Goal: Check status: Check status

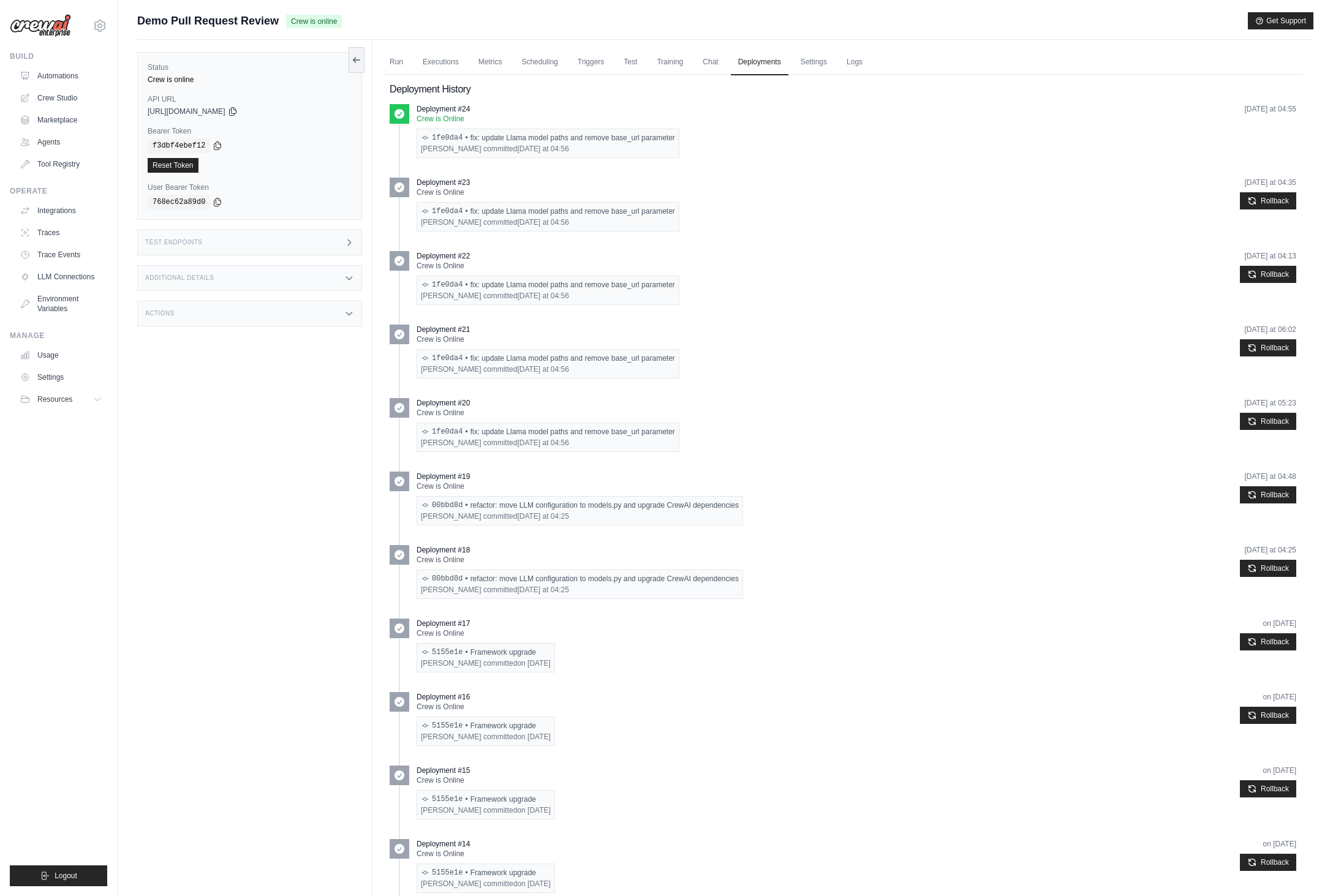
click at [167, 413] on div "Status Crew is online API URL copied https://demo-pull-request-review-759b0117-…" at bounding box center [255, 488] width 236 height 896
click at [103, 706] on ul "Build Automations Crew Studio Marketplace Agents" at bounding box center [58, 469] width 97 height 835
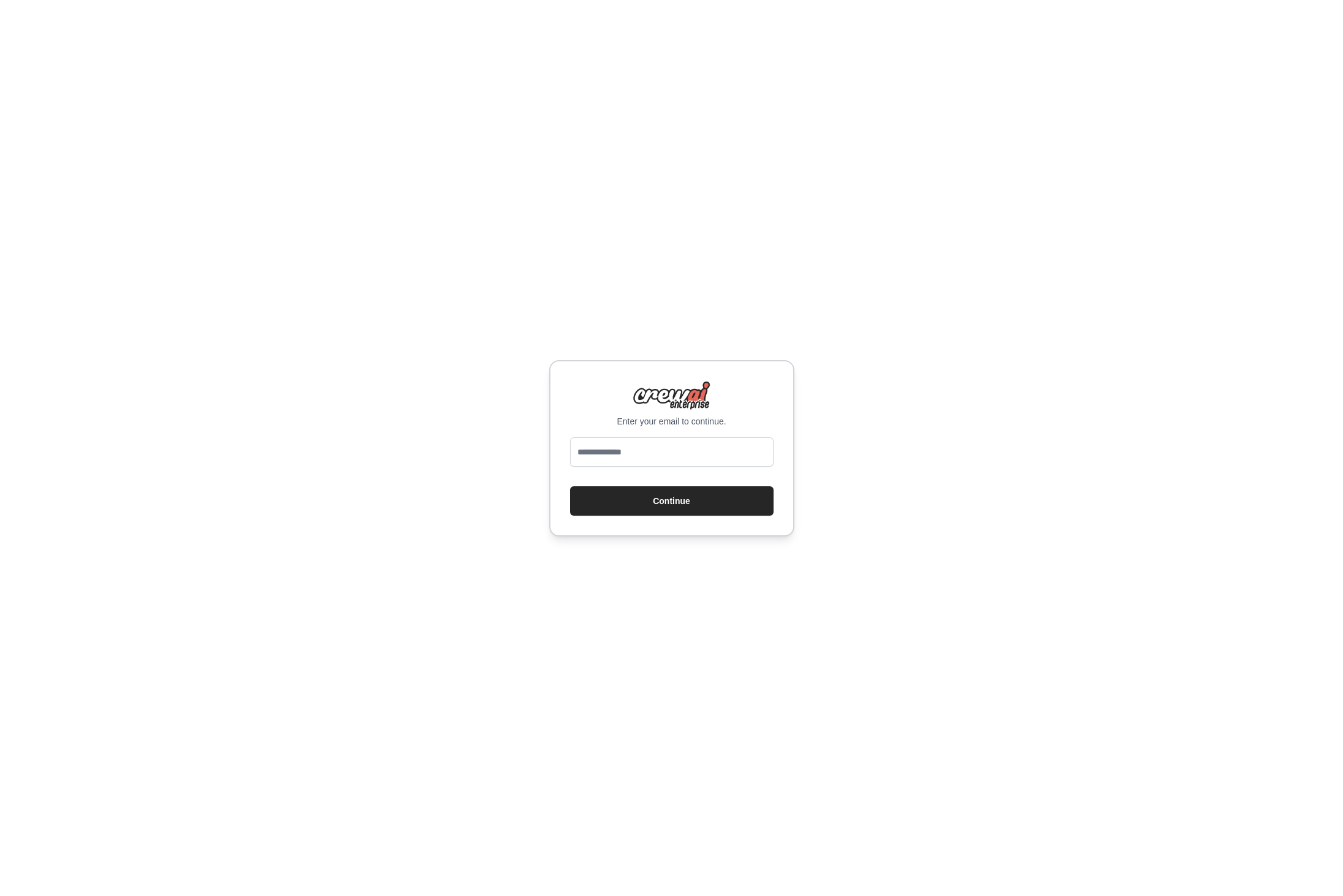
drag, startPoint x: 107, startPoint y: 654, endPoint x: 7, endPoint y: 680, distance: 103.3
click at [106, 654] on div "Enter your email to continue. Continue" at bounding box center [671, 448] width 1343 height 896
click at [729, 444] on input "email" at bounding box center [671, 452] width 203 height 30
type input "**********"
click at [570, 486] on button "Continue" at bounding box center [671, 501] width 203 height 30
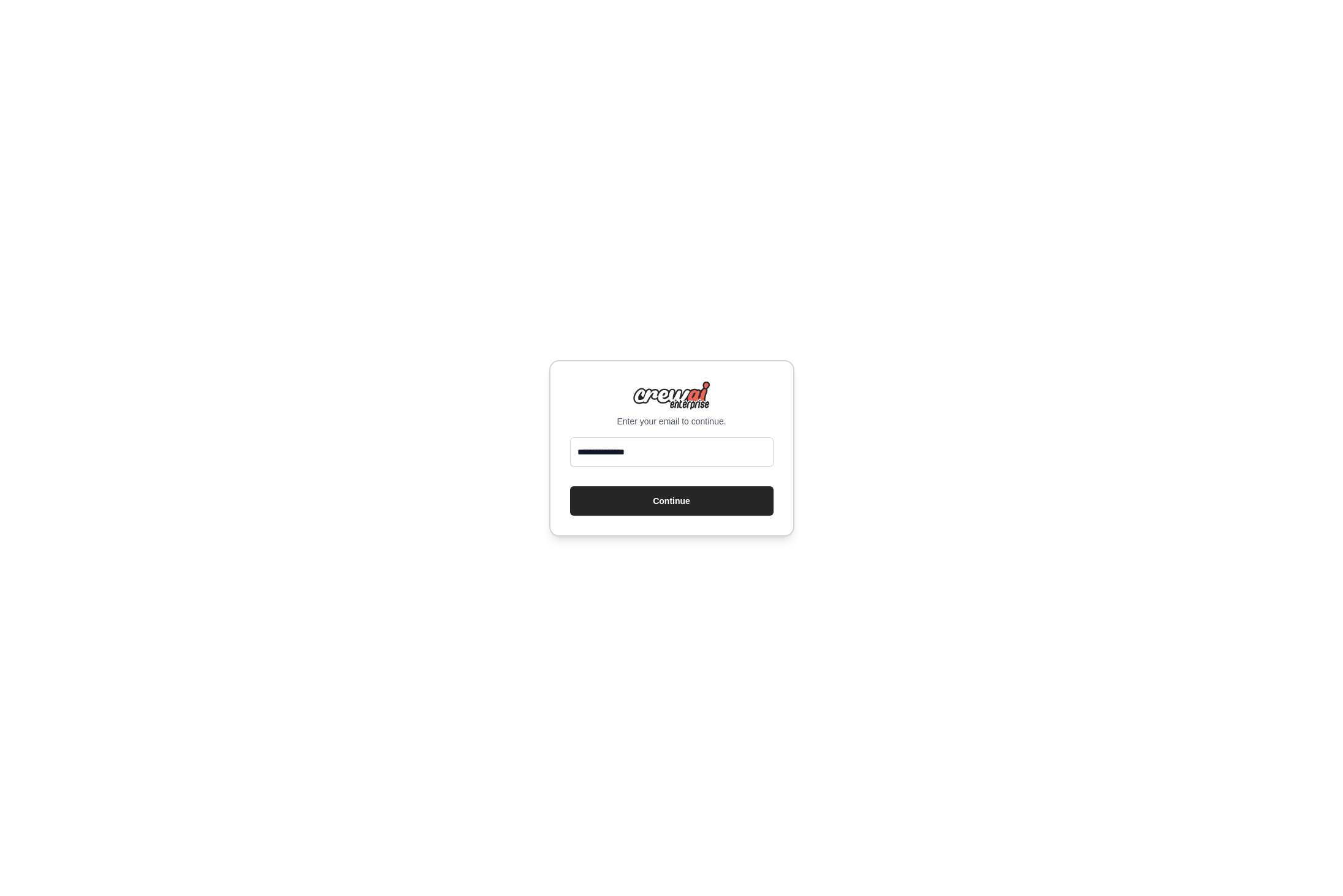
click at [511, 352] on div "**********" at bounding box center [671, 448] width 1343 height 896
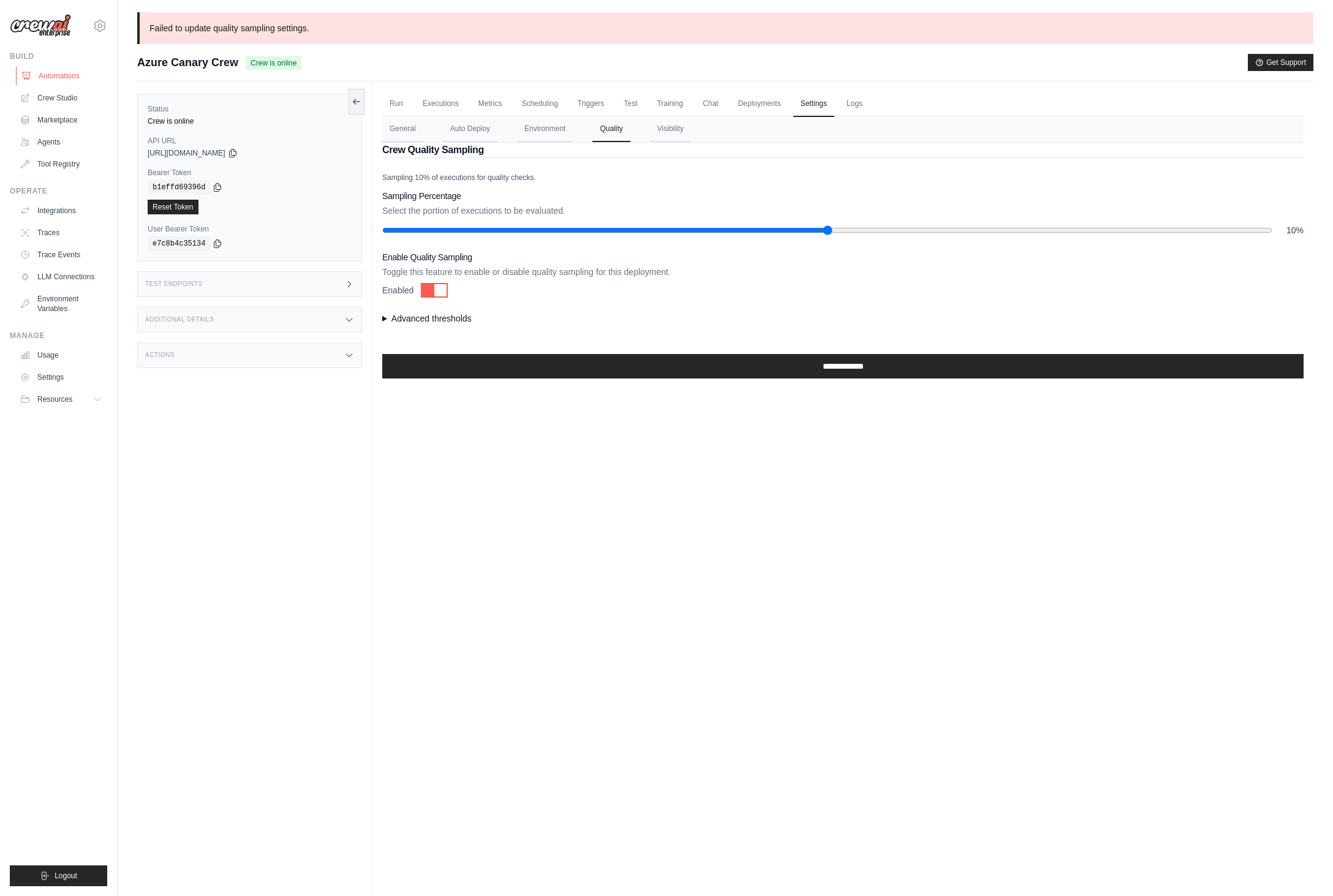
click at [41, 76] on link "Automations" at bounding box center [62, 76] width 92 height 19
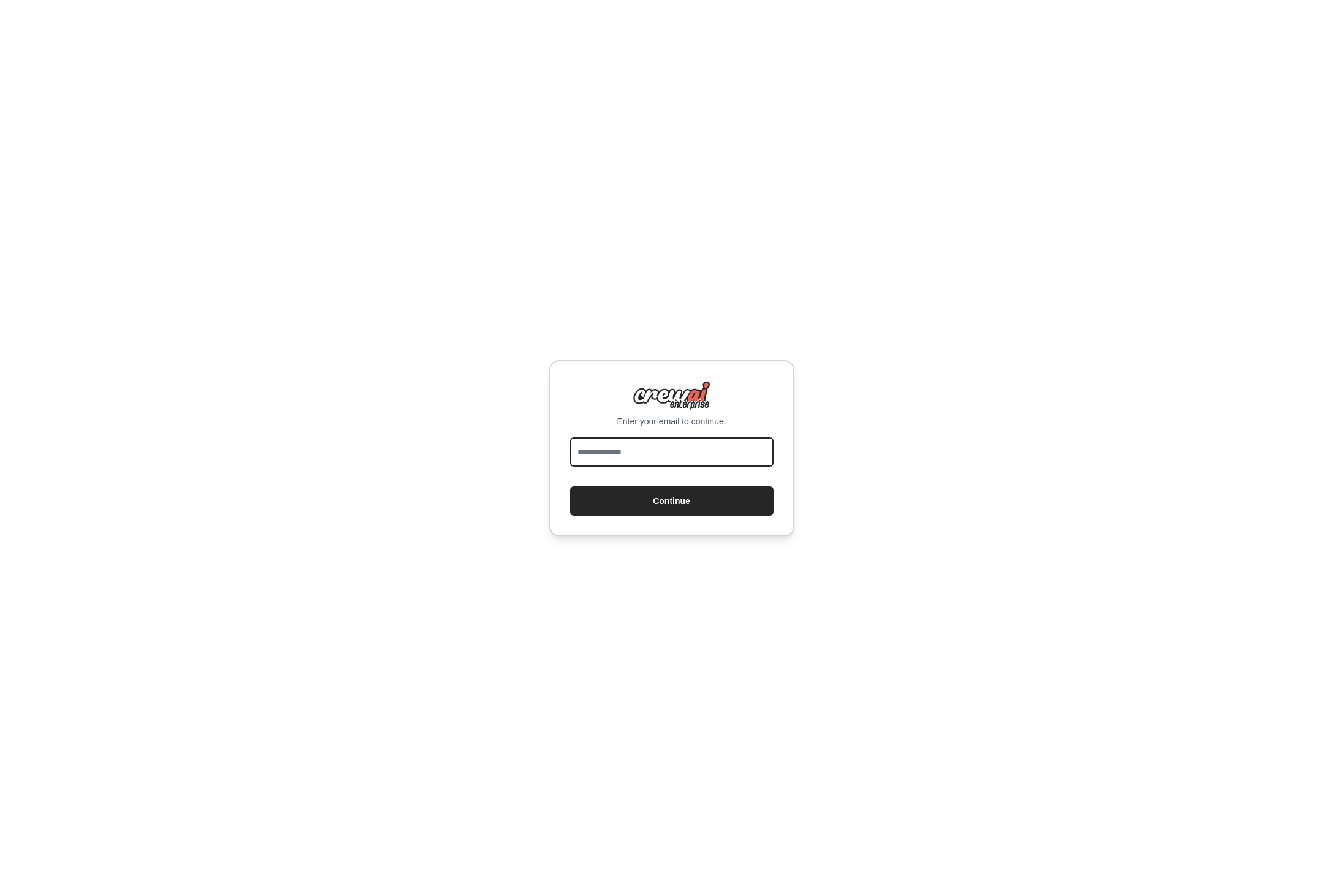
click at [599, 437] on input "email" at bounding box center [671, 452] width 203 height 30
type input "**********"
click at [712, 511] on button "Continue" at bounding box center [671, 500] width 203 height 30
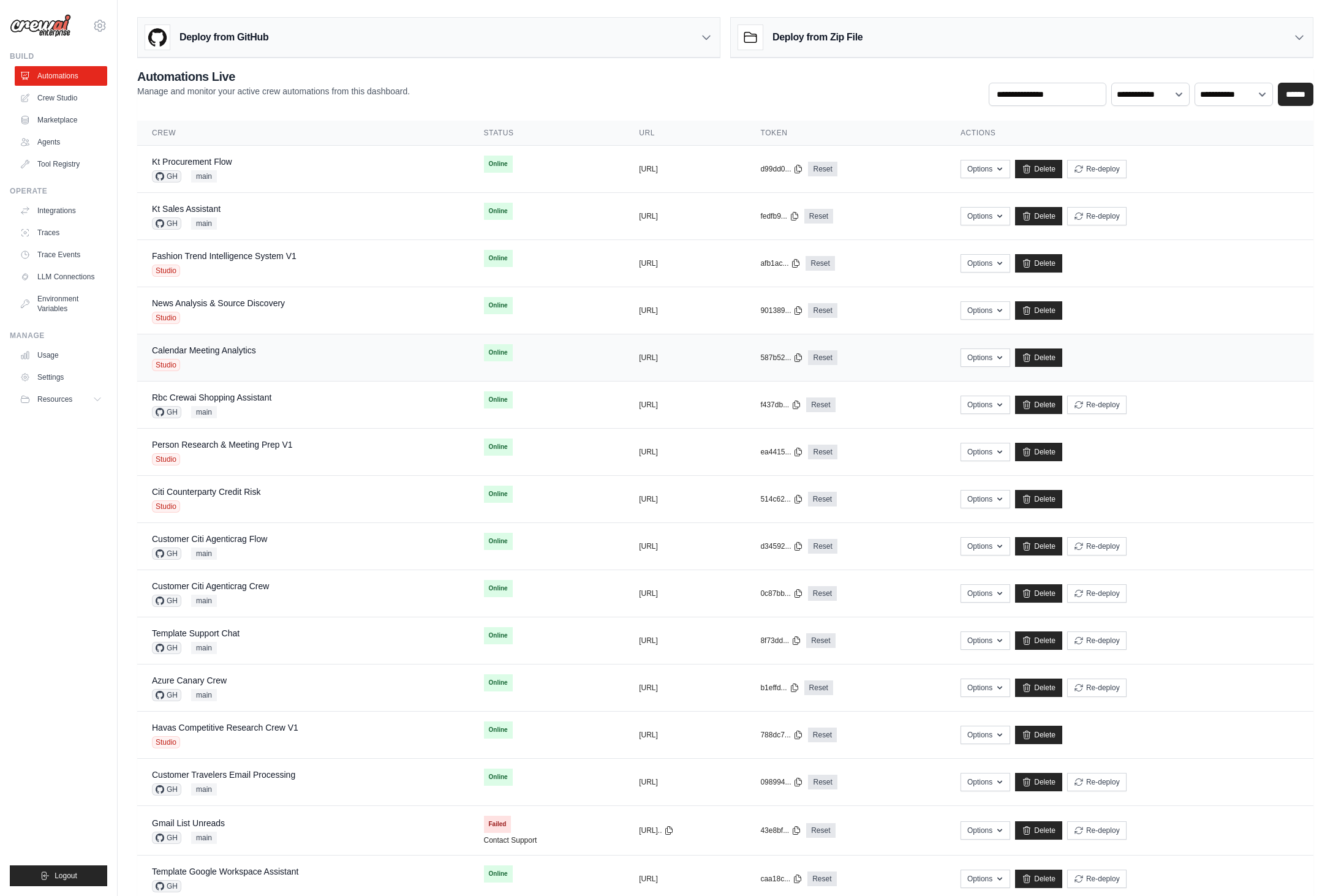
scroll to position [177, 0]
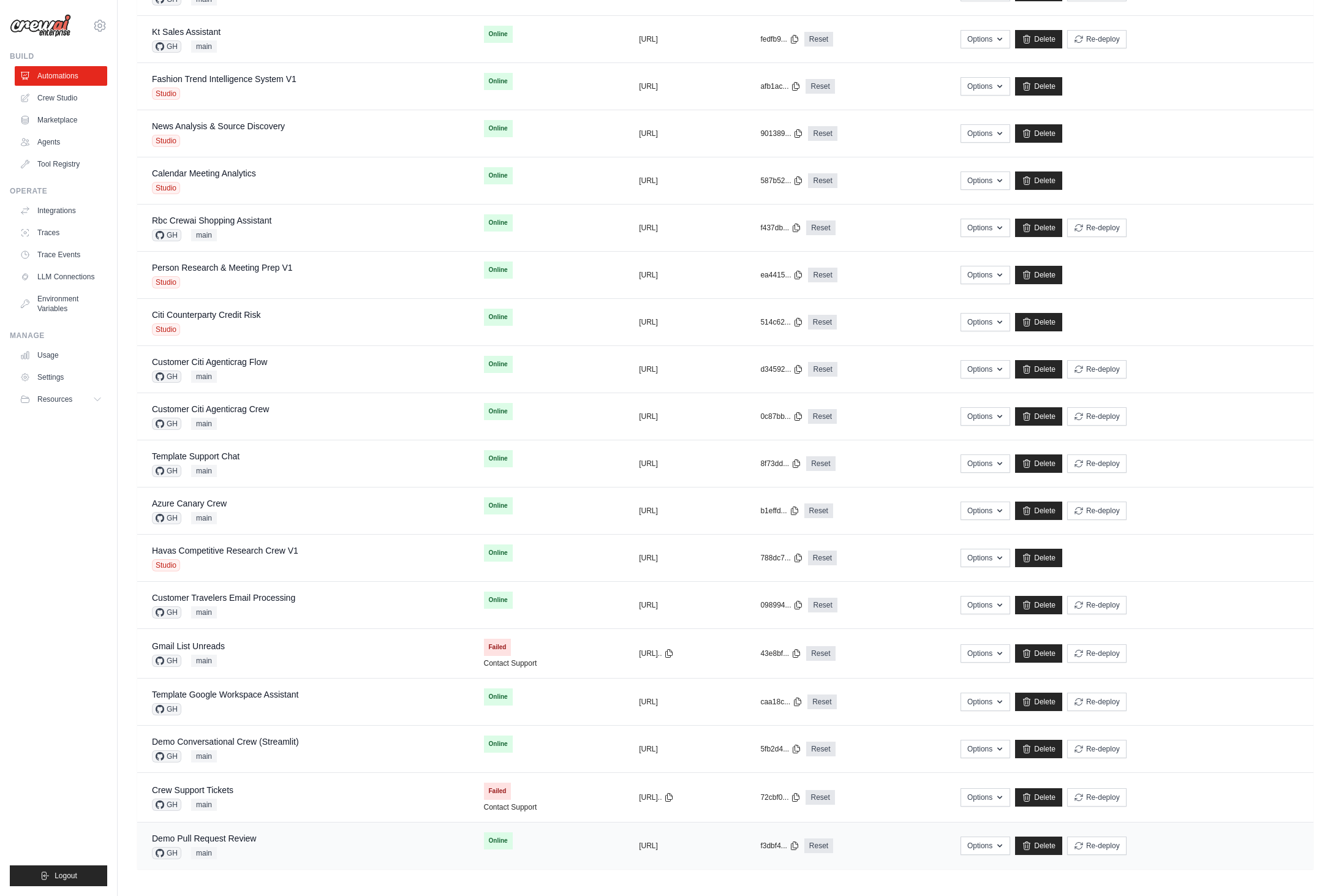
click at [289, 846] on div "Demo Pull Request Review GH main" at bounding box center [303, 846] width 302 height 27
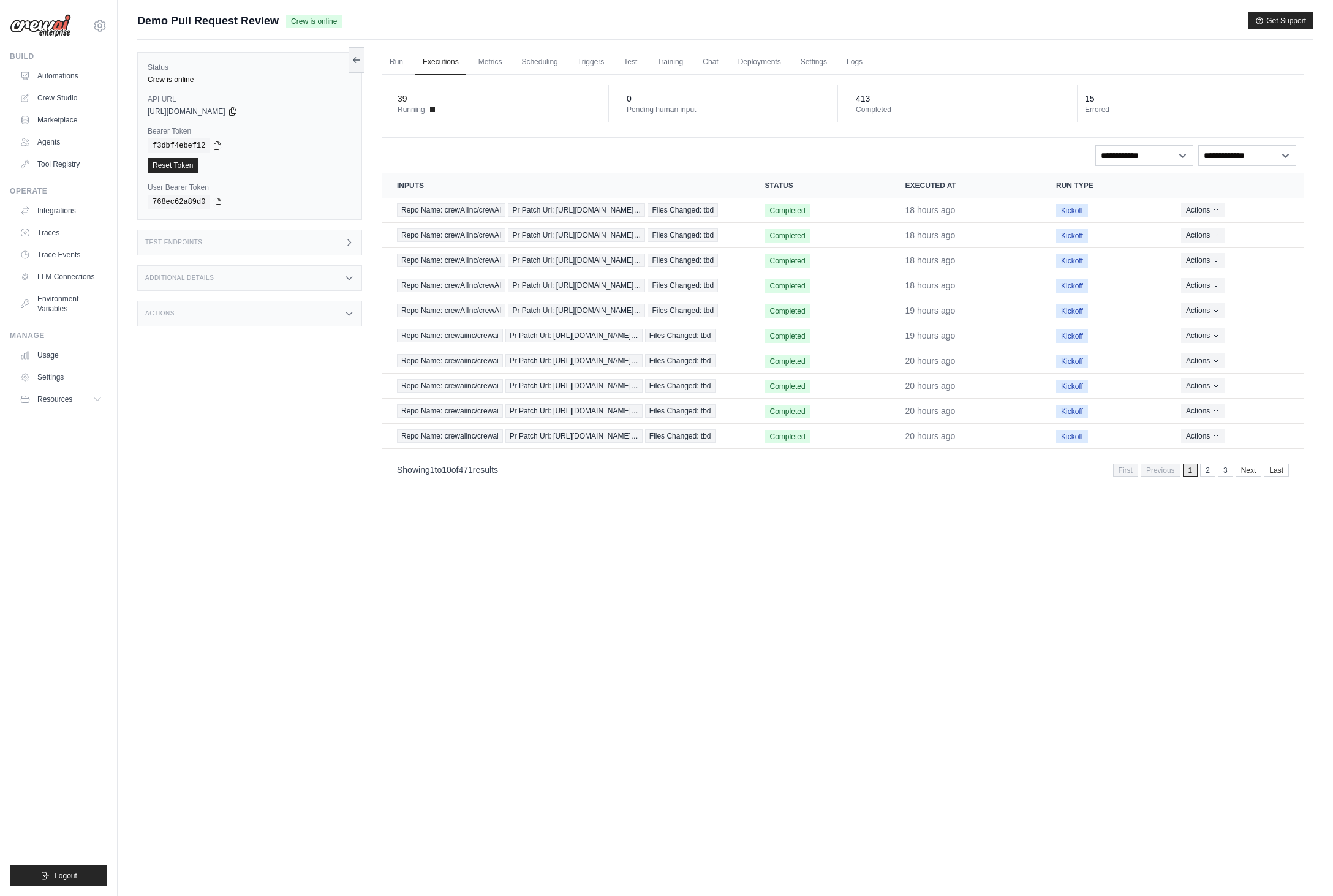
click at [252, 330] on div "Status Crew is online API URL copied [URL][DOMAIN_NAME] Bearer Token copied f3d…" at bounding box center [255, 488] width 236 height 896
click at [244, 322] on div "Actions" at bounding box center [249, 313] width 225 height 25
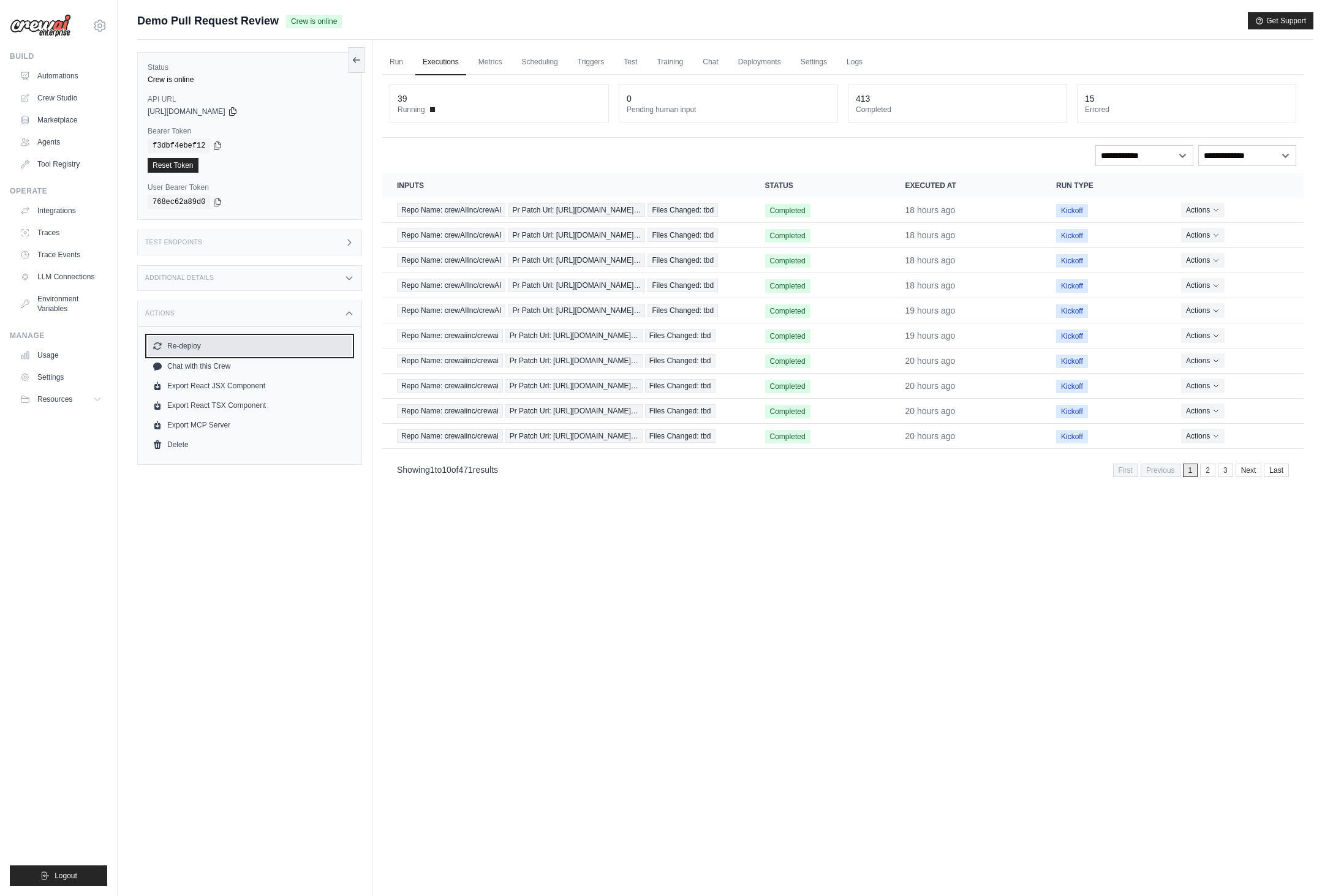
click at [179, 351] on button "Re-deploy" at bounding box center [249, 346] width 204 height 19
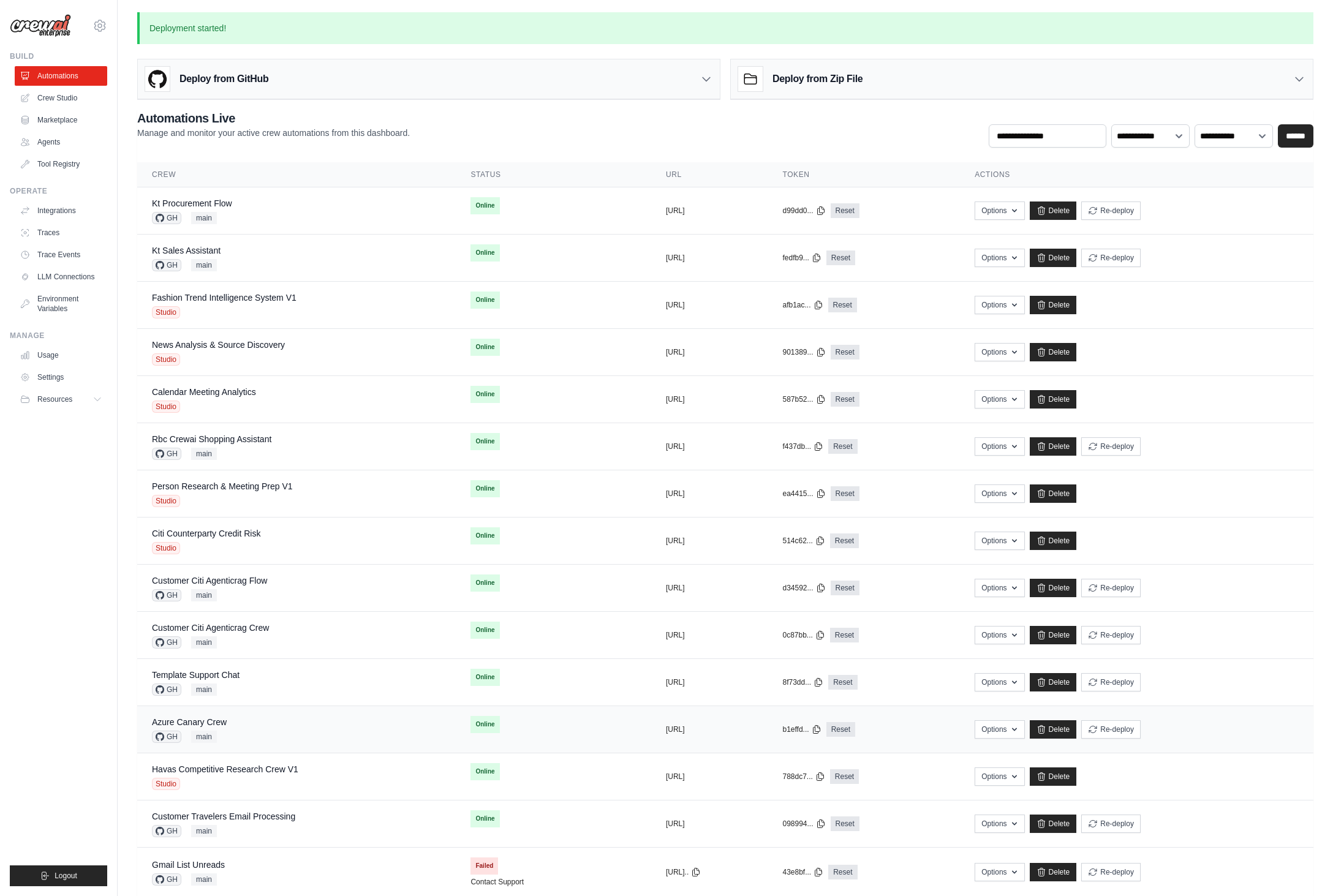
scroll to position [219, 0]
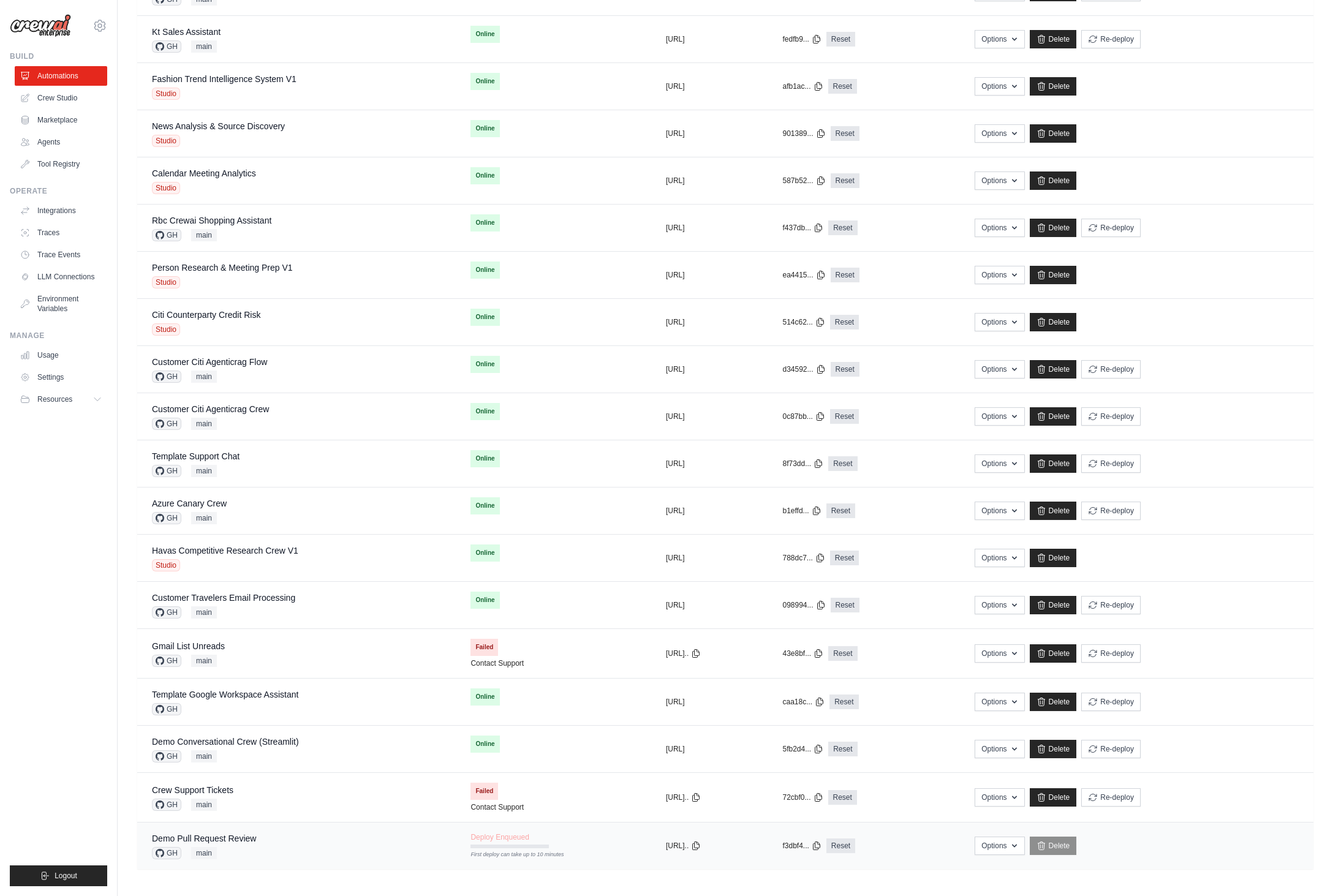
click at [302, 841] on div "Demo Pull Request Review GH main" at bounding box center [297, 846] width 289 height 27
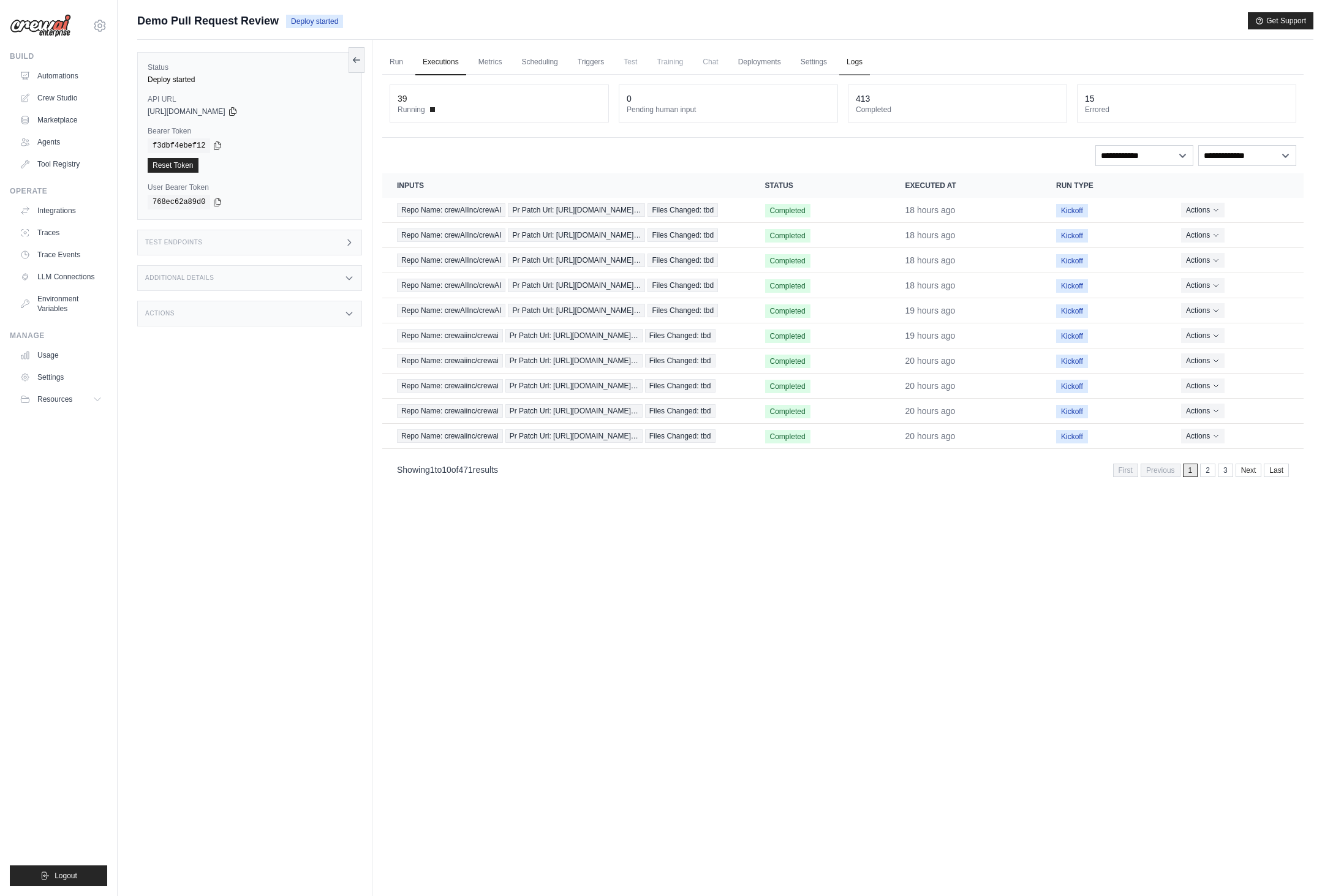
click at [862, 52] on link "Logs" at bounding box center [855, 62] width 30 height 25
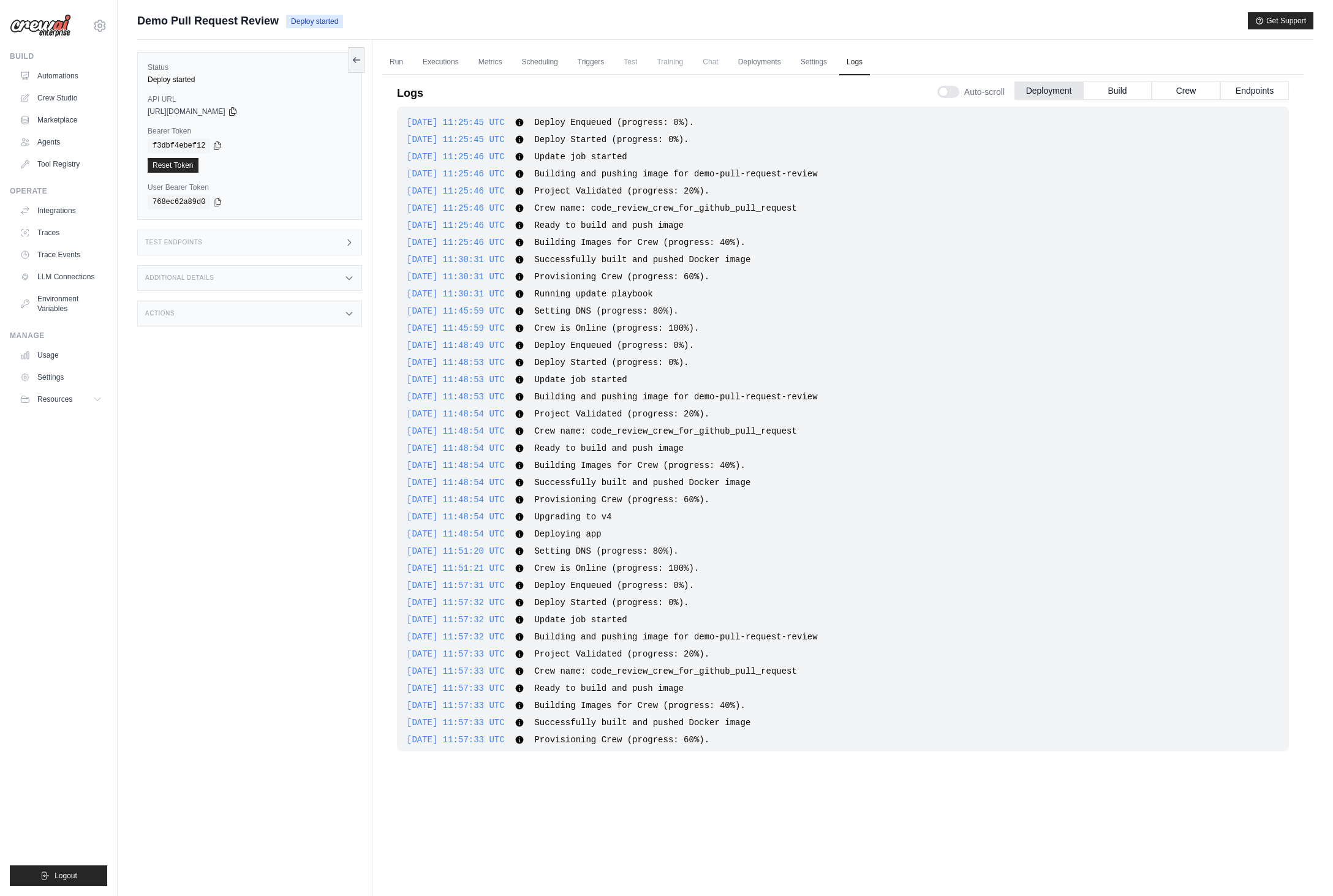
scroll to position [1753, 0]
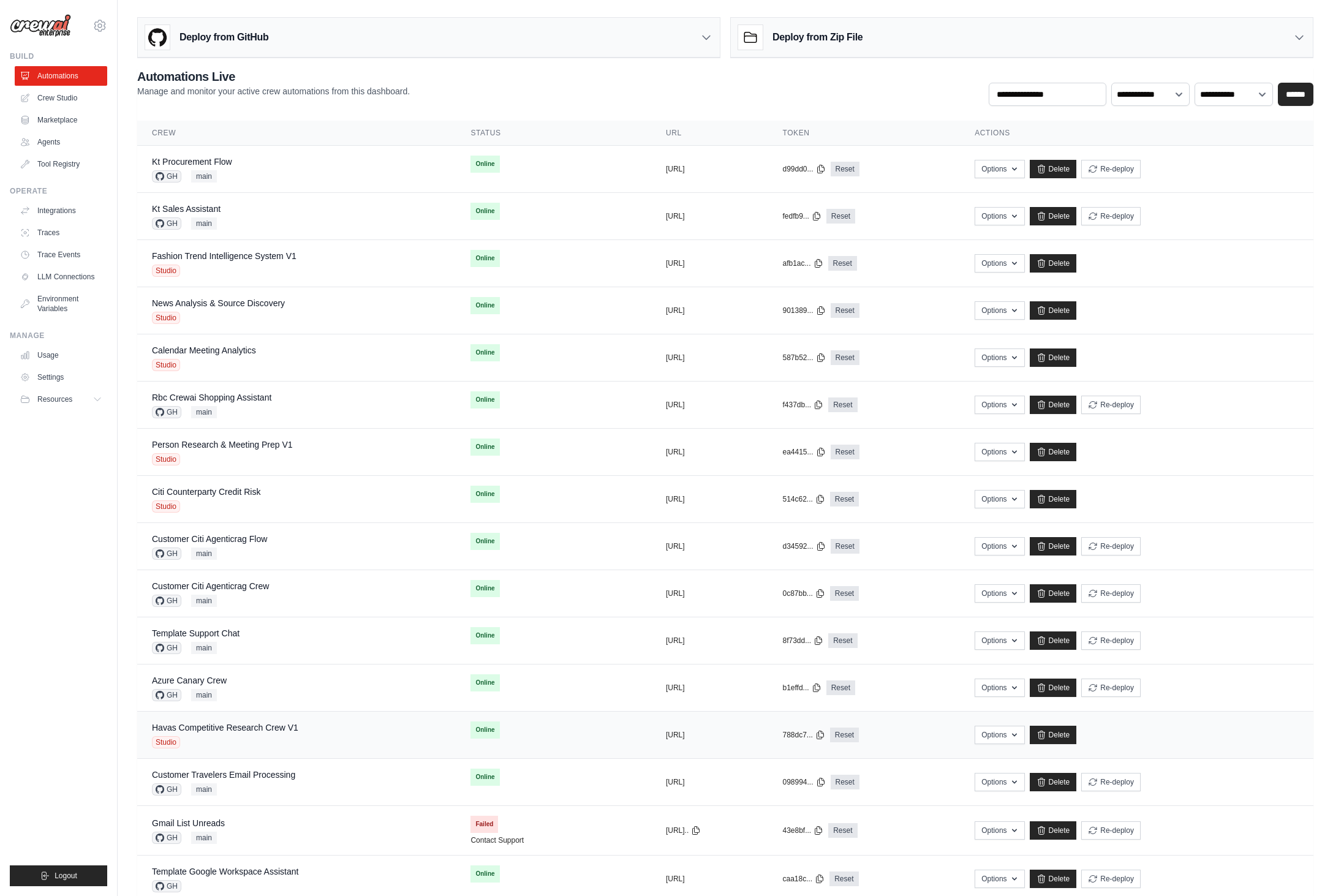
scroll to position [177, 0]
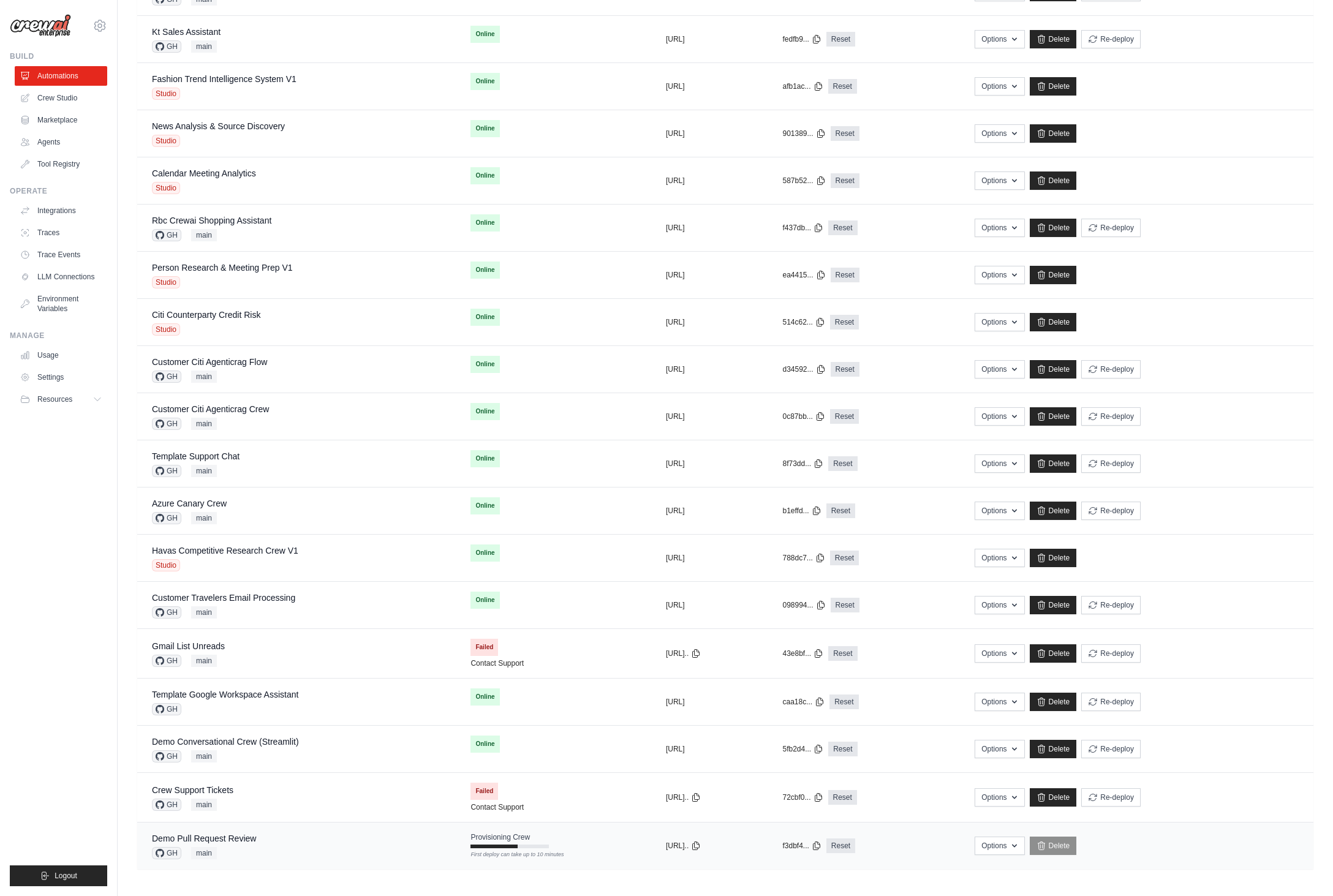
click at [322, 842] on div "Demo Pull Request Review GH main" at bounding box center [297, 846] width 289 height 27
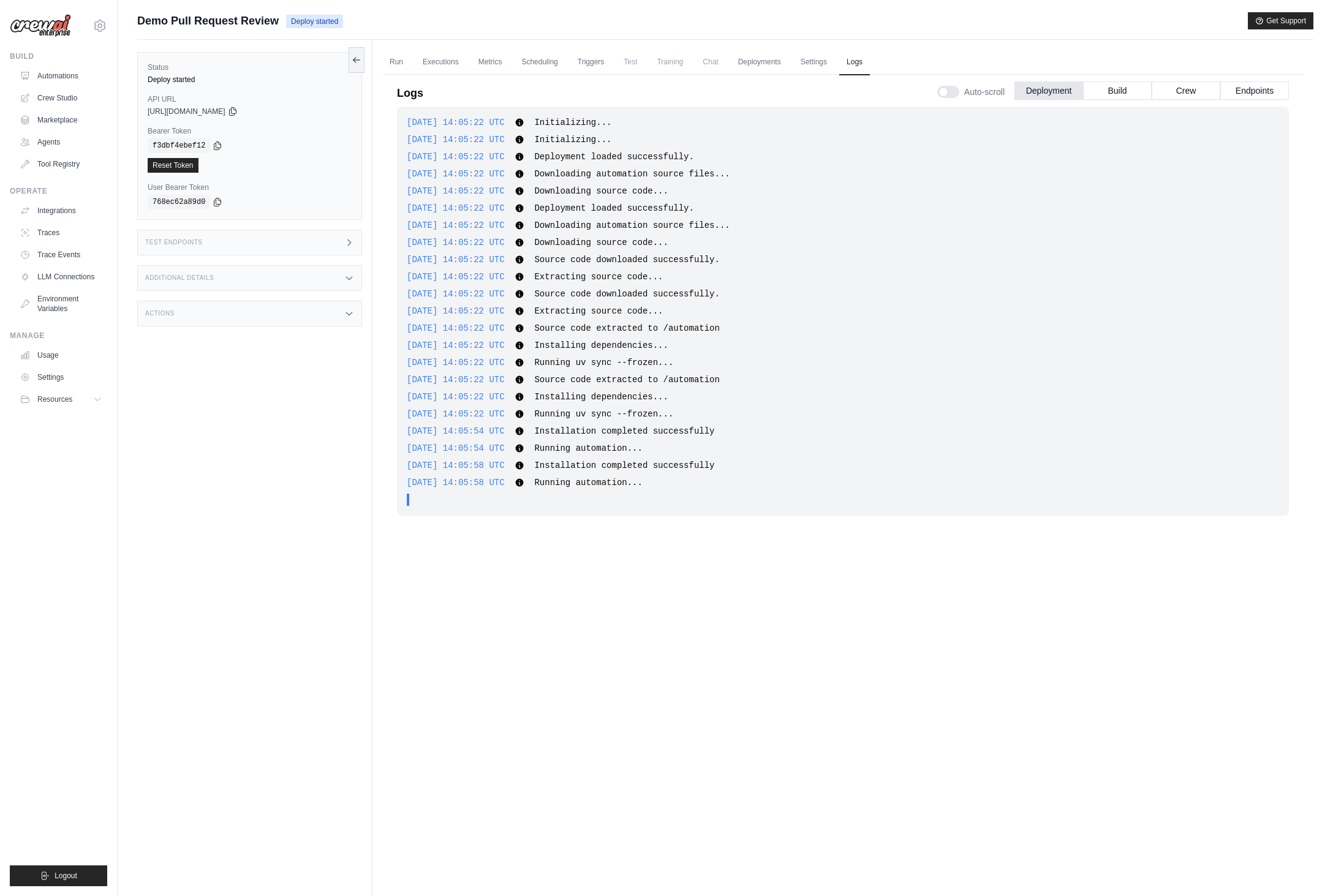
click at [843, 556] on div "2025-08-21 14:05:22 UTC Initializing... Show more Show less 2025-08-21 14:05:22…" at bounding box center [843, 466] width 892 height 718
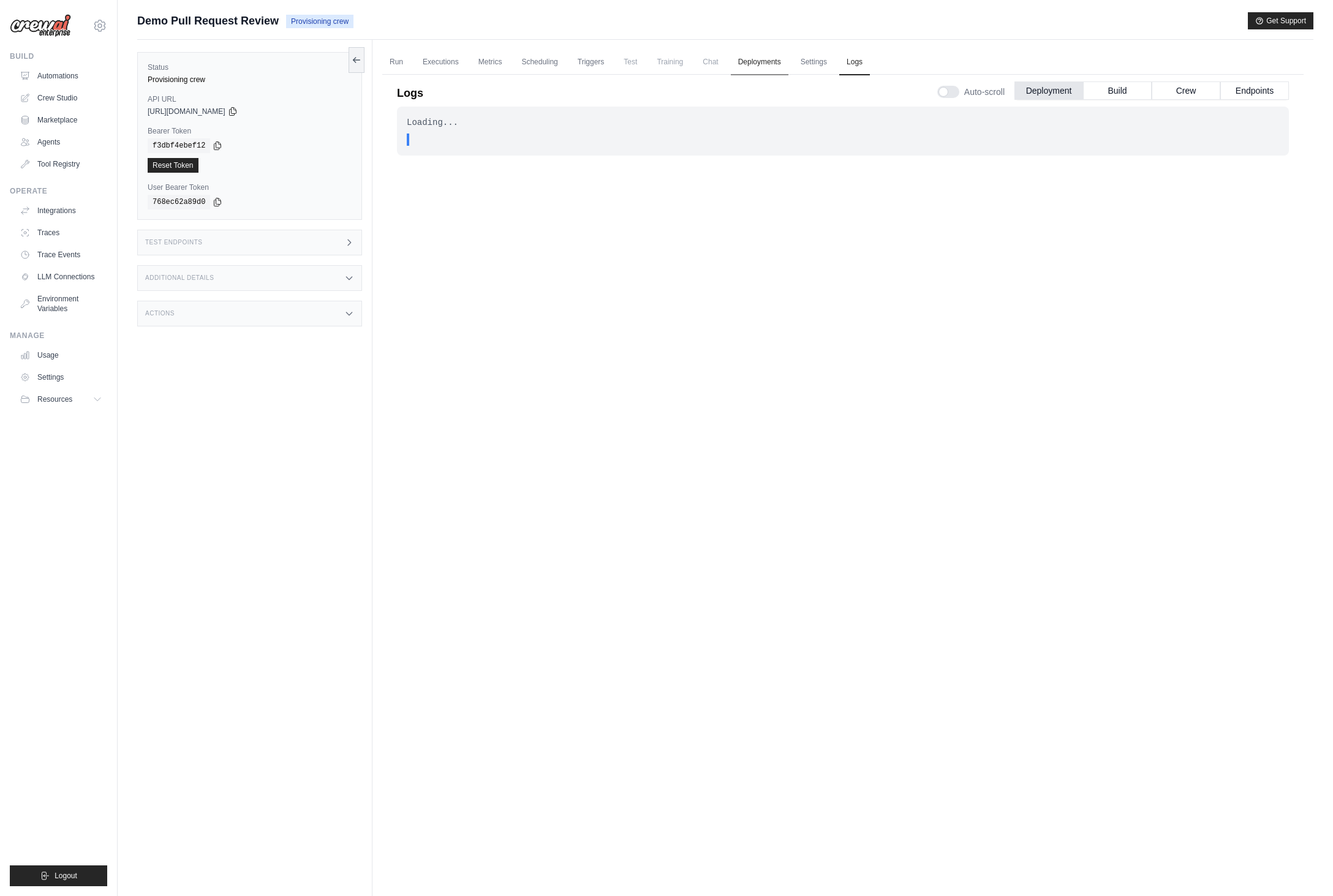
click at [756, 62] on link "Deployments" at bounding box center [760, 62] width 58 height 25
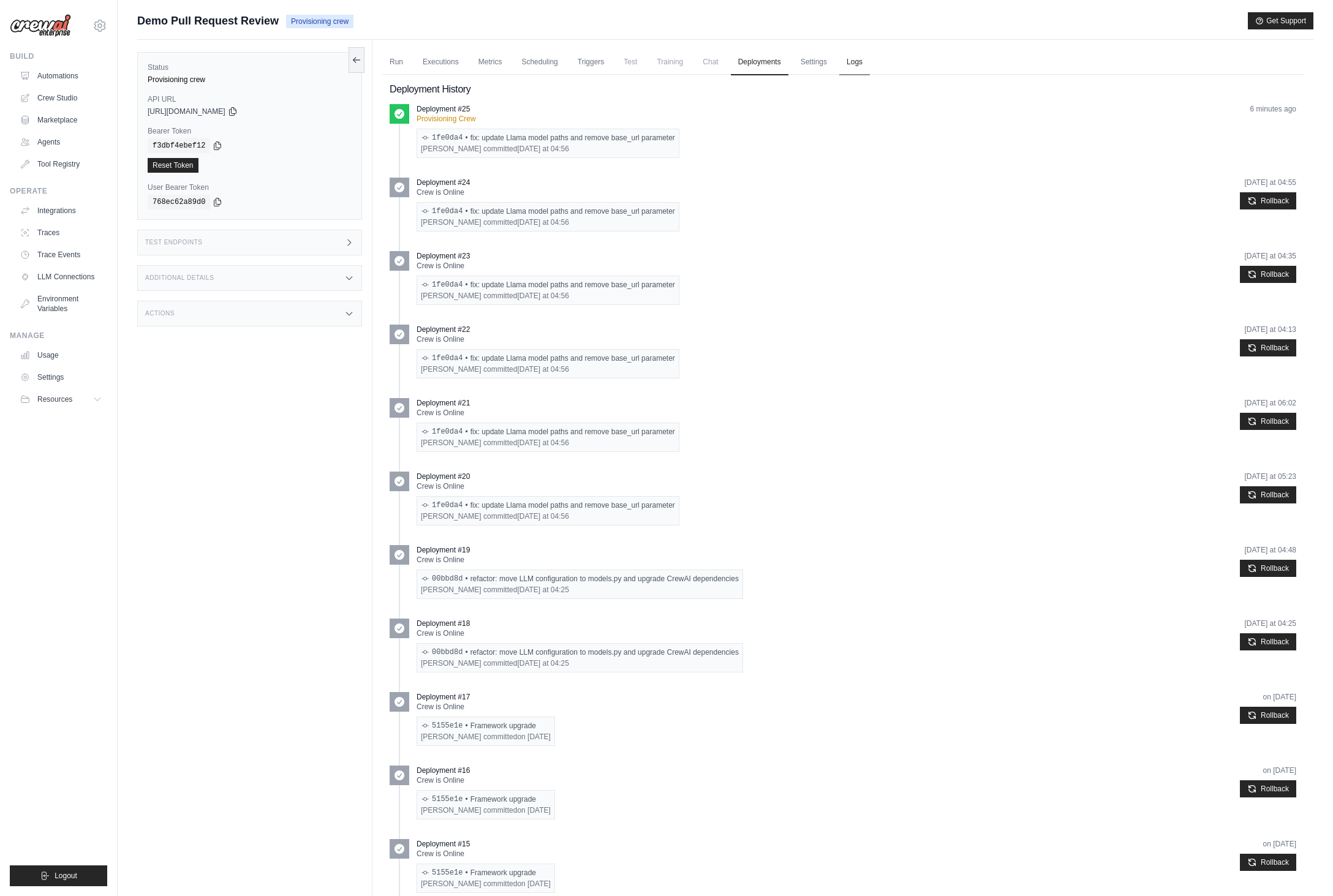
click at [862, 61] on link "Logs" at bounding box center [855, 62] width 30 height 25
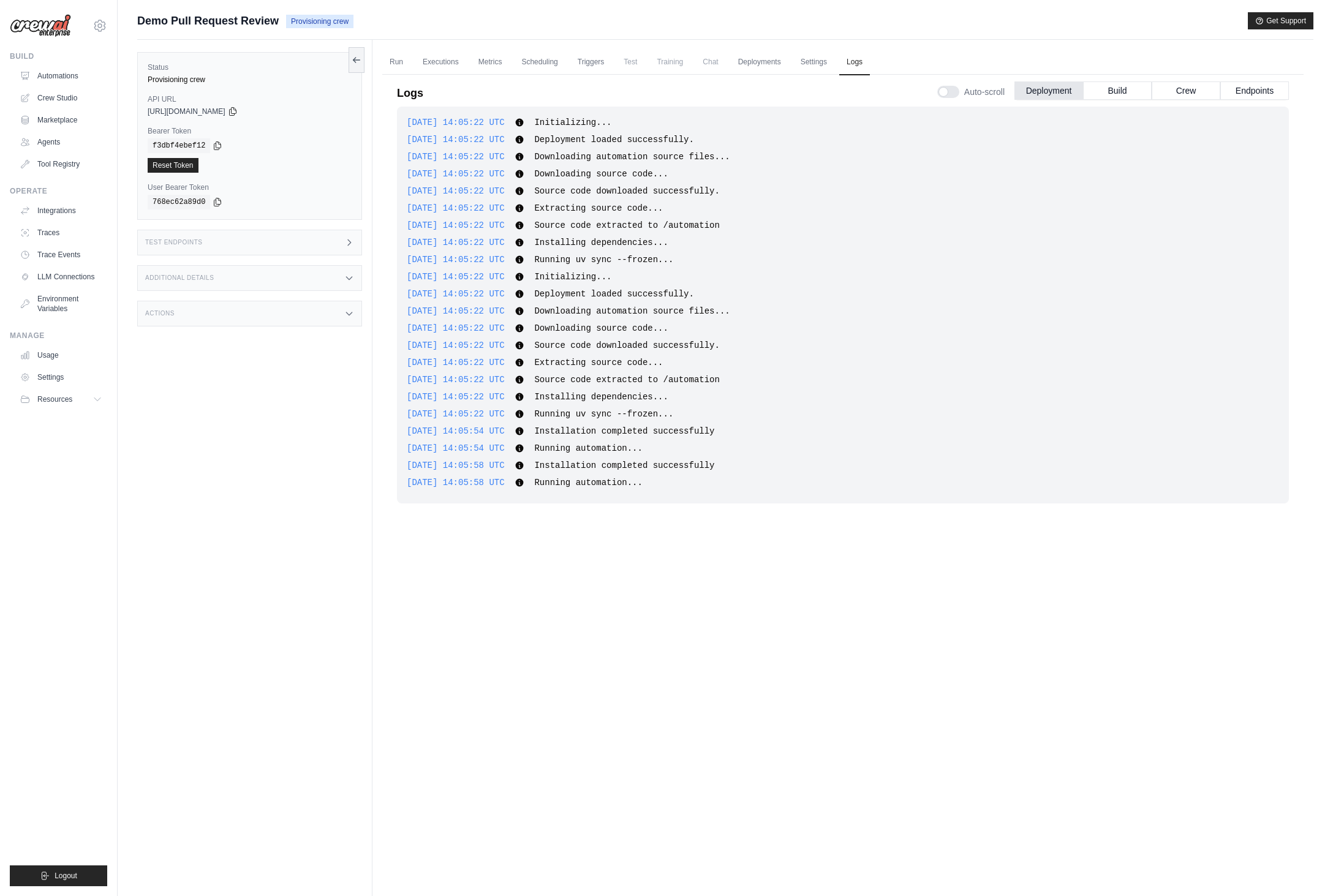
click at [1123, 104] on div "Auto-scroll Deployment Build Crew Endpoints" at bounding box center [1113, 90] width 352 height 34
click at [1115, 82] on button "Build" at bounding box center [1118, 90] width 69 height 19
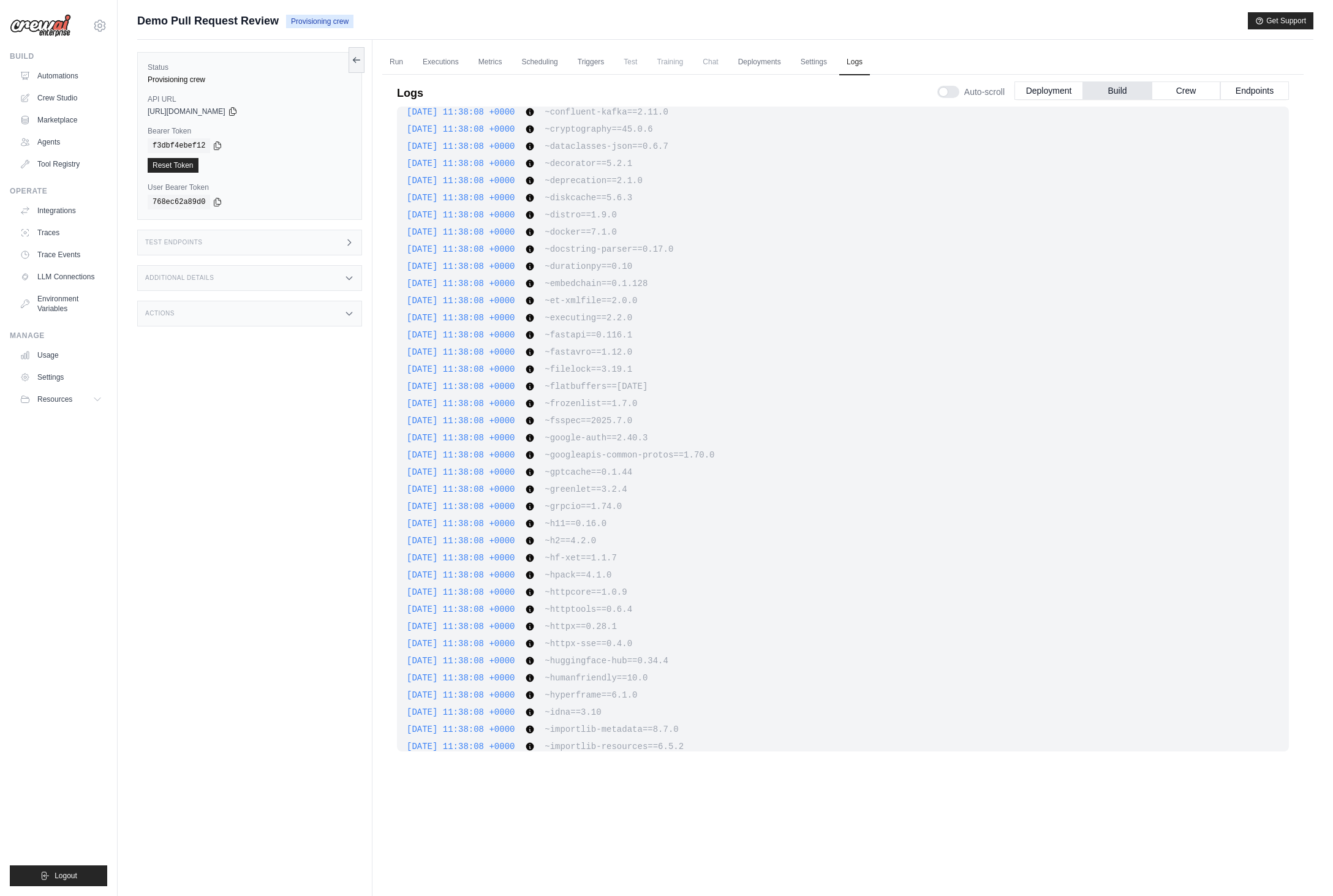
scroll to position [10609, 0]
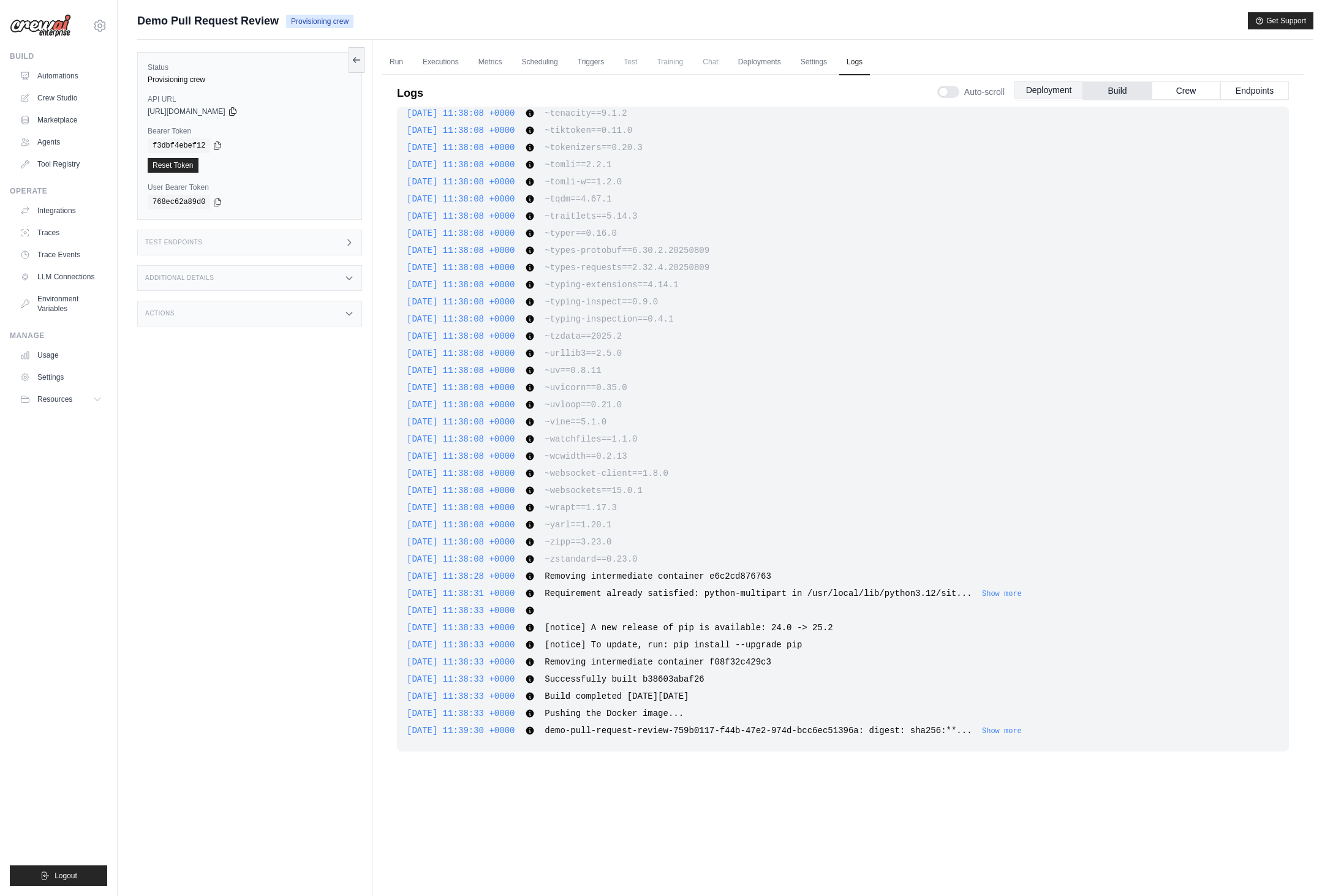
click at [1058, 96] on button "Deployment" at bounding box center [1049, 90] width 69 height 19
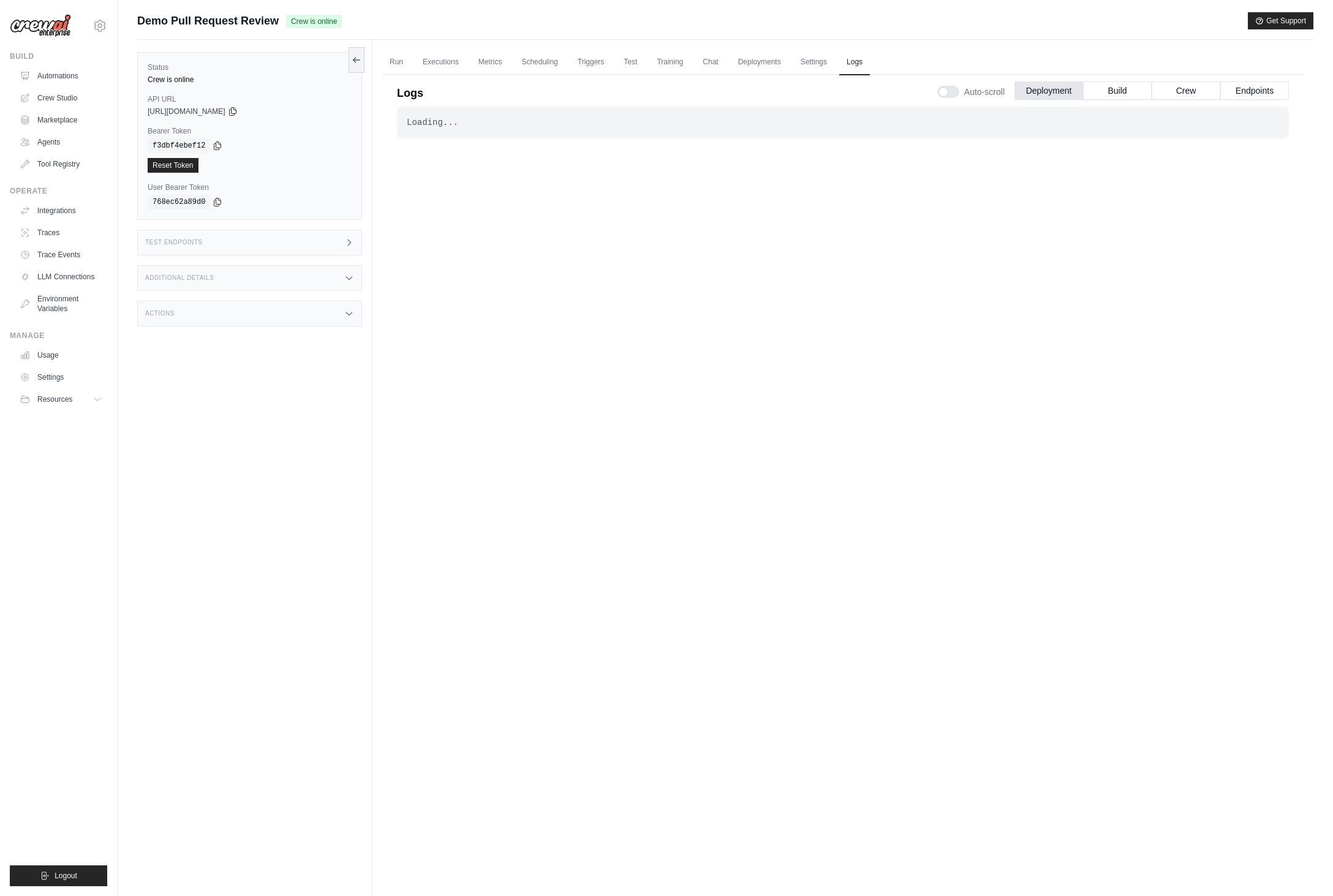
click at [153, 458] on div "Status Crew is online API URL copied [URL][DOMAIN_NAME] Bearer Token copied f3d…" at bounding box center [255, 488] width 236 height 896
click at [1153, 297] on div "Loading... . . . Successful" at bounding box center [843, 466] width 892 height 718
click at [748, 61] on link "Deployments" at bounding box center [760, 62] width 58 height 25
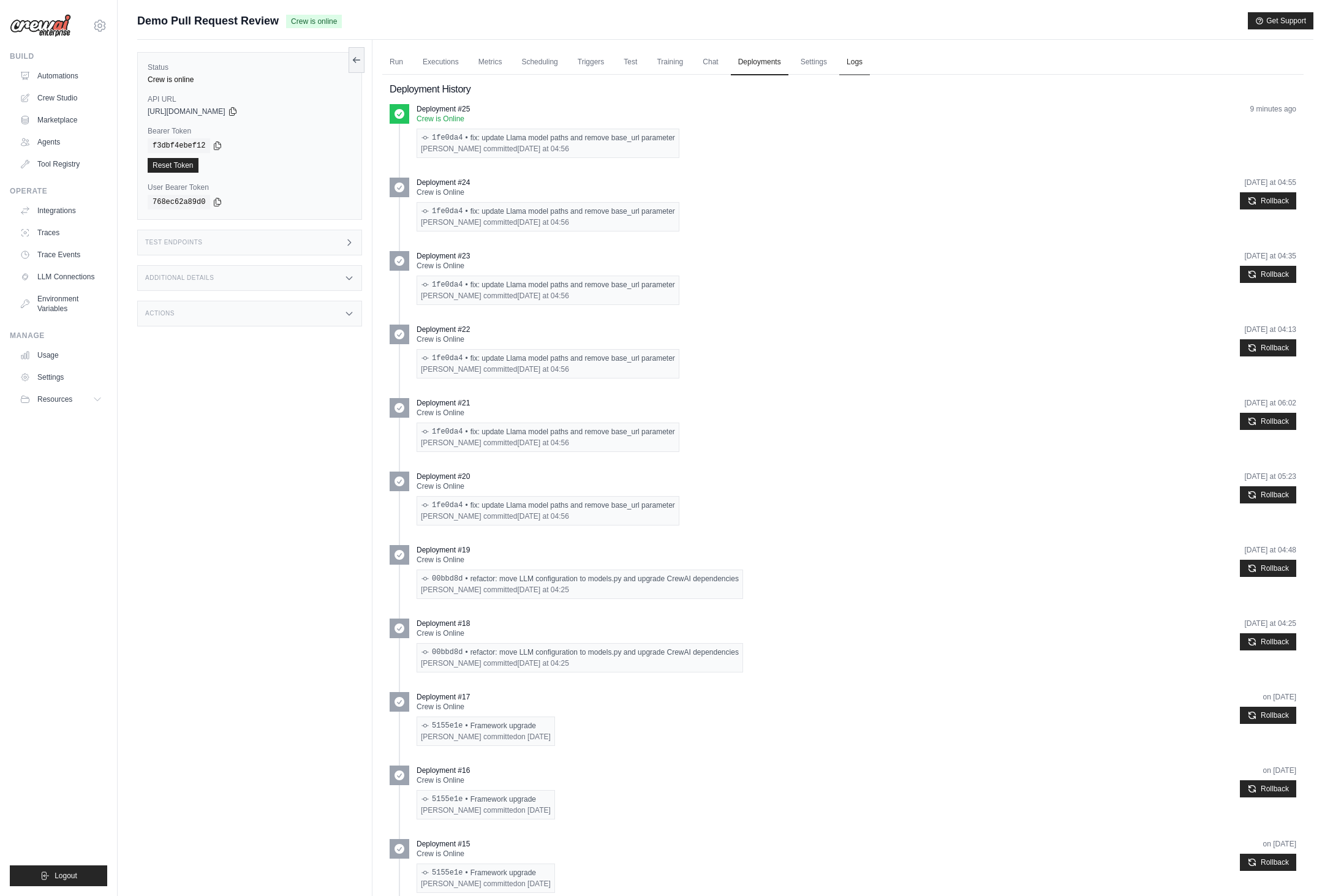
click at [861, 69] on link "Logs" at bounding box center [855, 62] width 30 height 25
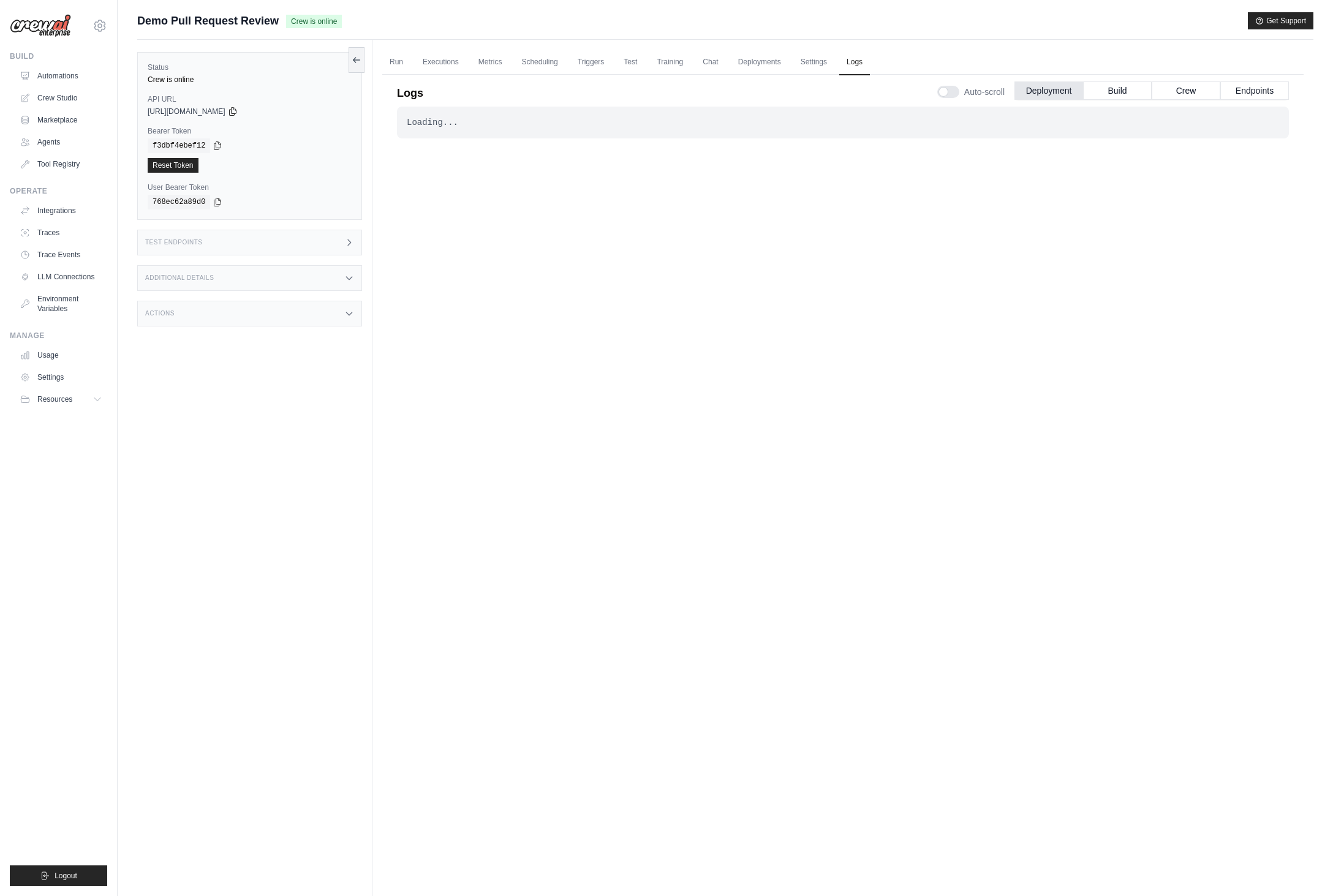
click at [772, 72] on div "Logs Auto-scroll Deployment Build Crew Endpoints" at bounding box center [843, 90] width 892 height 34
click at [767, 63] on link "Deployments" at bounding box center [760, 62] width 58 height 25
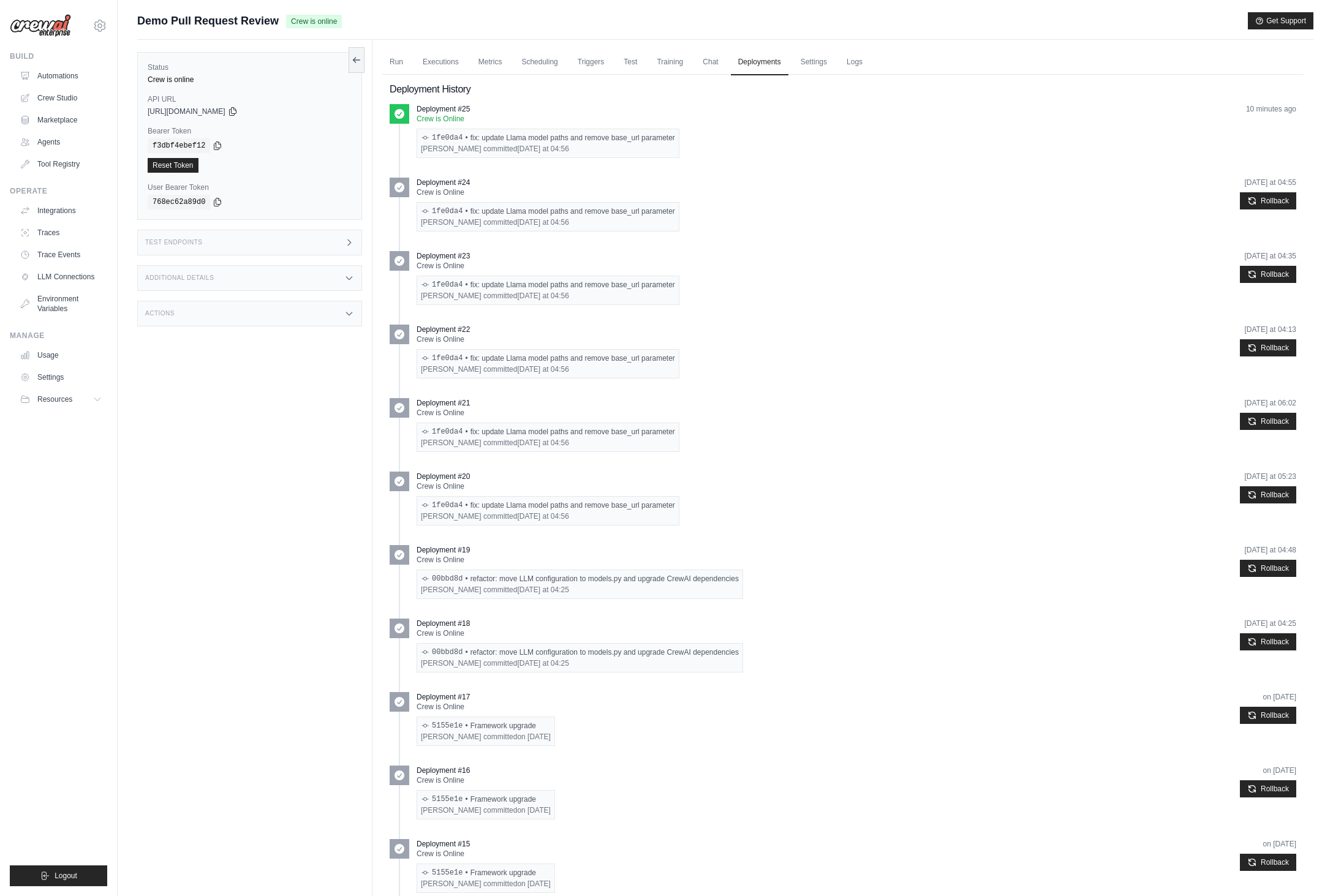
click at [869, 34] on div "Submit a support request Describe your issue or question * Please be specific a…" at bounding box center [725, 26] width 1177 height 28
click at [1045, 25] on div "Demo Pull Request Review Crew is online Get Support" at bounding box center [725, 21] width 1177 height 17
click at [262, 481] on div "Status Crew is online API URL copied https://demo-pull-request-review-759b0117-…" at bounding box center [255, 488] width 236 height 896
click at [858, 60] on link "Logs" at bounding box center [855, 62] width 30 height 25
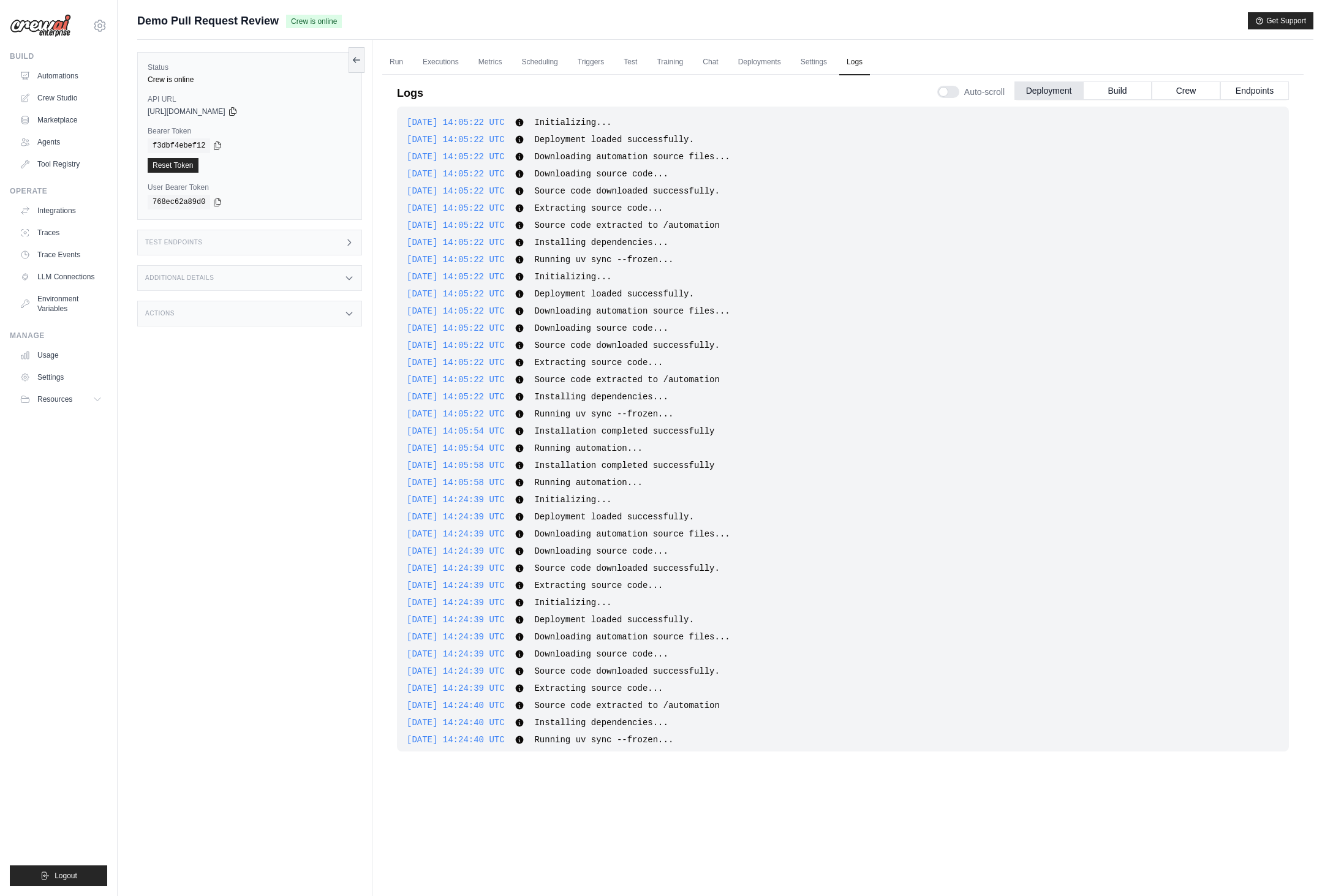
scroll to position [129, 0]
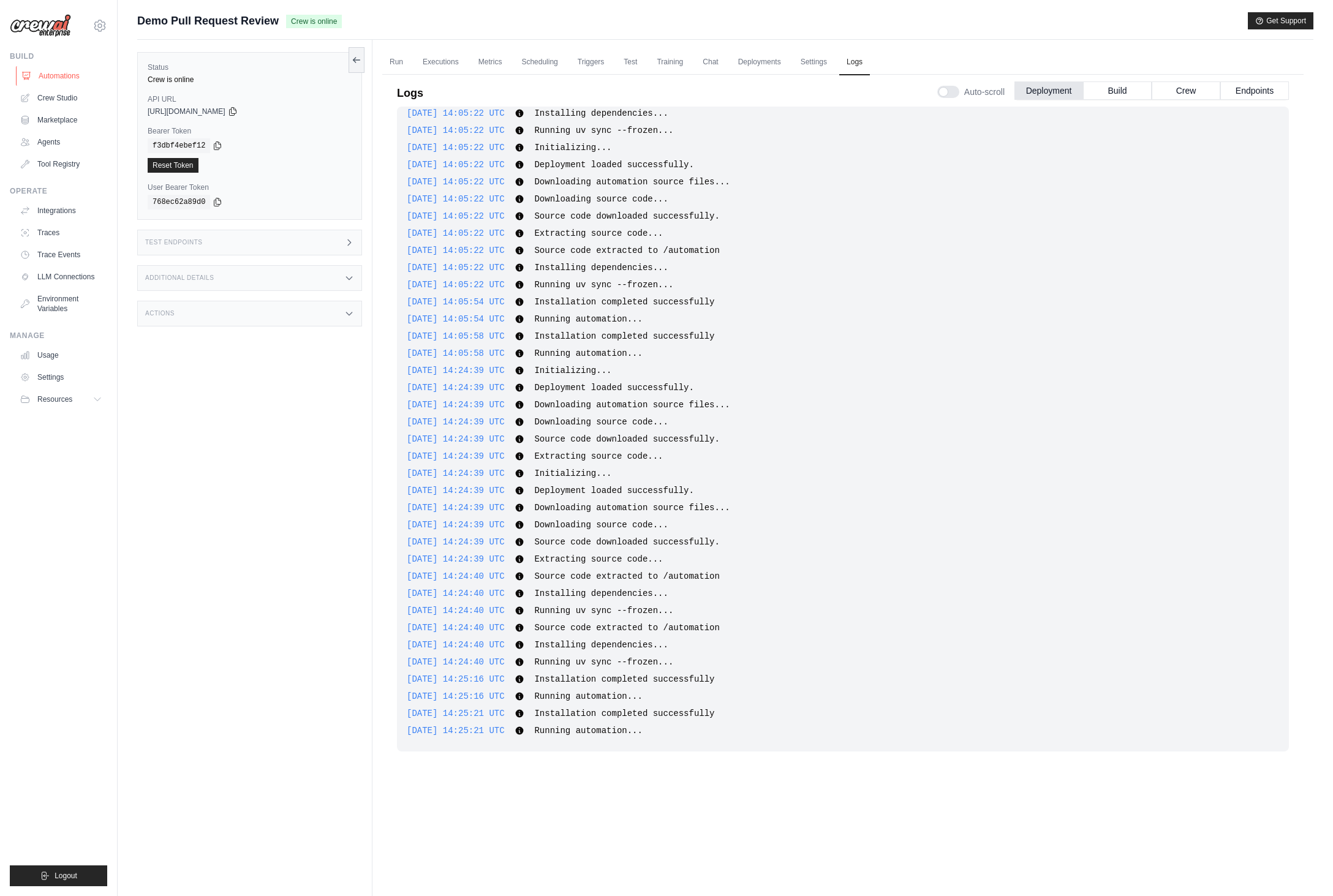
click at [69, 81] on link "Automations" at bounding box center [62, 76] width 92 height 19
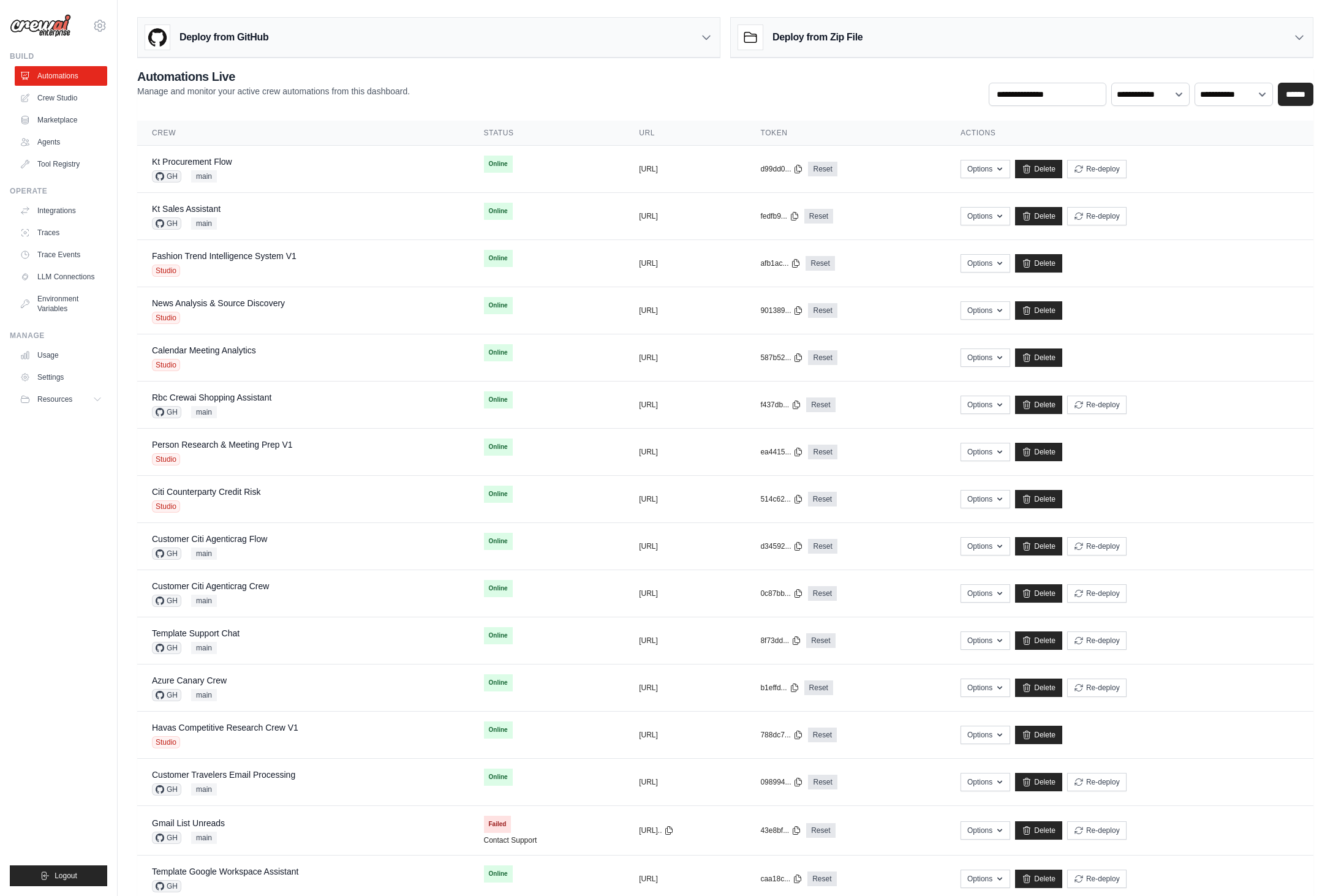
click at [87, 563] on ul "Build Automations Crew Studio Marketplace Agents" at bounding box center [58, 469] width 97 height 835
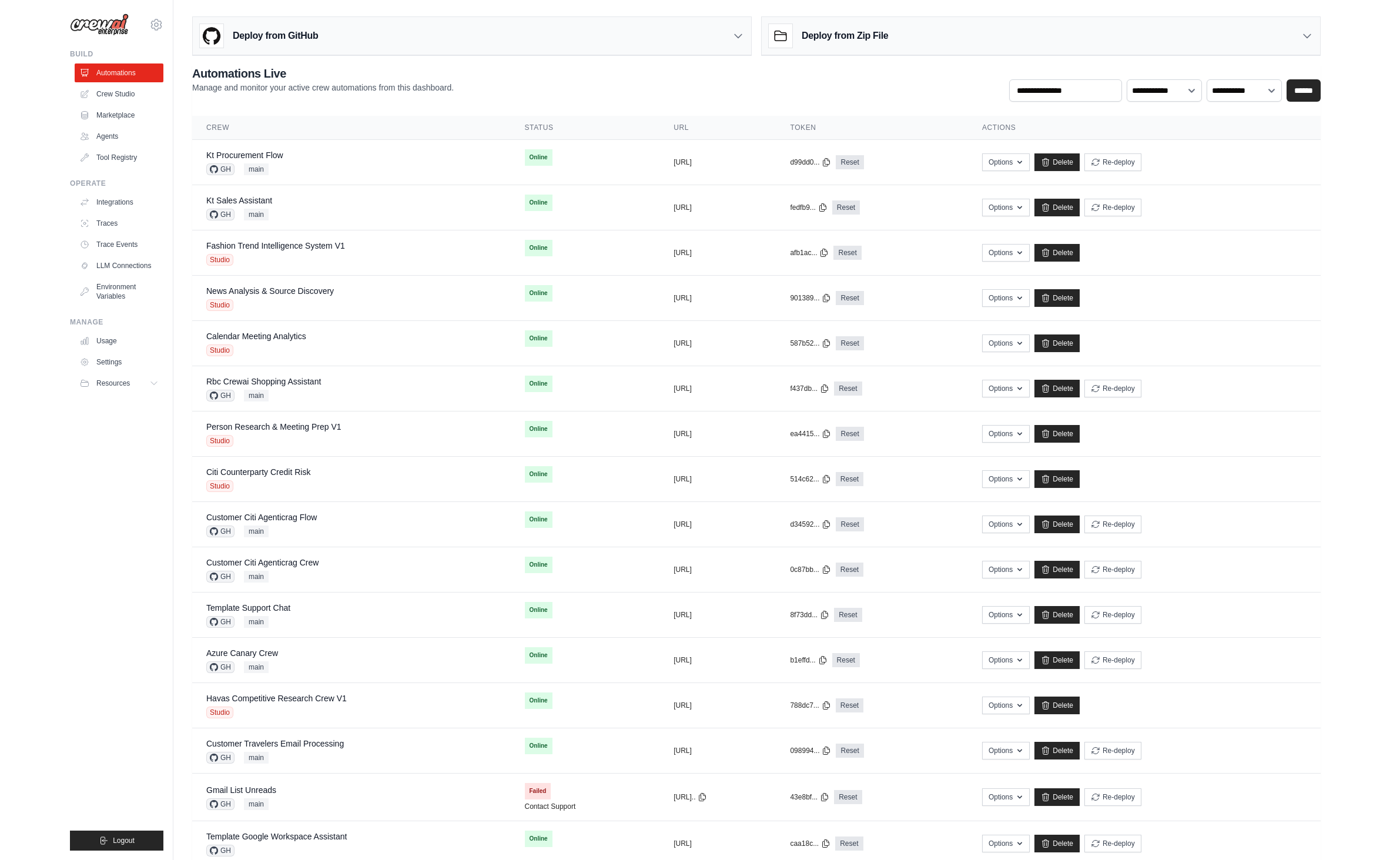
scroll to position [170, 0]
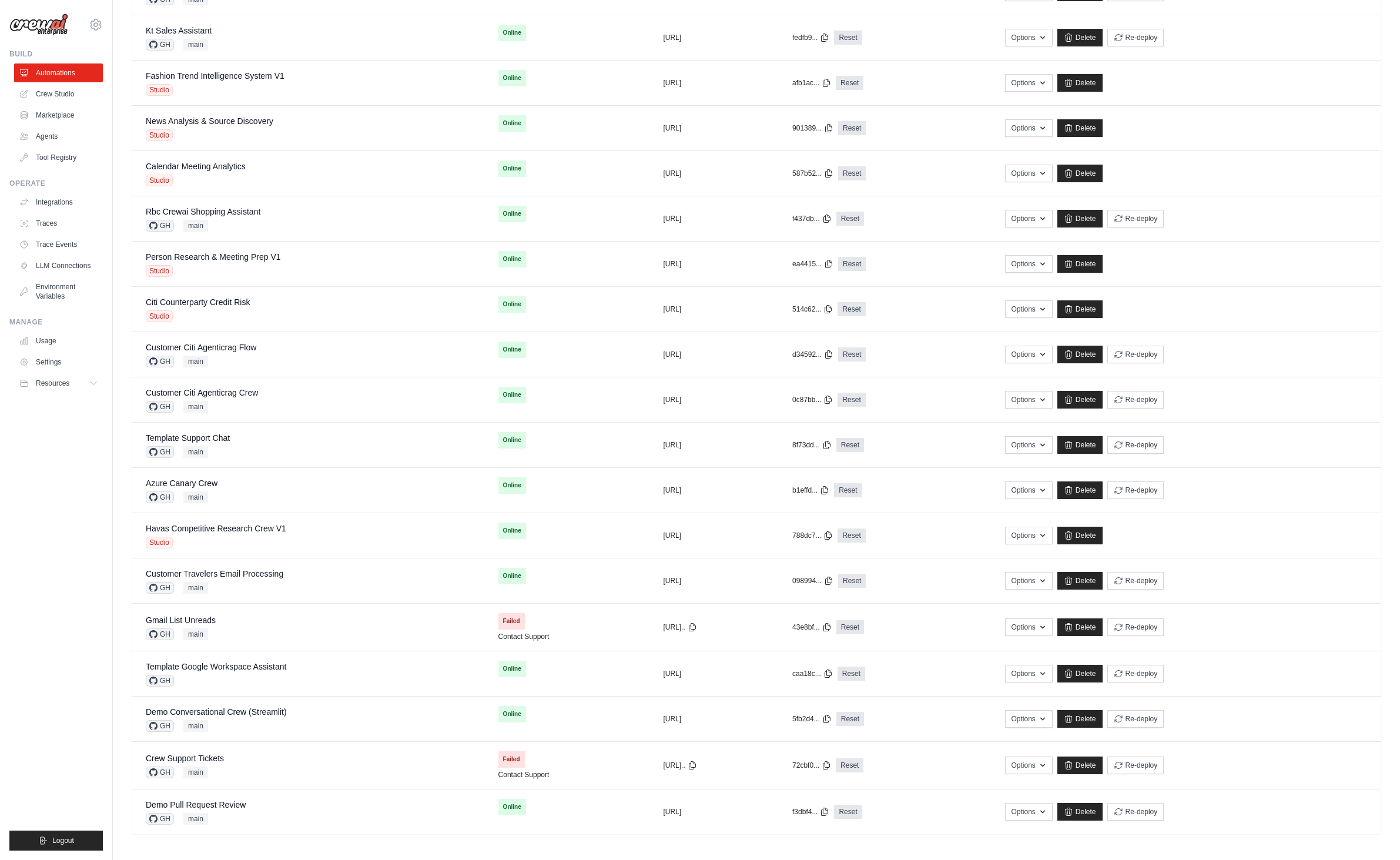
click at [65, 597] on ul "Build Automations Crew Studio Marketplace Agents" at bounding box center [55, 450] width 93 height 801
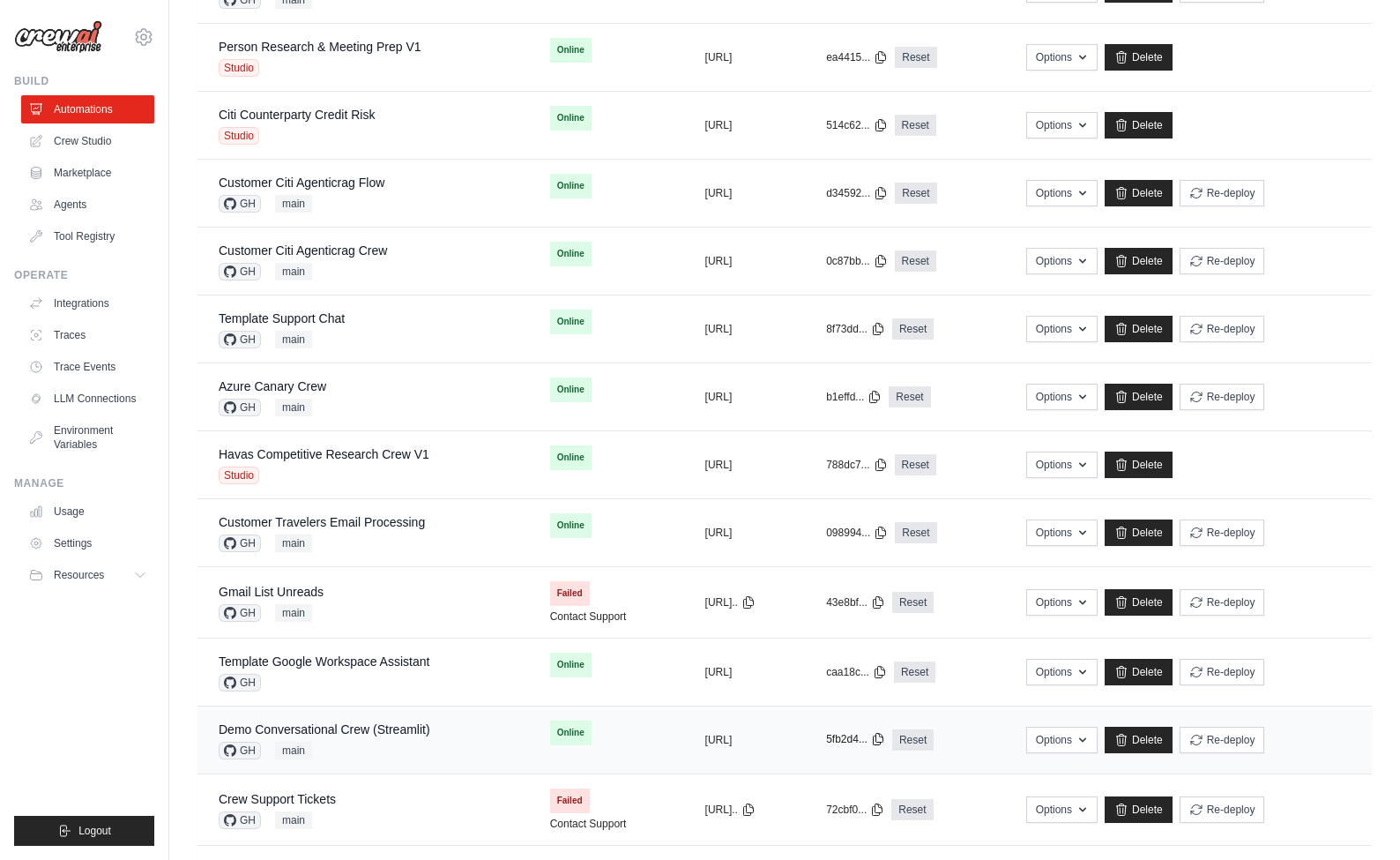
scroll to position [677, 0]
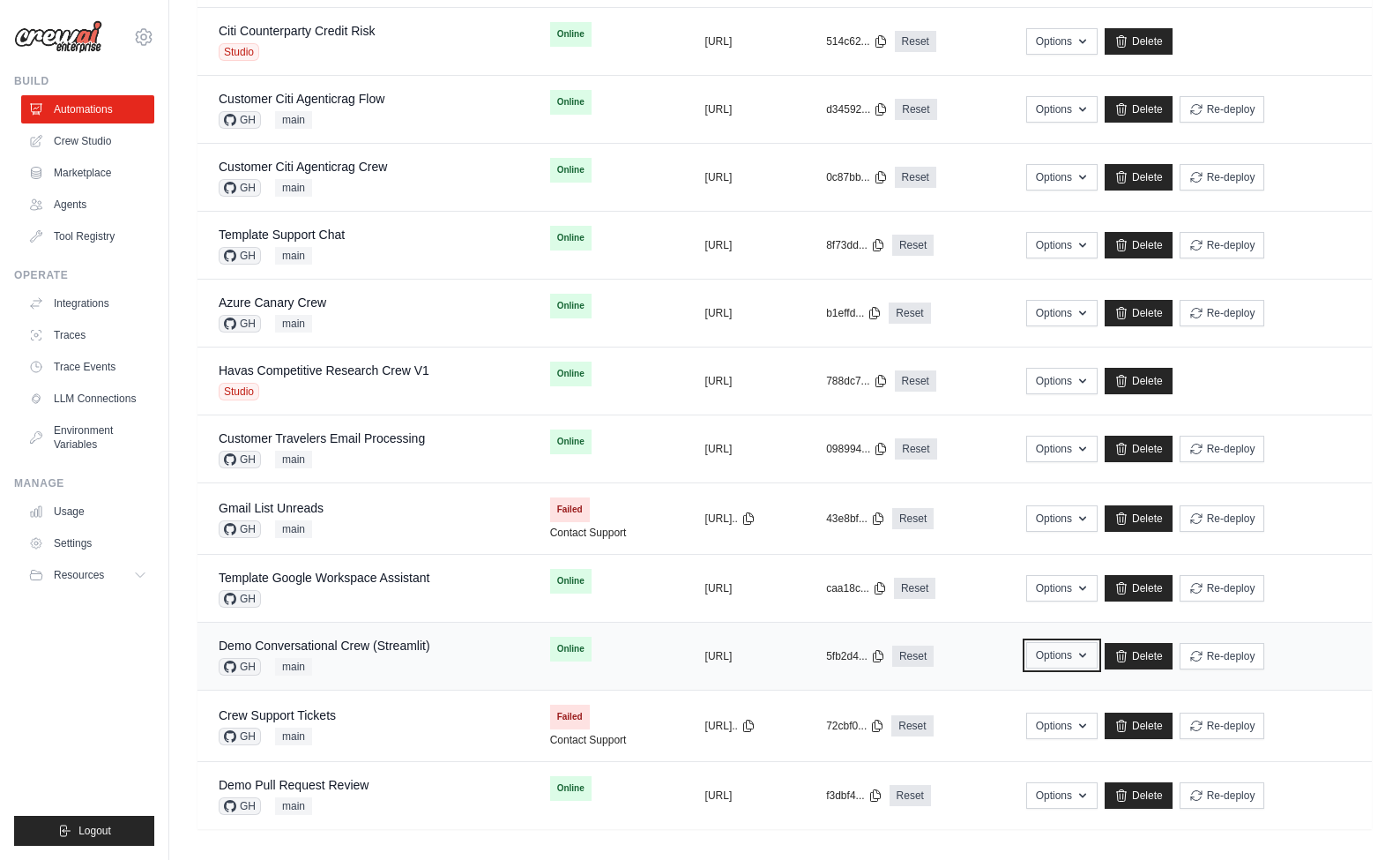
click at [1090, 649] on icon "button" at bounding box center [1083, 656] width 14 height 14
click at [1098, 647] on button "Options" at bounding box center [1062, 656] width 71 height 27
click at [68, 730] on ul "Build Automations Crew Studio Marketplace Agents" at bounding box center [83, 460] width 140 height 772
click at [355, 779] on link "Demo Pull Request Review" at bounding box center [293, 785] width 150 height 14
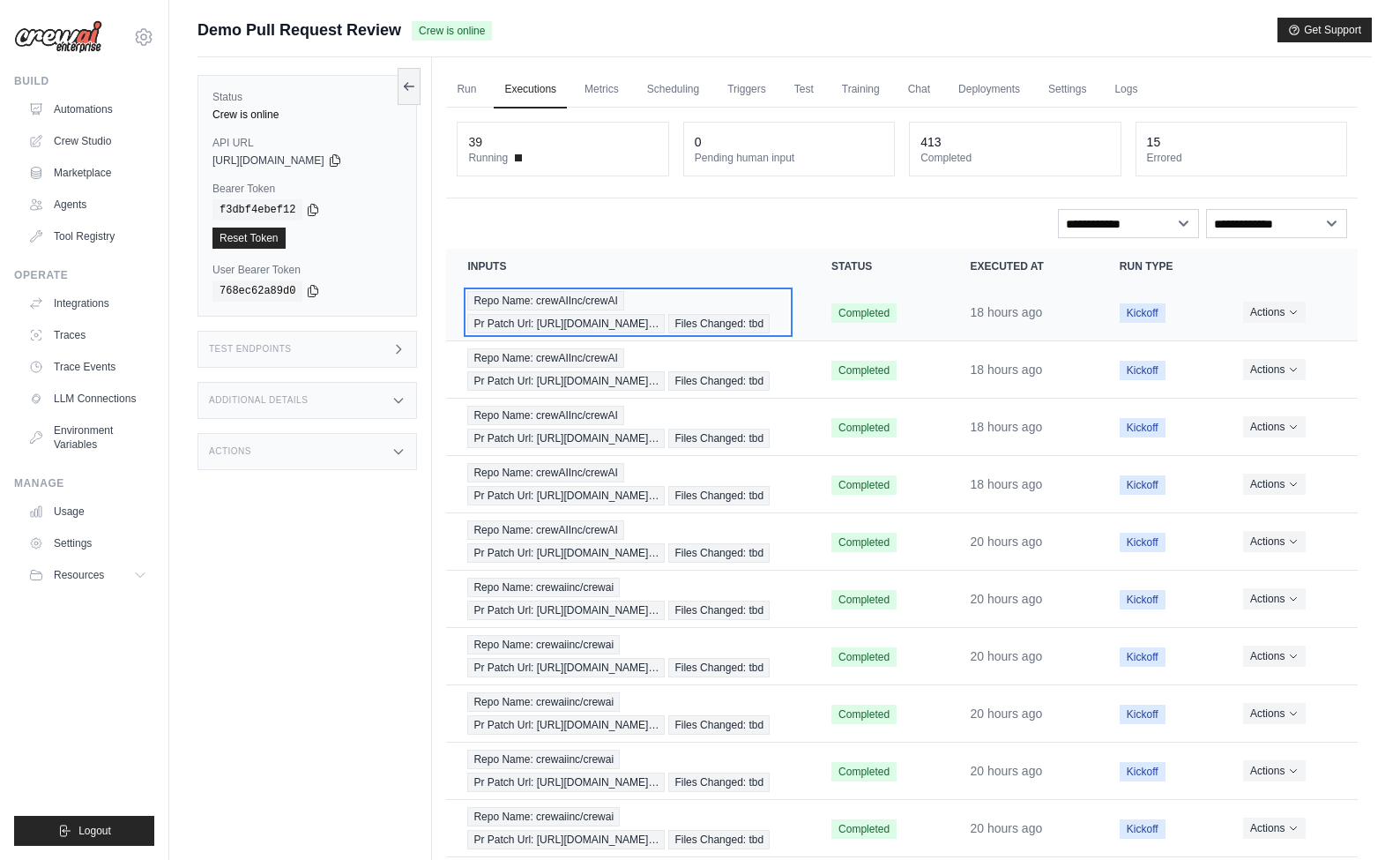
click at [638, 328] on span "Pr Patch Url: [URL][DOMAIN_NAME]…" at bounding box center [565, 324] width 197 height 20
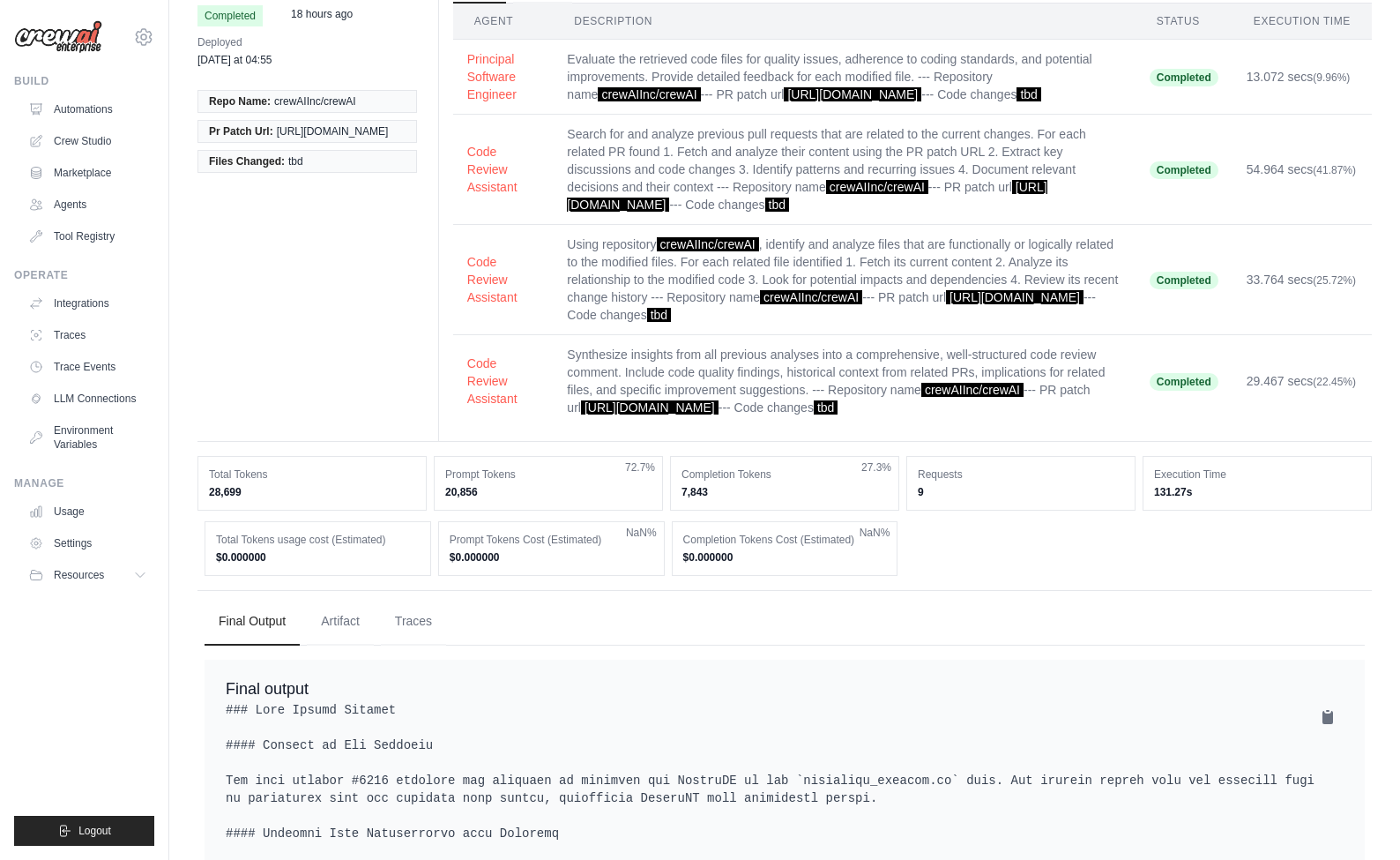
scroll to position [14, 0]
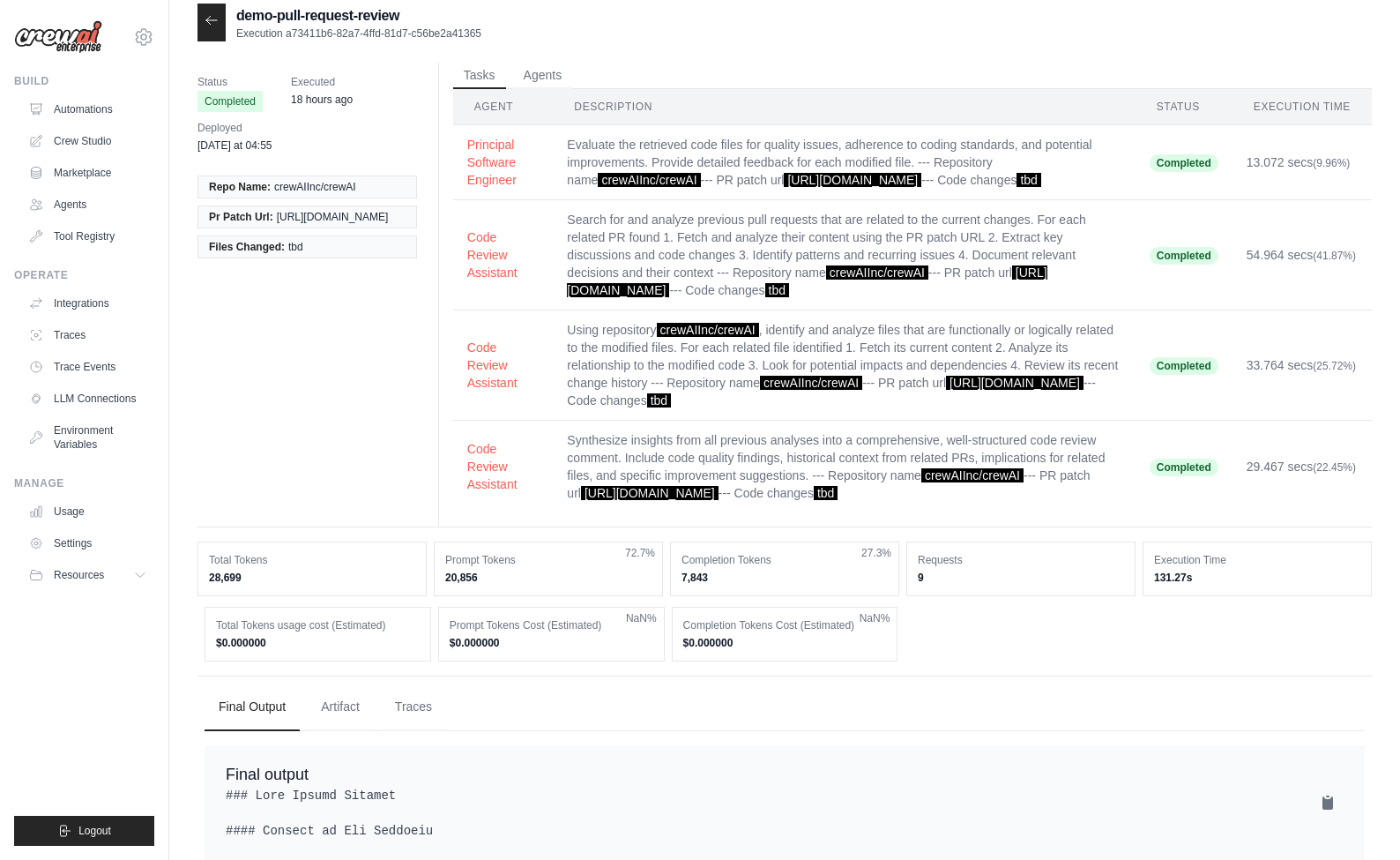
click at [209, 18] on icon at bounding box center [211, 20] width 11 height 8
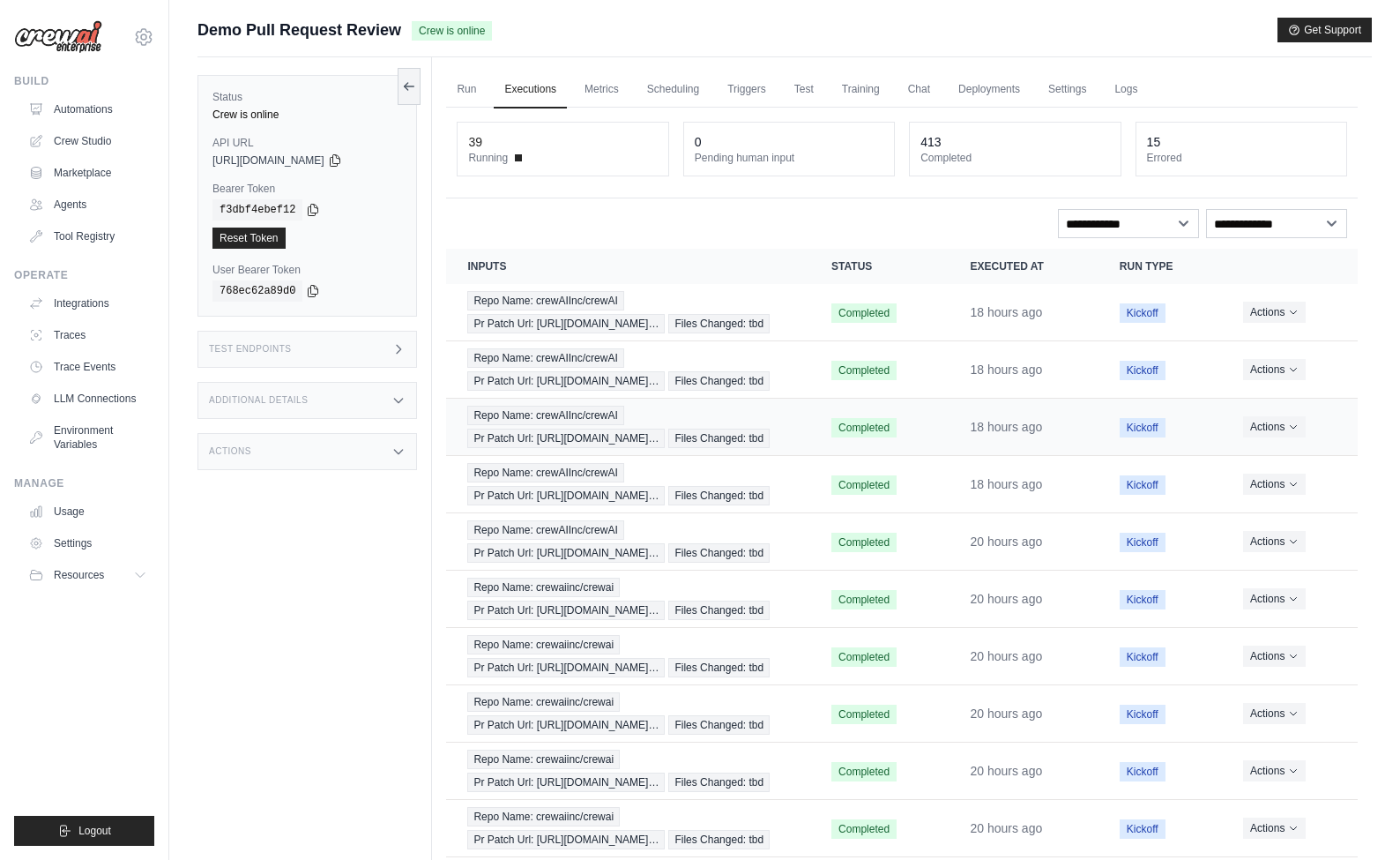
scroll to position [289, 0]
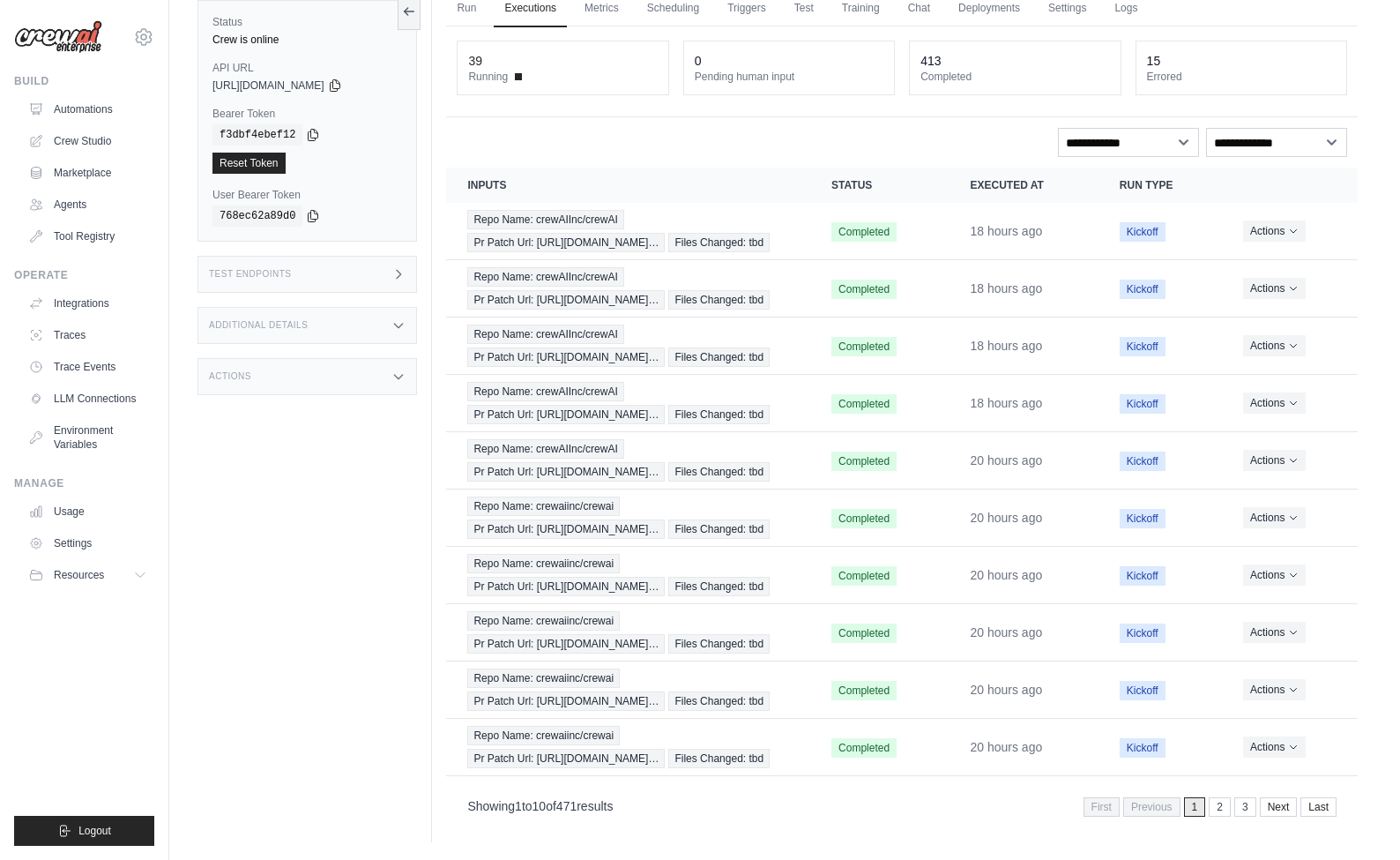
drag, startPoint x: 683, startPoint y: 805, endPoint x: 451, endPoint y: 795, distance: 232.2
click at [451, 795] on div "Showing 1 to 10 of 471 results First Previous 1 2 3 Next Last" at bounding box center [902, 805] width 912 height 45
click at [654, 819] on div "Showing 1 to 10 of 471 results First Previous 1 2 3 Next Last" at bounding box center [902, 805] width 912 height 45
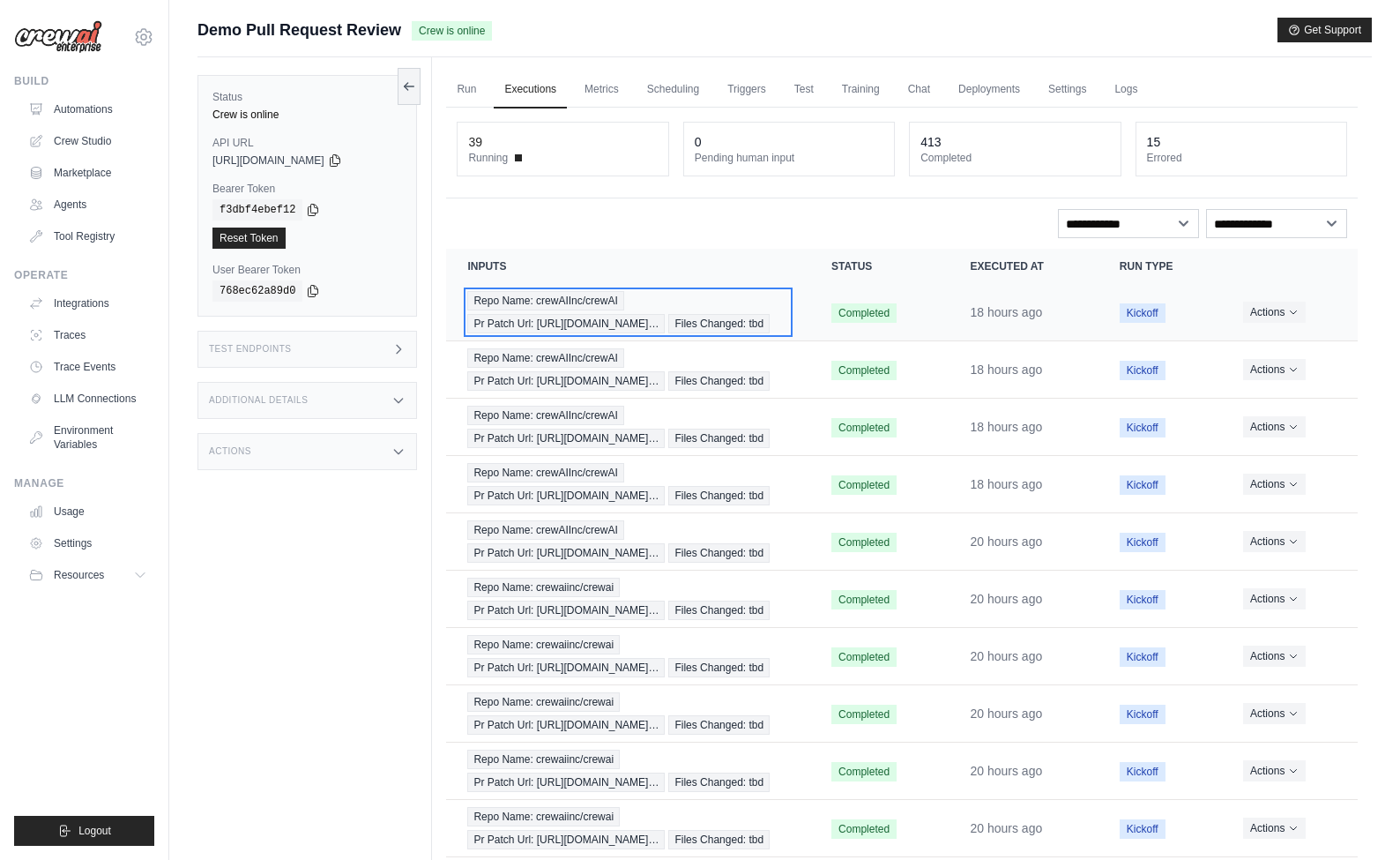
click at [685, 333] on div "Repo Name: crewAIInc/crewAI Pr Patch Url: [URL][DOMAIN_NAME]… Files Changed: tbd" at bounding box center [628, 312] width 322 height 43
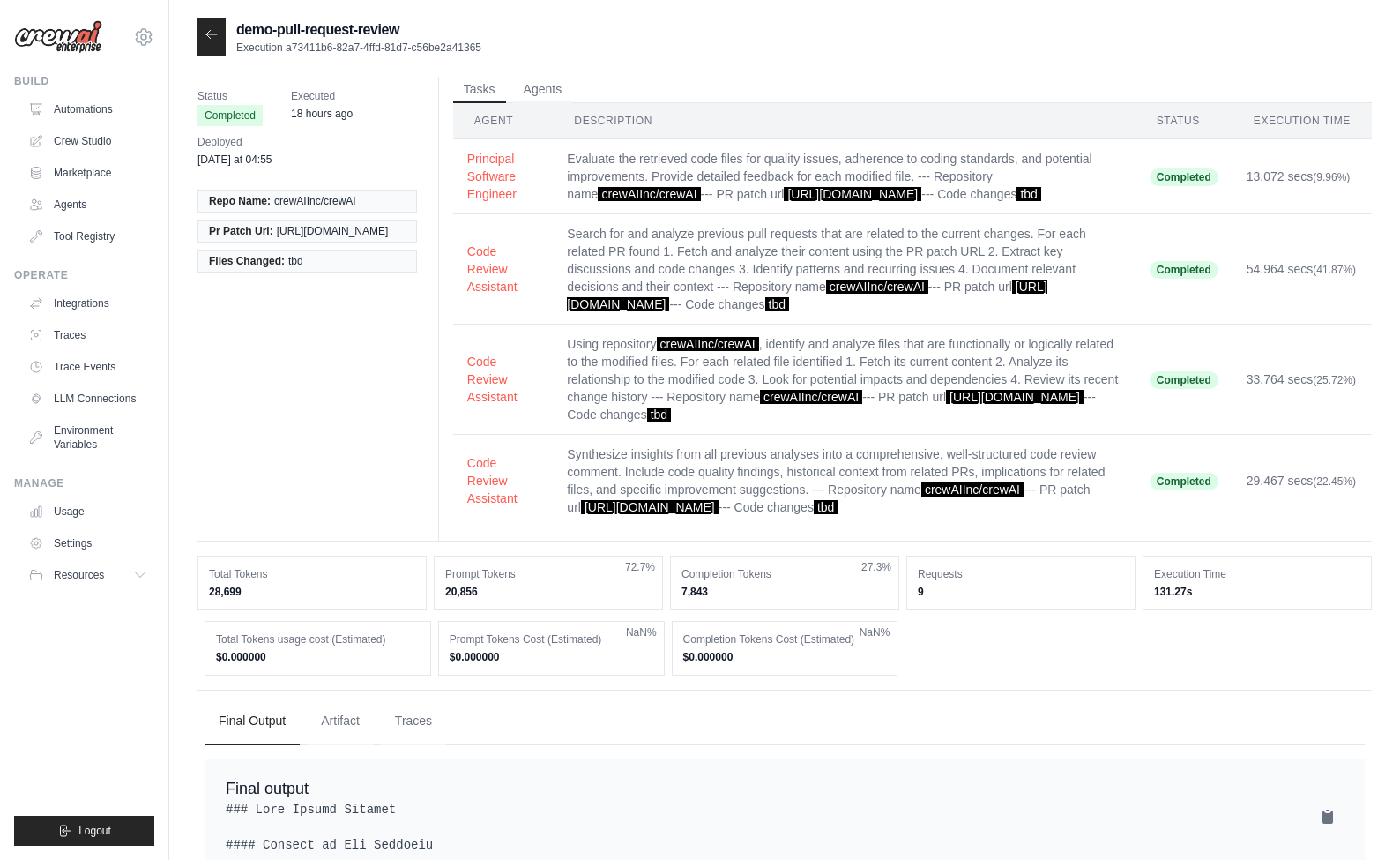
click at [359, 457] on div "Status Completed Executed 18 hours ago Deployed [DATE] at 04:55 Repo Name: crew…" at bounding box center [784, 308] width 1175 height 465
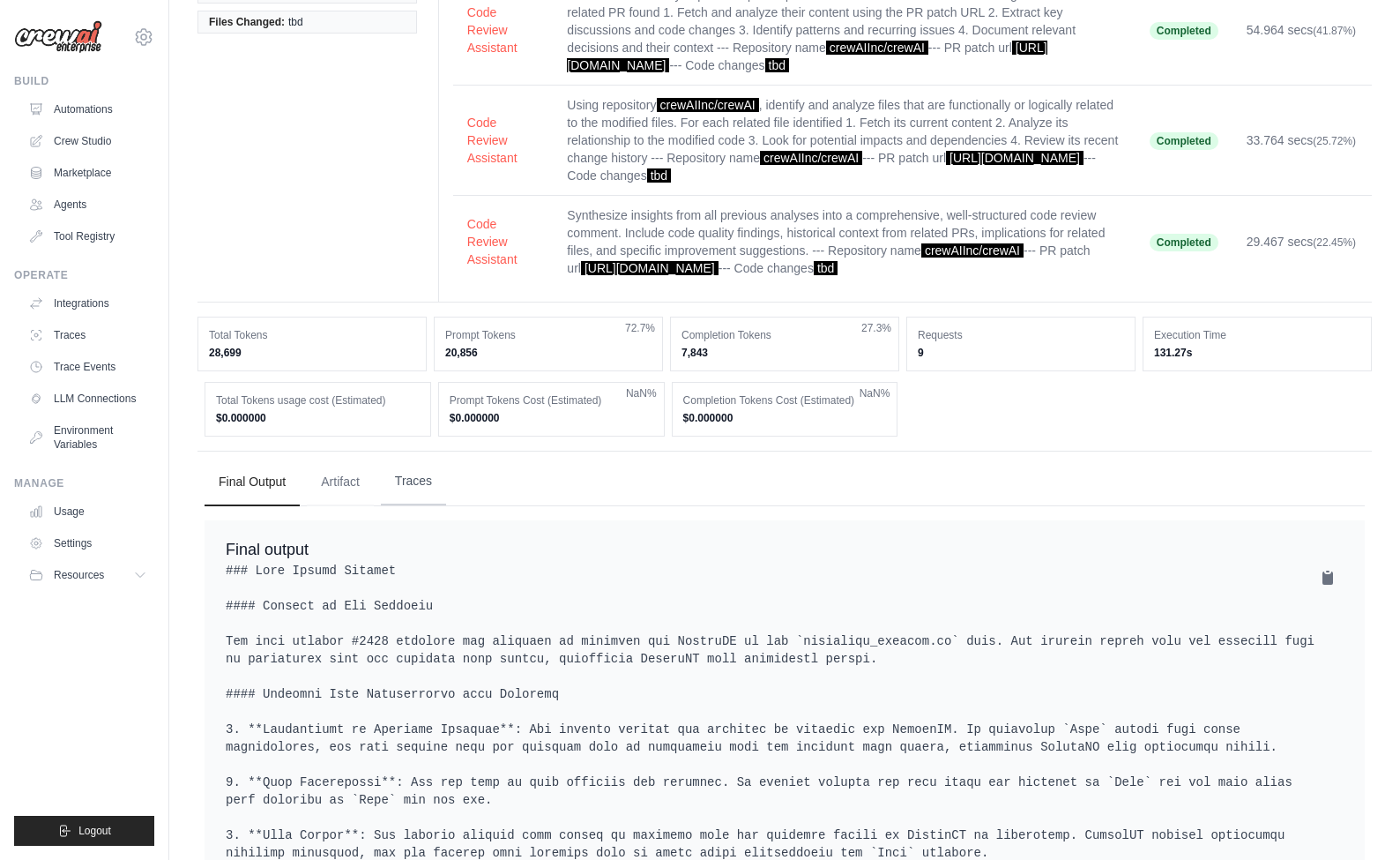
scroll to position [420, 0]
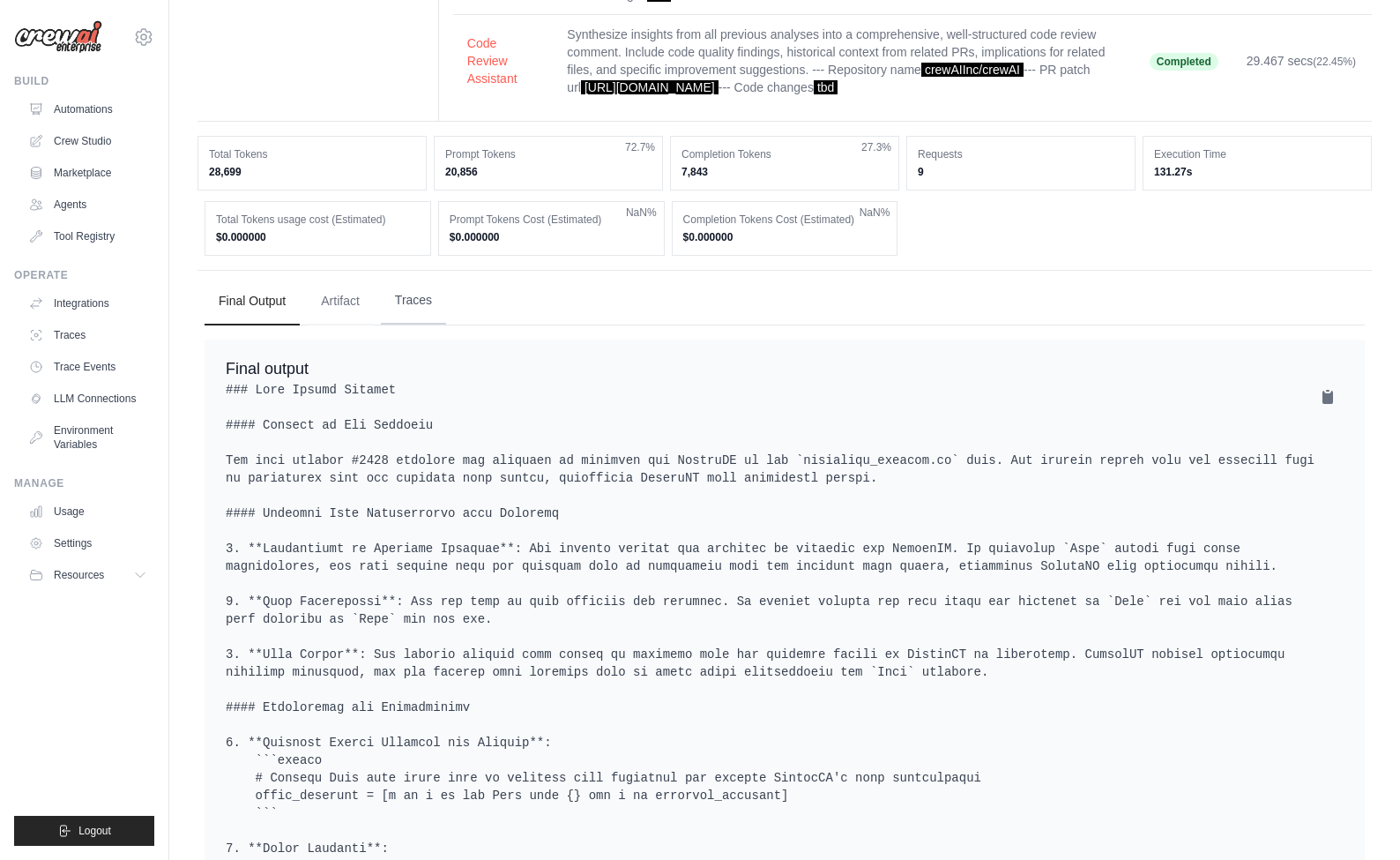
click at [416, 317] on button "Traces" at bounding box center [413, 301] width 65 height 48
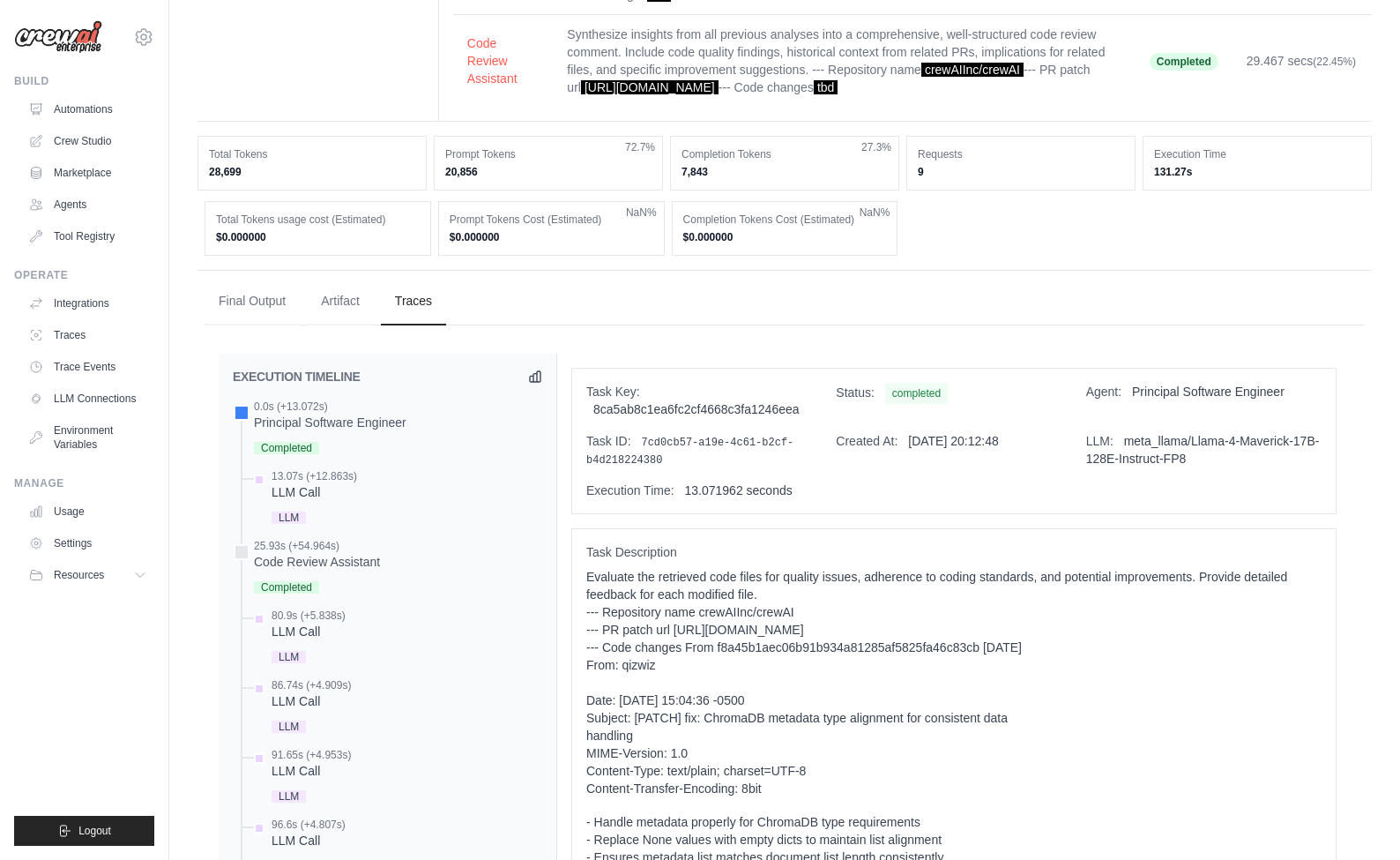
scroll to position [510, 0]
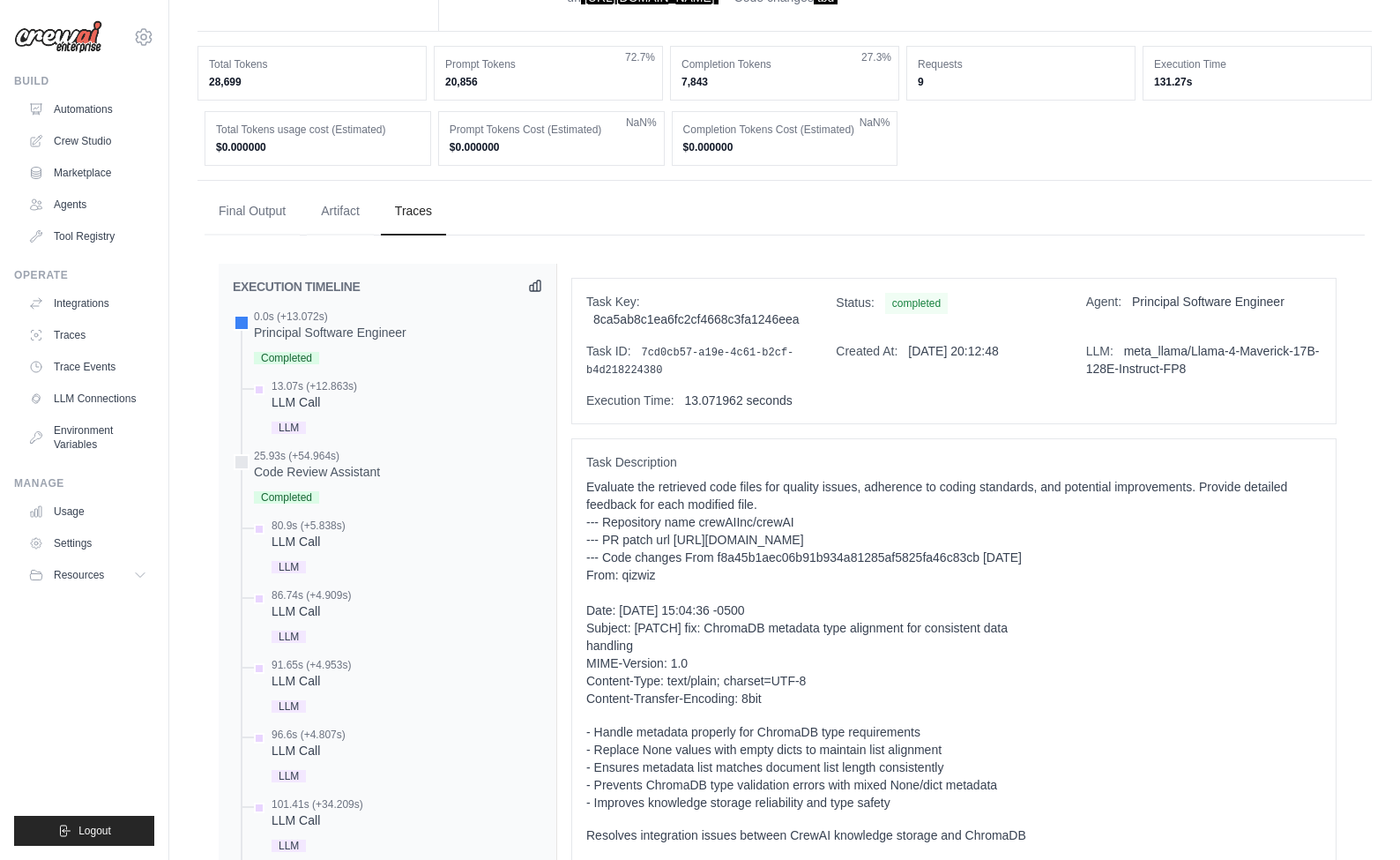
click at [537, 293] on icon at bounding box center [535, 286] width 14 height 14
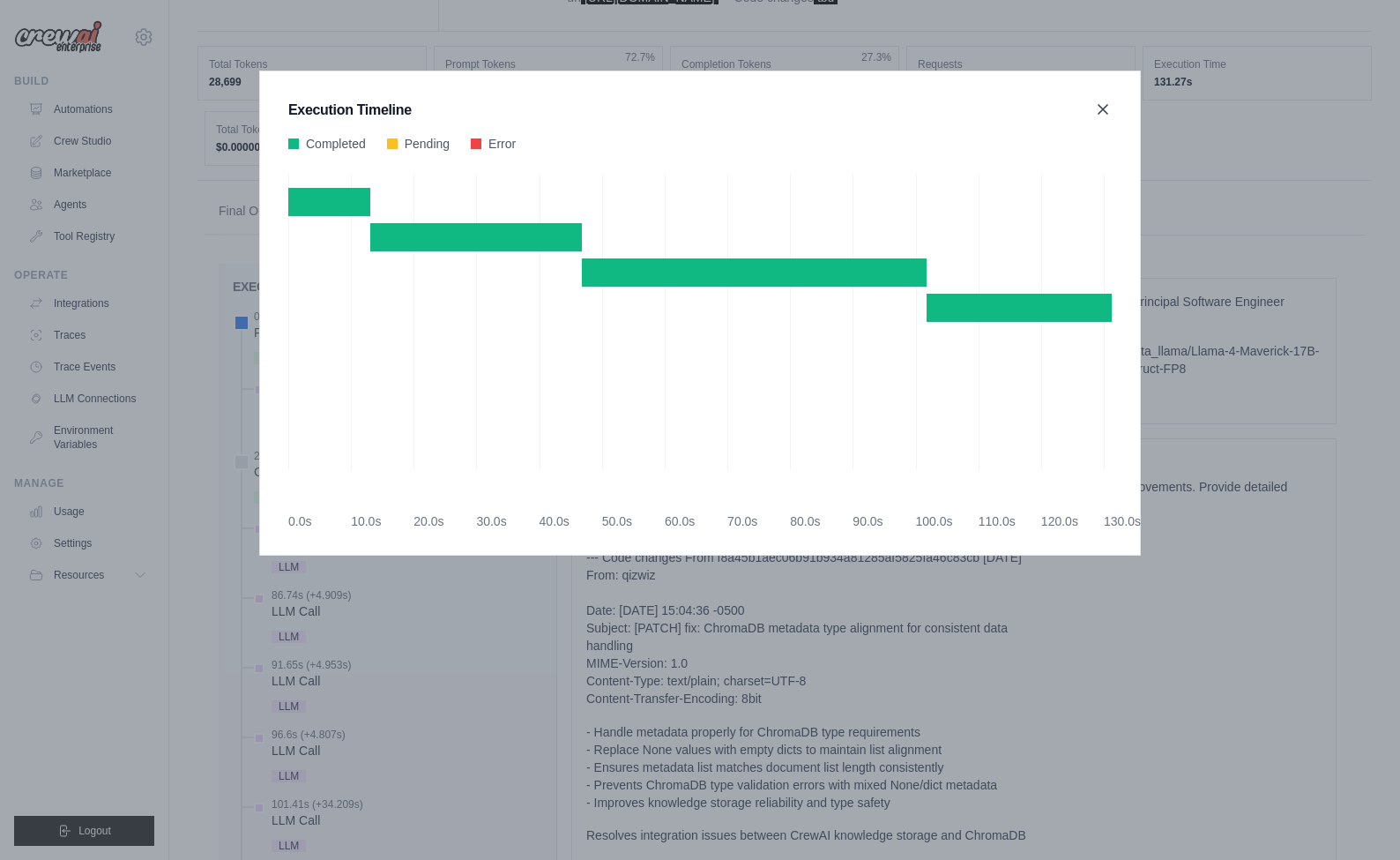
click at [1102, 114] on icon at bounding box center [1104, 109] width 18 height 18
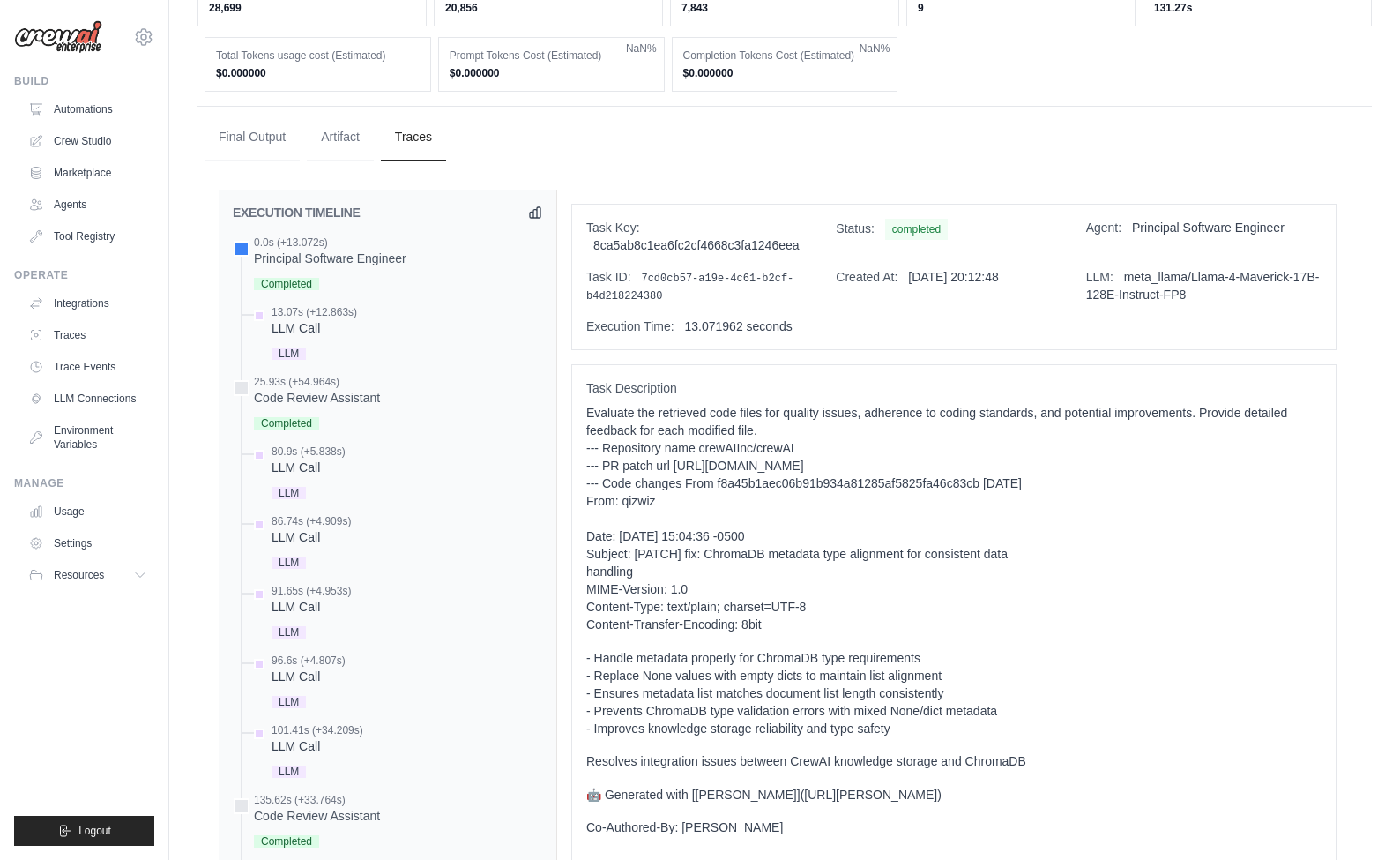
scroll to position [643, 0]
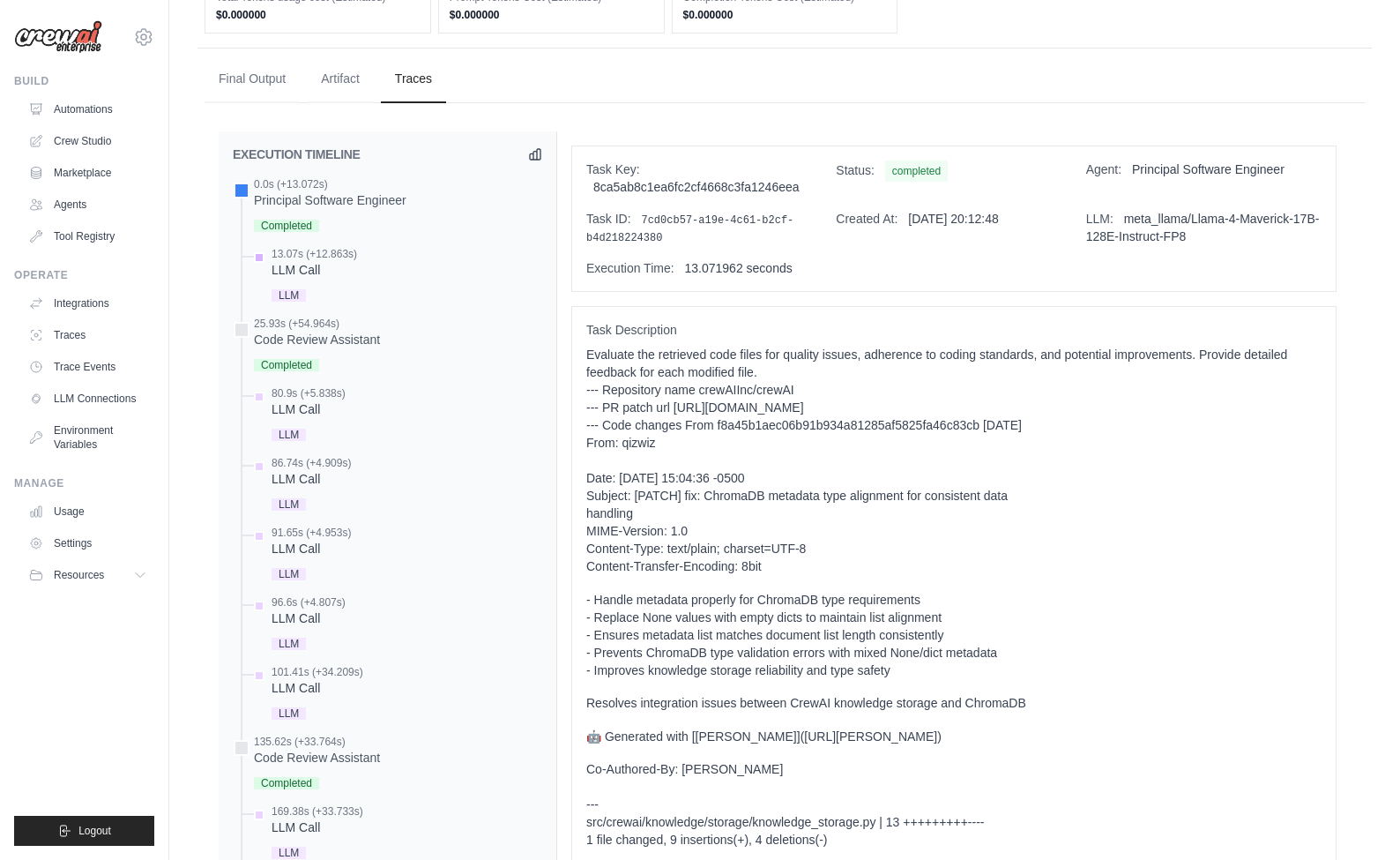
click at [355, 276] on div "LLM Call" at bounding box center [314, 270] width 85 height 18
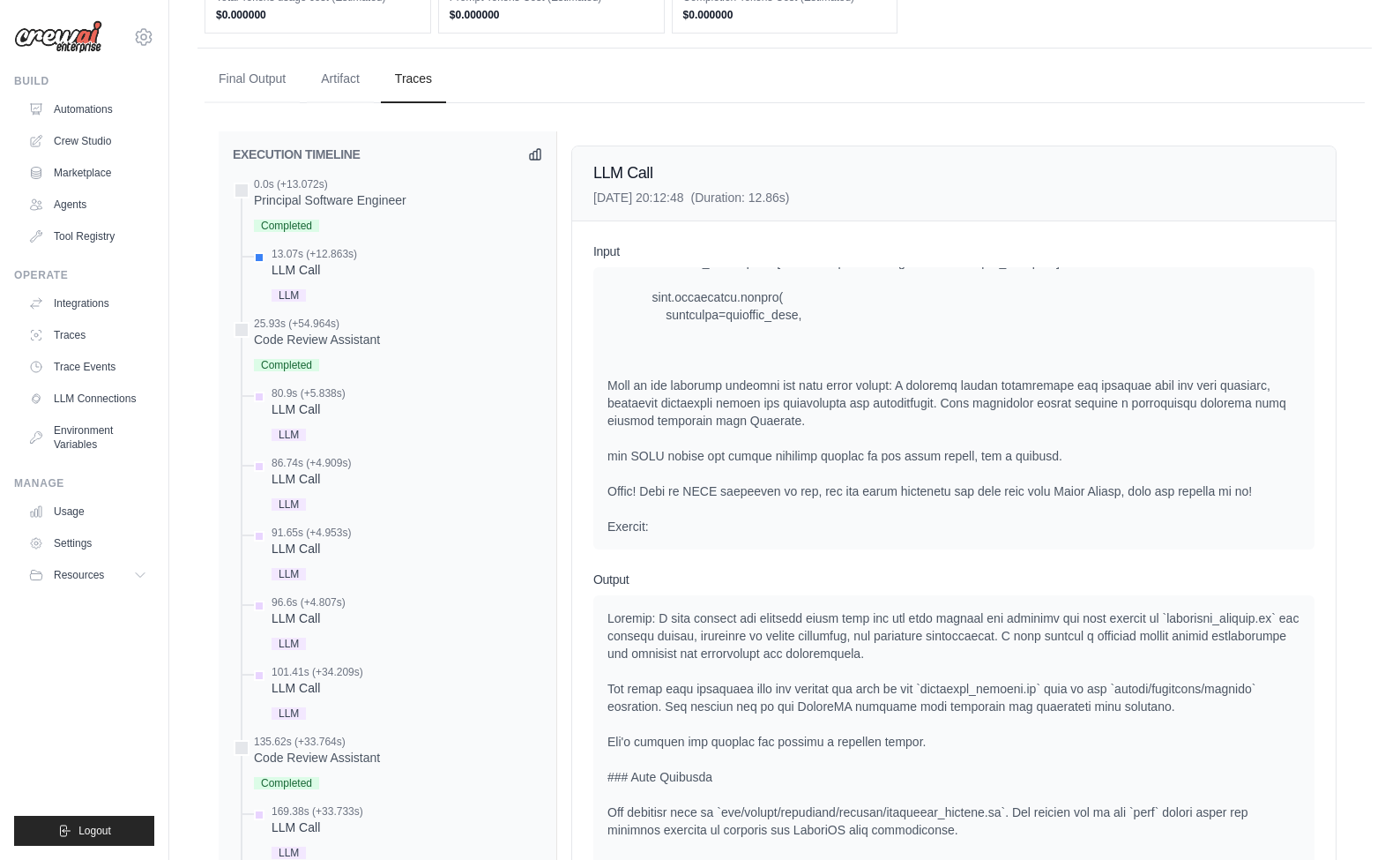
scroll to position [817, 0]
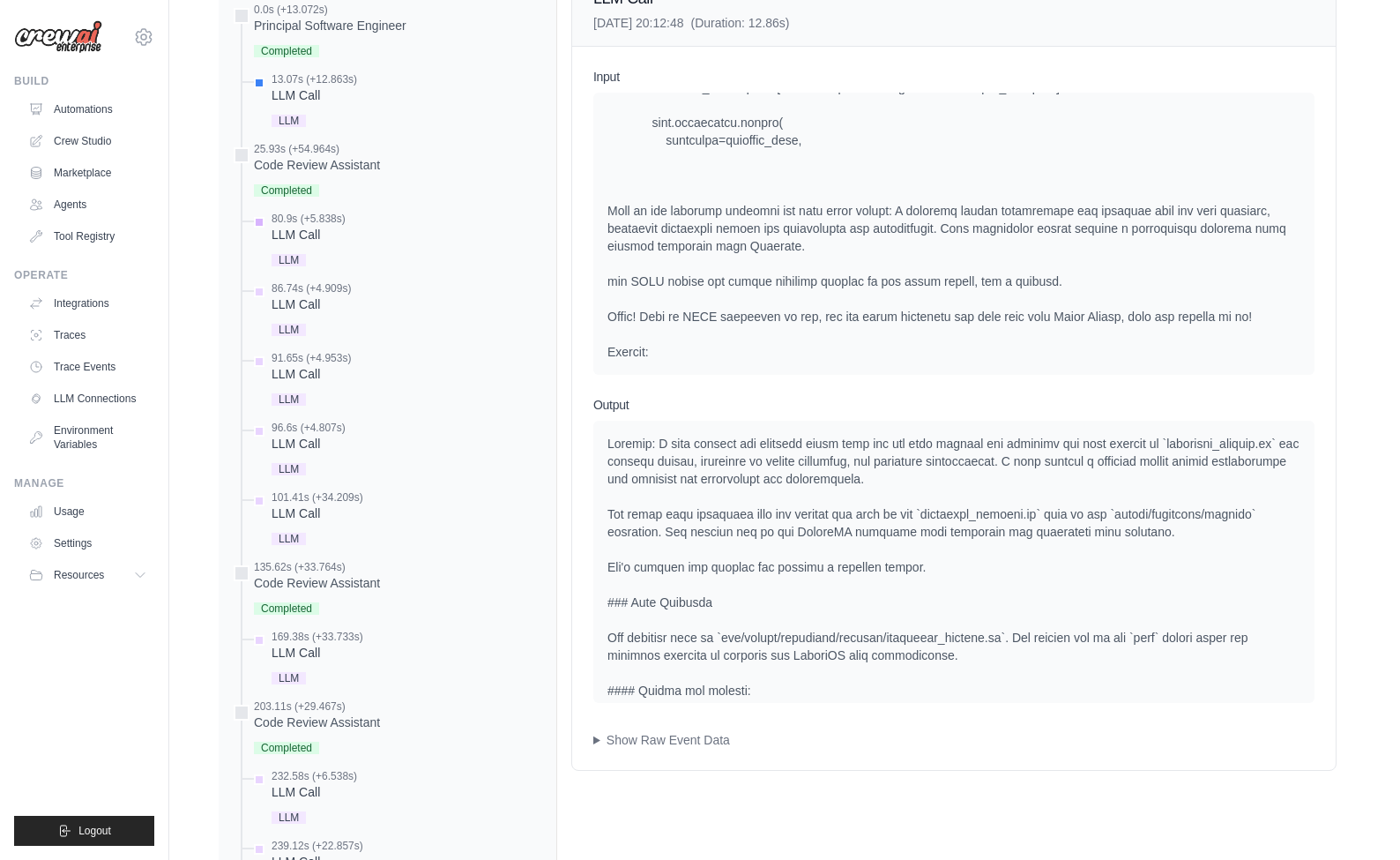
click at [337, 243] on div "LLM Call" at bounding box center [308, 235] width 74 height 18
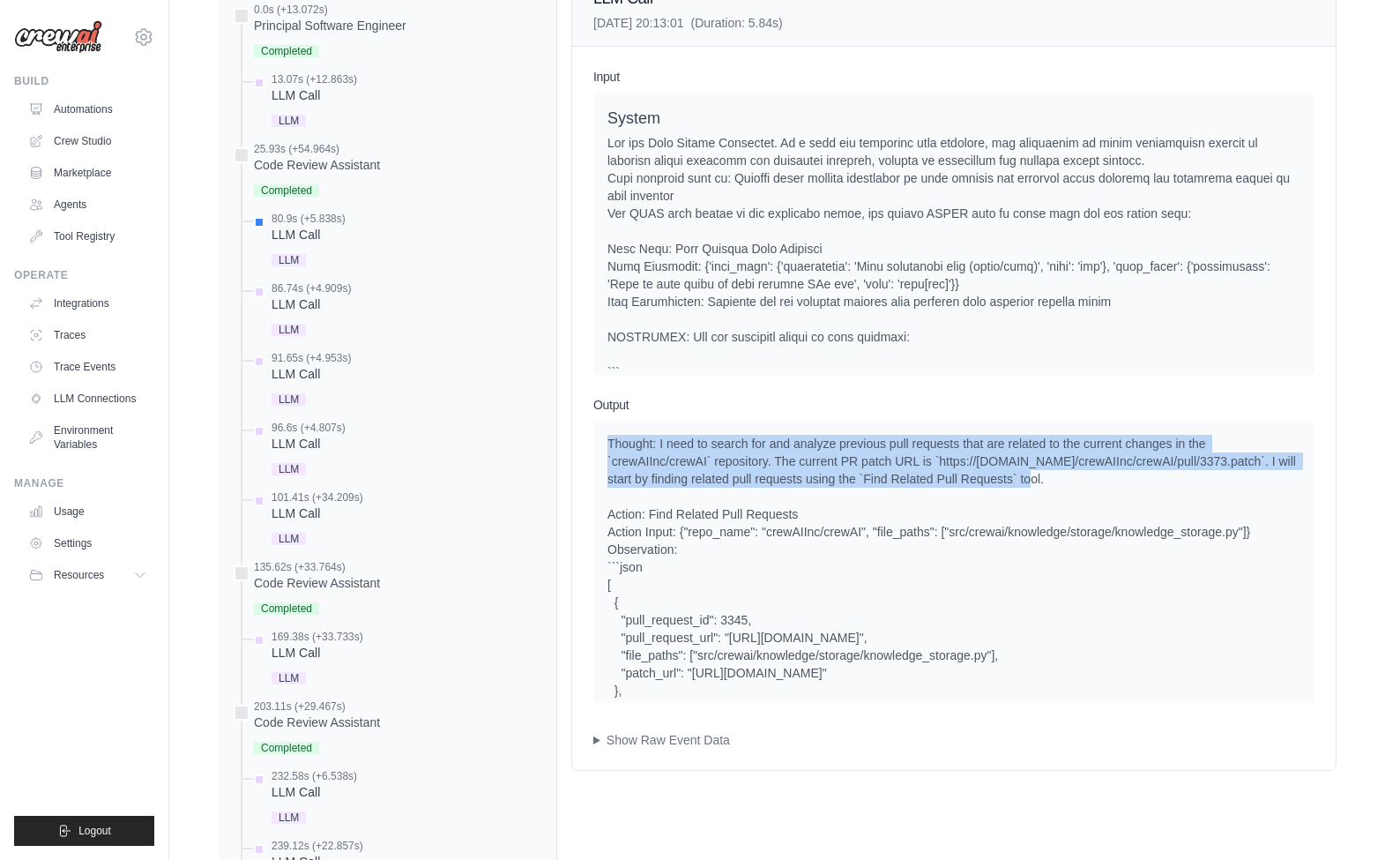
drag, startPoint x: 601, startPoint y: 459, endPoint x: 1018, endPoint y: 489, distance: 418.1
click at [1018, 489] on div at bounding box center [955, 561] width 722 height 283
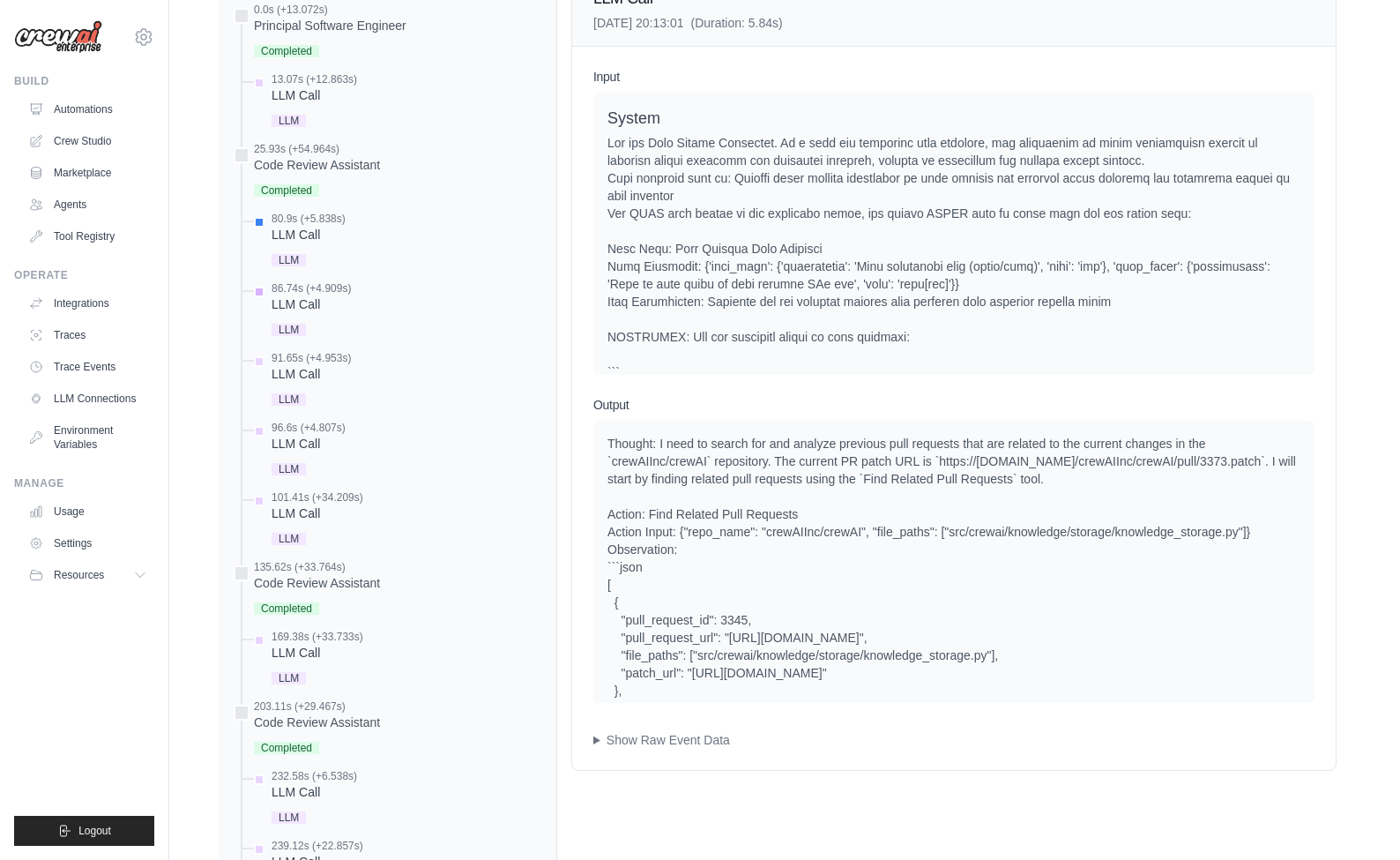
click at [339, 329] on div "LLM" at bounding box center [311, 328] width 79 height 24
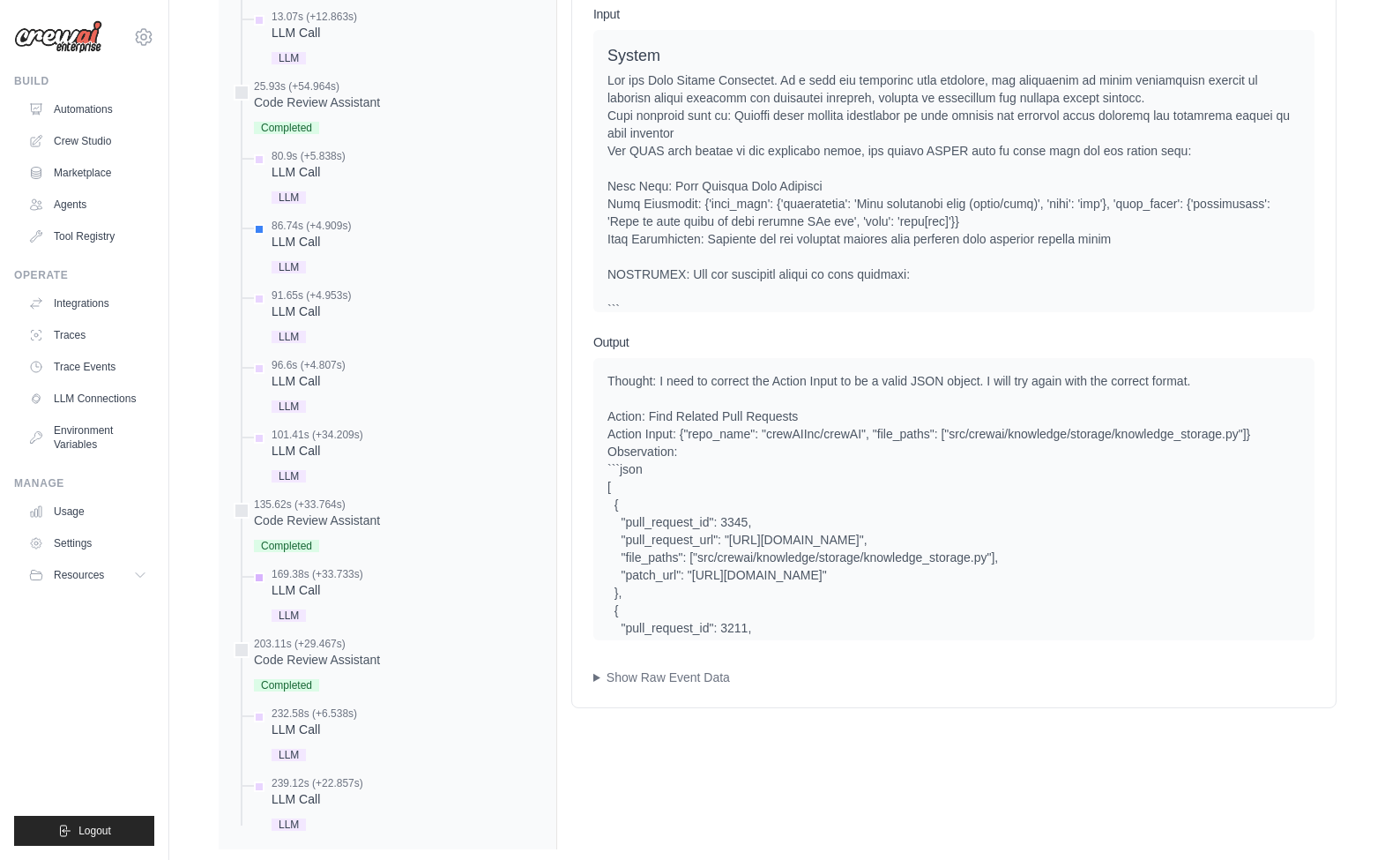
scroll to position [924, 0]
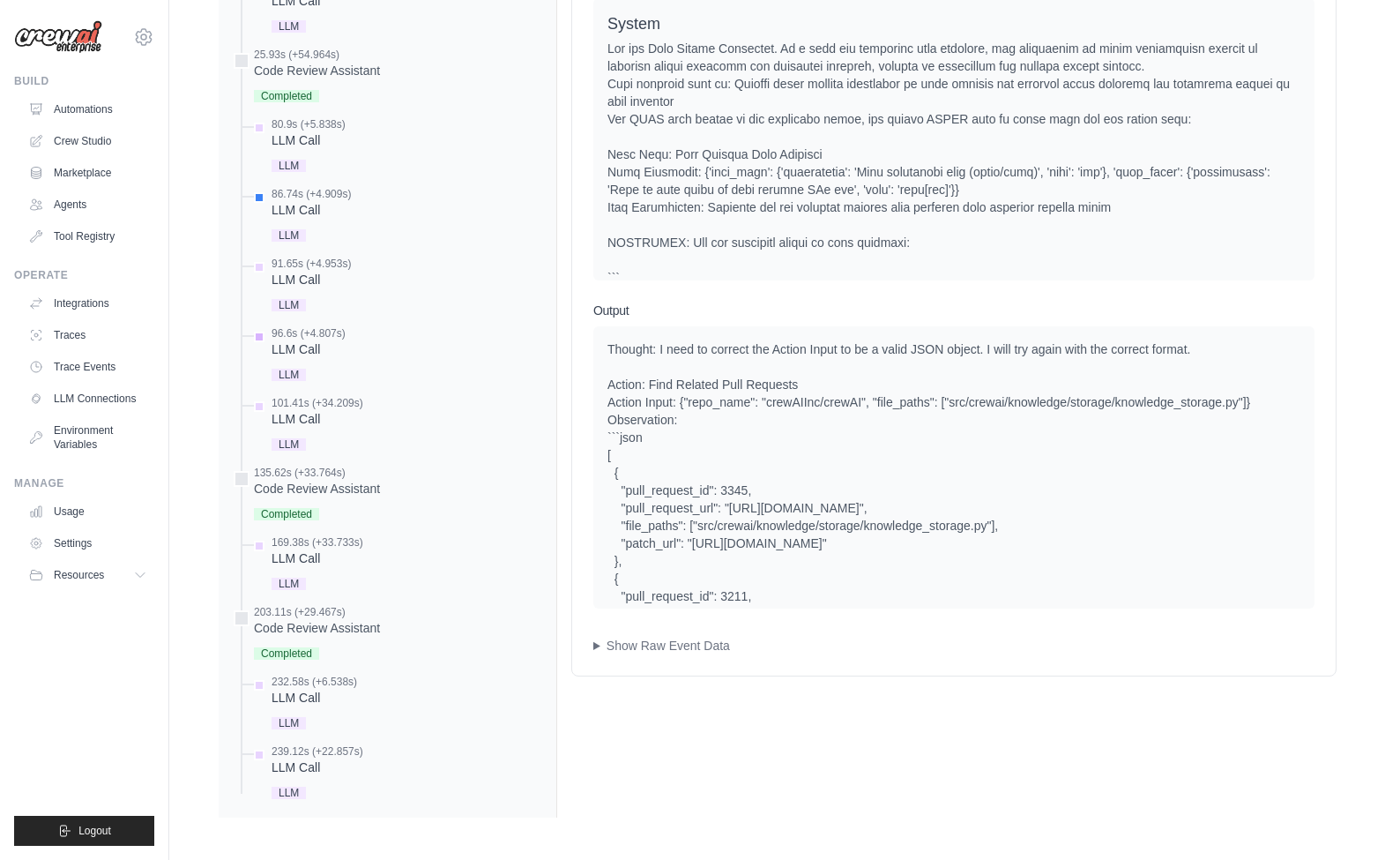
click at [331, 353] on div "LLM Call" at bounding box center [308, 349] width 74 height 18
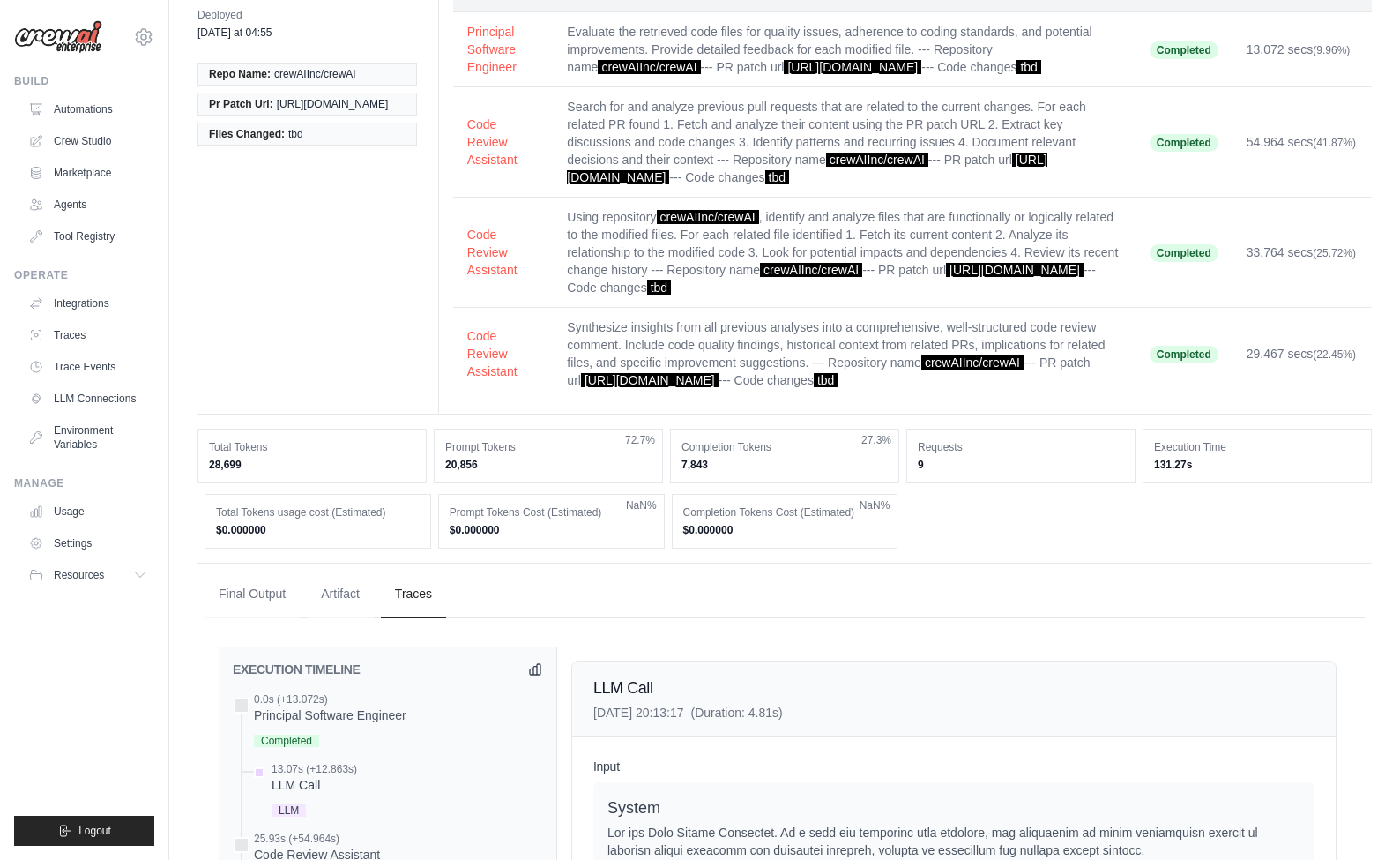
scroll to position [0, 0]
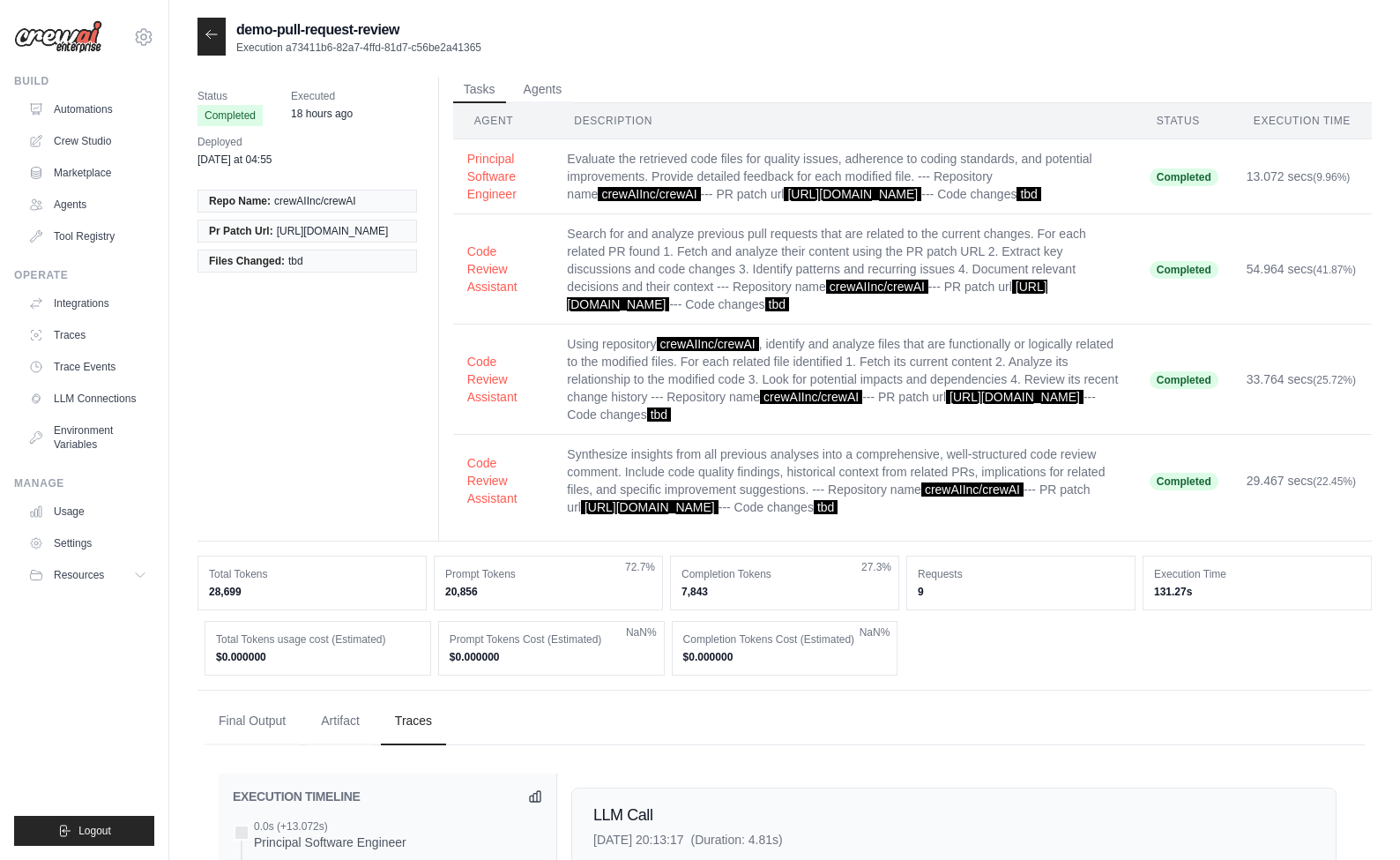
click at [216, 31] on icon at bounding box center [211, 35] width 14 height 14
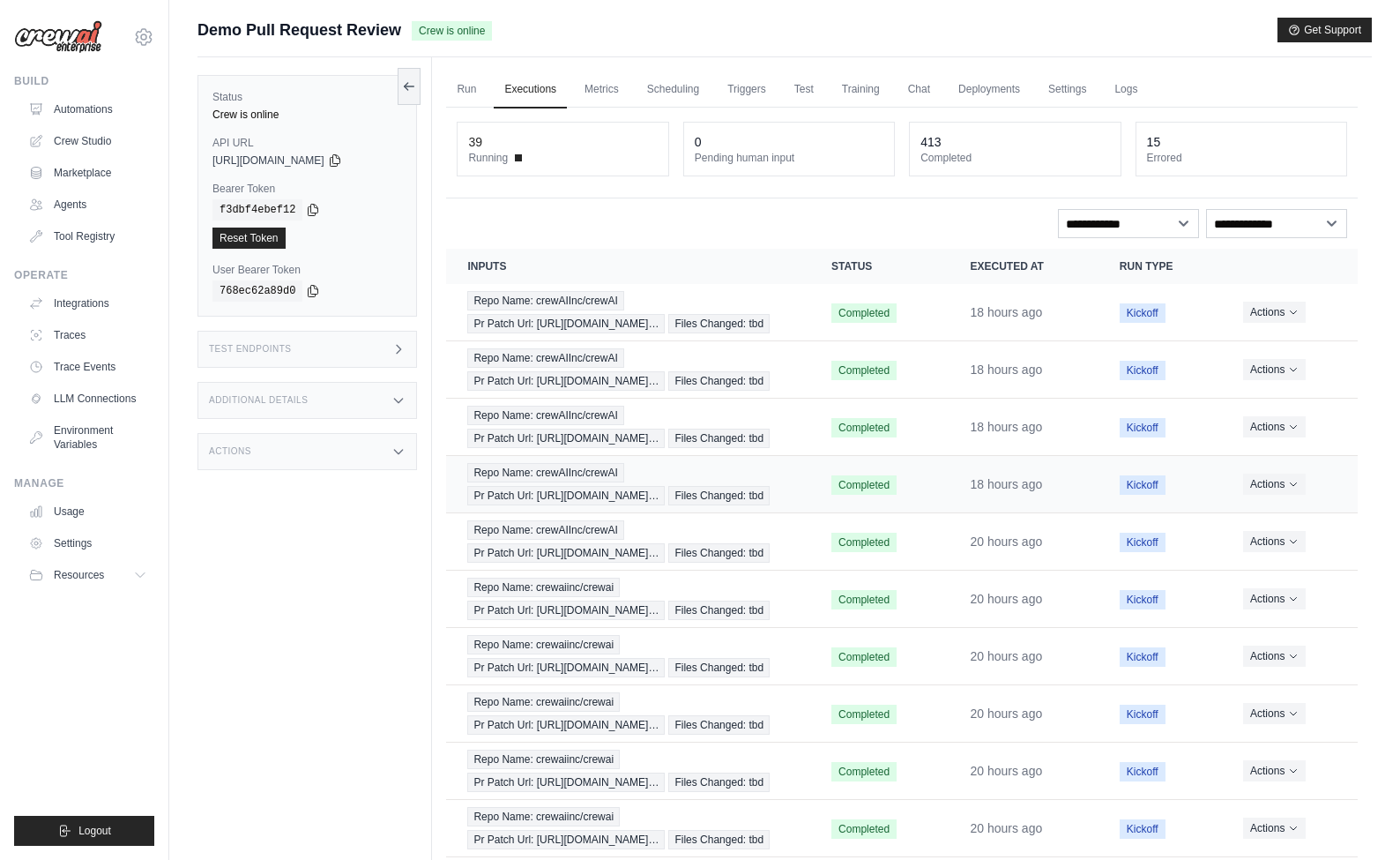
scroll to position [289, 0]
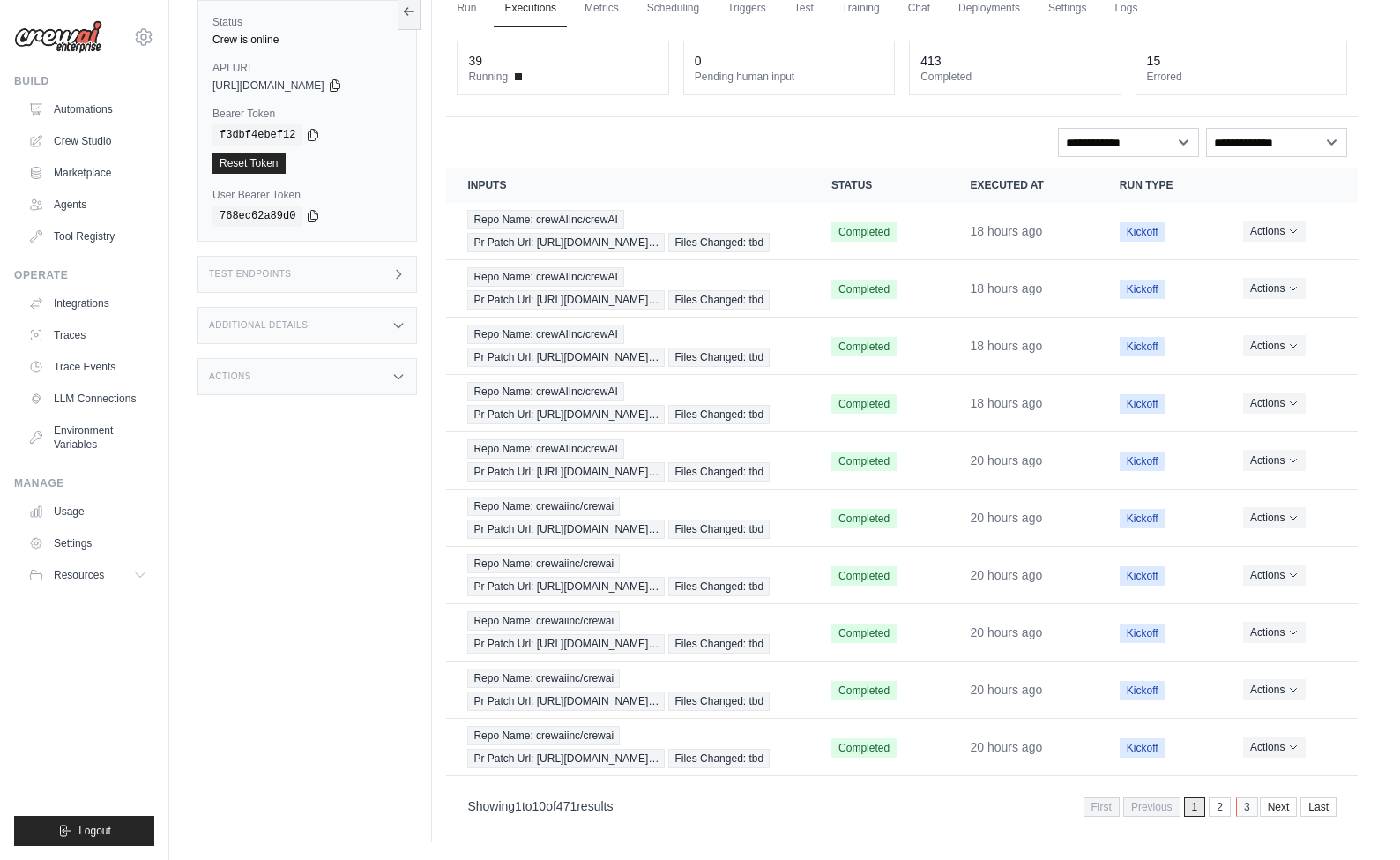
click at [1241, 807] on link "3" at bounding box center [1247, 807] width 22 height 20
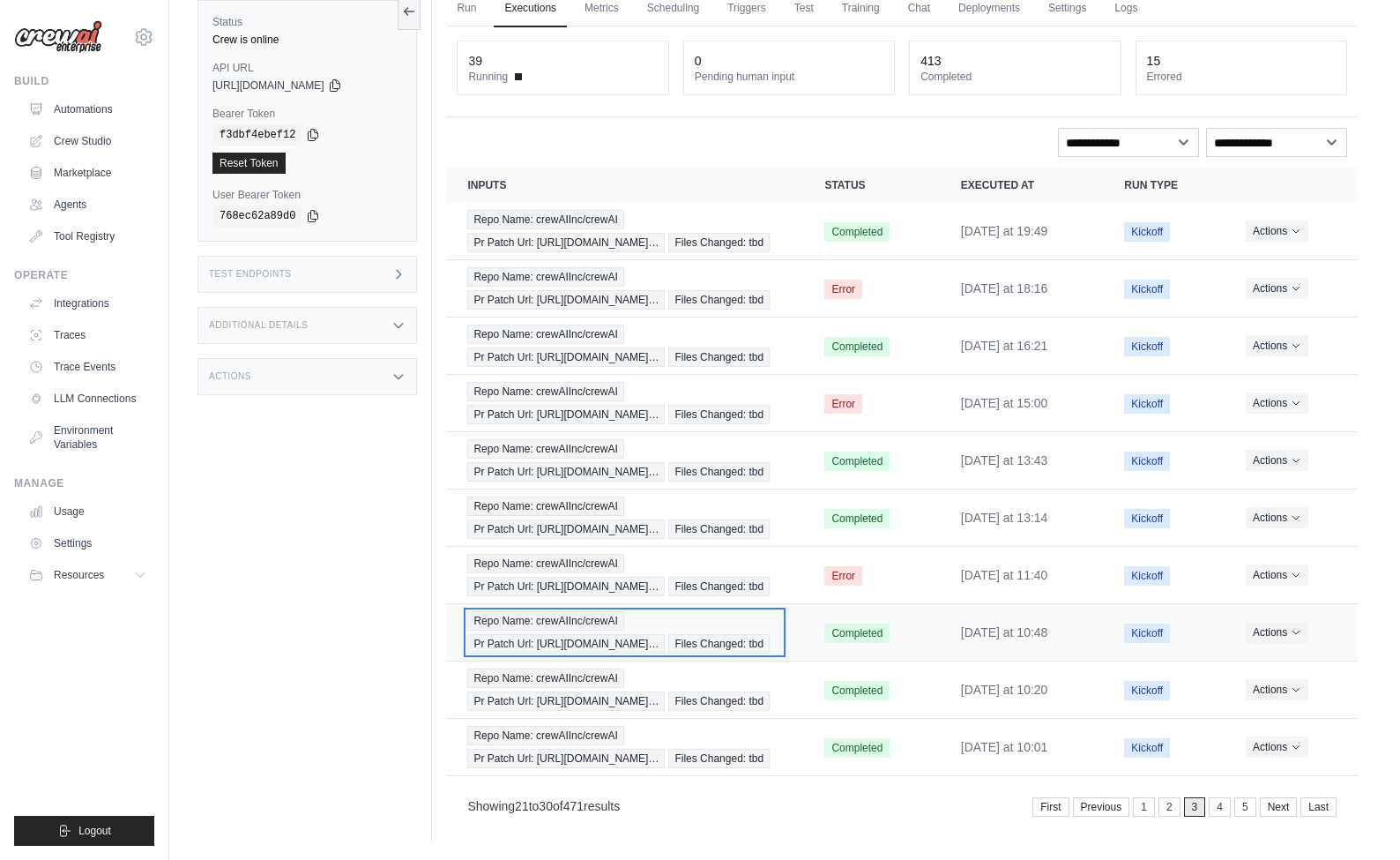
click at [538, 635] on span "Pr Patch Url: https://github.com/crewAIInc/…" at bounding box center [565, 645] width 197 height 20
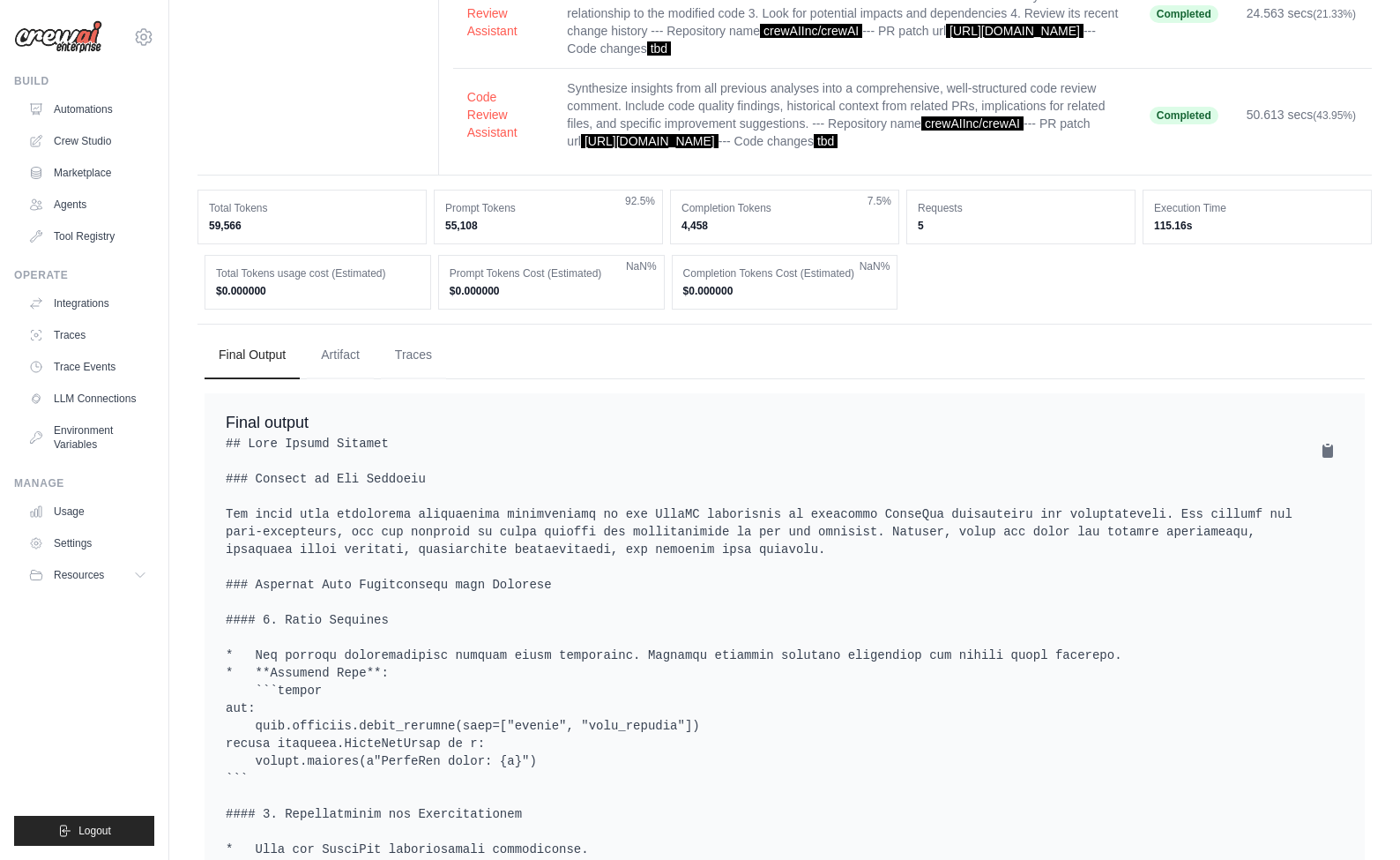
scroll to position [548, 0]
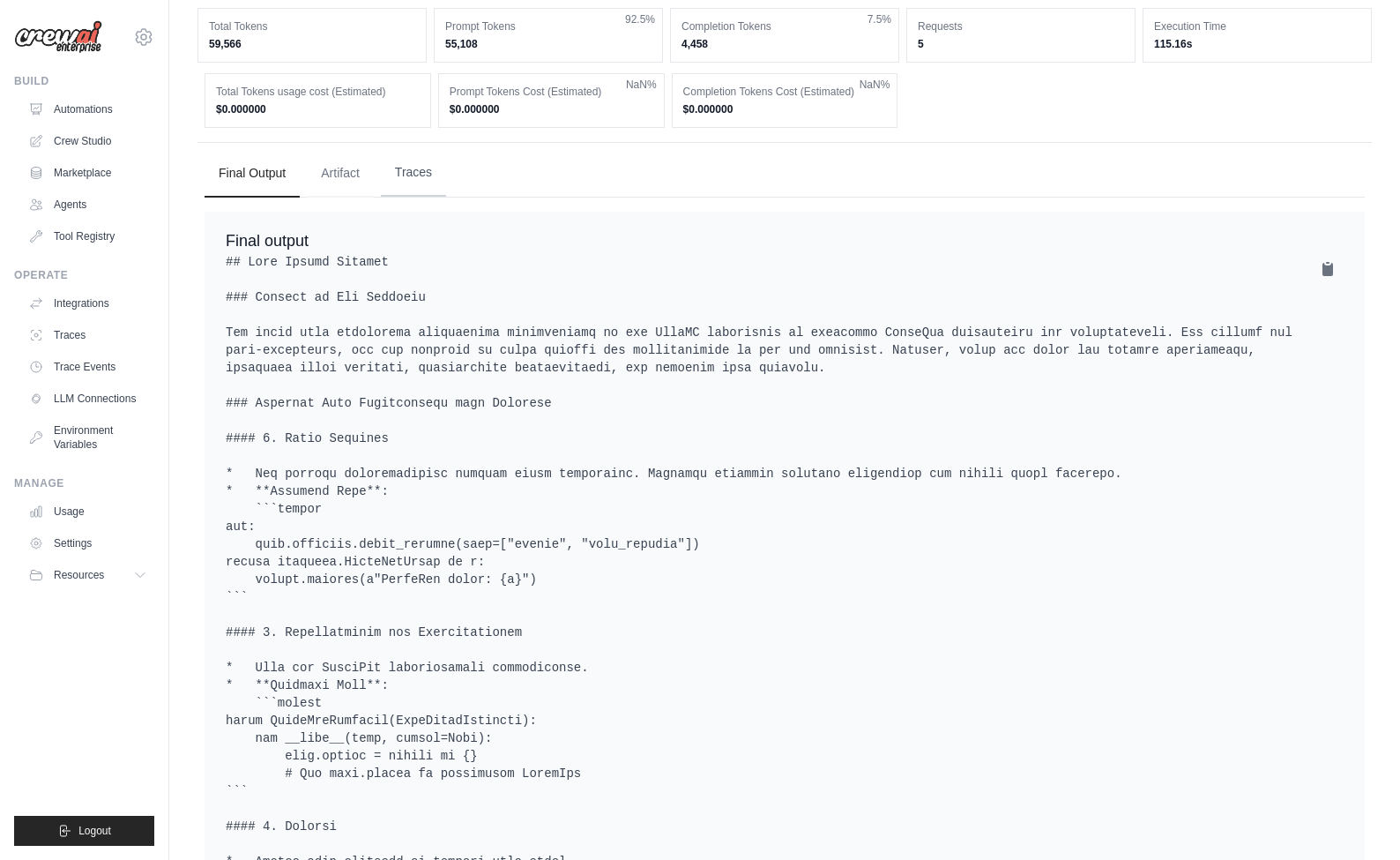
click at [402, 196] on button "Traces" at bounding box center [413, 173] width 65 height 48
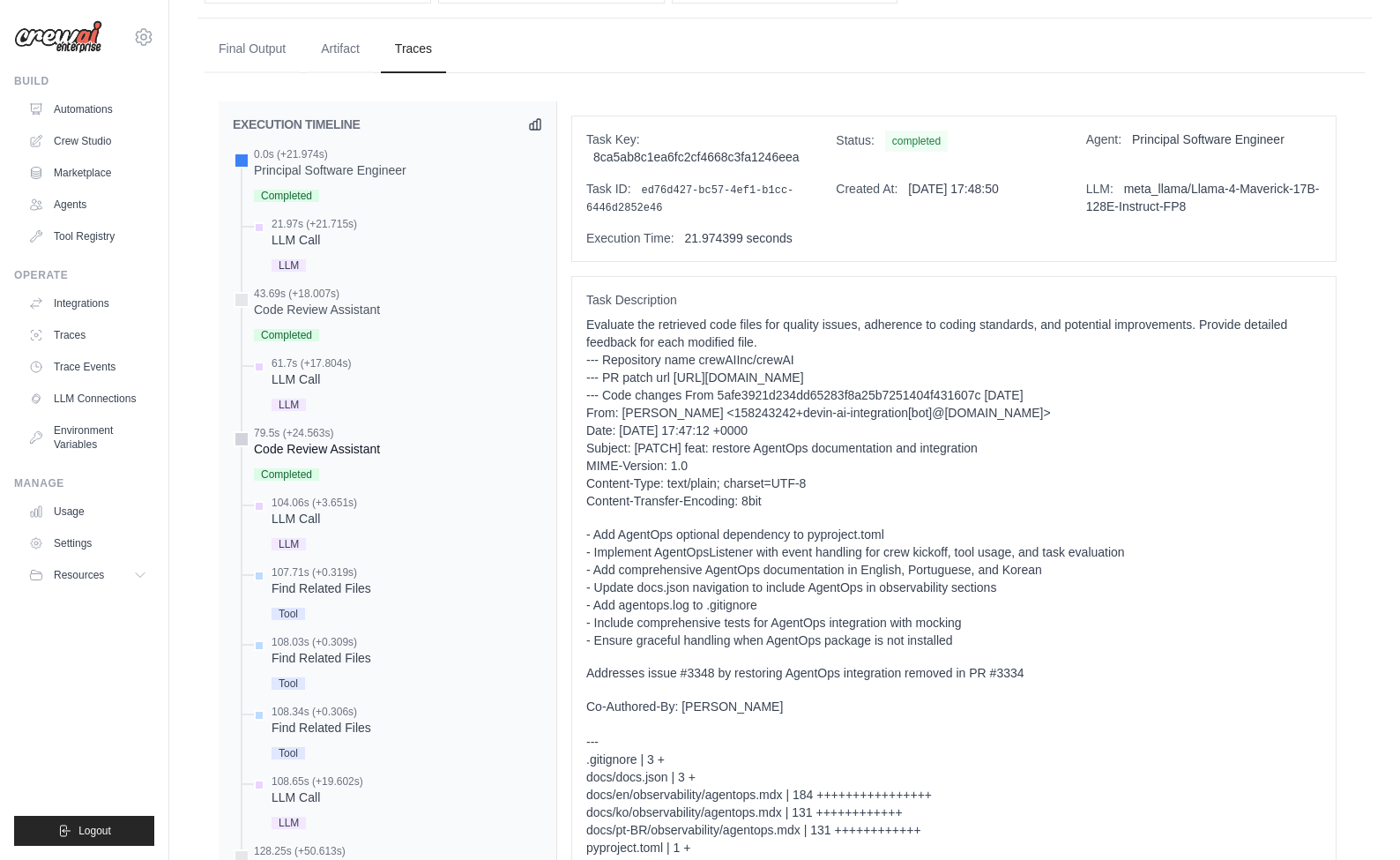
scroll to position [733, 0]
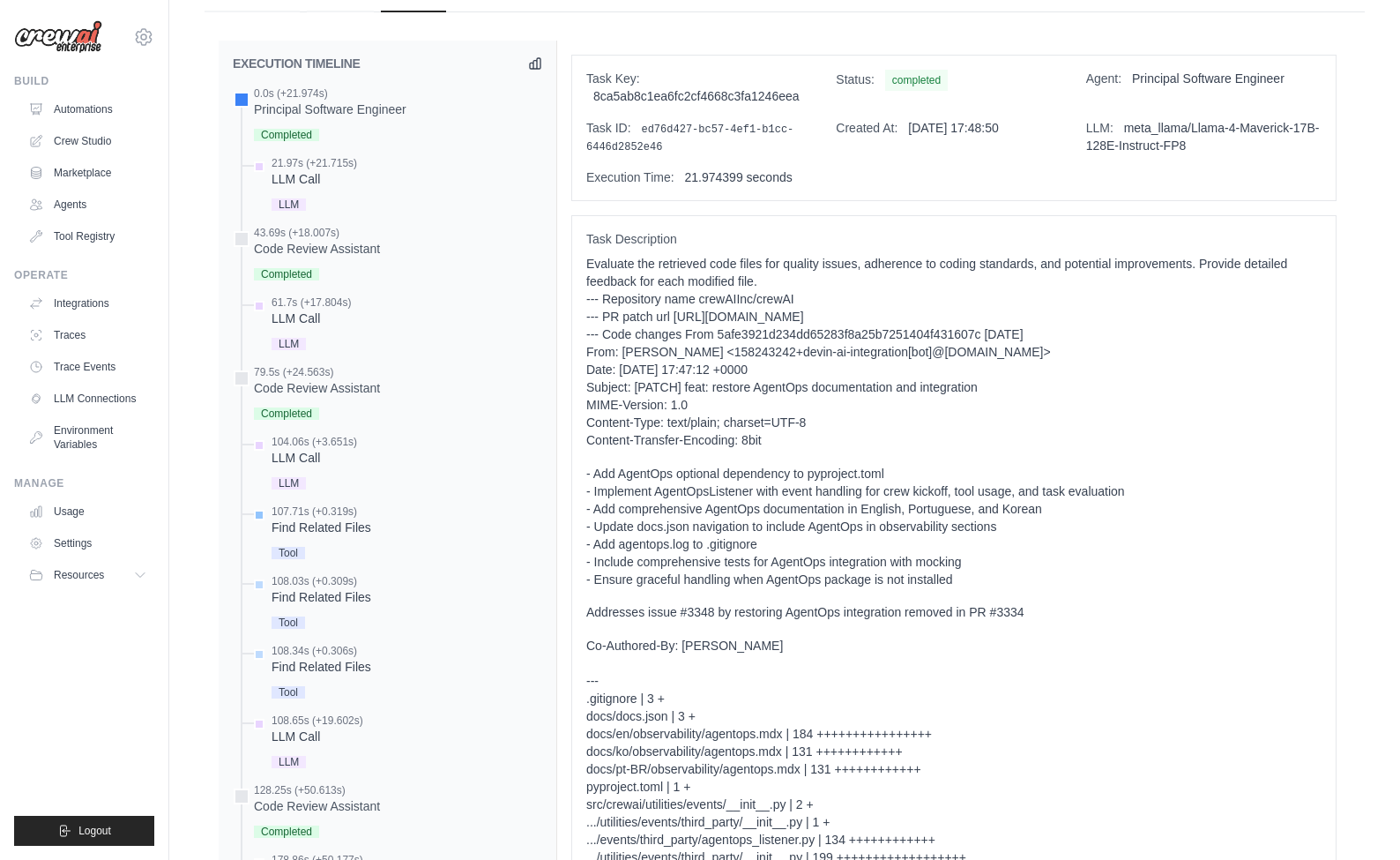
click at [363, 536] on div "Find Related Files" at bounding box center [321, 528] width 100 height 18
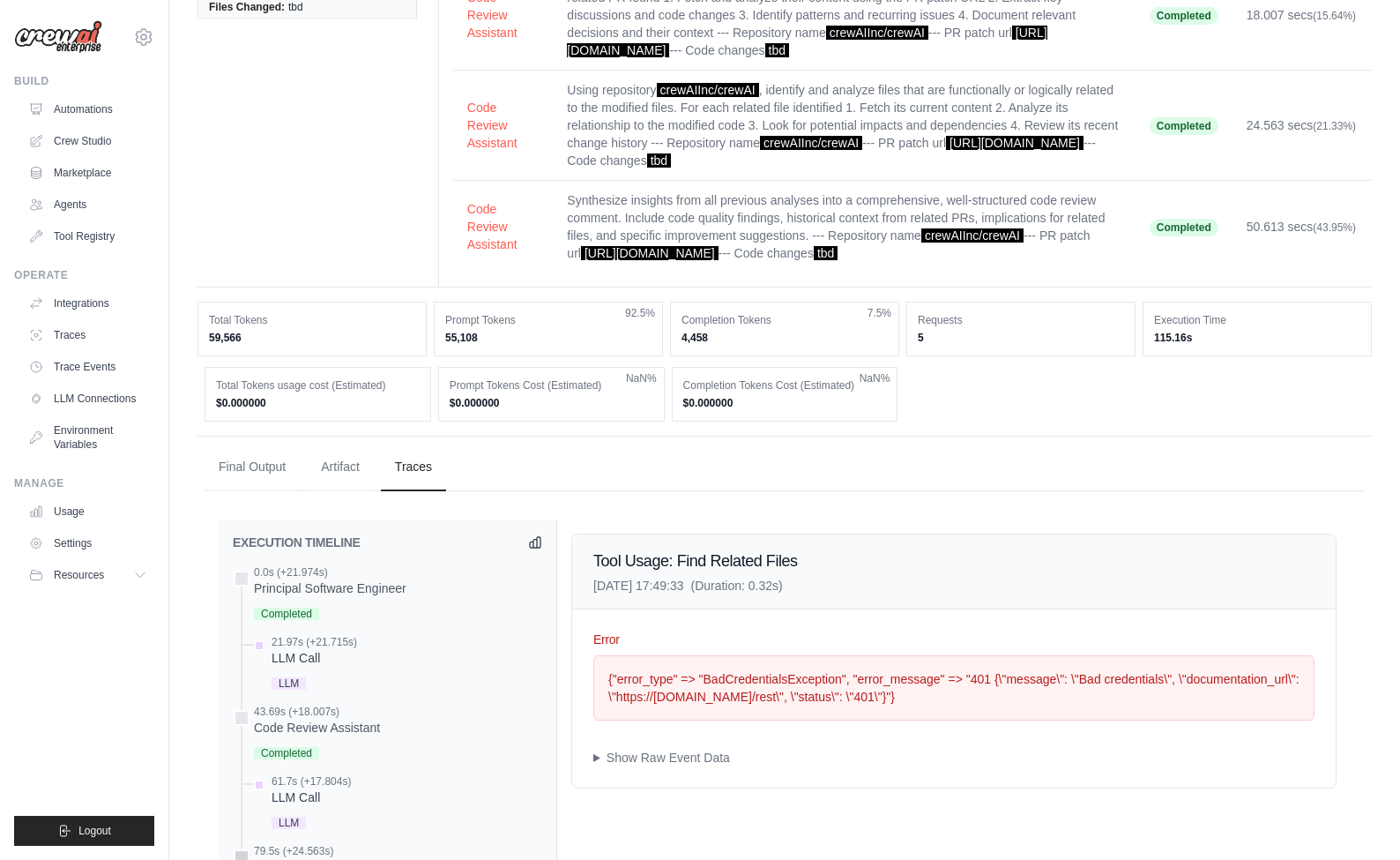
scroll to position [0, 0]
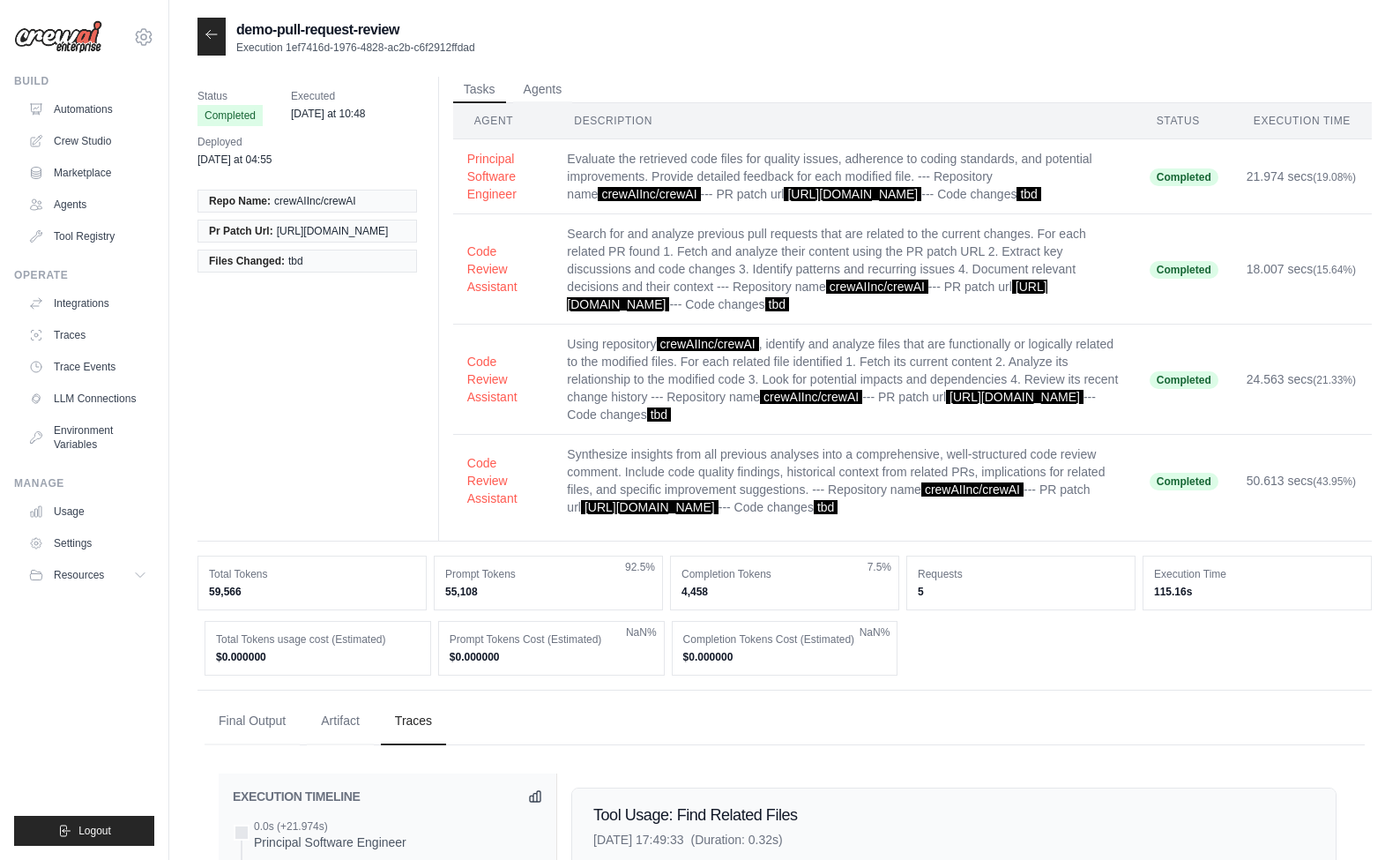
click at [373, 428] on div "Status Completed Executed [DATE] at 10:48 Deployed [DATE] at 04:55 Repo Name: c…" at bounding box center [784, 308] width 1175 height 465
click at [398, 419] on div "Status Completed Executed [DATE] at 10:48 Deployed [DATE] at 04:55 Repo Name: c…" at bounding box center [784, 308] width 1175 height 465
click at [356, 424] on div "Status Completed Executed Monday at 10:48 Deployed Monday at 04:55 Repo Name: c…" at bounding box center [784, 308] width 1175 height 465
click at [105, 103] on link "Automations" at bounding box center [89, 109] width 133 height 28
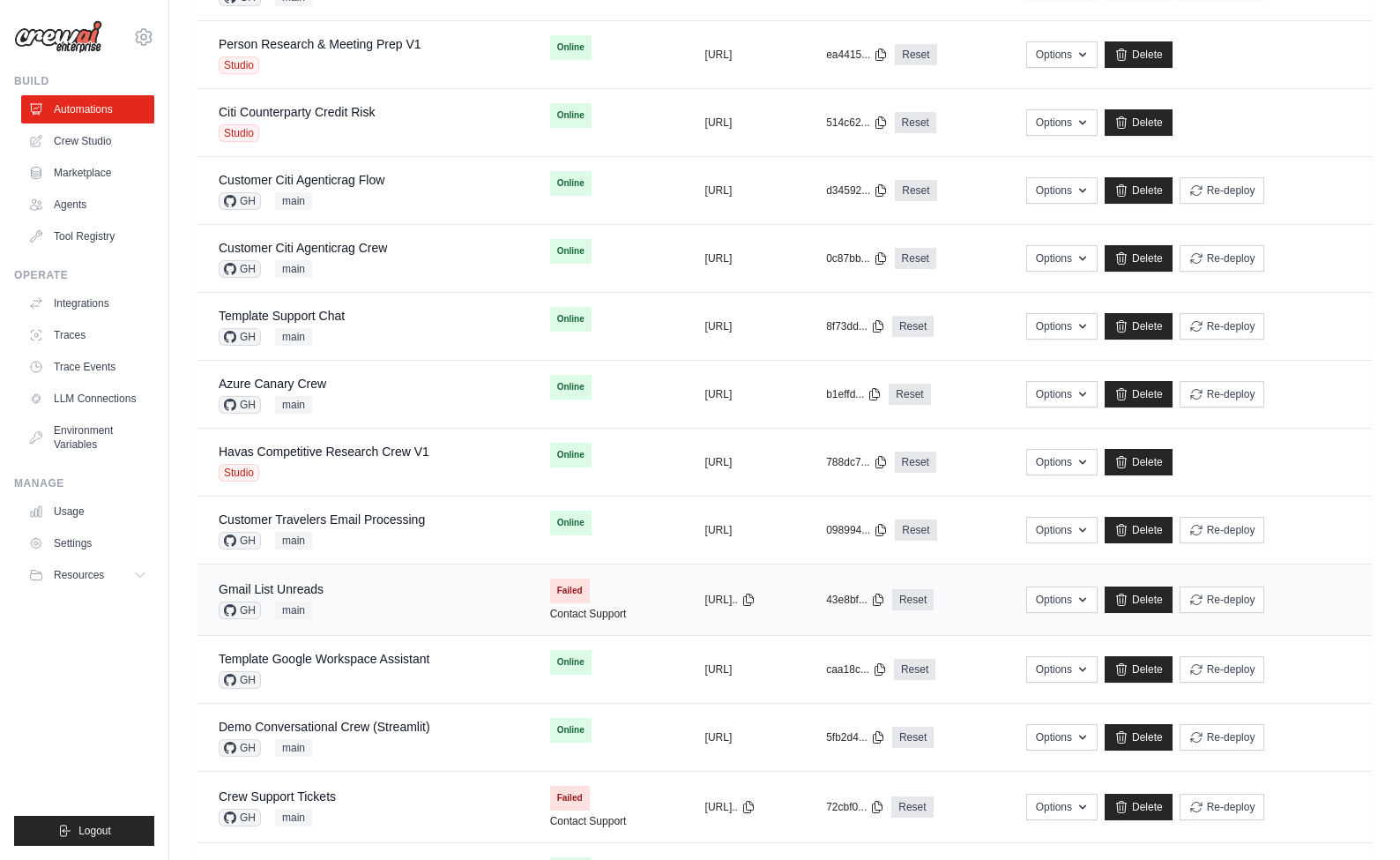
scroll to position [677, 0]
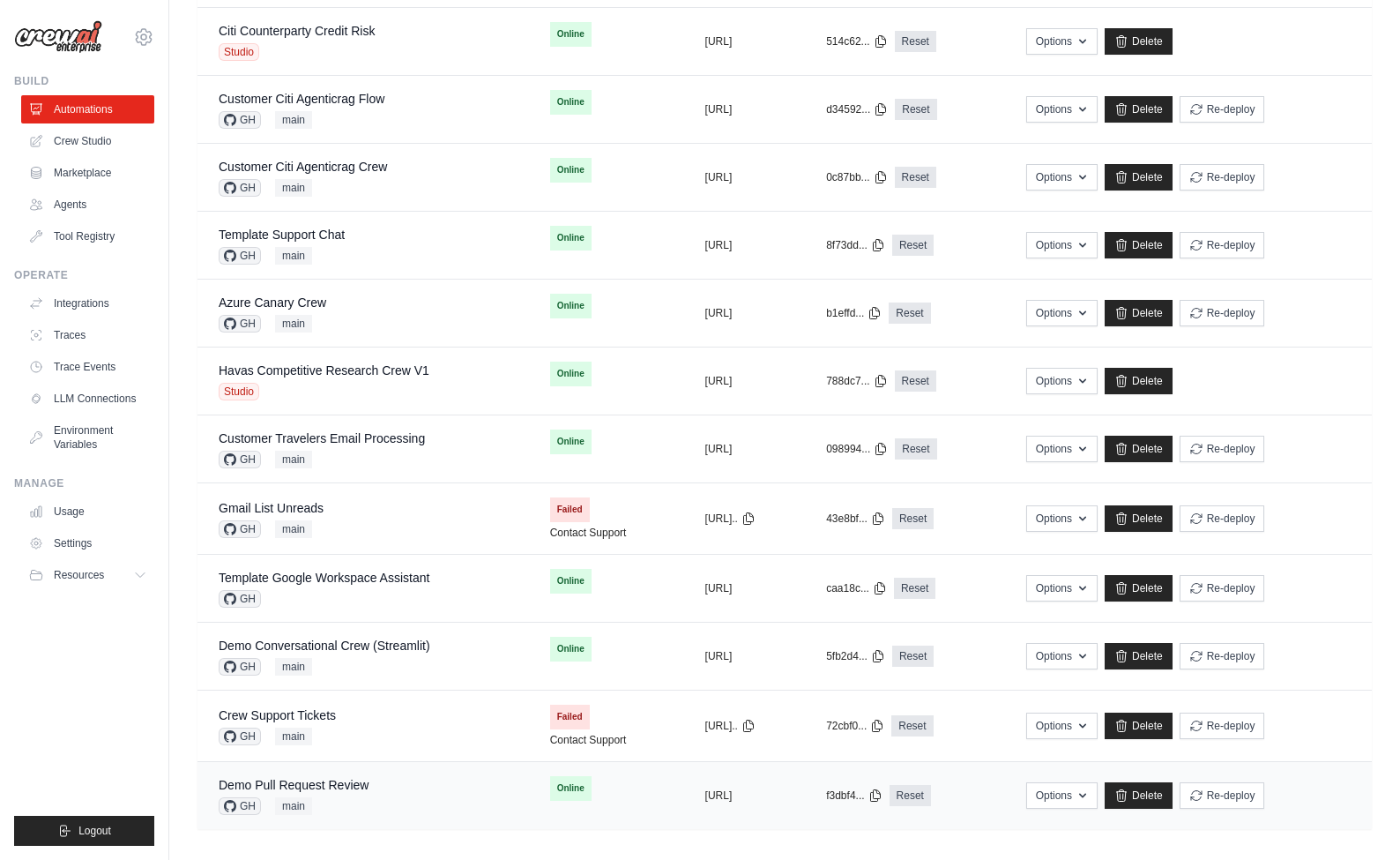
click at [387, 783] on div "Demo Pull Request Review GH main" at bounding box center [364, 796] width 290 height 39
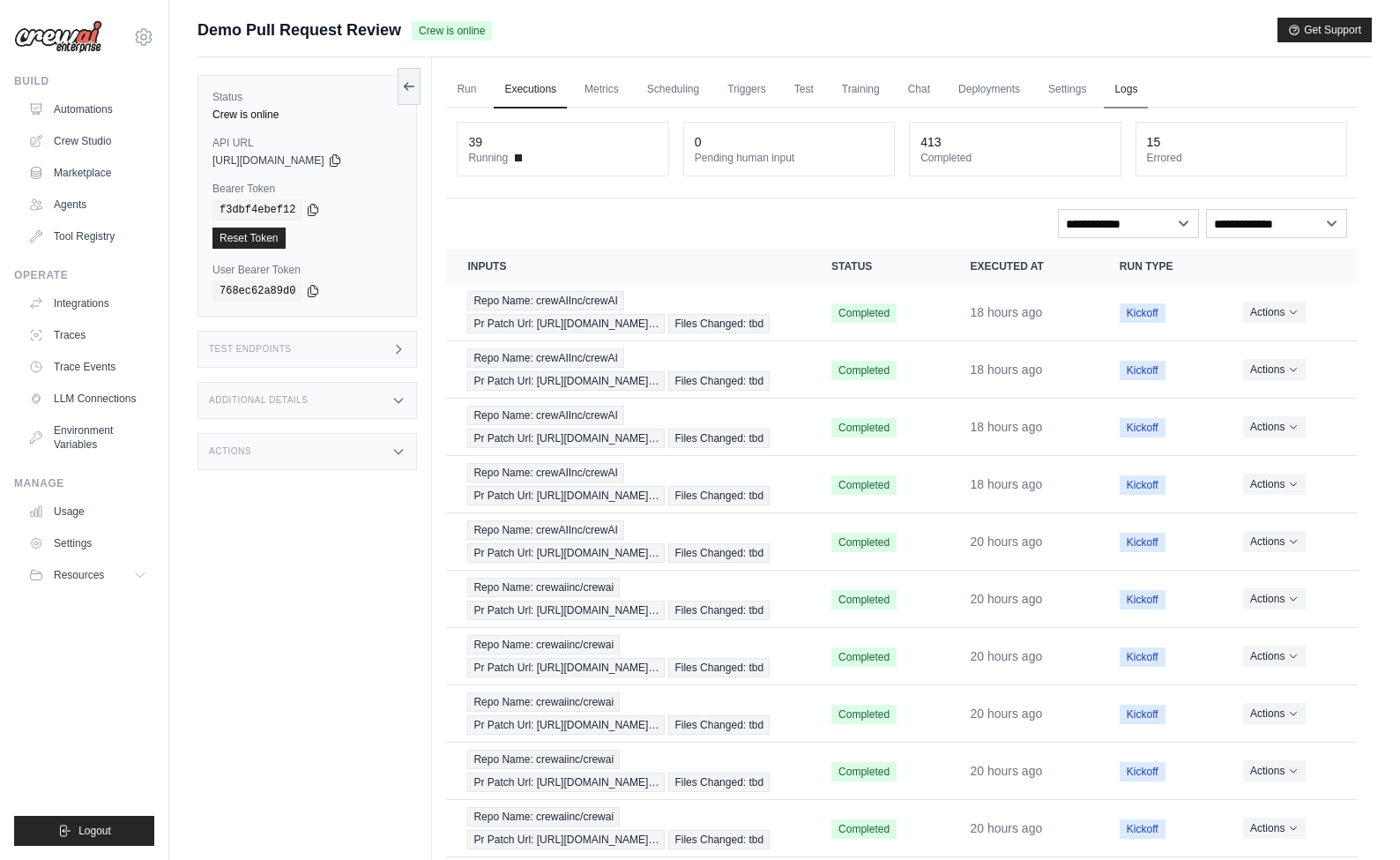
click at [1120, 87] on link "Logs" at bounding box center [1126, 89] width 44 height 37
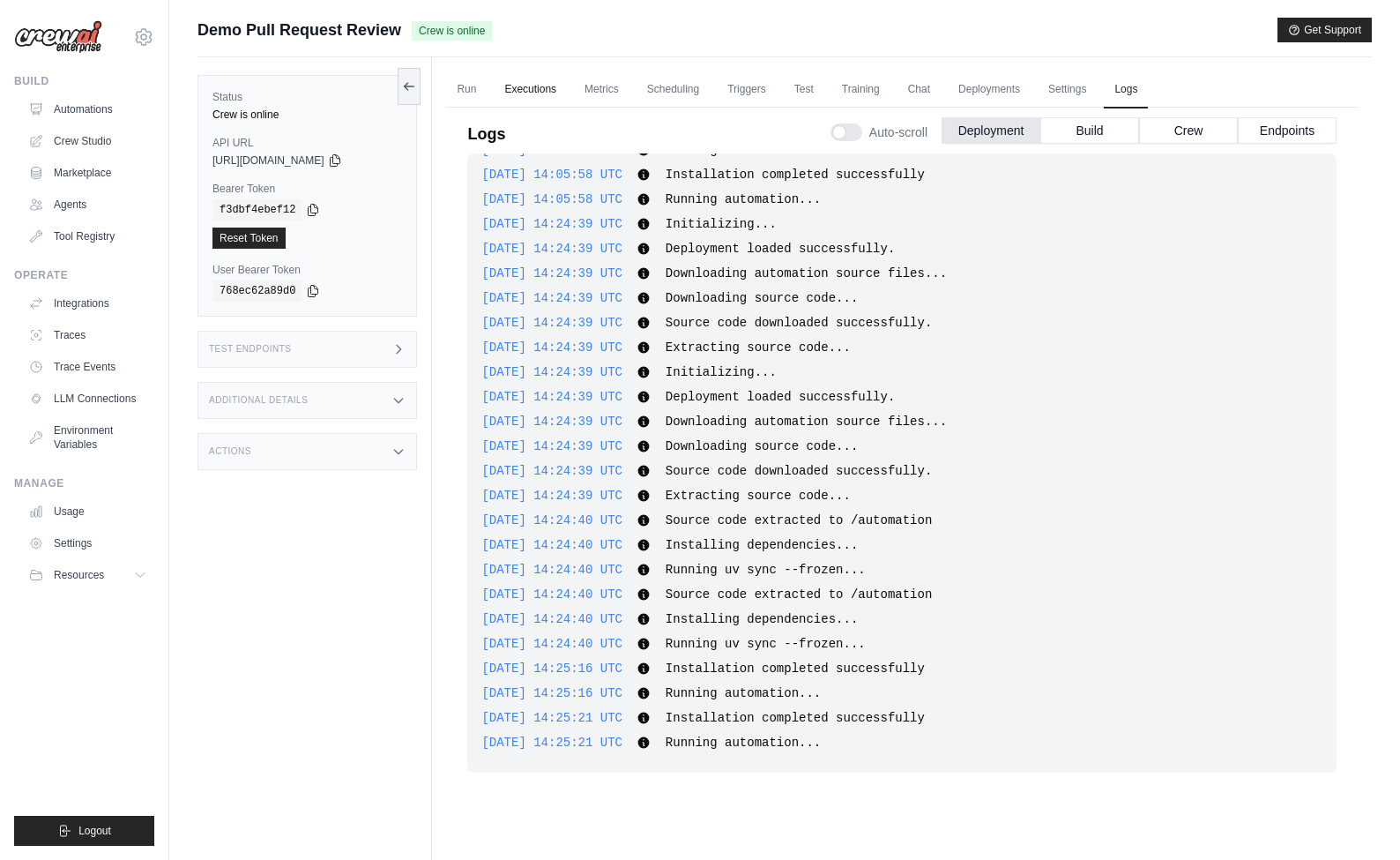
click at [524, 85] on link "Executions" at bounding box center [530, 89] width 73 height 37
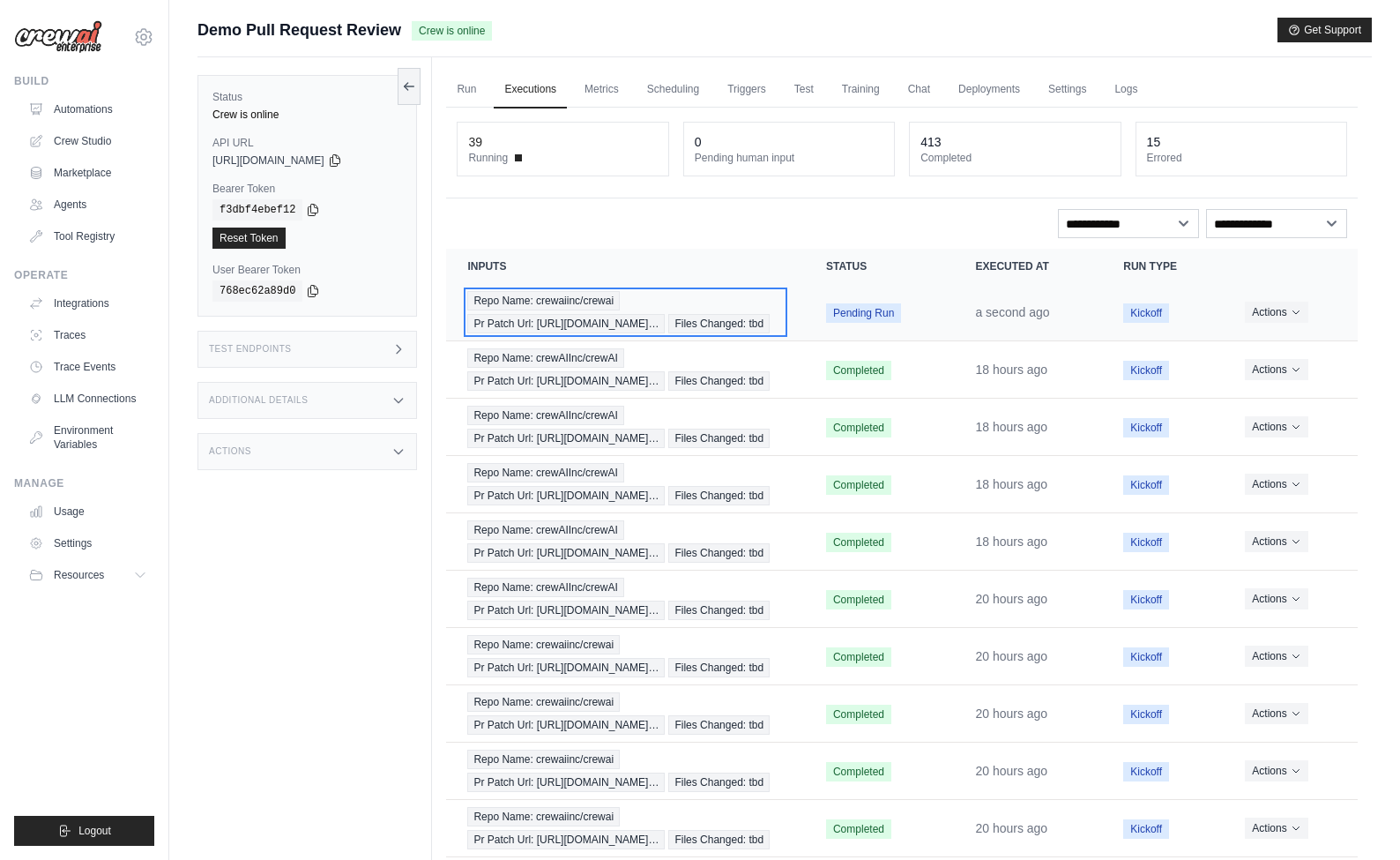
click at [572, 319] on span "Pr Patch Url: [URL][DOMAIN_NAME]…" at bounding box center [565, 324] width 197 height 20
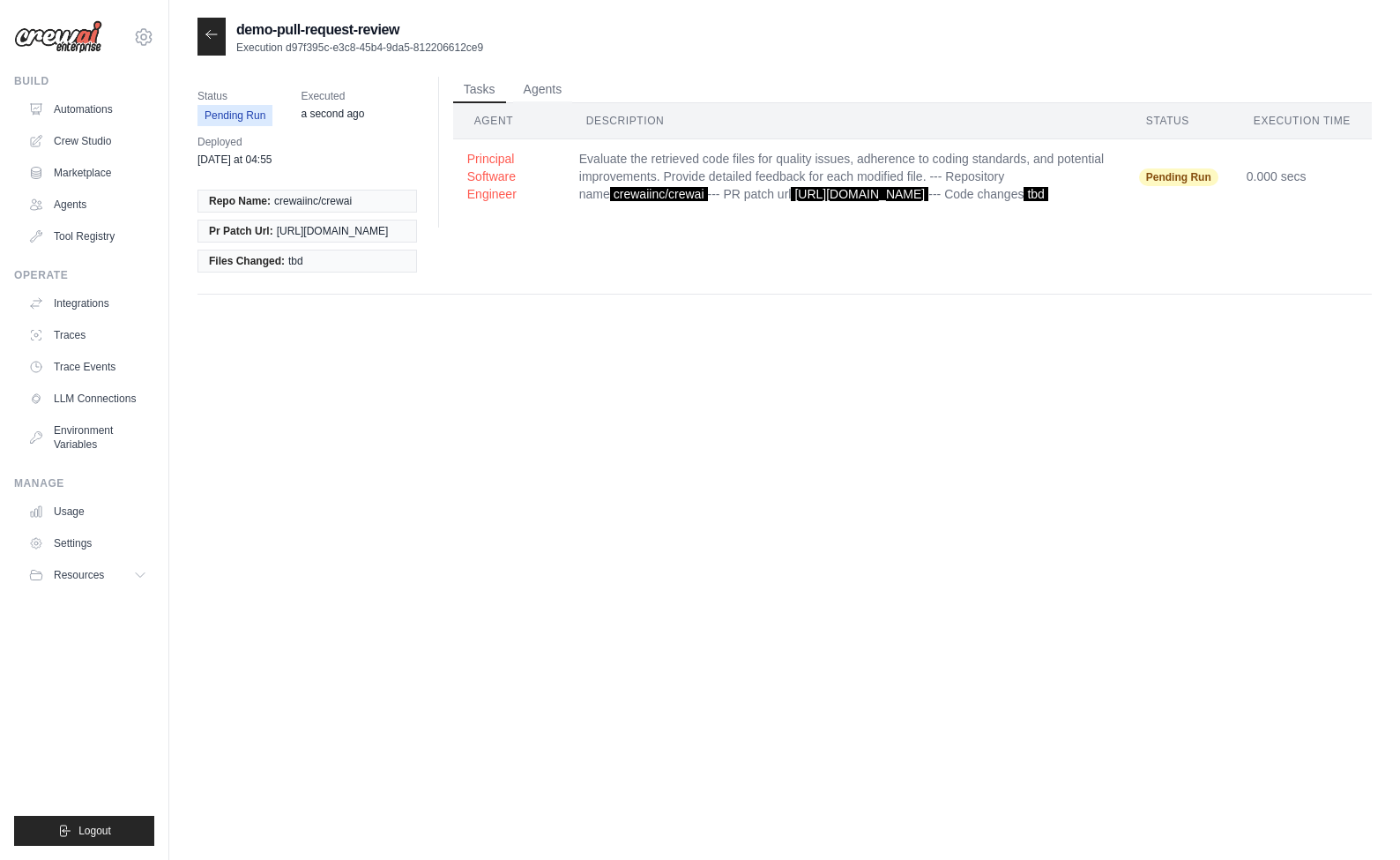
click at [210, 36] on icon at bounding box center [211, 35] width 14 height 14
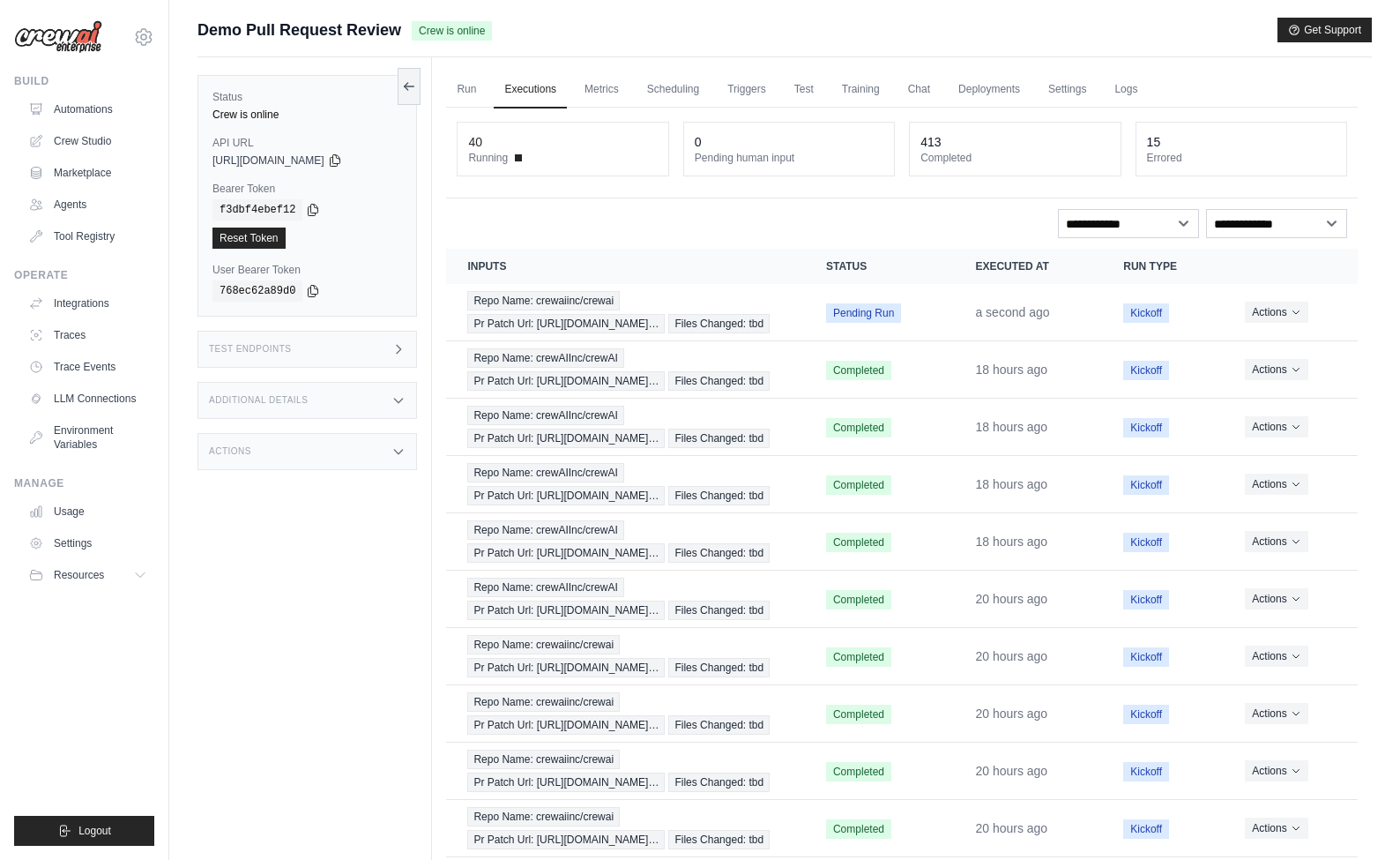
click at [334, 621] on div "Status Crew is online API URL copied [URL][DOMAIN_NAME] Bearer Token copied f3d…" at bounding box center [314, 487] width 235 height 860
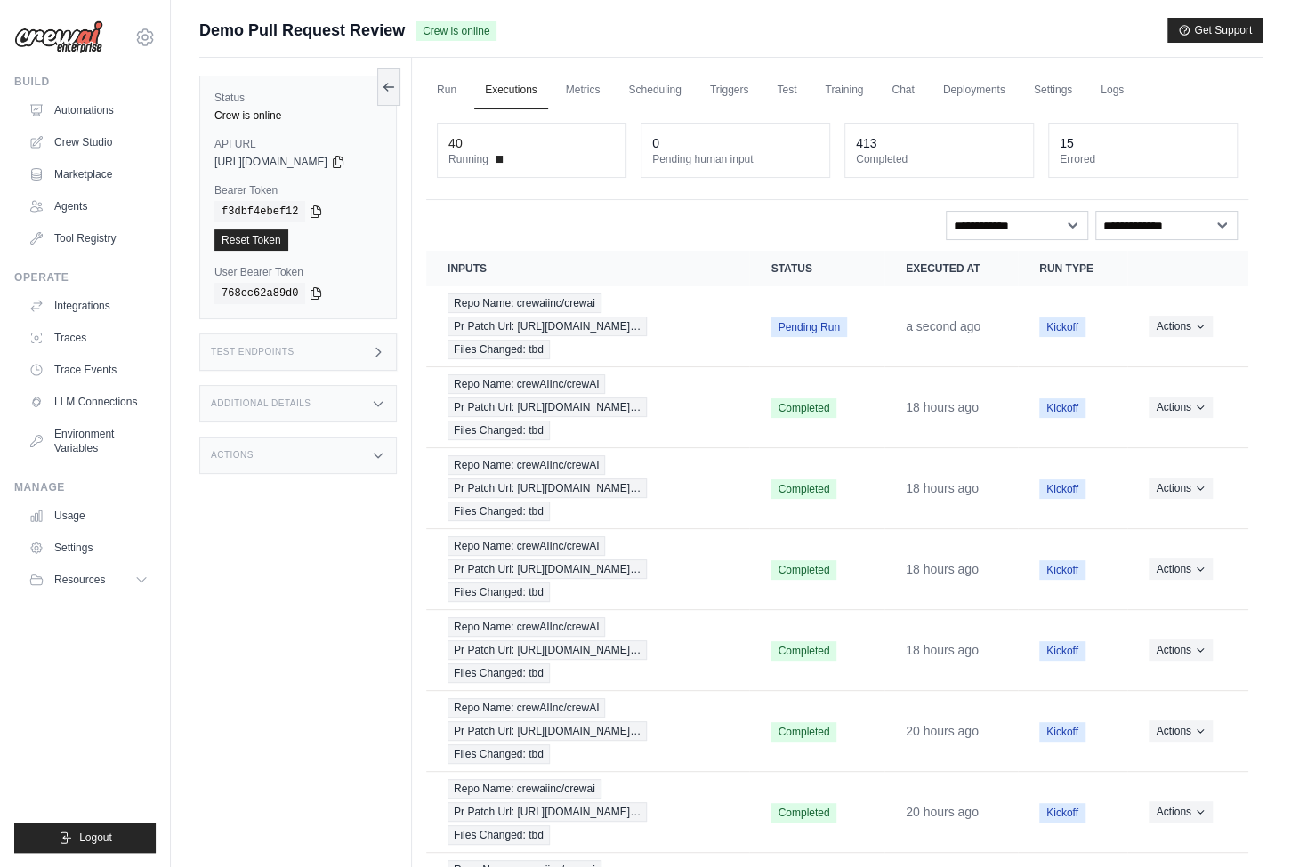
click at [242, 647] on div "Status Crew is online API URL copied [URL][DOMAIN_NAME] Bearer Token copied f3d…" at bounding box center [305, 491] width 213 height 867
click at [376, 595] on div "Status Crew is online API URL copied [URL][DOMAIN_NAME] Bearer Token copied f3d…" at bounding box center [305, 491] width 213 height 867
click at [56, 110] on link "Automations" at bounding box center [90, 110] width 134 height 28
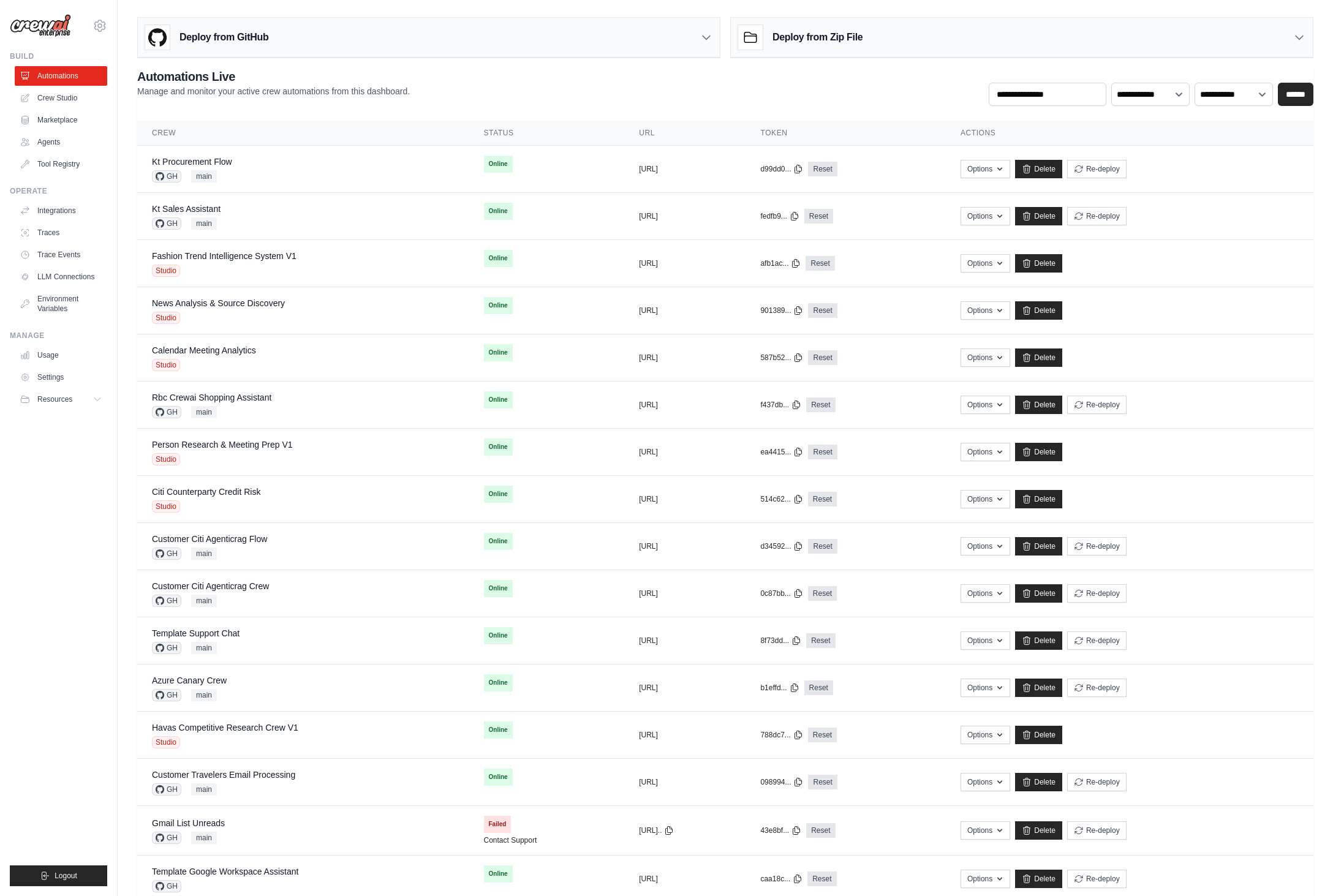
click at [72, 596] on ul "Build Automations Crew Studio Marketplace Agents" at bounding box center [58, 469] width 97 height 835
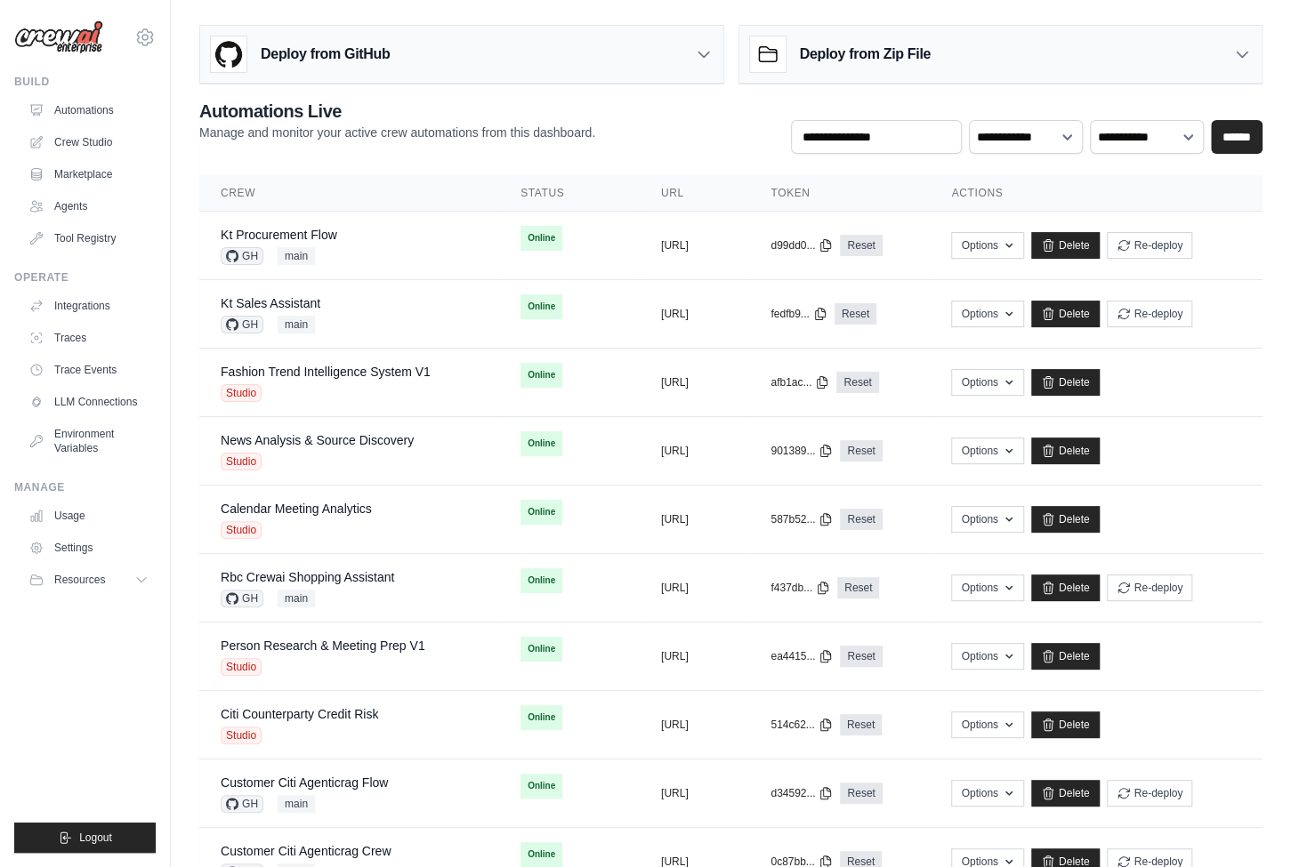
scroll to position [683, 0]
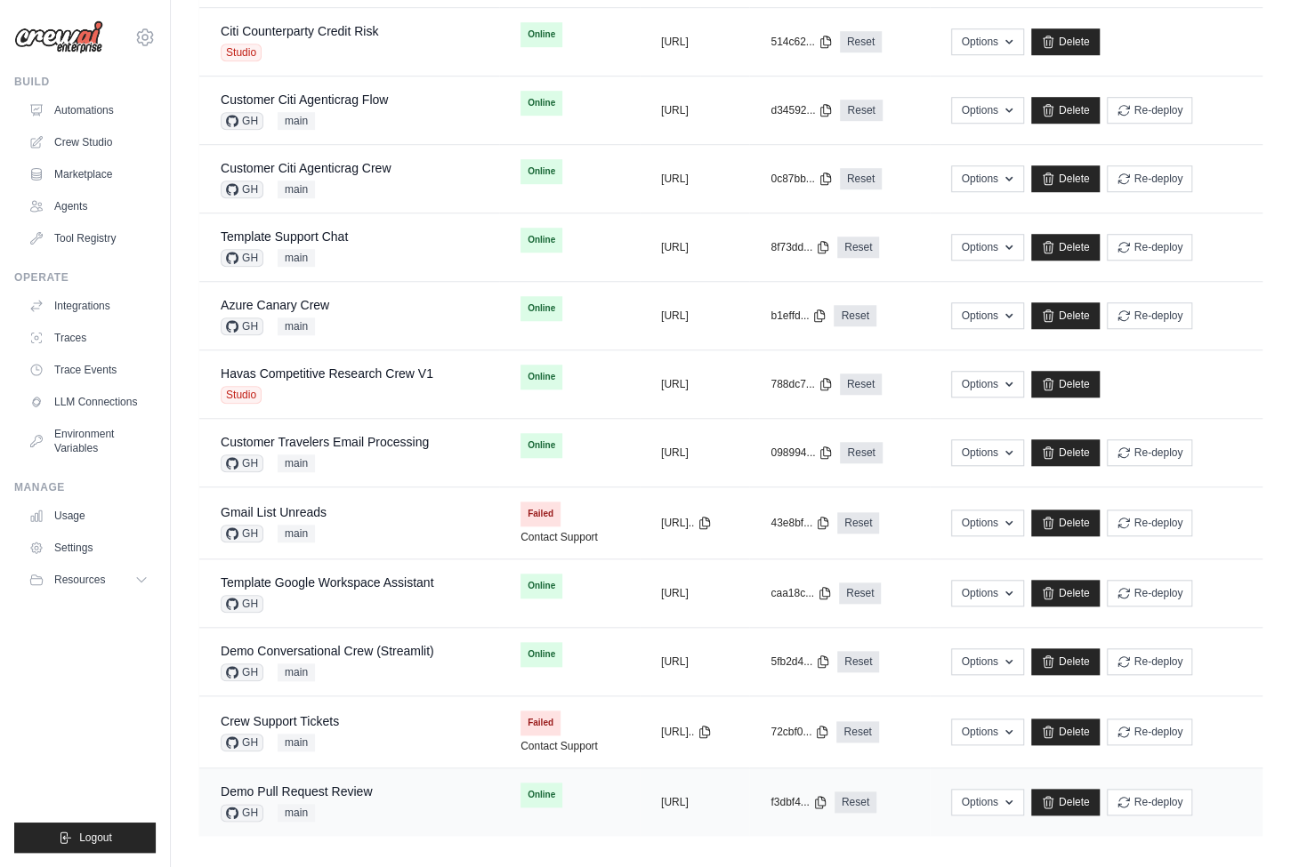
click at [404, 783] on div "Demo Pull Request Review GH main" at bounding box center [349, 802] width 257 height 39
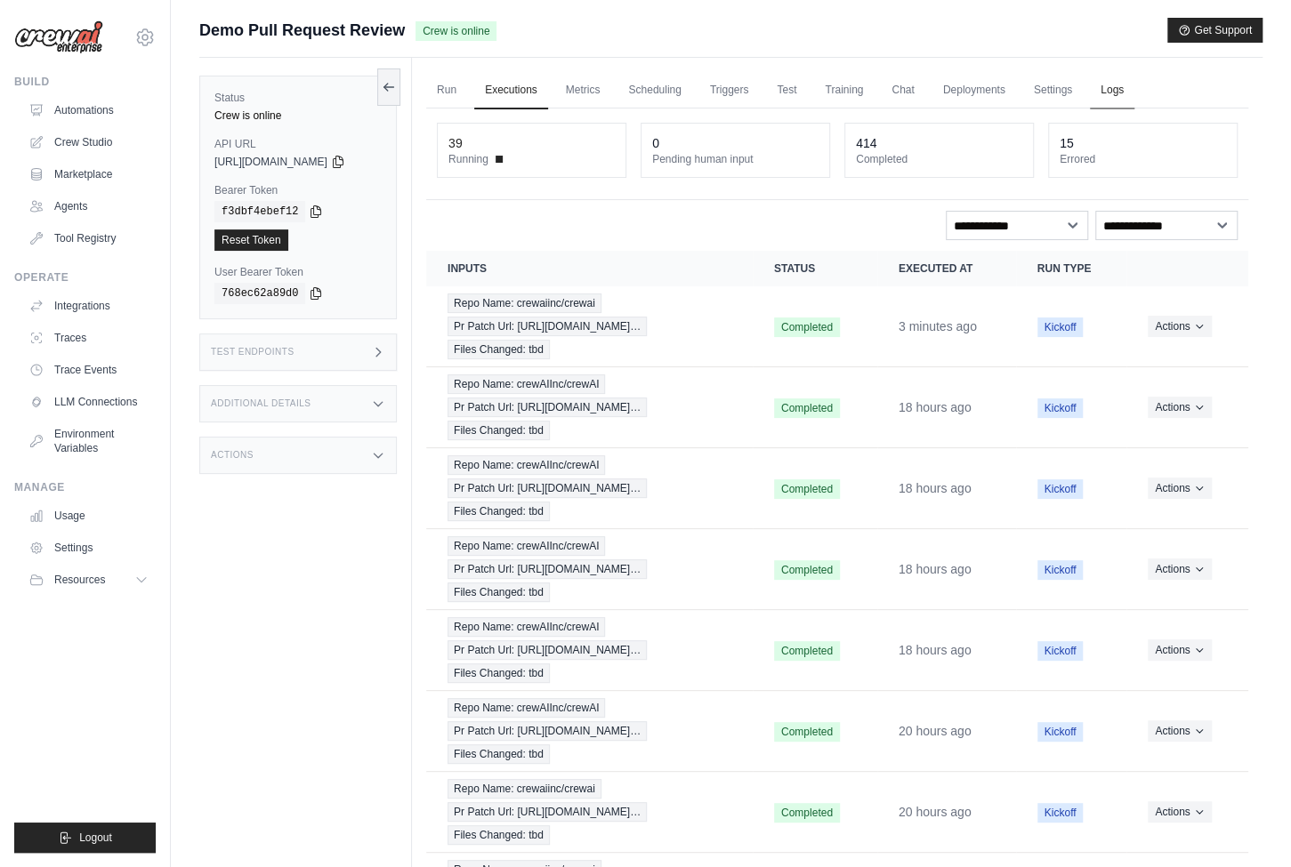
click at [1121, 80] on link "Logs" at bounding box center [1112, 90] width 44 height 37
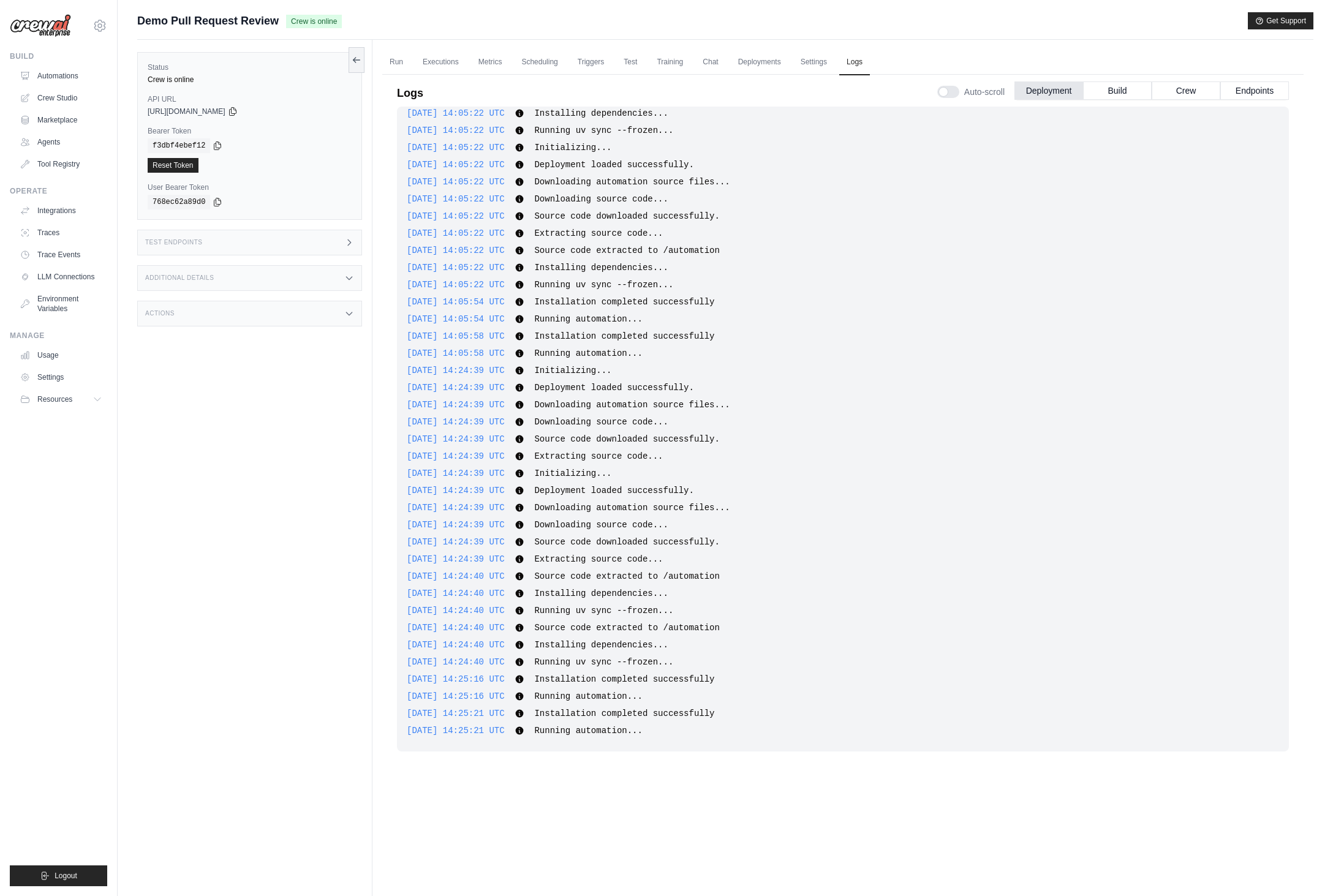
click at [67, 596] on ul "Build Automations Crew Studio Marketplace Agents" at bounding box center [58, 469] width 97 height 835
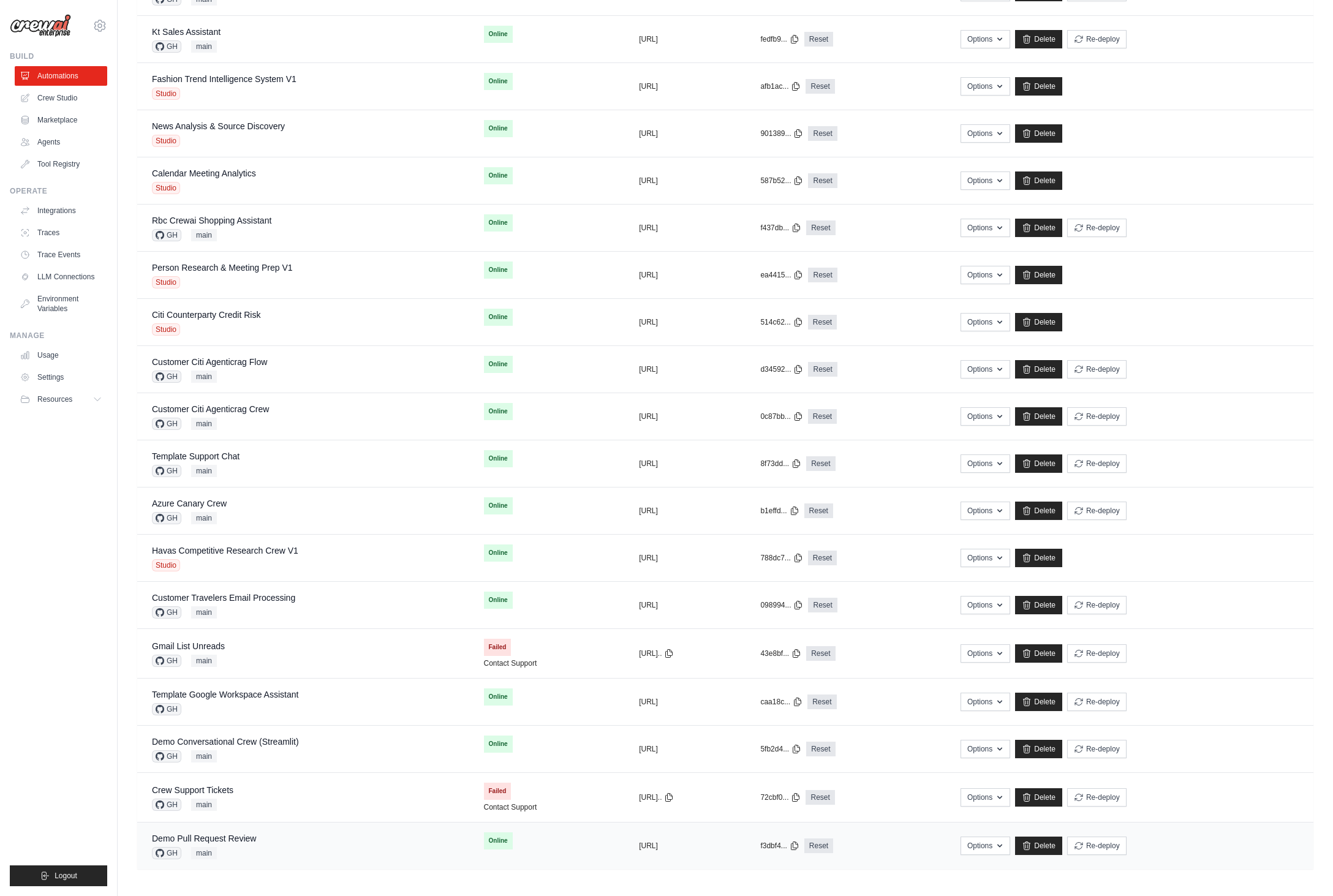
click at [265, 861] on td "Demo Pull Request Review GH main" at bounding box center [303, 846] width 332 height 47
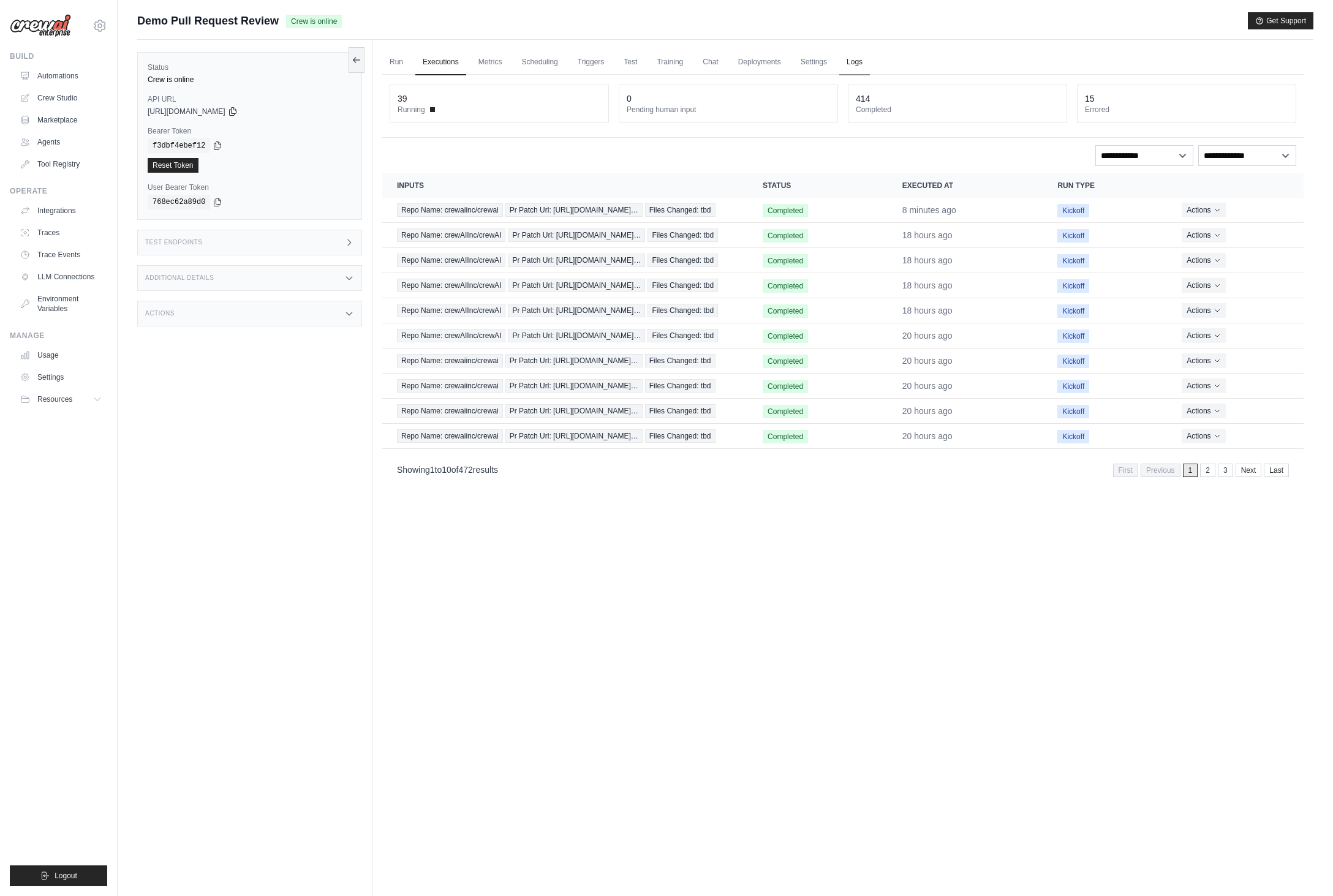
click at [856, 64] on link "Logs" at bounding box center [855, 62] width 30 height 25
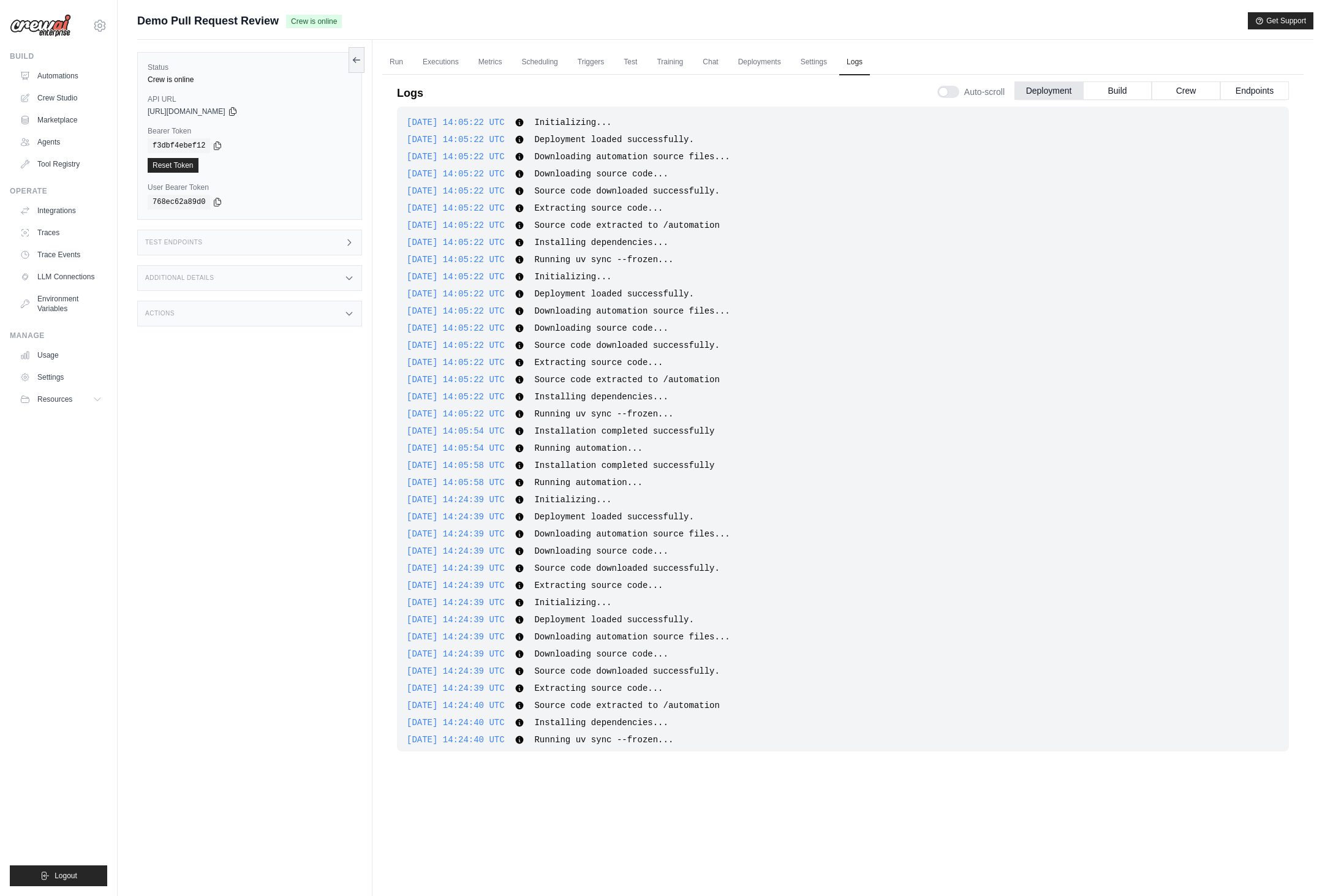
scroll to position [129, 0]
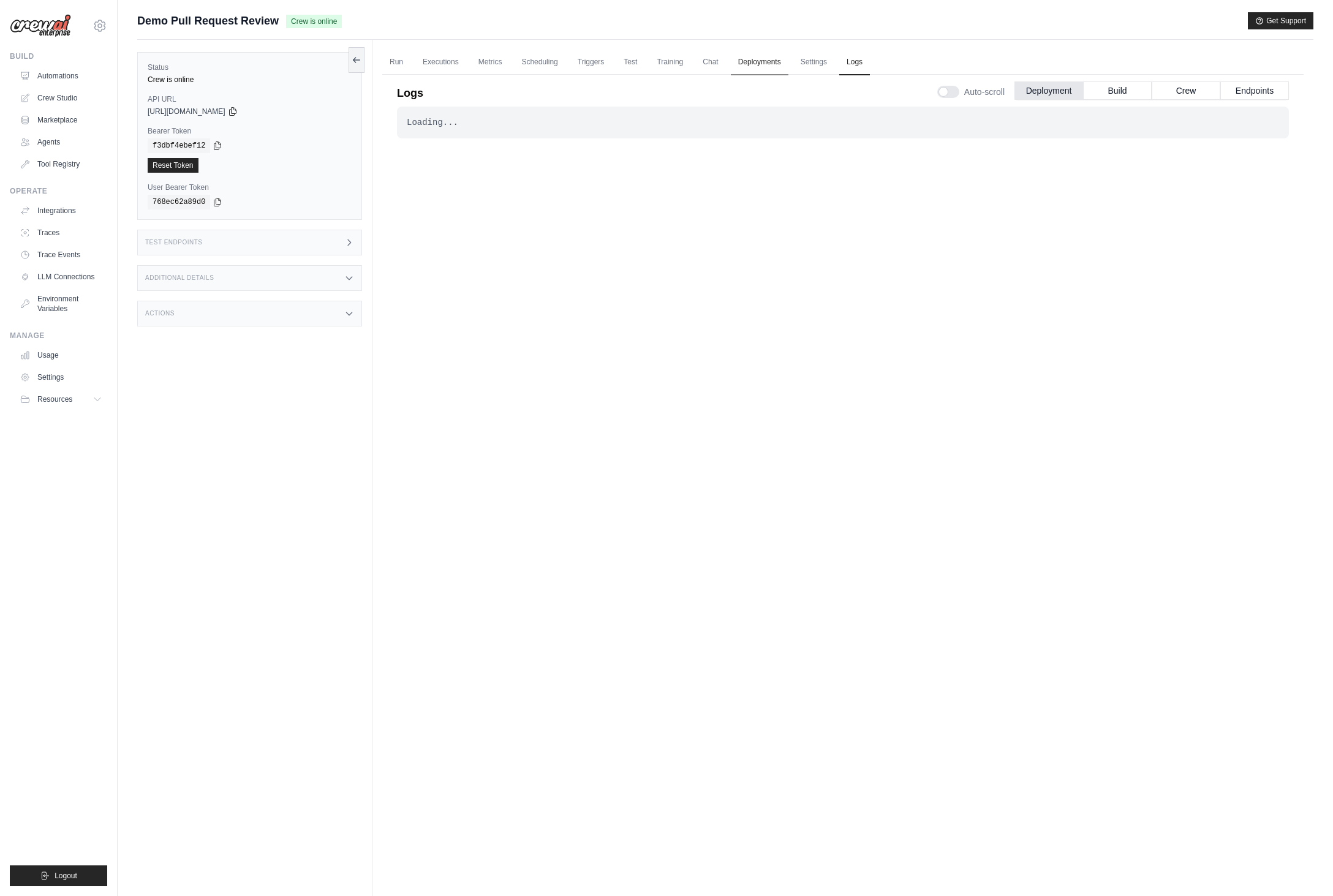
click at [754, 58] on link "Deployments" at bounding box center [760, 62] width 58 height 25
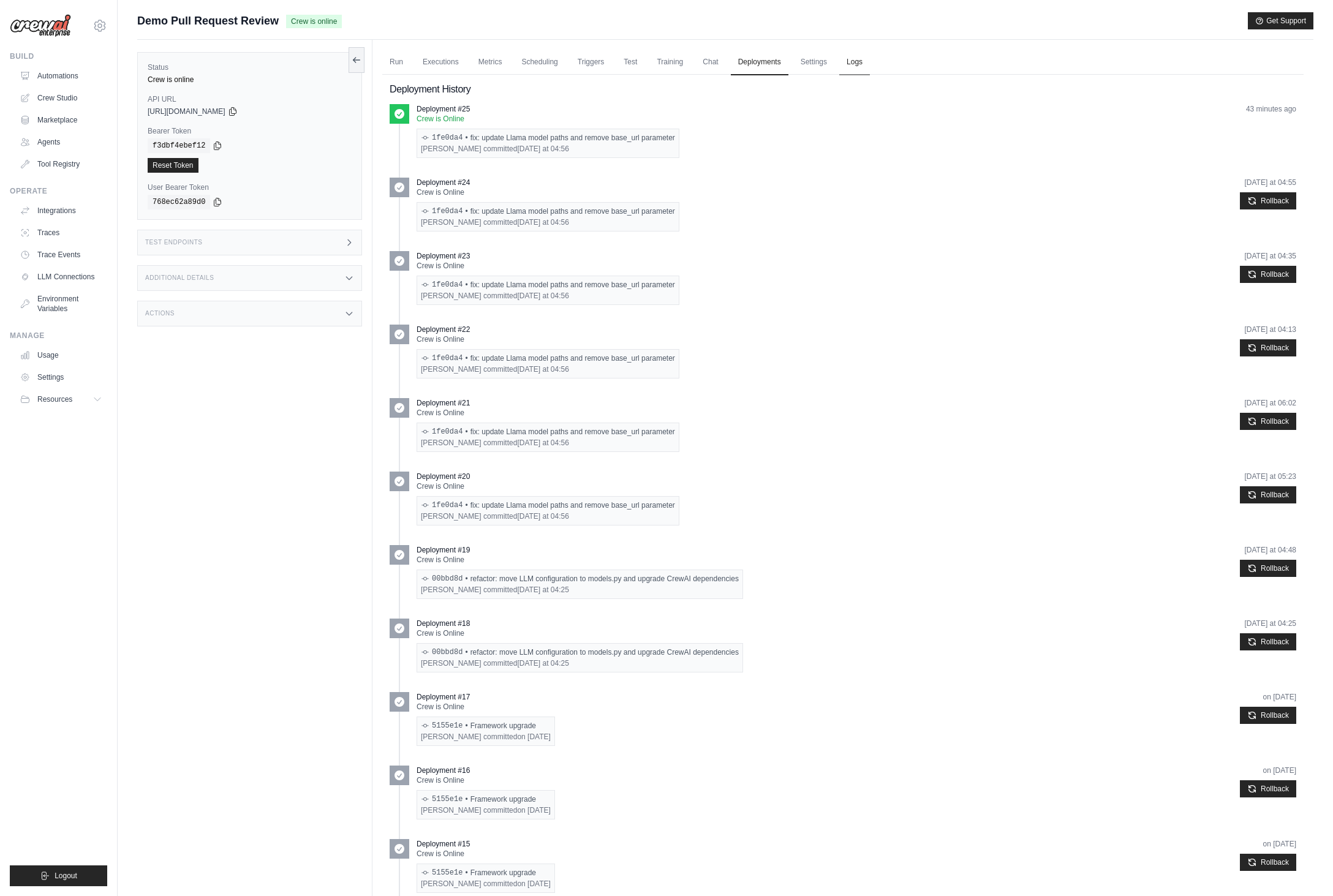
click at [856, 67] on link "Logs" at bounding box center [855, 62] width 30 height 25
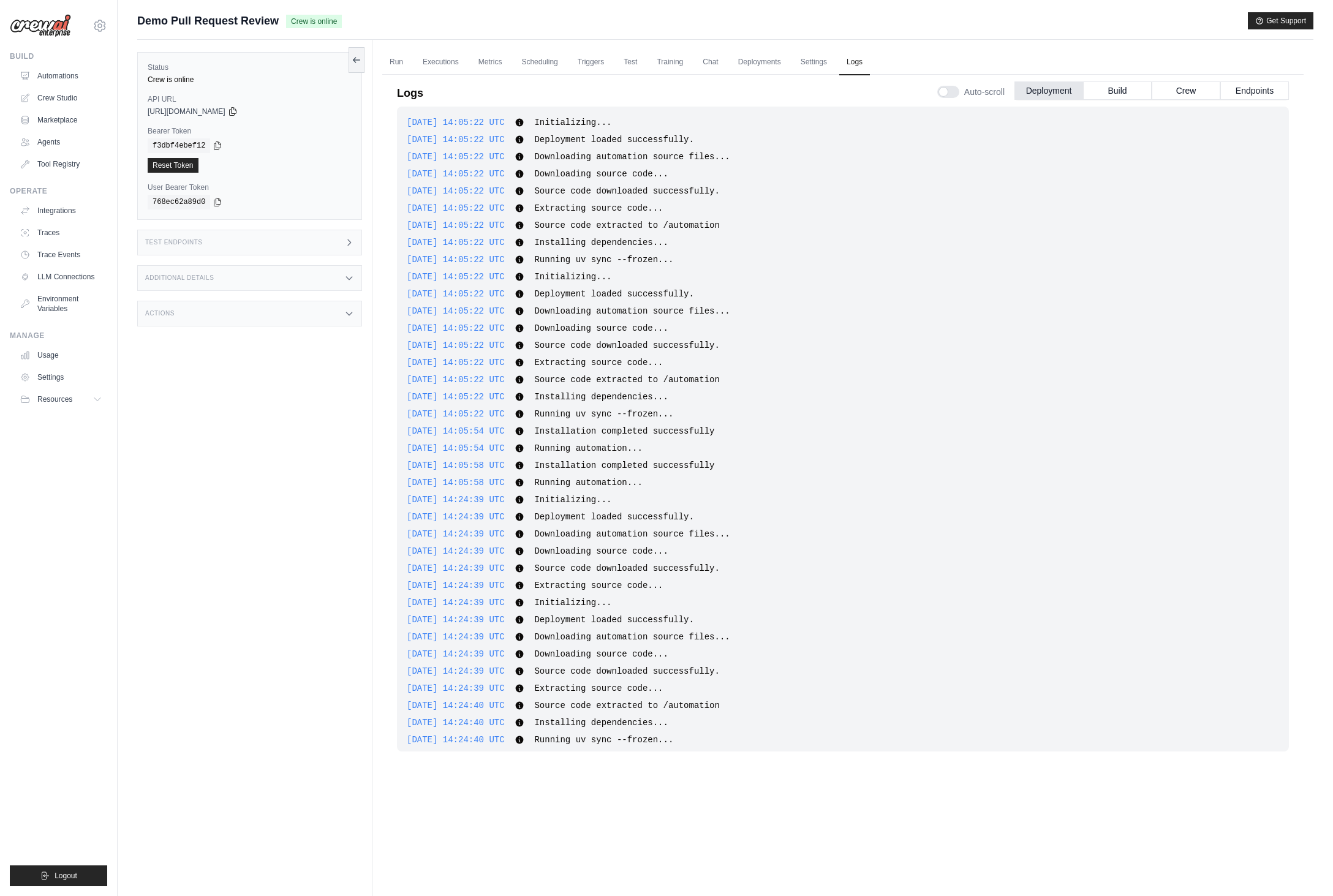
scroll to position [129, 0]
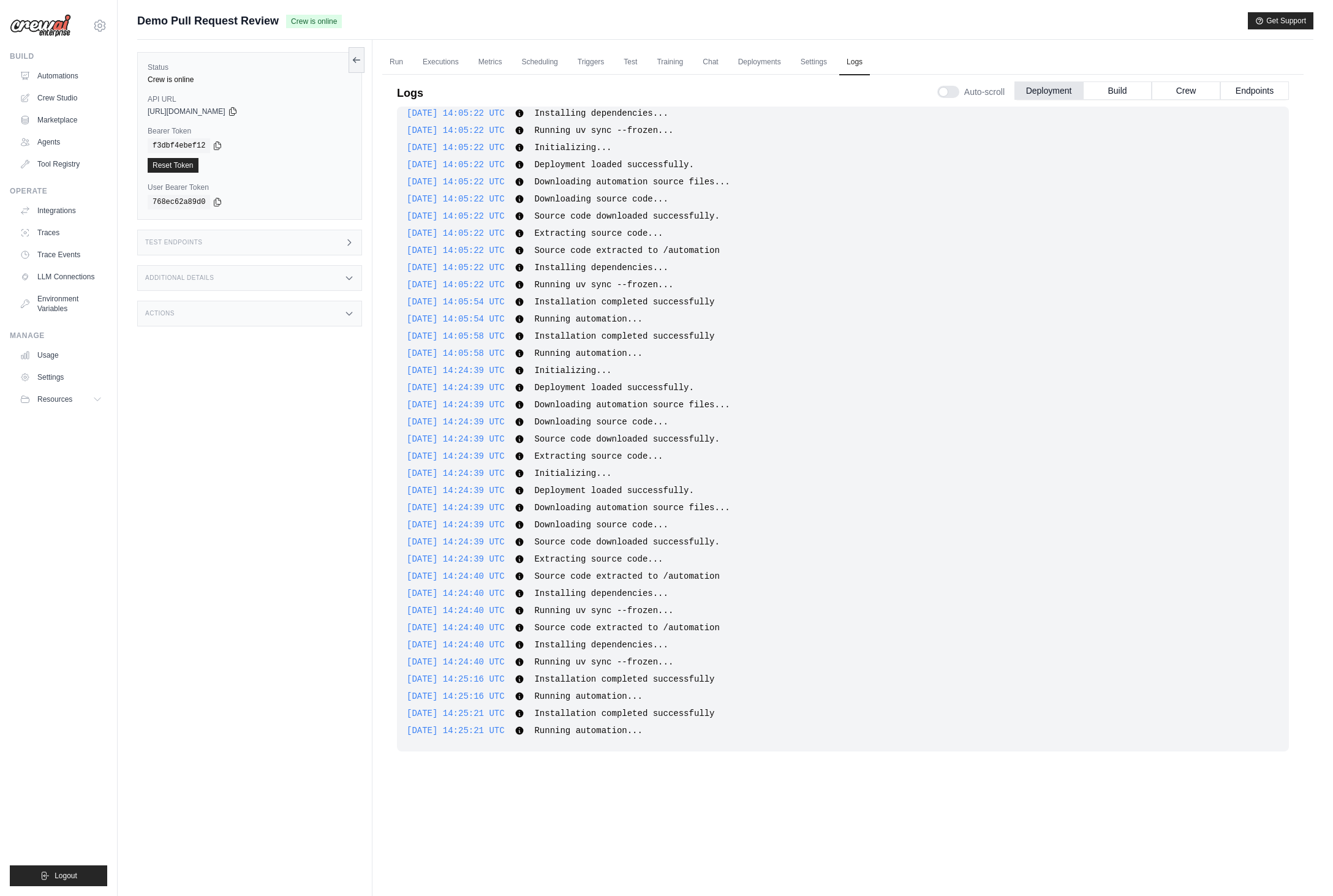
click at [309, 388] on div "Status Crew is online API URL copied [URL][DOMAIN_NAME] Bearer Token copied f3d…" at bounding box center [255, 488] width 236 height 896
click at [45, 64] on div "Build Automations Crew Studio Marketplace Agents" at bounding box center [58, 113] width 97 height 123
click at [54, 67] on link "Automations" at bounding box center [62, 76] width 92 height 19
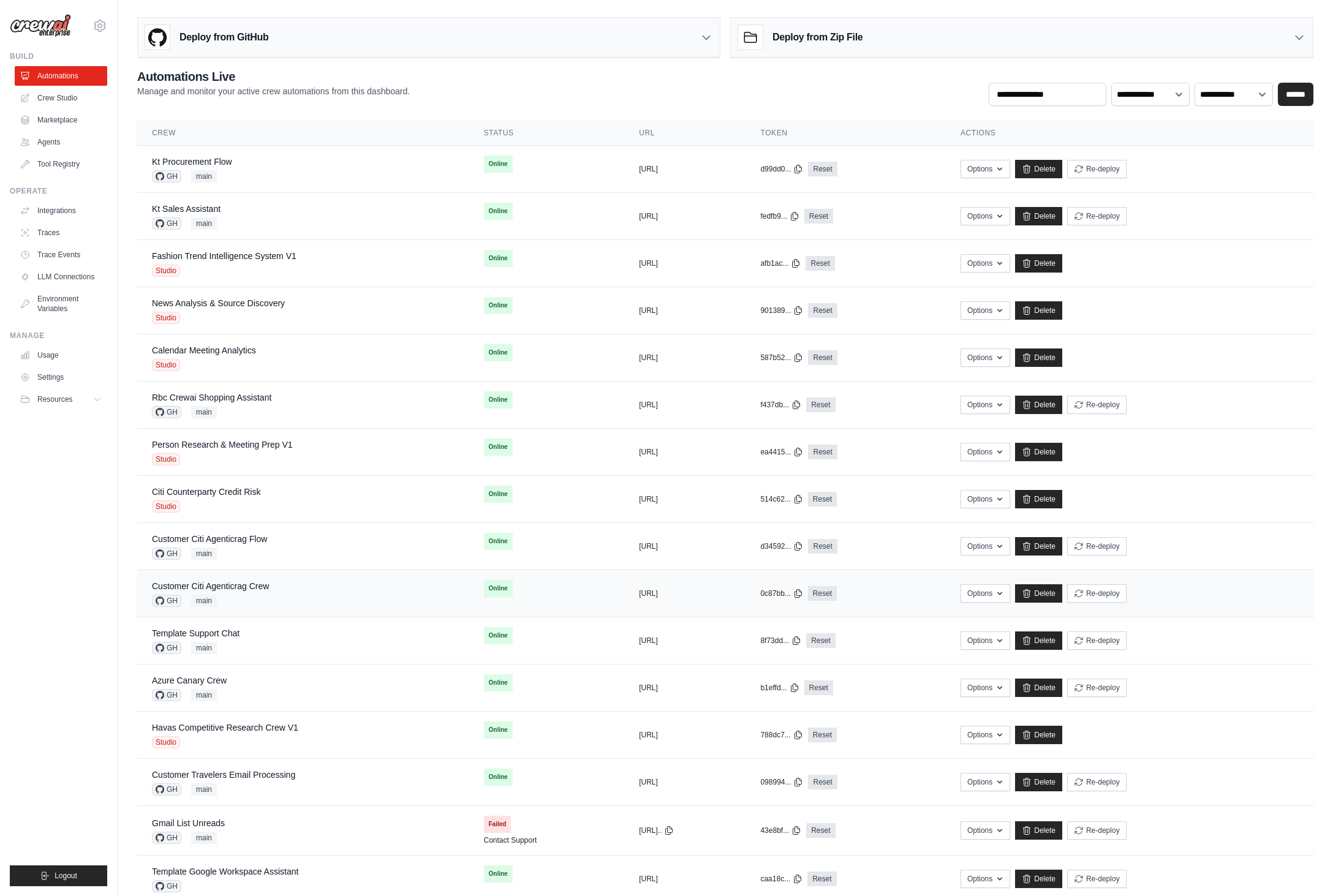
scroll to position [177, 0]
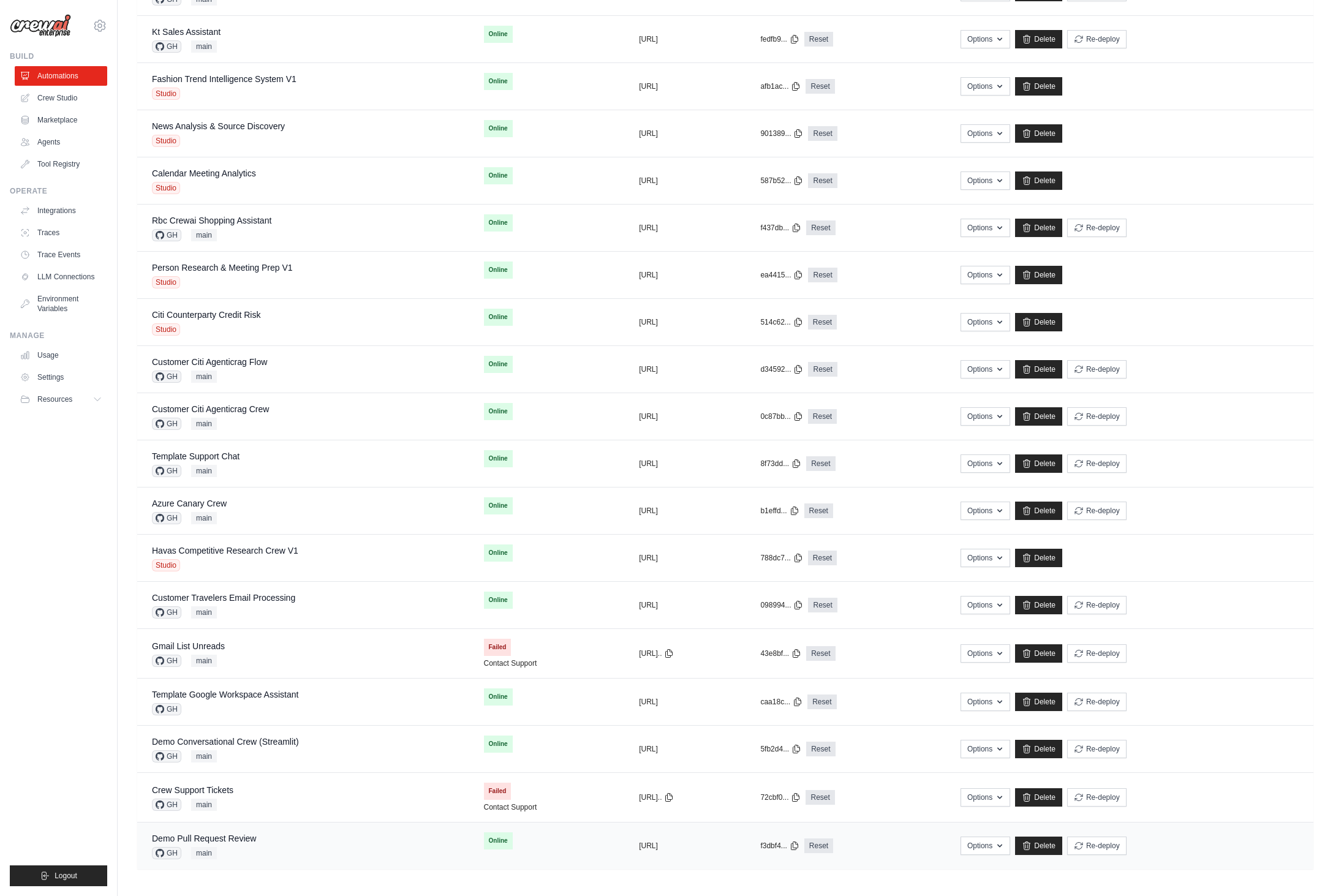
click at [304, 838] on div "Demo Pull Request Review GH main" at bounding box center [303, 846] width 302 height 27
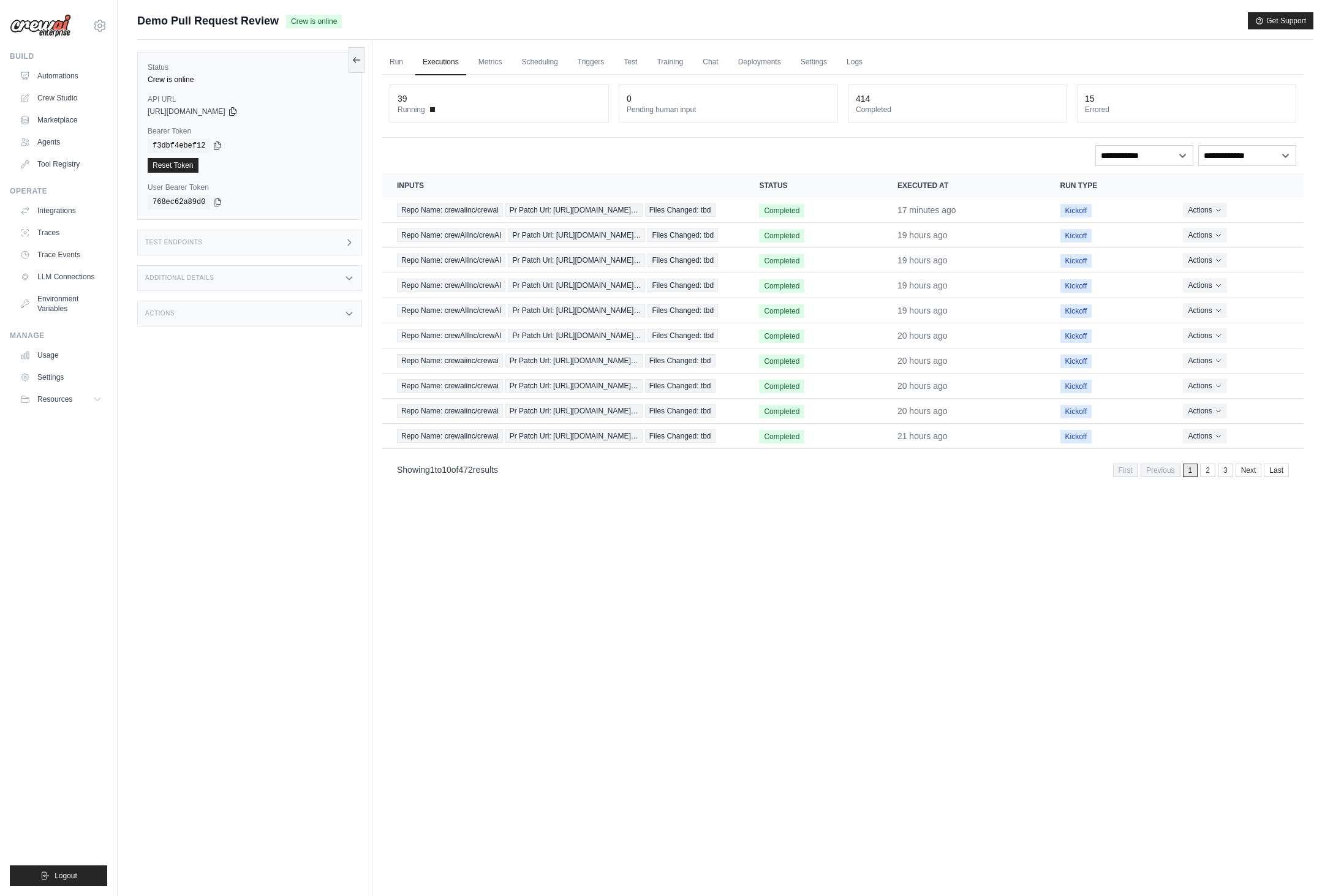
click at [330, 272] on div "Additional Details" at bounding box center [249, 278] width 225 height 25
click at [882, 634] on div "Run Executions Metrics Scheduling Triggers Test Training Chat Deployments Setti…" at bounding box center [843, 488] width 941 height 896
click at [812, 62] on link "Settings" at bounding box center [814, 62] width 41 height 25
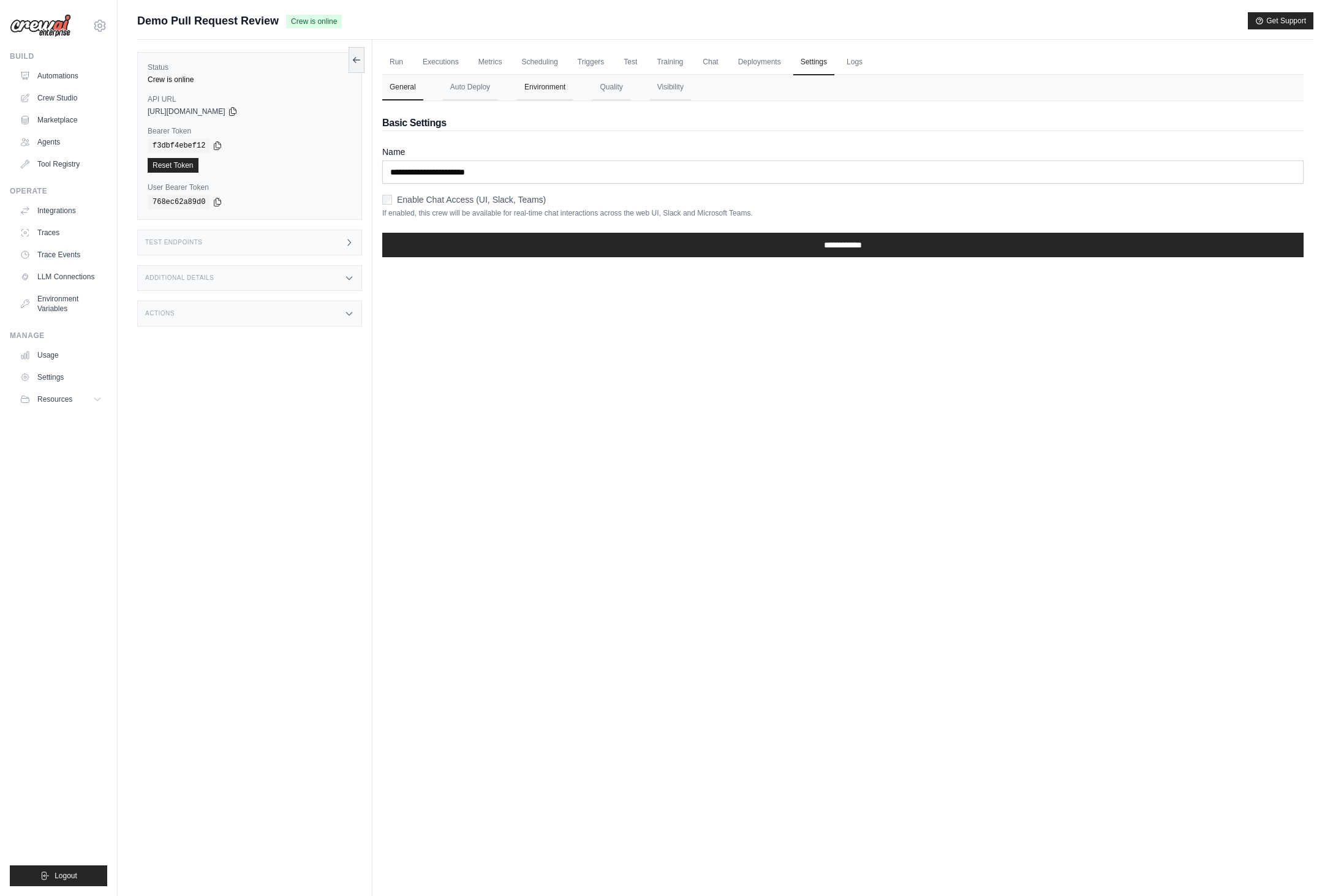
click at [547, 89] on button "Environment" at bounding box center [545, 87] width 56 height 25
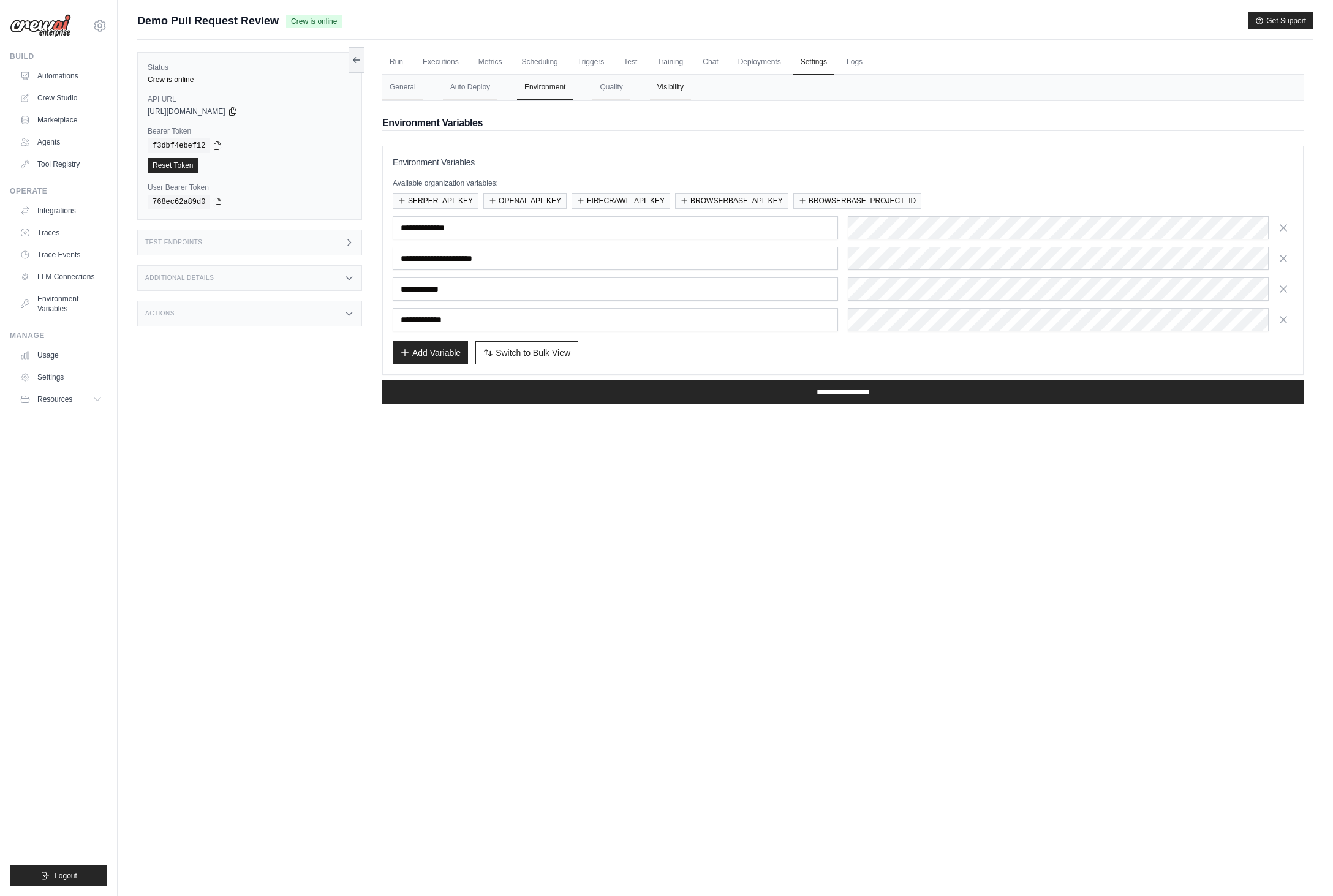
click at [668, 90] on button "Visibility" at bounding box center [671, 87] width 41 height 25
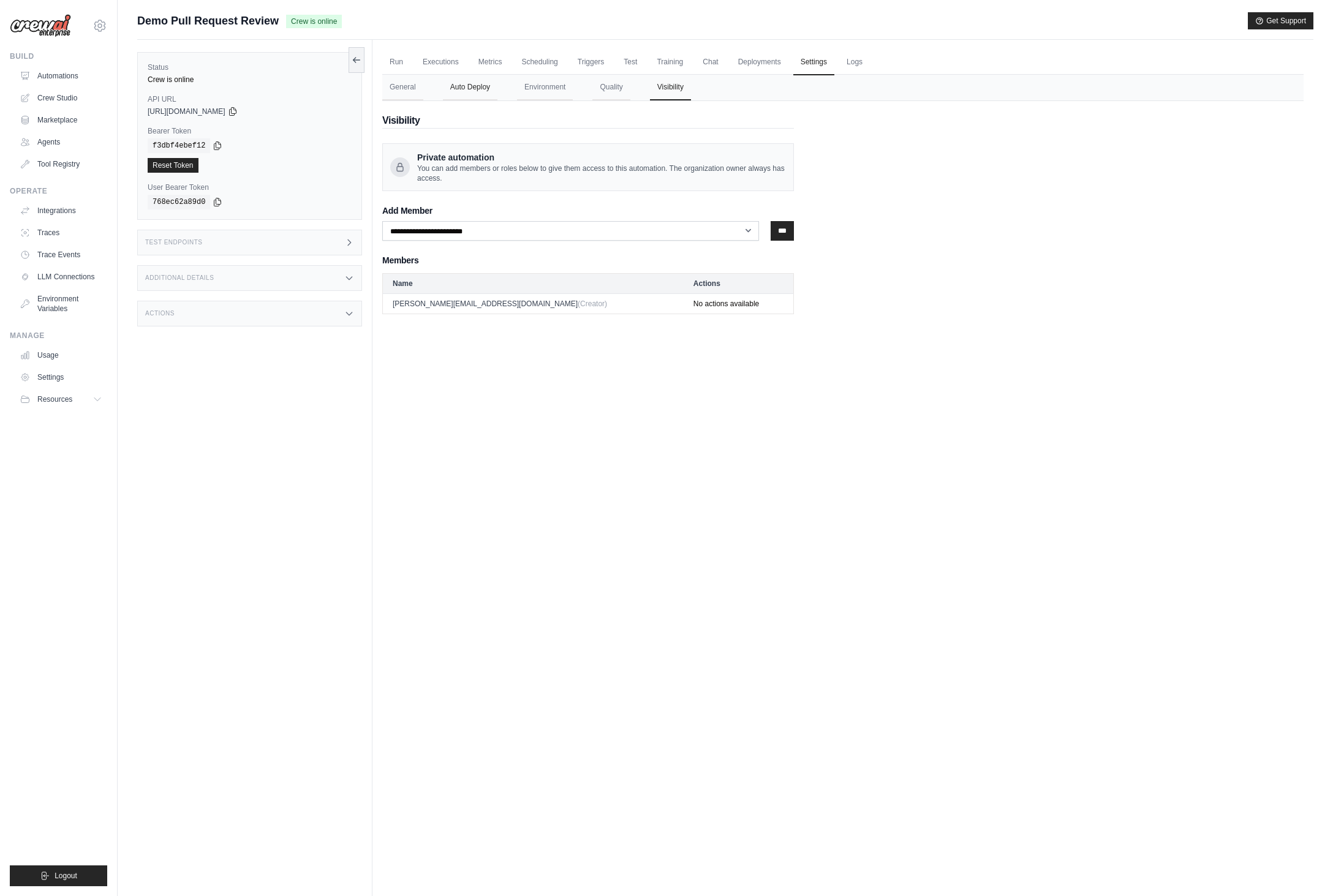
click at [474, 86] on button "Auto Deploy" at bounding box center [470, 87] width 54 height 25
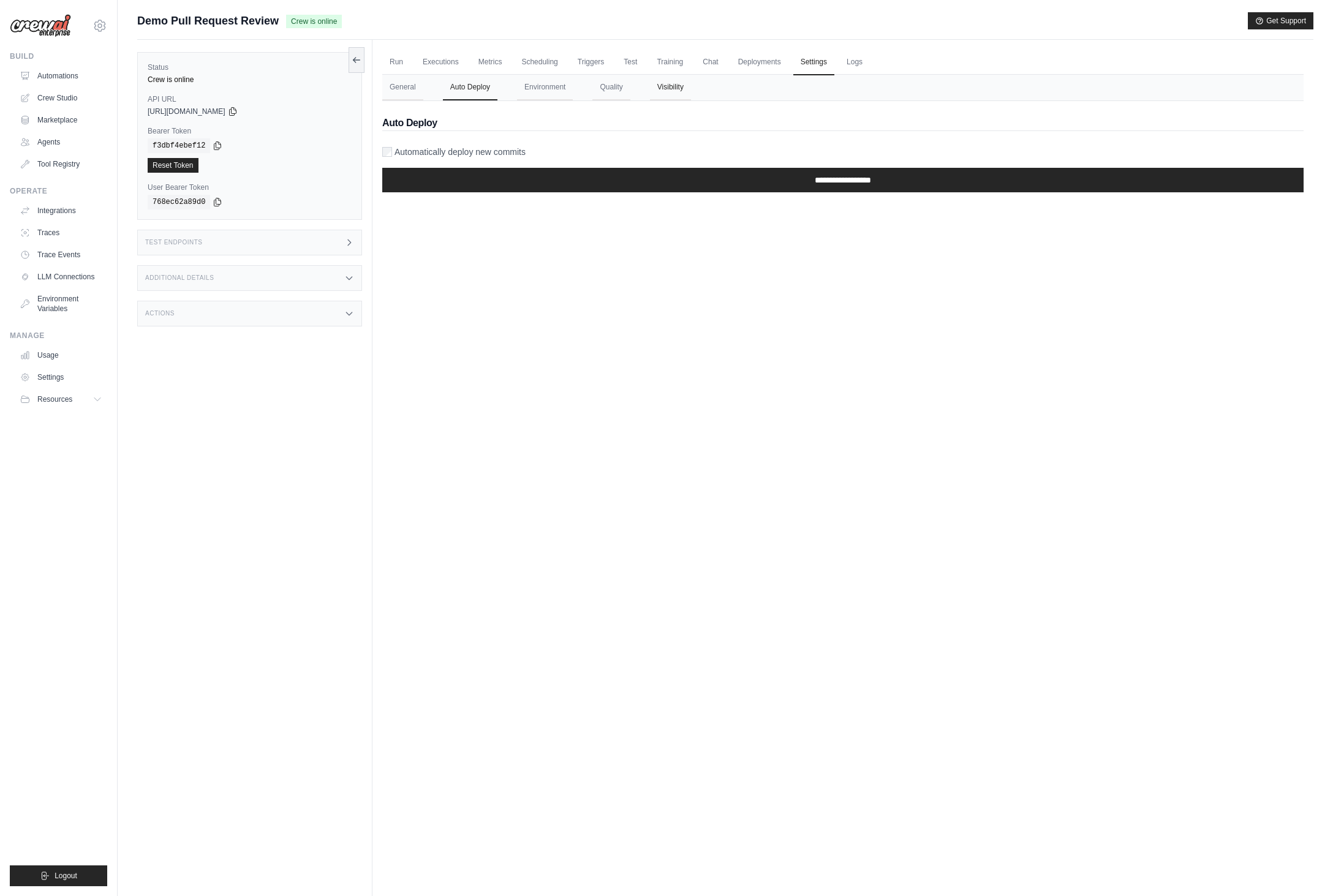
click at [670, 81] on button "Visibility" at bounding box center [671, 87] width 41 height 25
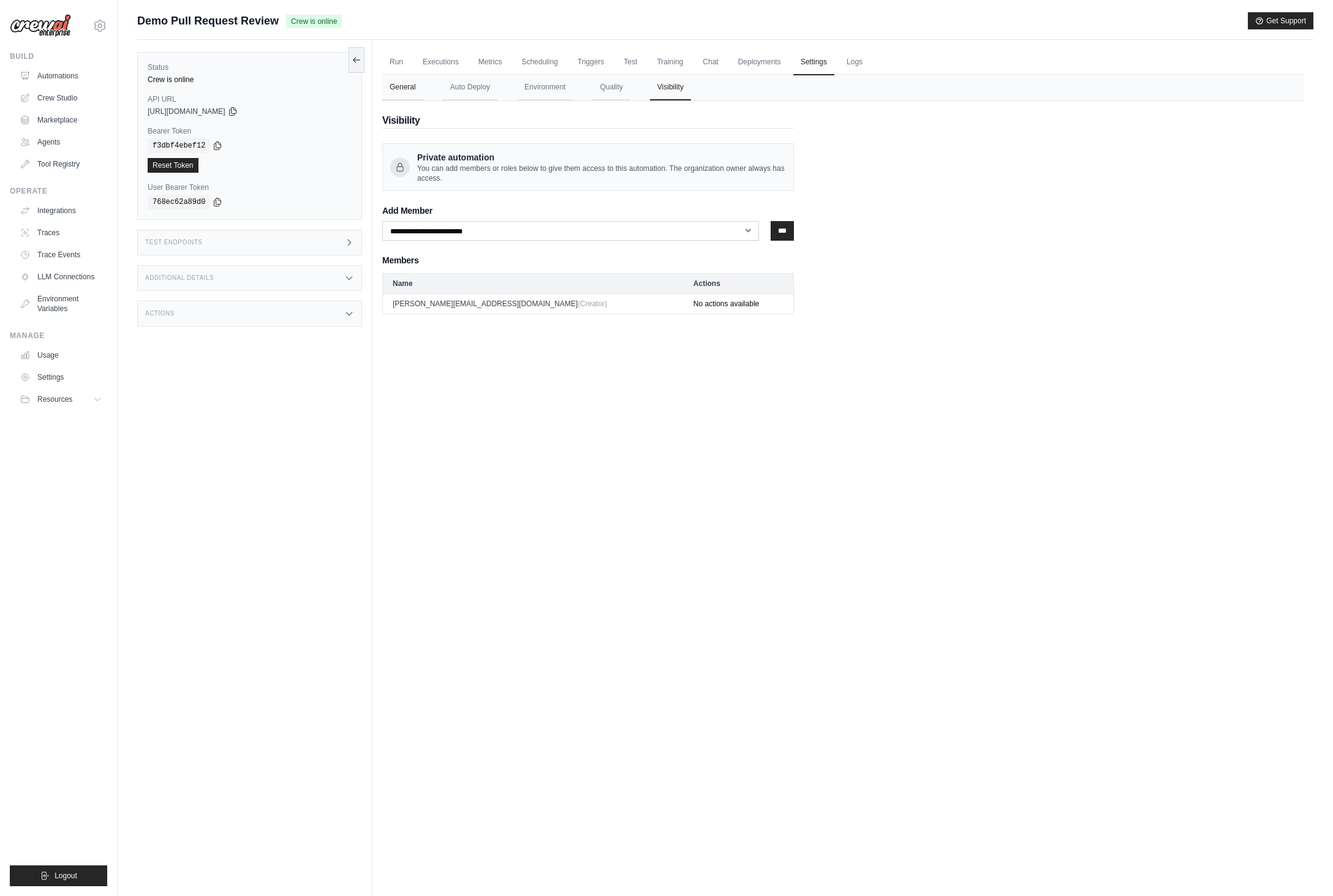
click at [401, 90] on button "General" at bounding box center [403, 87] width 41 height 25
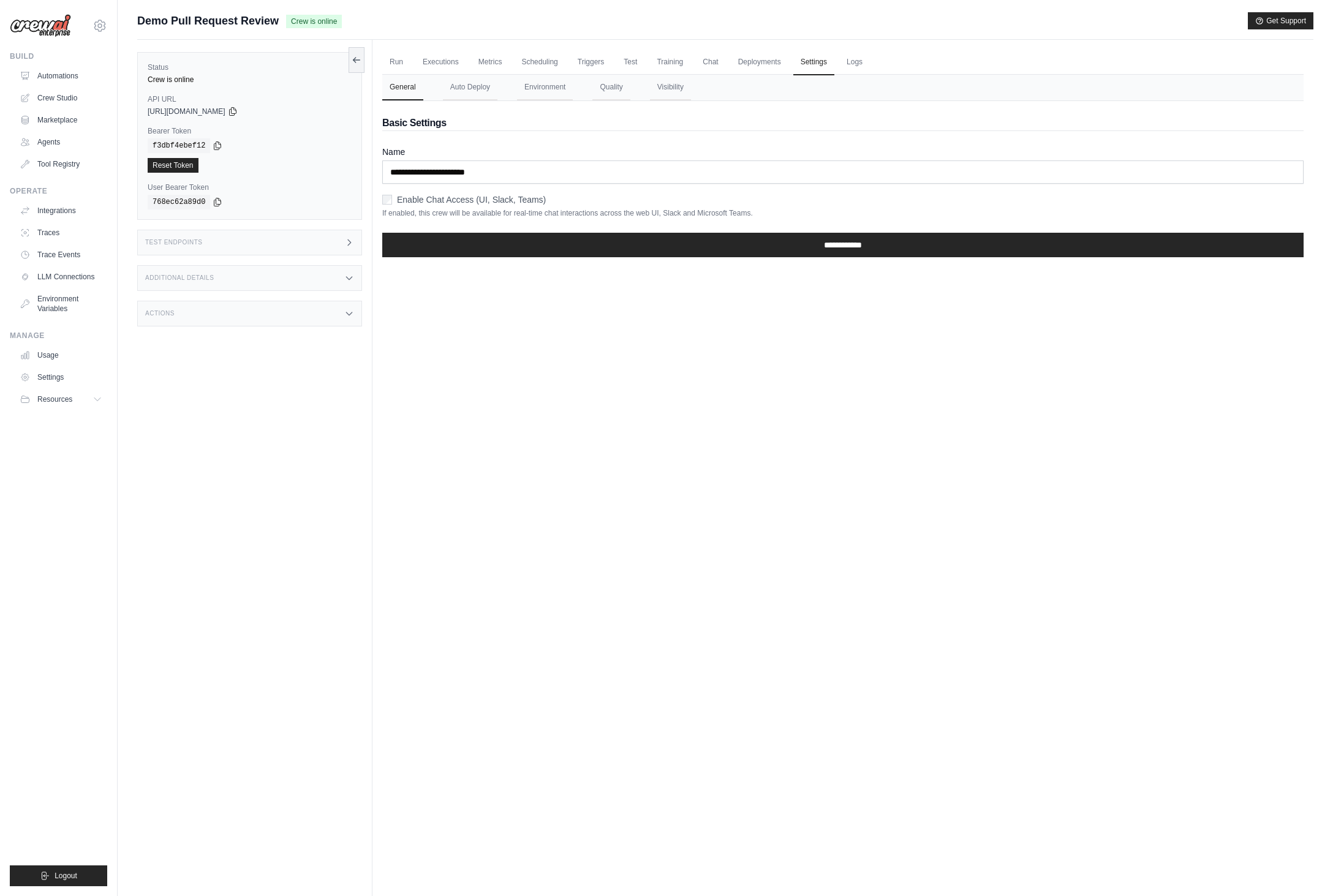
click at [191, 316] on div "Actions" at bounding box center [249, 313] width 225 height 25
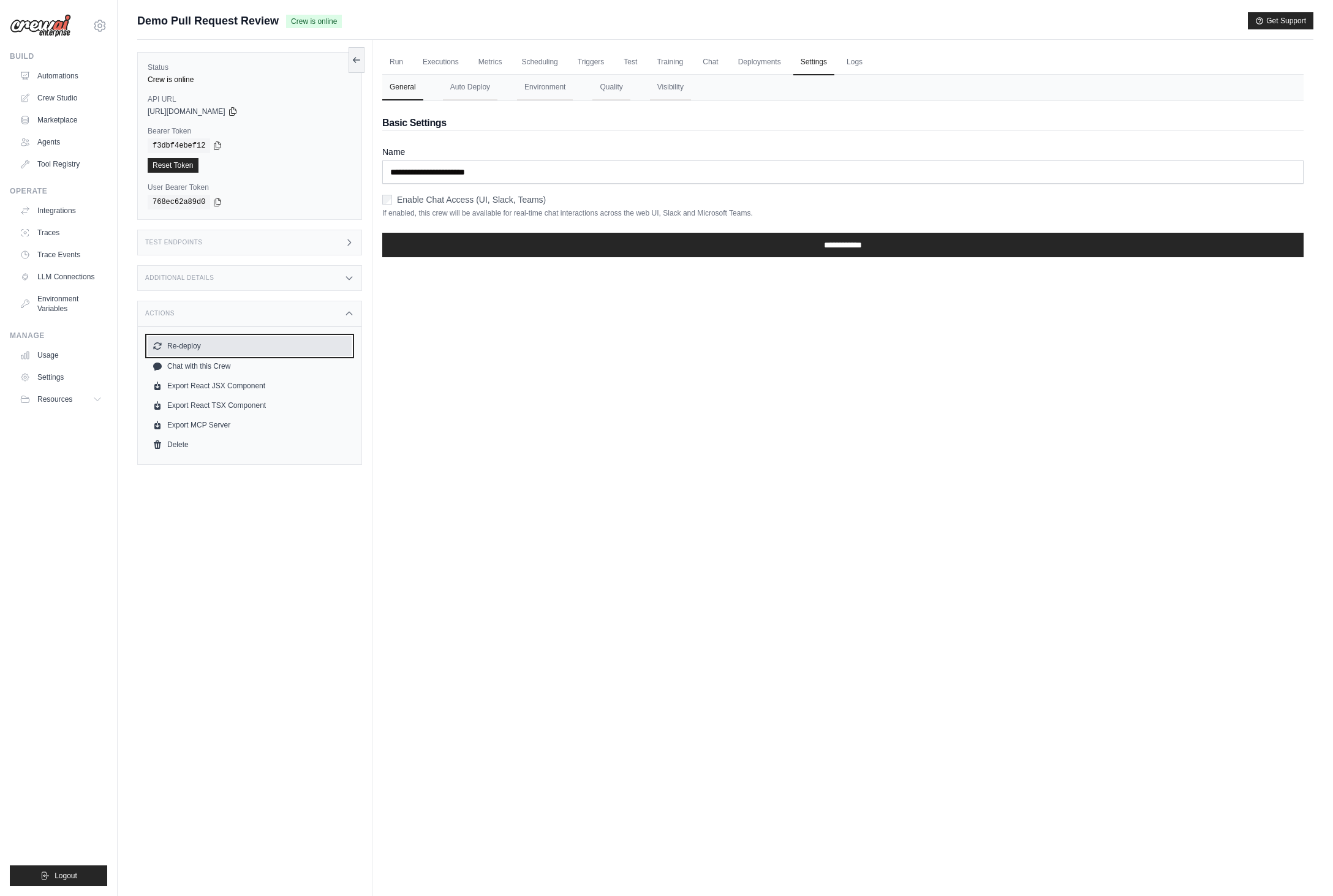
click at [201, 346] on button "Re-deploy" at bounding box center [249, 346] width 204 height 19
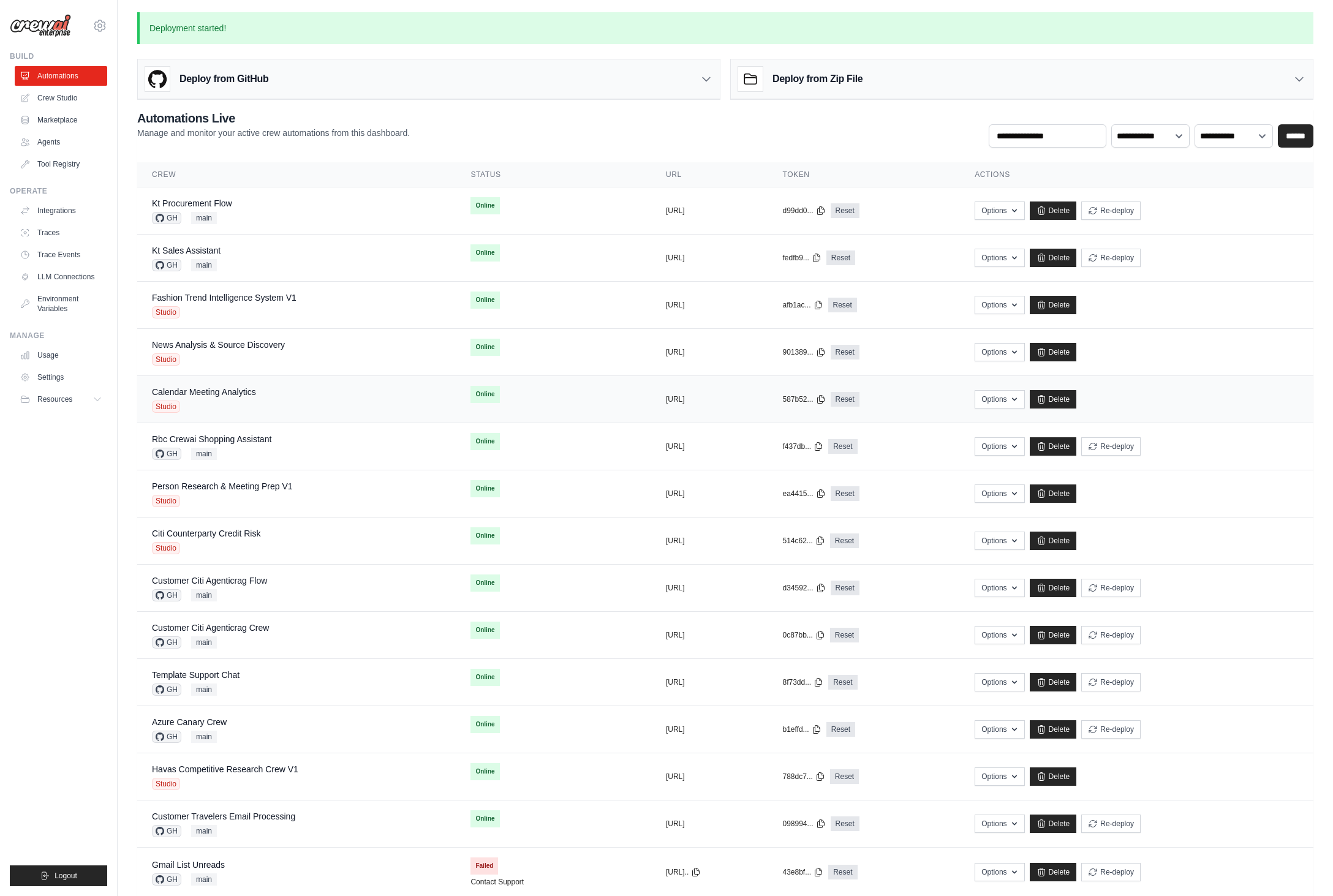
scroll to position [219, 0]
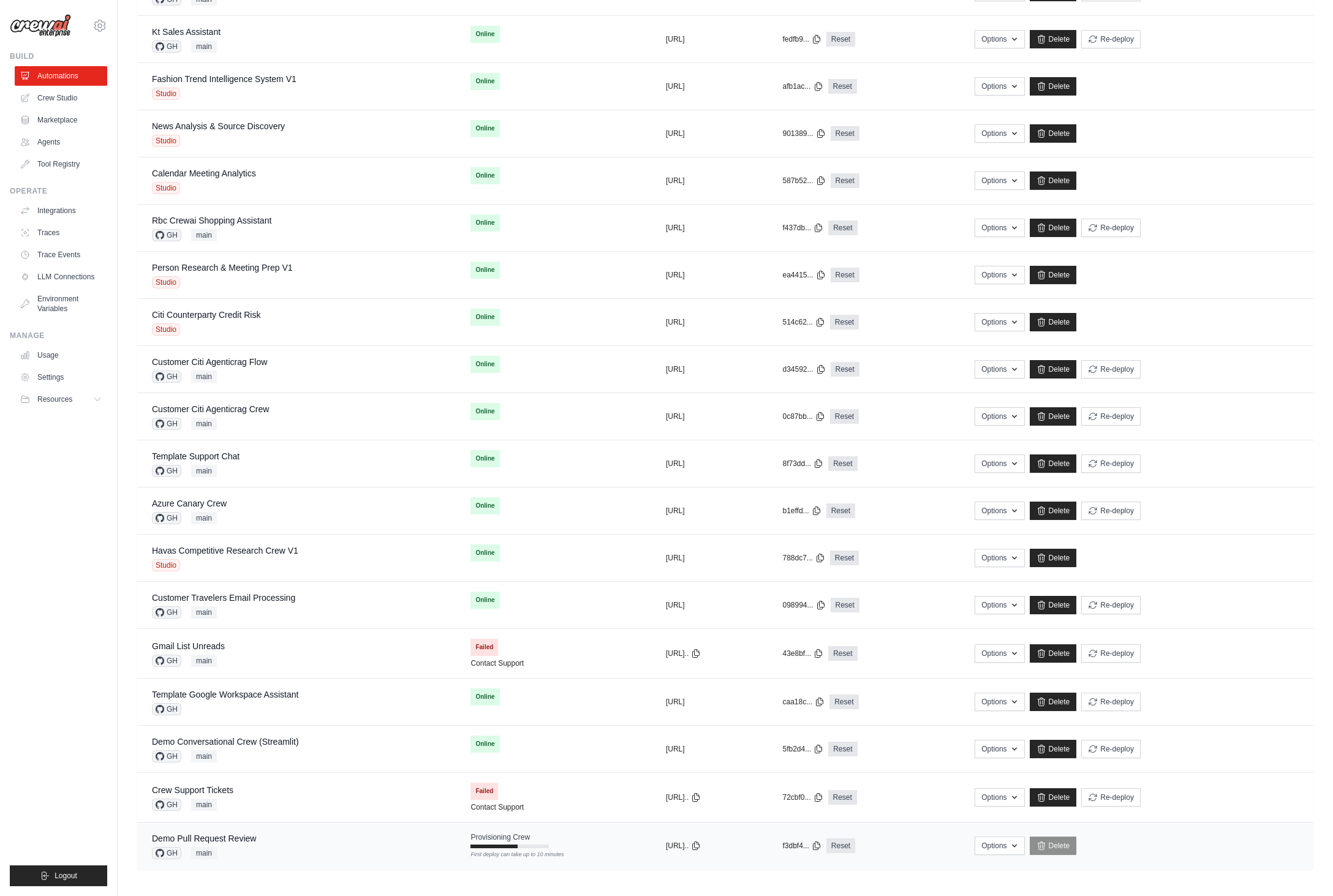
click at [335, 851] on div "Demo Pull Request Review GH main" at bounding box center [297, 846] width 289 height 27
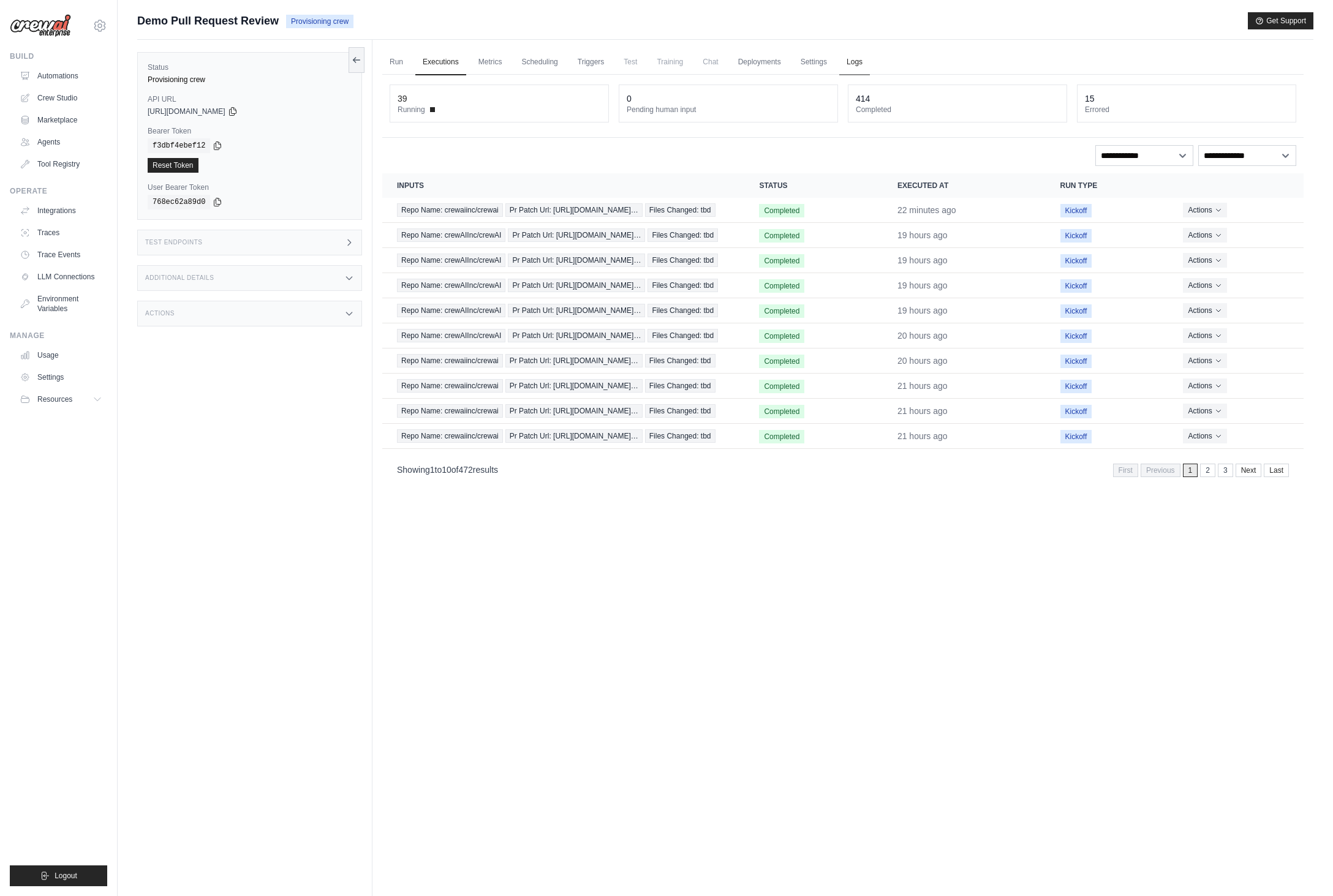
click at [847, 59] on link "Logs" at bounding box center [855, 62] width 30 height 25
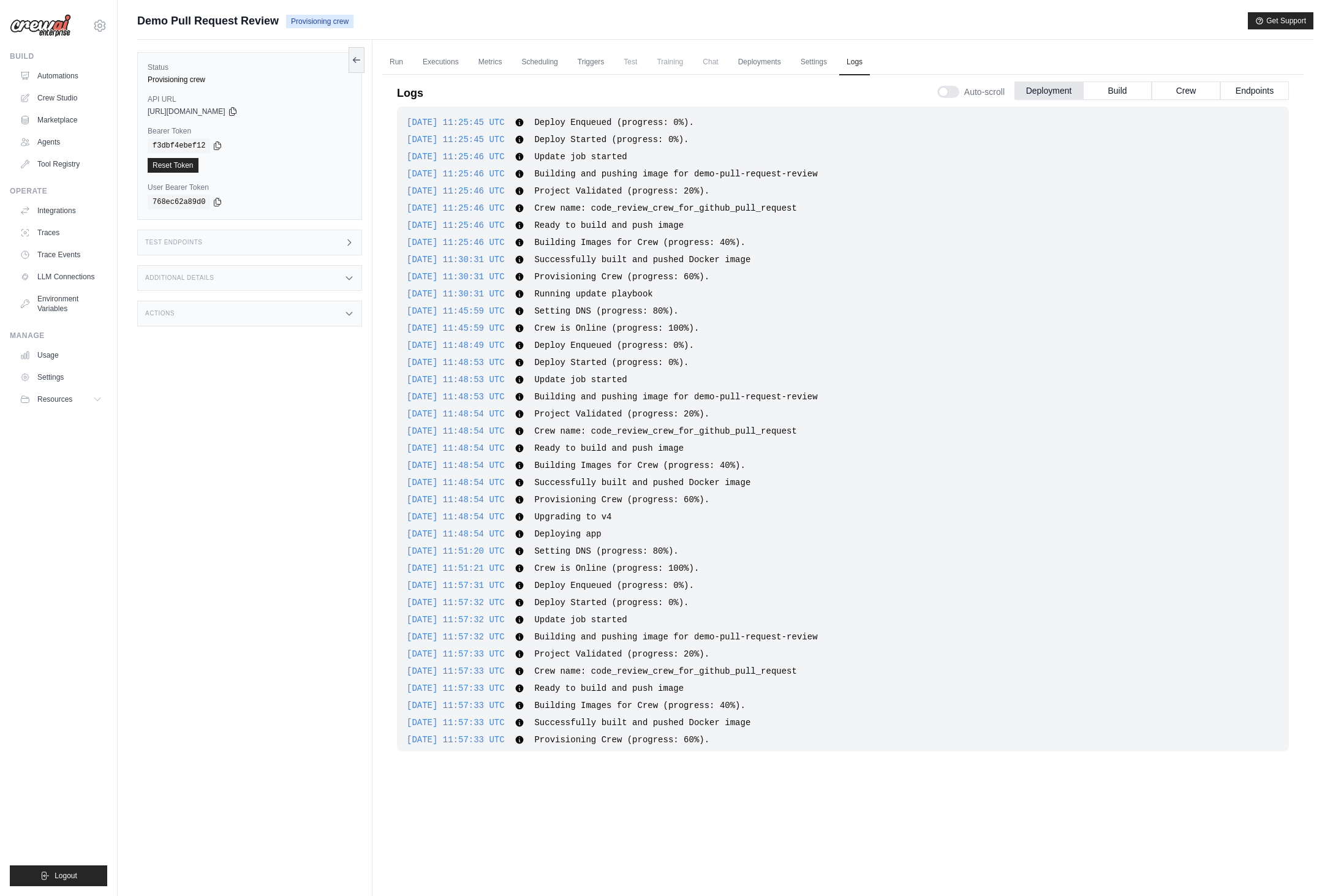
scroll to position [1994, 0]
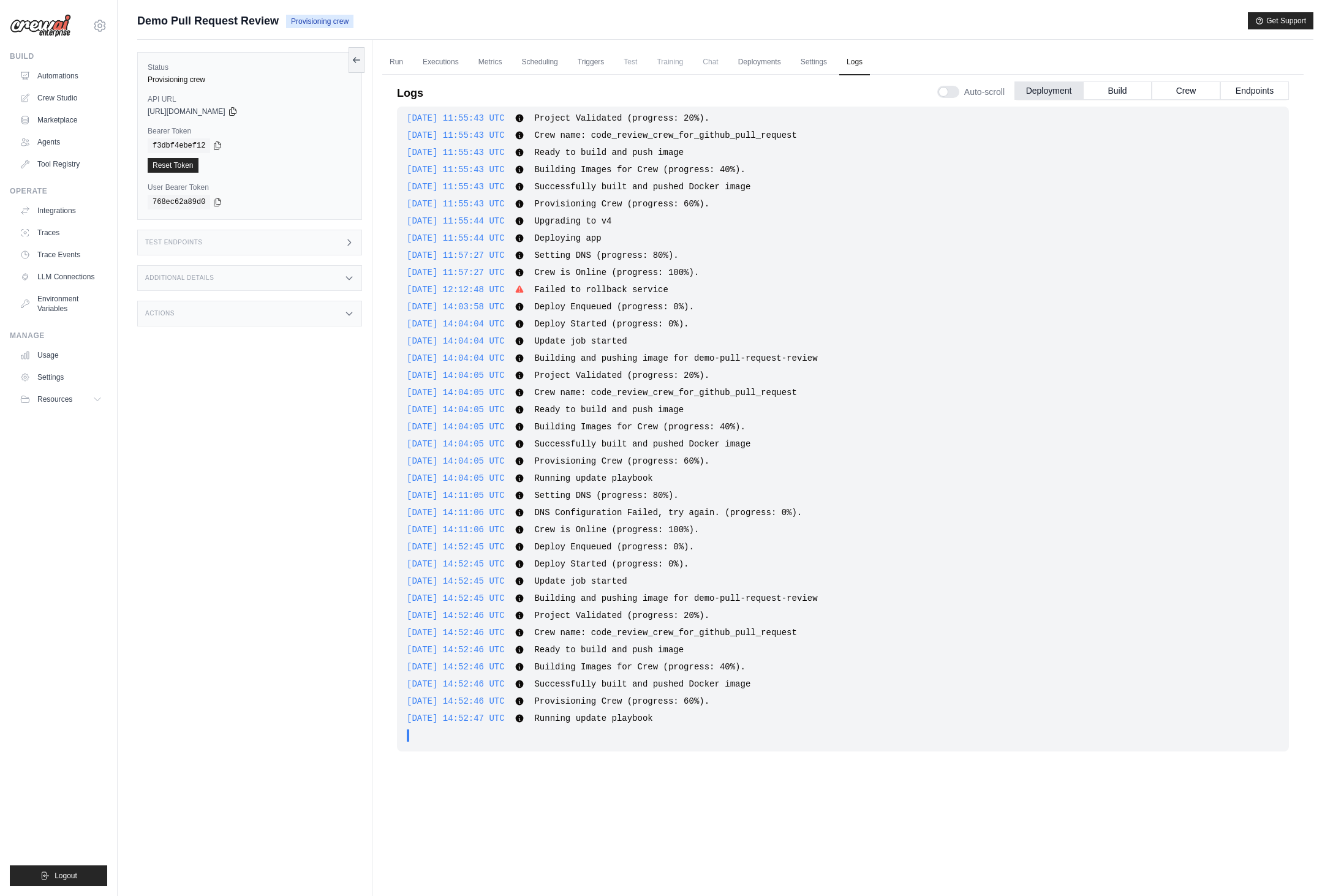
click at [880, 672] on div "2025-08-21 14:52:46 UTC Building Images for Crew (progress: 40%). Show more Sho…" at bounding box center [843, 667] width 873 height 12
click at [602, 526] on span "Crew is Online (progress: 100%)." at bounding box center [617, 530] width 165 height 10
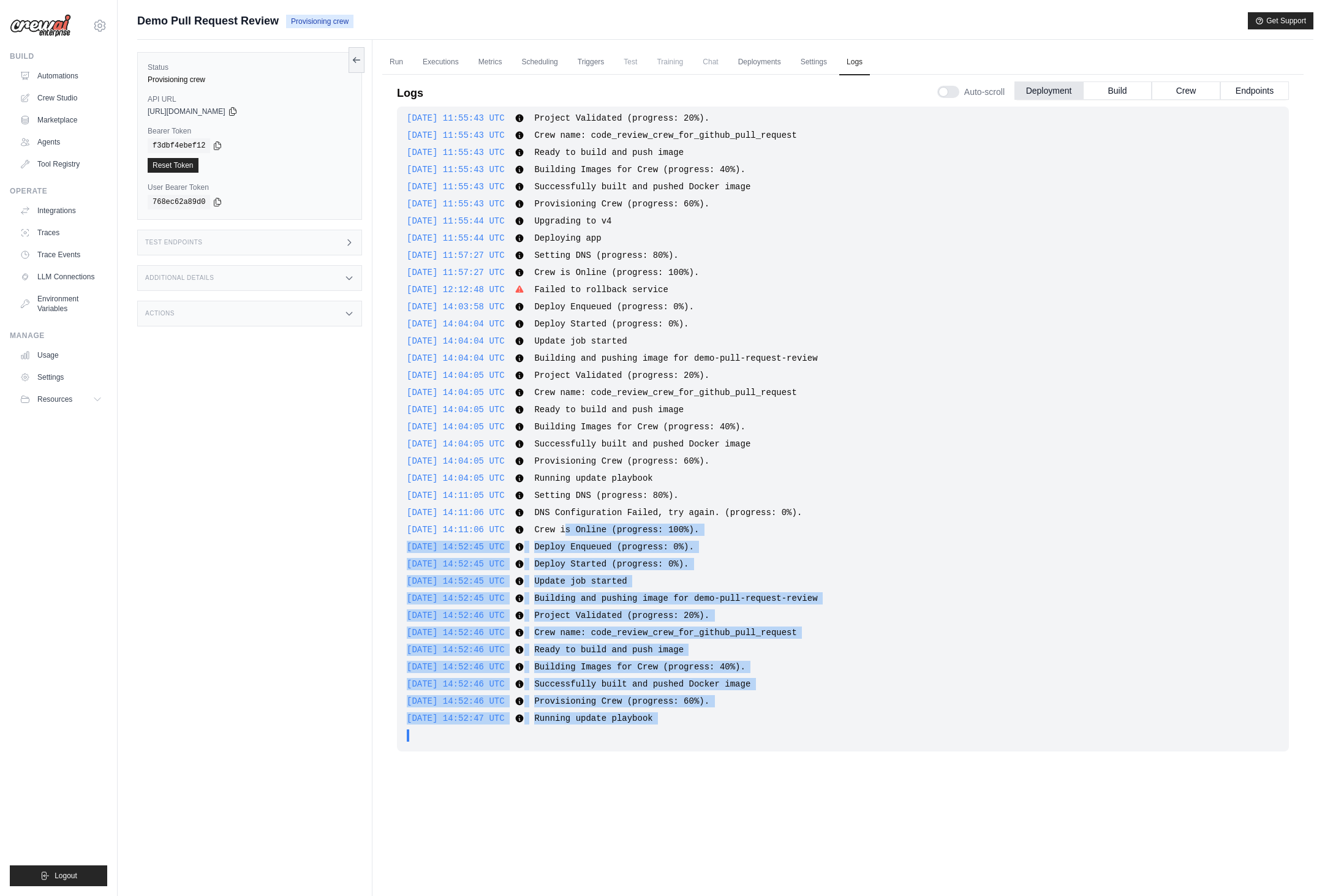
drag, startPoint x: 586, startPoint y: 532, endPoint x: 851, endPoint y: 756, distance: 347.0
click at [851, 756] on div "2025-08-16 11:25:45 UTC Deploy Enqueued (progress: 0%). Show more Show less 202…" at bounding box center [843, 466] width 892 height 718
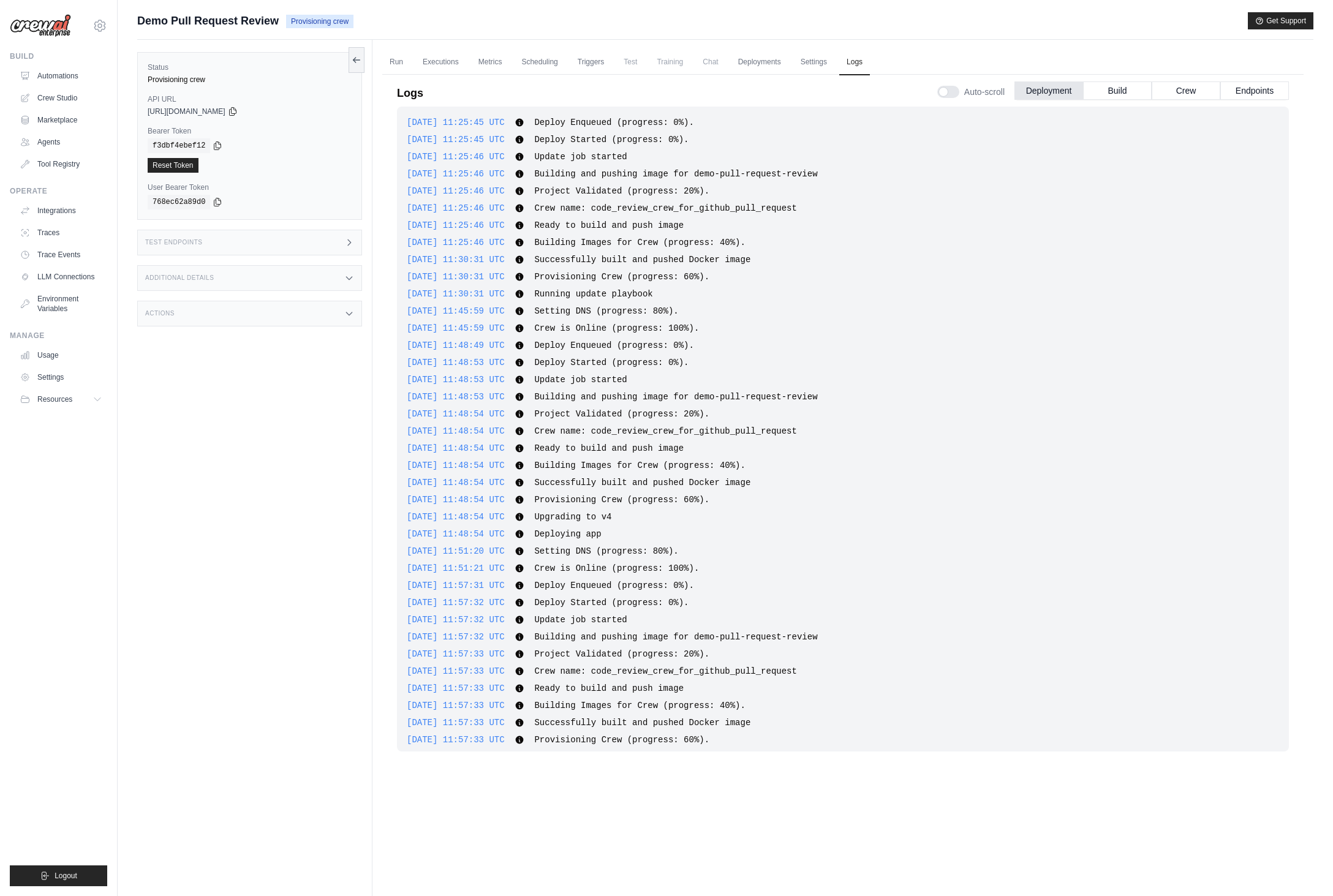
scroll to position [1994, 0]
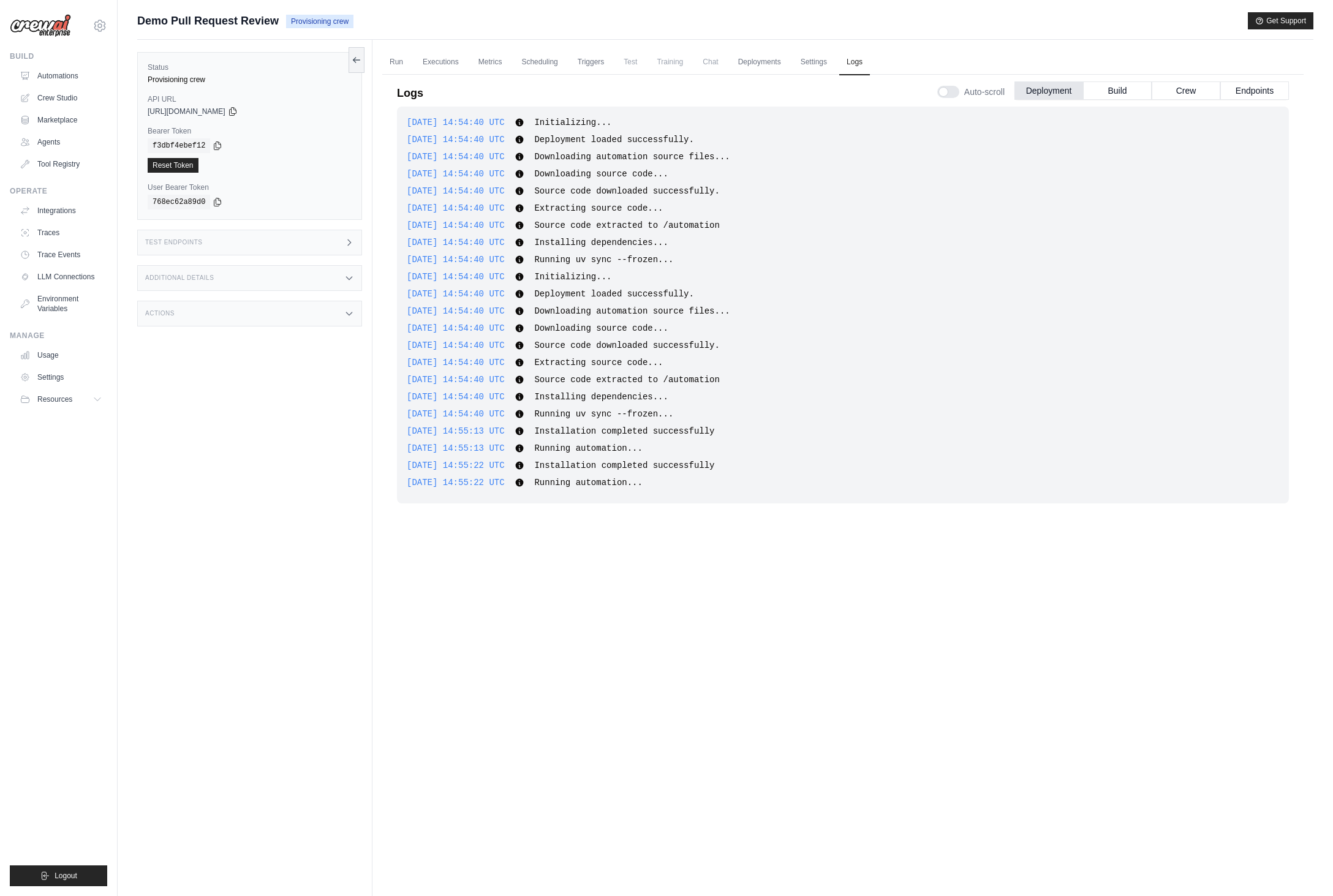
click at [655, 519] on div "[DATE] 14:54:40 UTC Initializing... Show more Show less [DATE] 14:54:40 UTC Dep…" at bounding box center [843, 466] width 892 height 718
click at [770, 583] on div "[DATE] 14:54:40 UTC Initializing... Show more Show less [DATE] 14:54:40 UTC Dep…" at bounding box center [843, 466] width 892 height 718
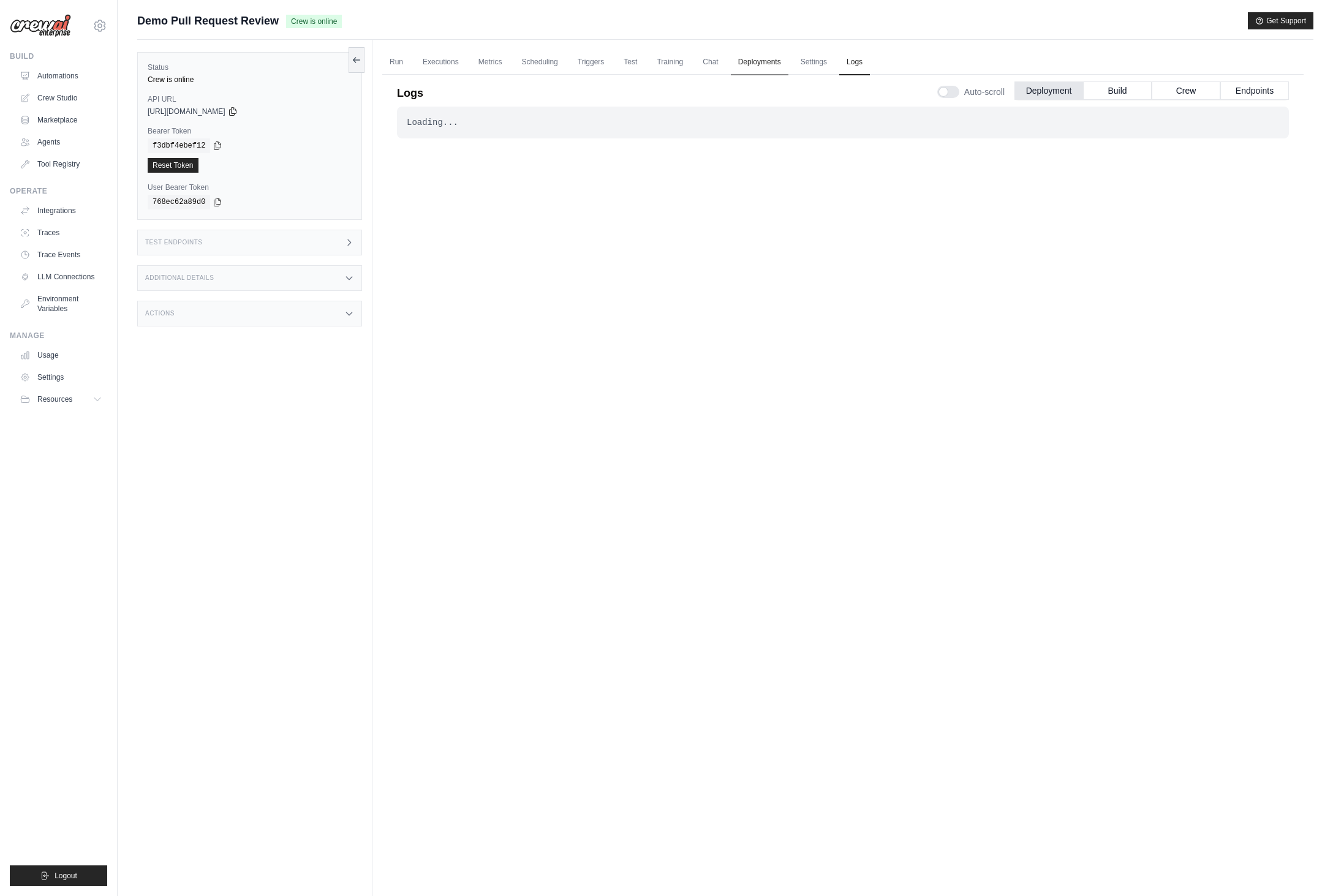
click at [758, 69] on link "Deployments" at bounding box center [760, 62] width 58 height 25
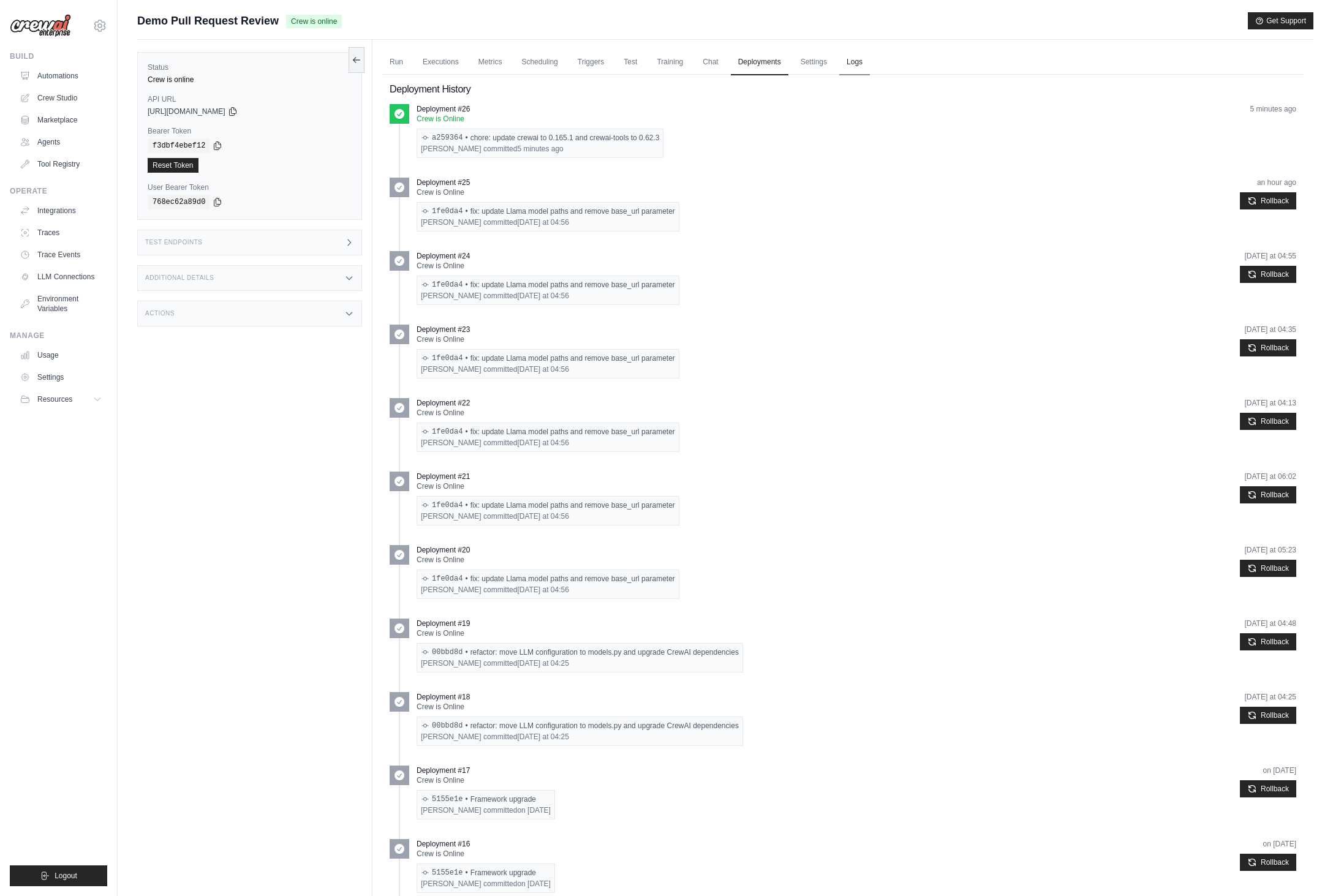
click at [858, 65] on link "Logs" at bounding box center [855, 62] width 30 height 25
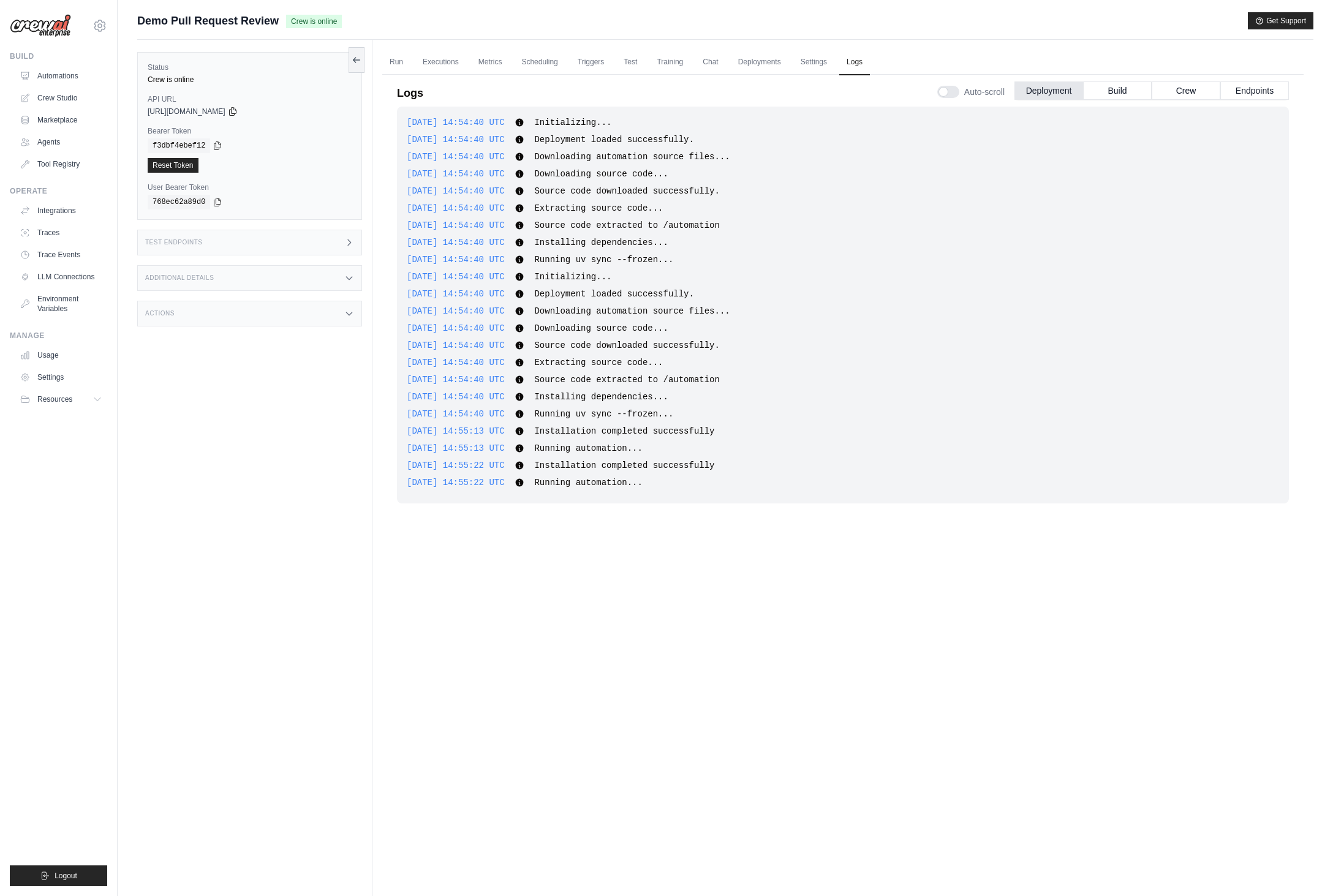
click at [324, 277] on div "Additional Details" at bounding box center [249, 278] width 225 height 25
click at [402, 48] on div "Run Executions Metrics Scheduling Triggers Test Training Chat Deployments Setti…" at bounding box center [843, 488] width 941 height 896
click at [334, 249] on div "Test Endpoints" at bounding box center [249, 242] width 225 height 25
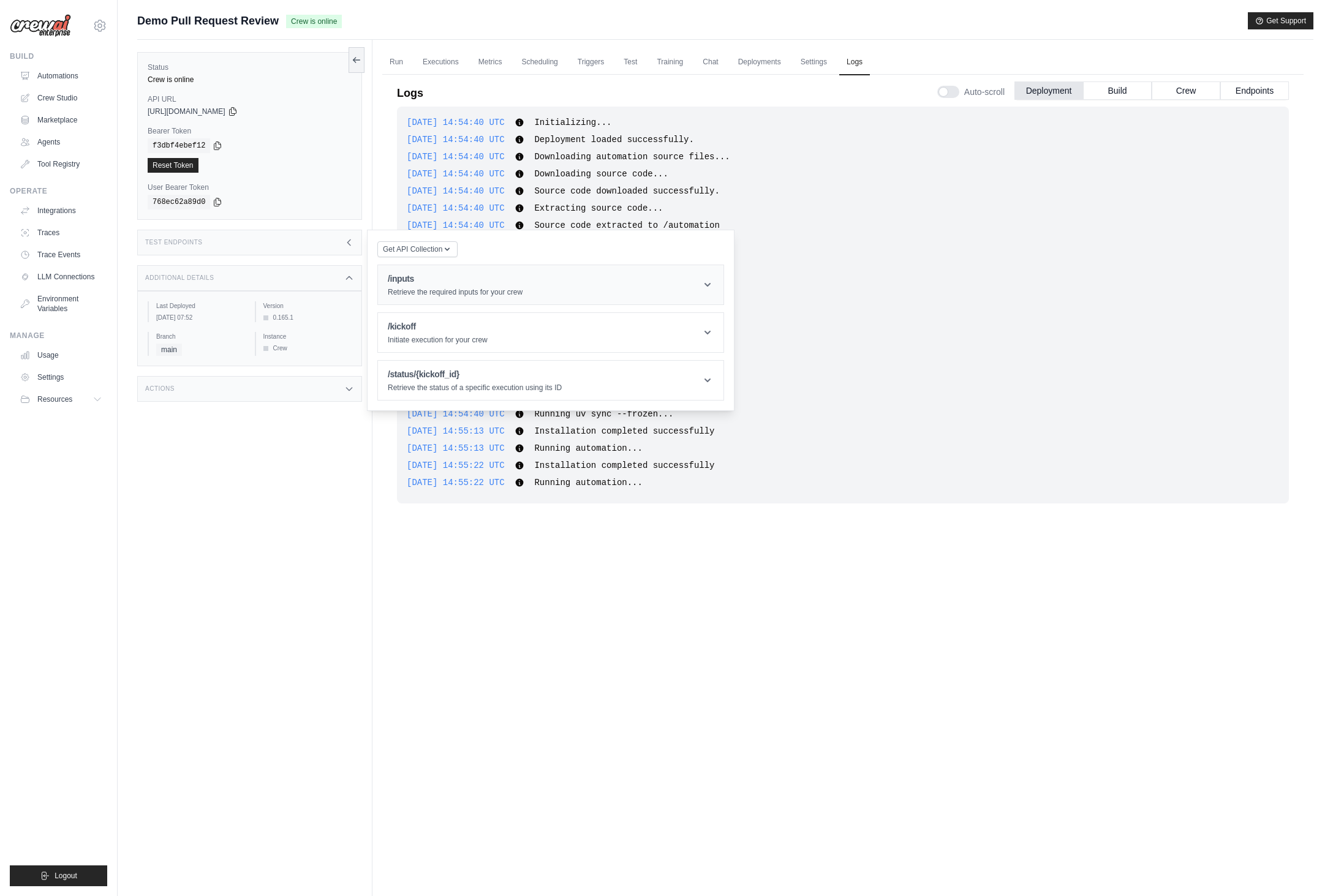
click at [497, 293] on p "Retrieve the required inputs for your crew" at bounding box center [455, 292] width 135 height 10
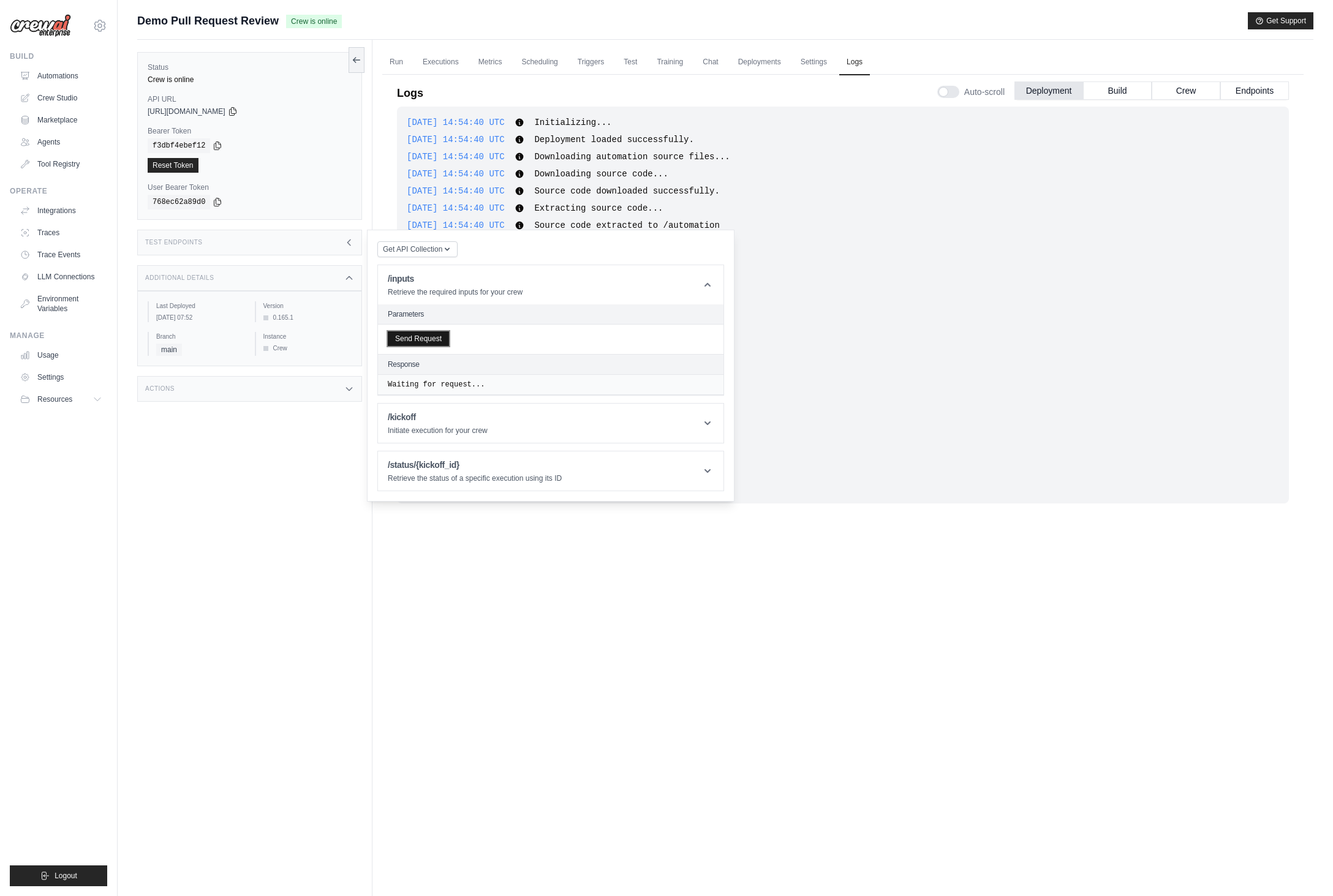
click at [420, 342] on button "Send Request" at bounding box center [418, 338] width 61 height 14
click at [444, 65] on link "Executions" at bounding box center [441, 62] width 51 height 25
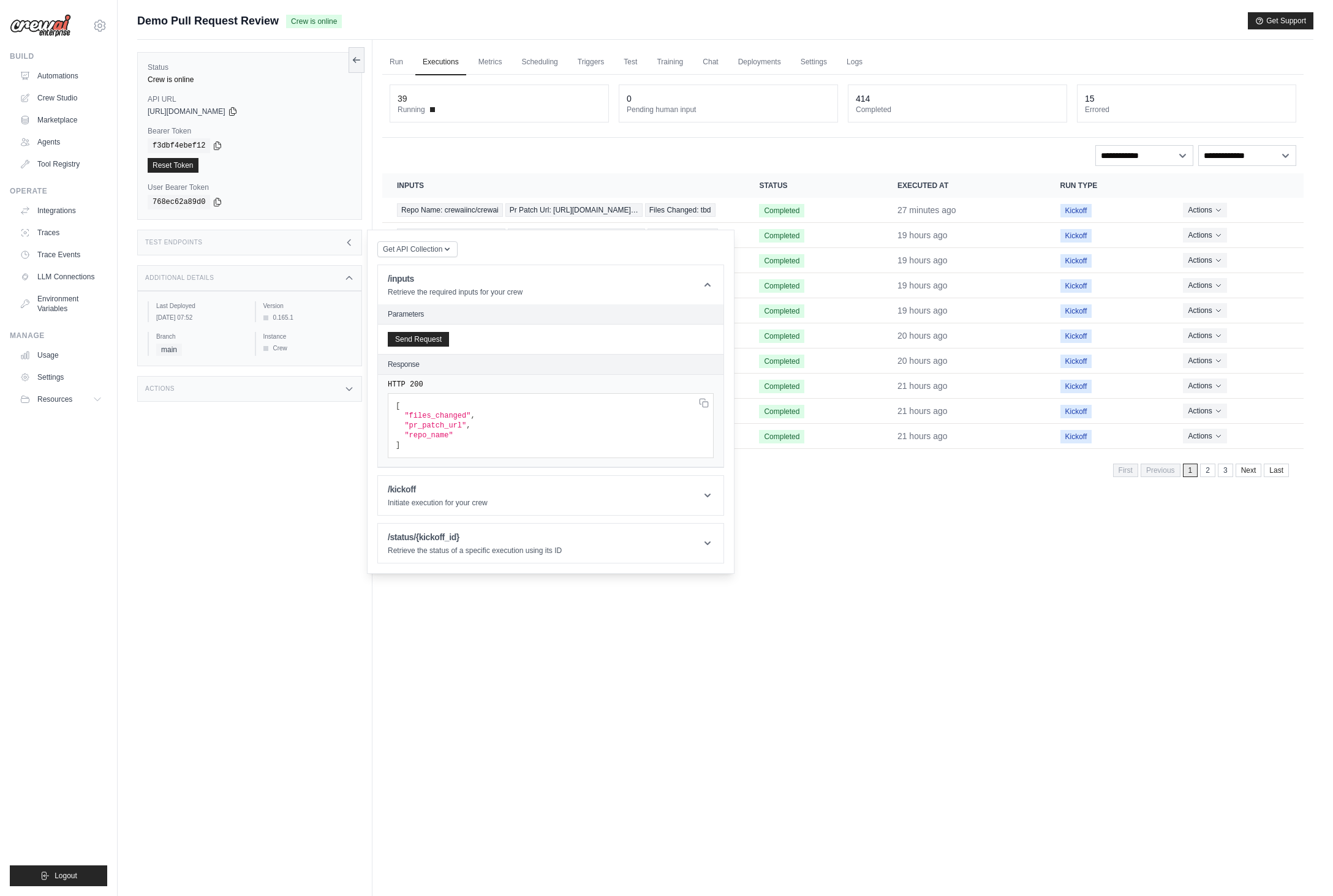
click at [333, 241] on div "Test Endpoints" at bounding box center [249, 242] width 225 height 25
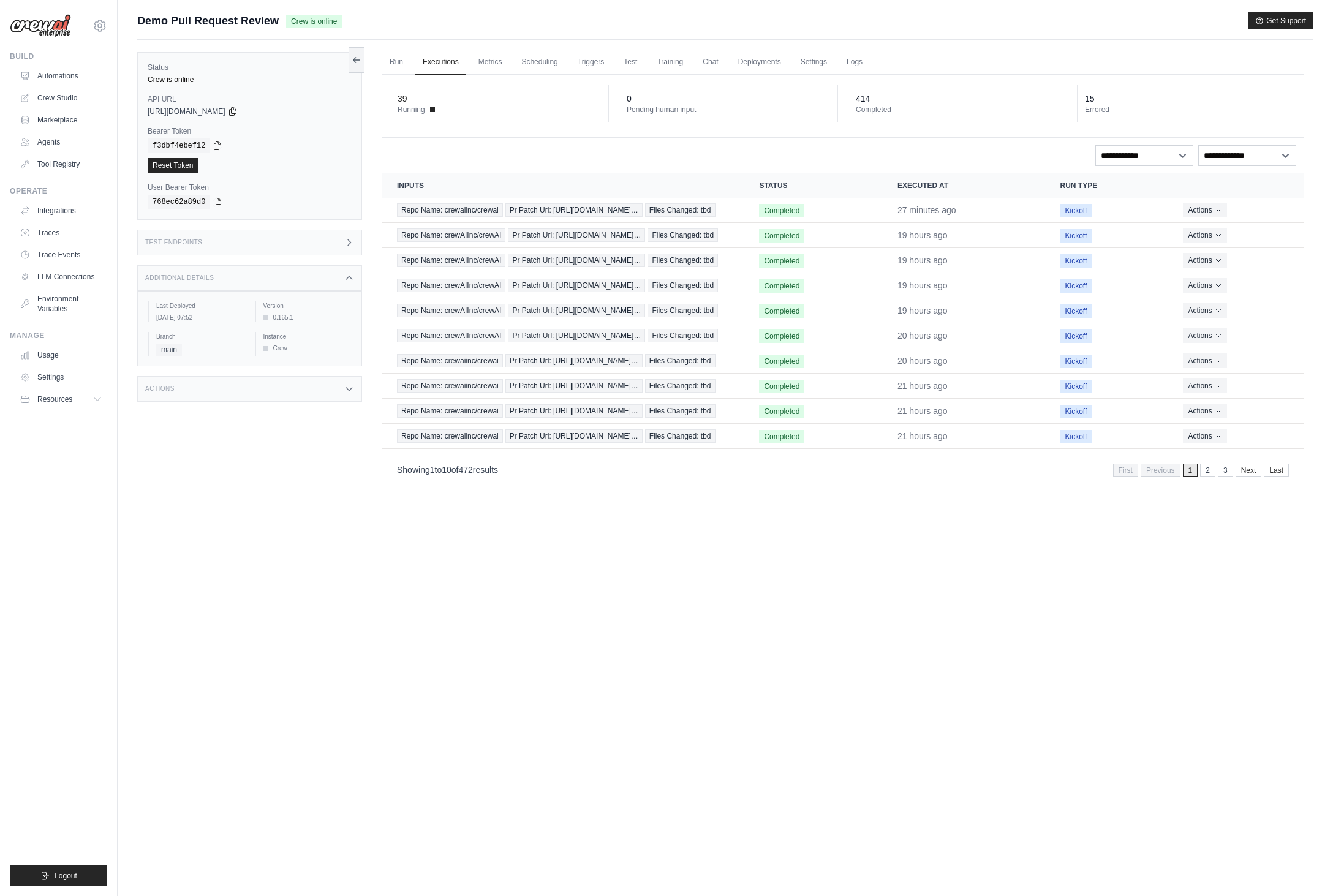
click at [825, 705] on div "Run Executions Metrics Scheduling Triggers Test Training Chat Deployments Setti…" at bounding box center [843, 488] width 941 height 896
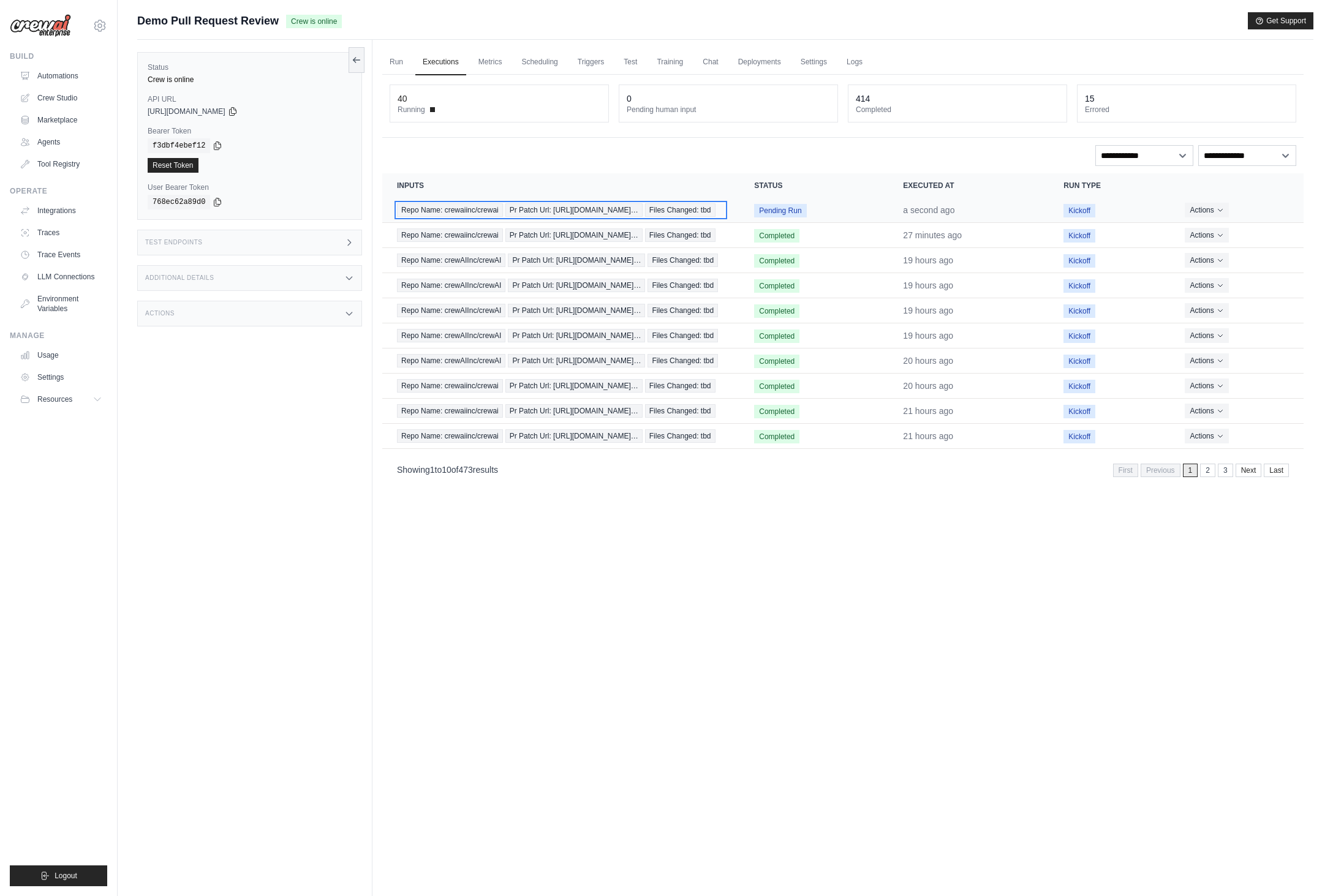
click at [643, 215] on span "Pr Patch Url: [URL][DOMAIN_NAME]…" at bounding box center [574, 210] width 137 height 14
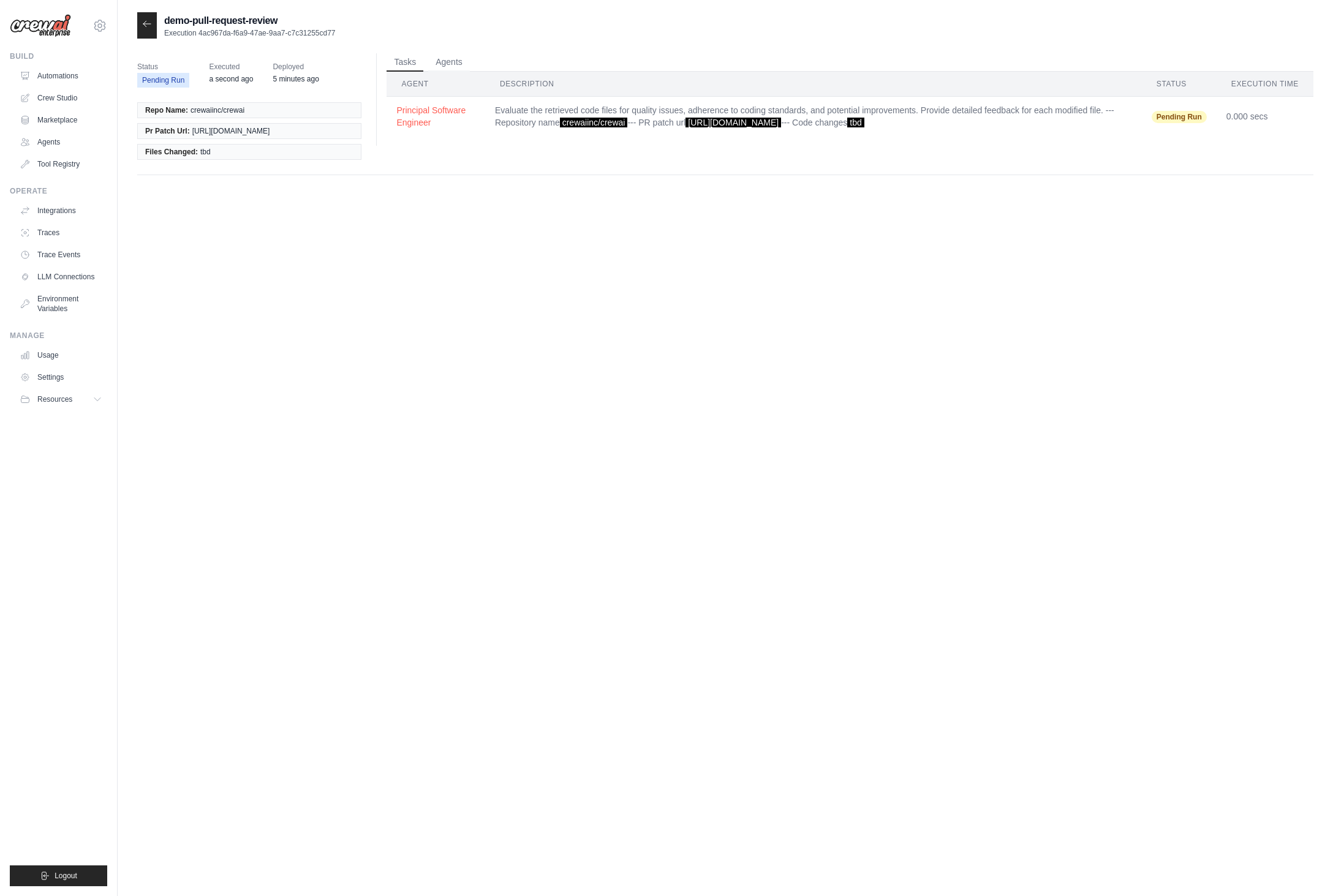
click at [141, 23] on div at bounding box center [147, 25] width 19 height 26
click at [147, 23] on icon at bounding box center [147, 24] width 10 height 10
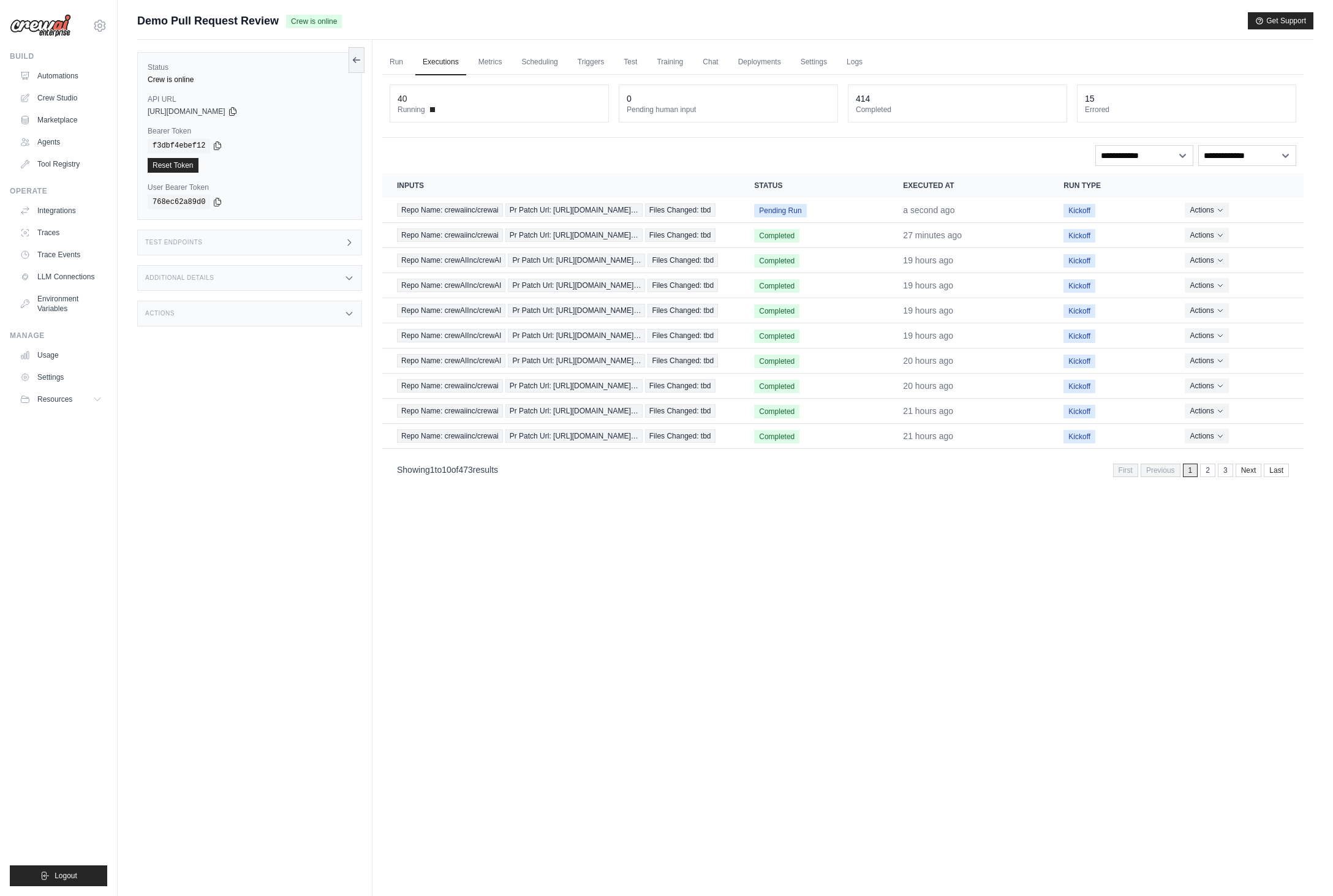
click at [792, 56] on ul "Run Executions Metrics Scheduling Triggers Test Training Chat Deployments Setti…" at bounding box center [843, 62] width 922 height 25
click at [845, 60] on link "Logs" at bounding box center [855, 62] width 30 height 25
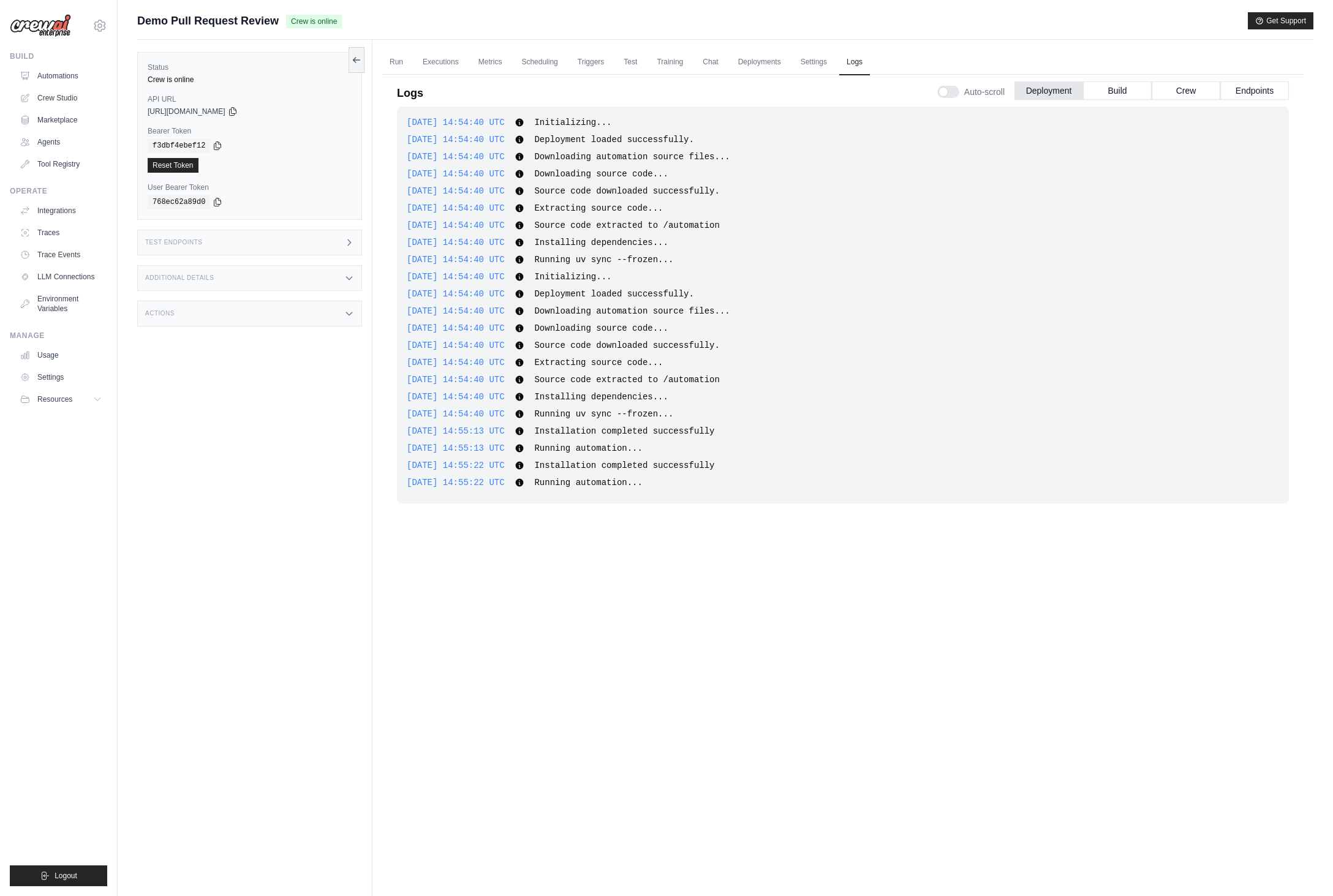
click at [840, 601] on div "2025-08-21 14:54:40 UTC Initializing... Show more Show less 2025-08-21 14:54:40…" at bounding box center [843, 466] width 892 height 718
click at [705, 525] on div "2025-08-21 14:54:40 UTC Initializing... Show more Show less 2025-08-21 14:54:40…" at bounding box center [843, 466] width 892 height 718
drag, startPoint x: 681, startPoint y: 492, endPoint x: 391, endPoint y: 476, distance: 290.4
click at [391, 476] on div "Logs Auto-scroll Deployment Build Crew Endpoints 2025-08-21 14:54:40 UTC Initia…" at bounding box center [843, 448] width 922 height 762
copy div "2025-08-21 14:55:22 UTC Running automation..."
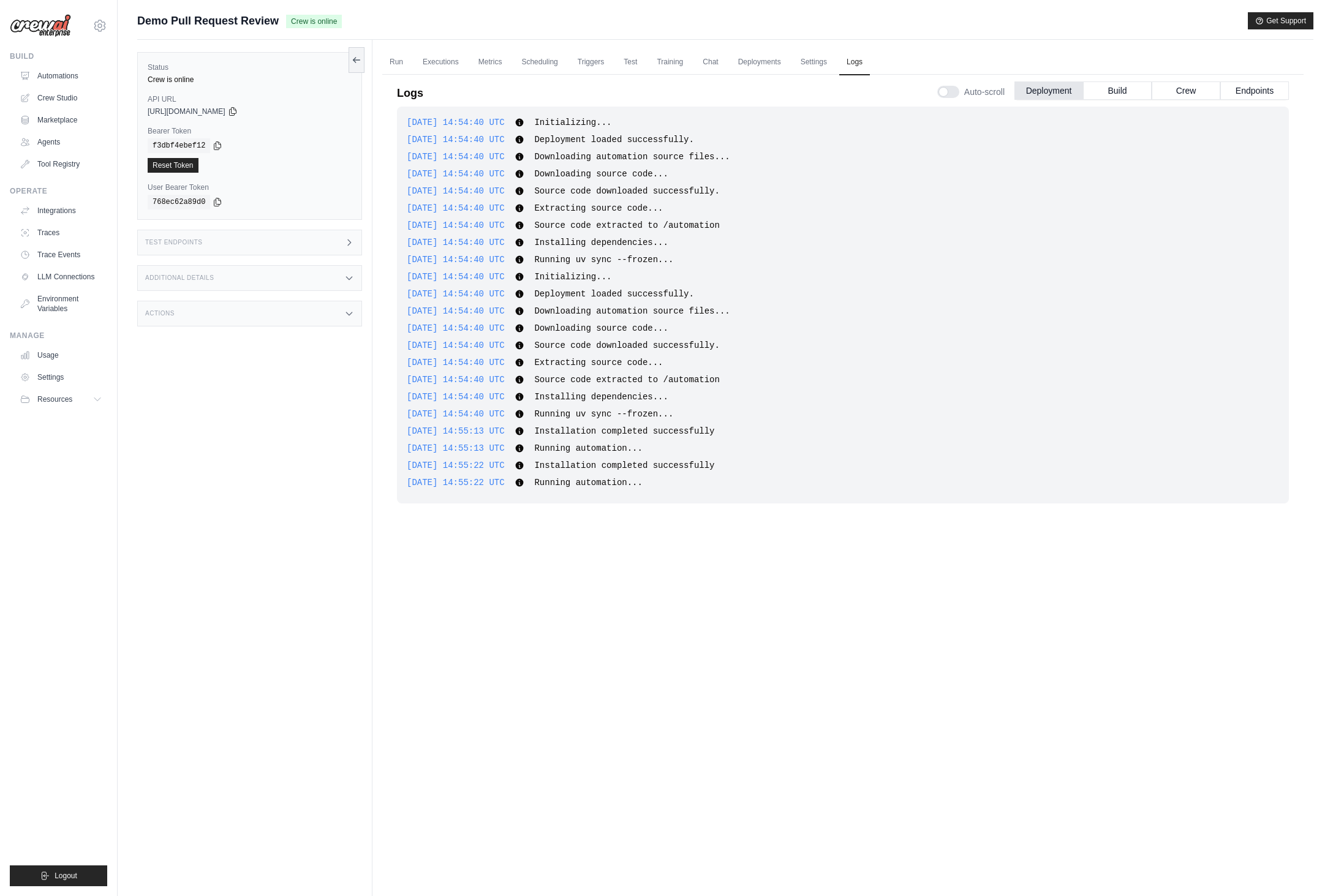
click at [336, 590] on div "Status Crew is online API URL copied https://demo-pull-request-review-759b0117-…" at bounding box center [255, 488] width 236 height 896
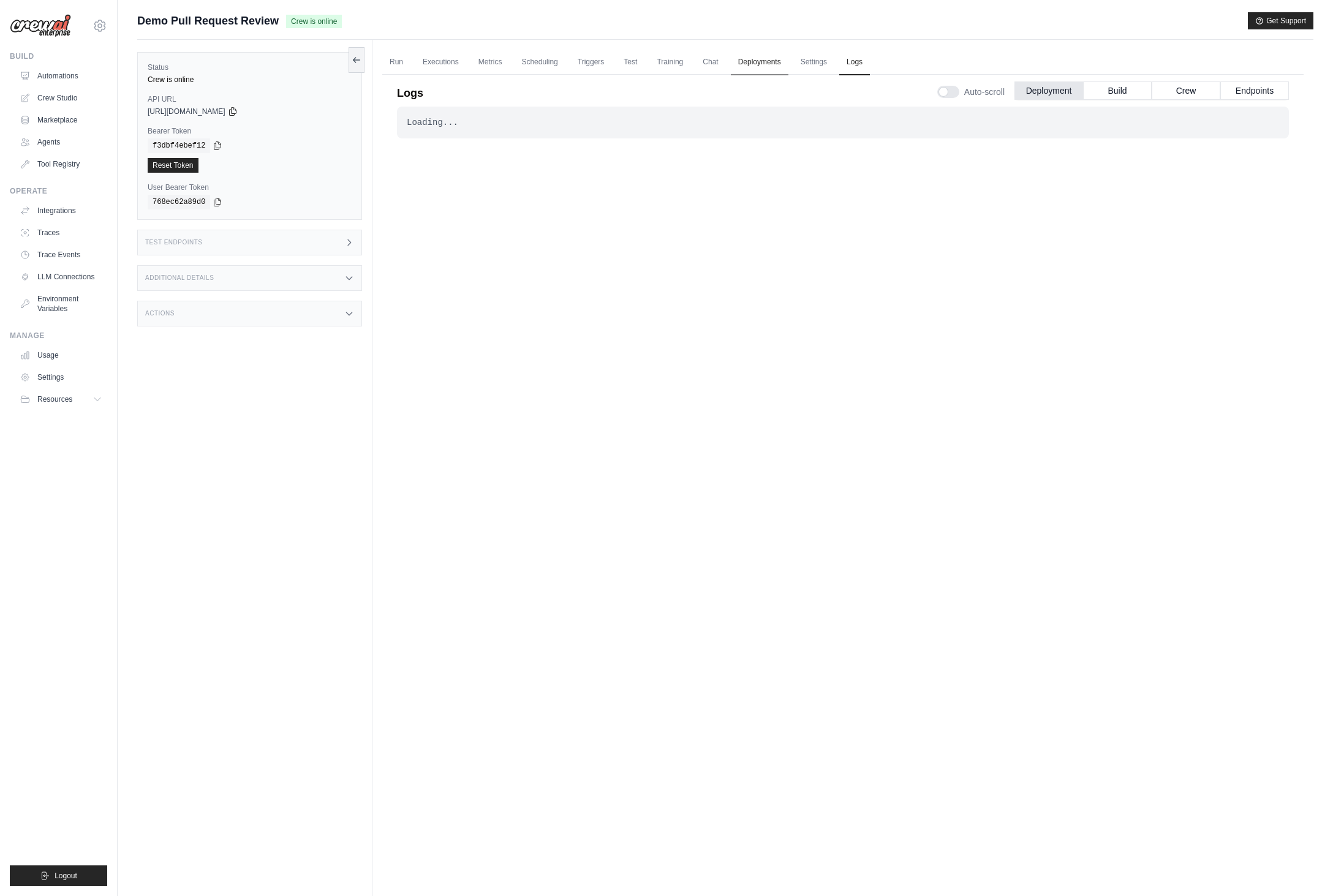
click at [763, 67] on link "Deployments" at bounding box center [760, 62] width 58 height 25
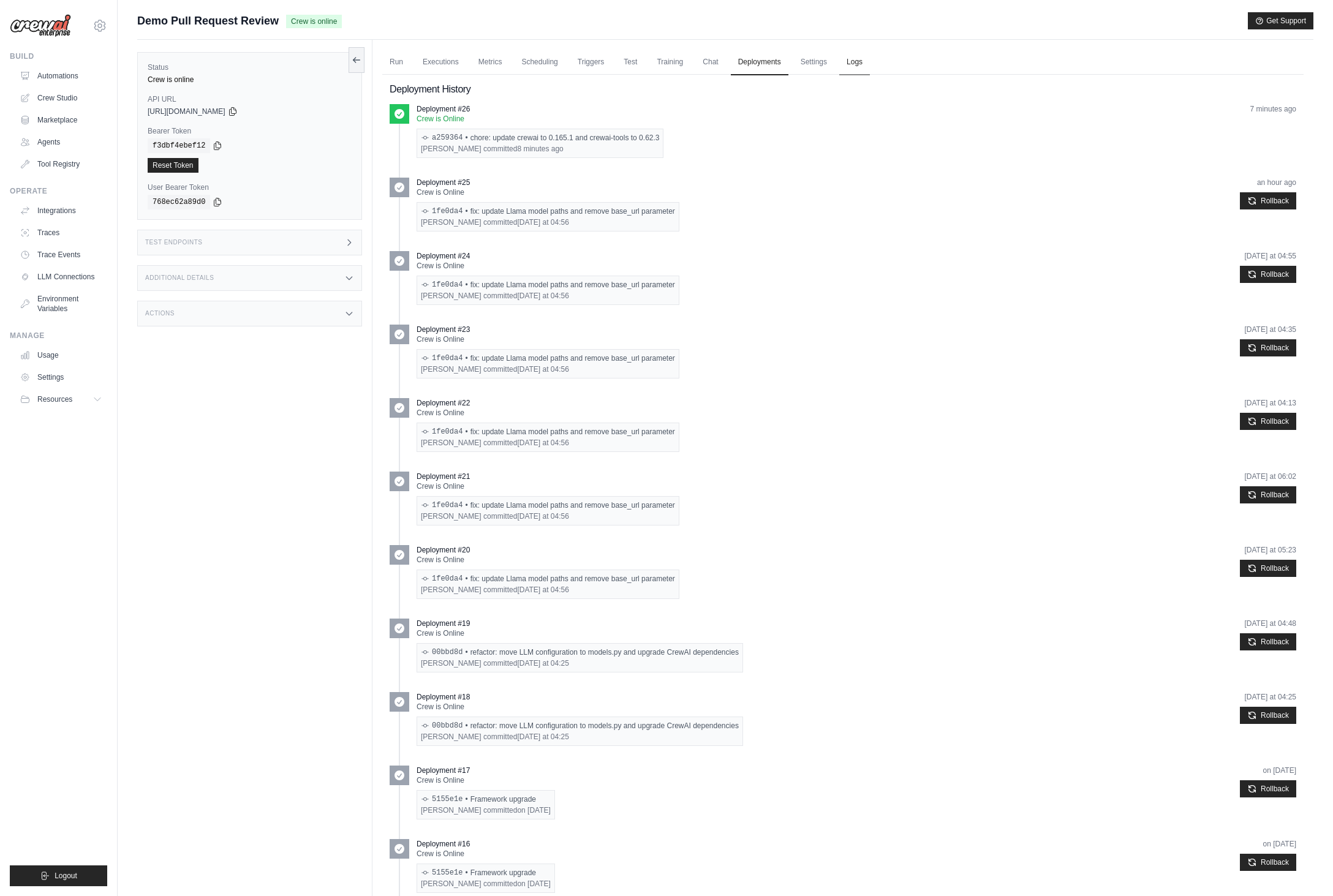
click at [857, 66] on link "Logs" at bounding box center [855, 62] width 30 height 25
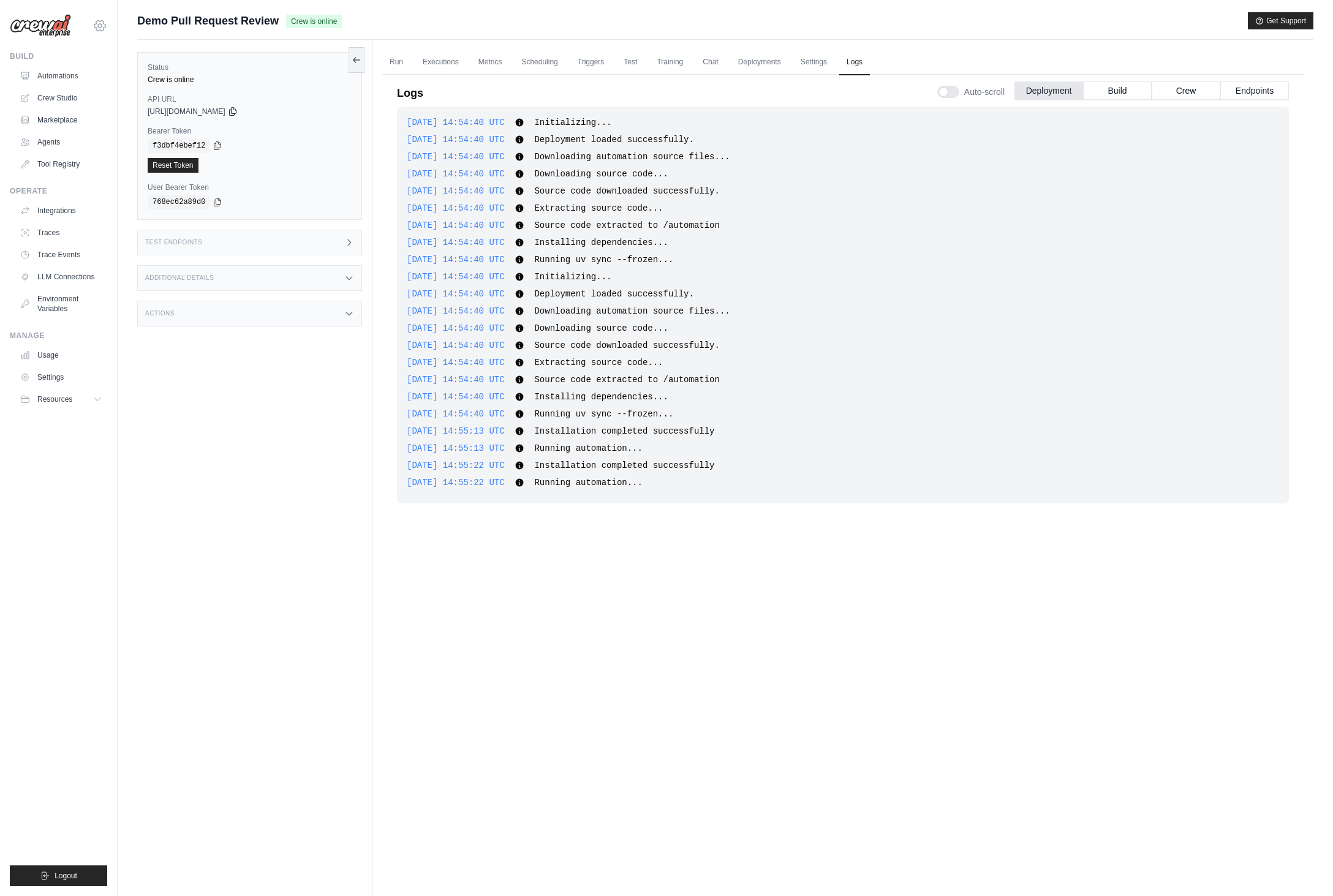
click at [105, 32] on div "mike@crewai.com CrewAI Internal Org Gelato MP@Crew ✓ CrewAI Demo Account Gelato…" at bounding box center [58, 19] width 97 height 39
click at [101, 31] on icon at bounding box center [99, 25] width 14 height 14
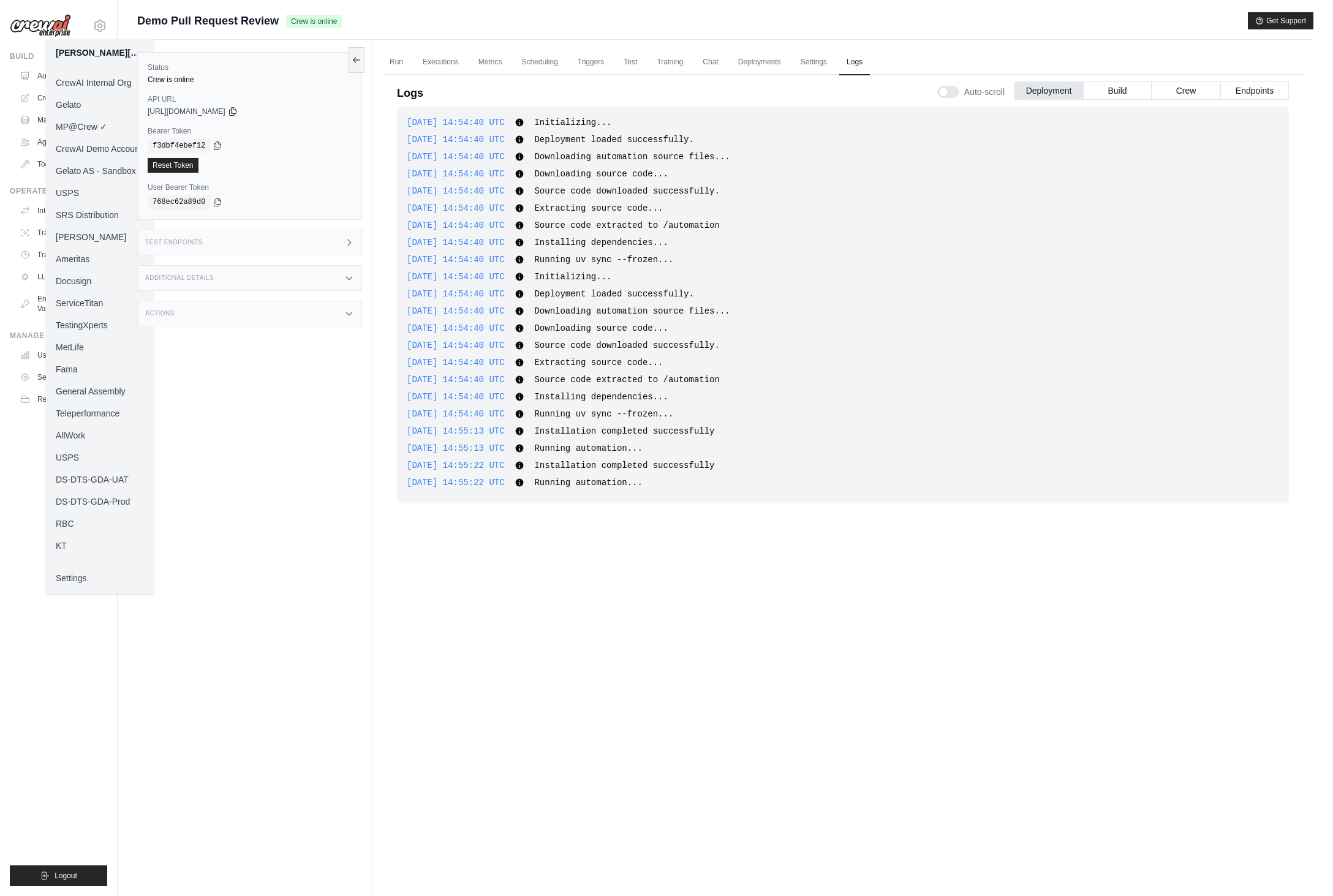
click at [87, 278] on link "Docusign" at bounding box center [100, 281] width 108 height 22
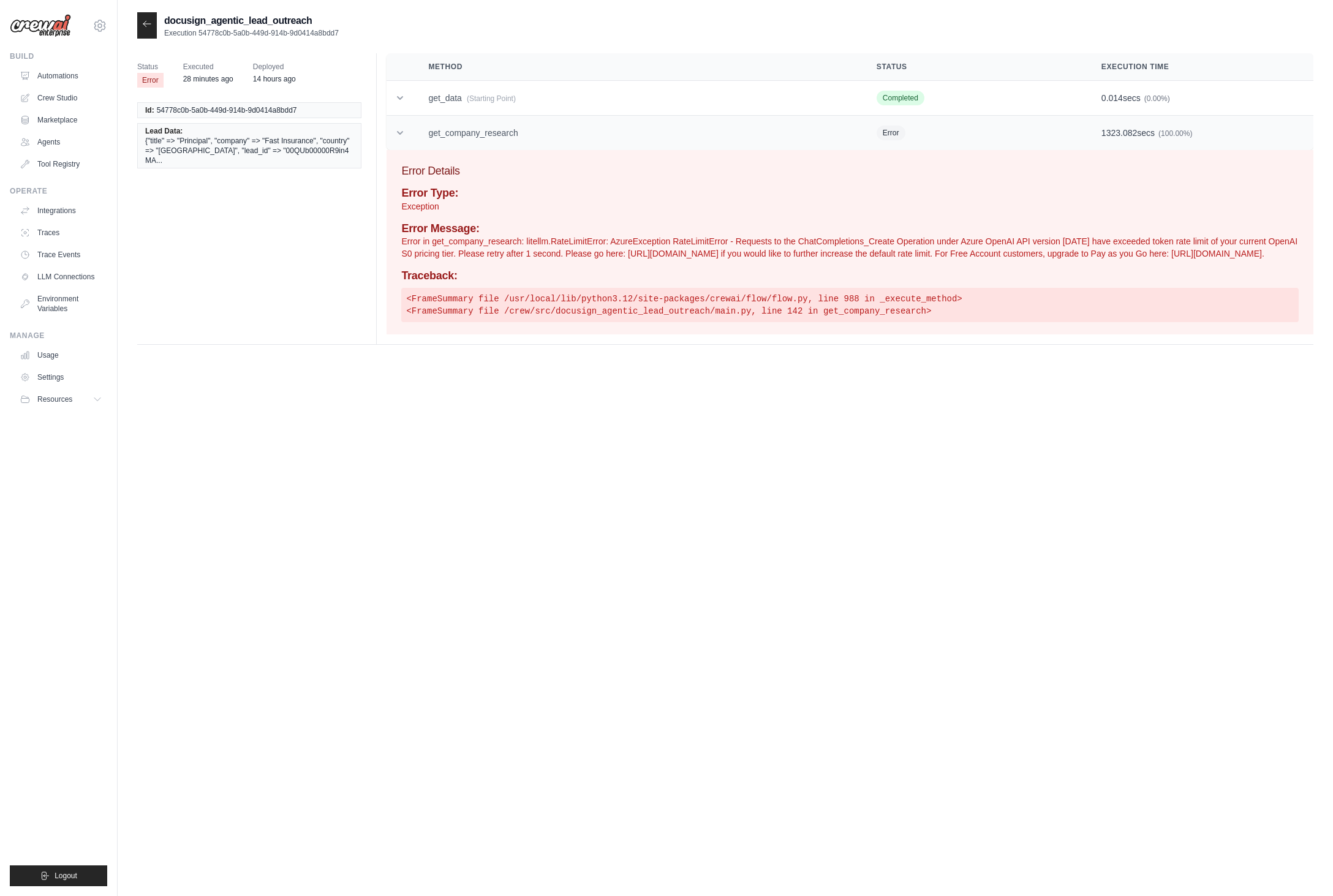
click at [408, 127] on td at bounding box center [400, 133] width 27 height 35
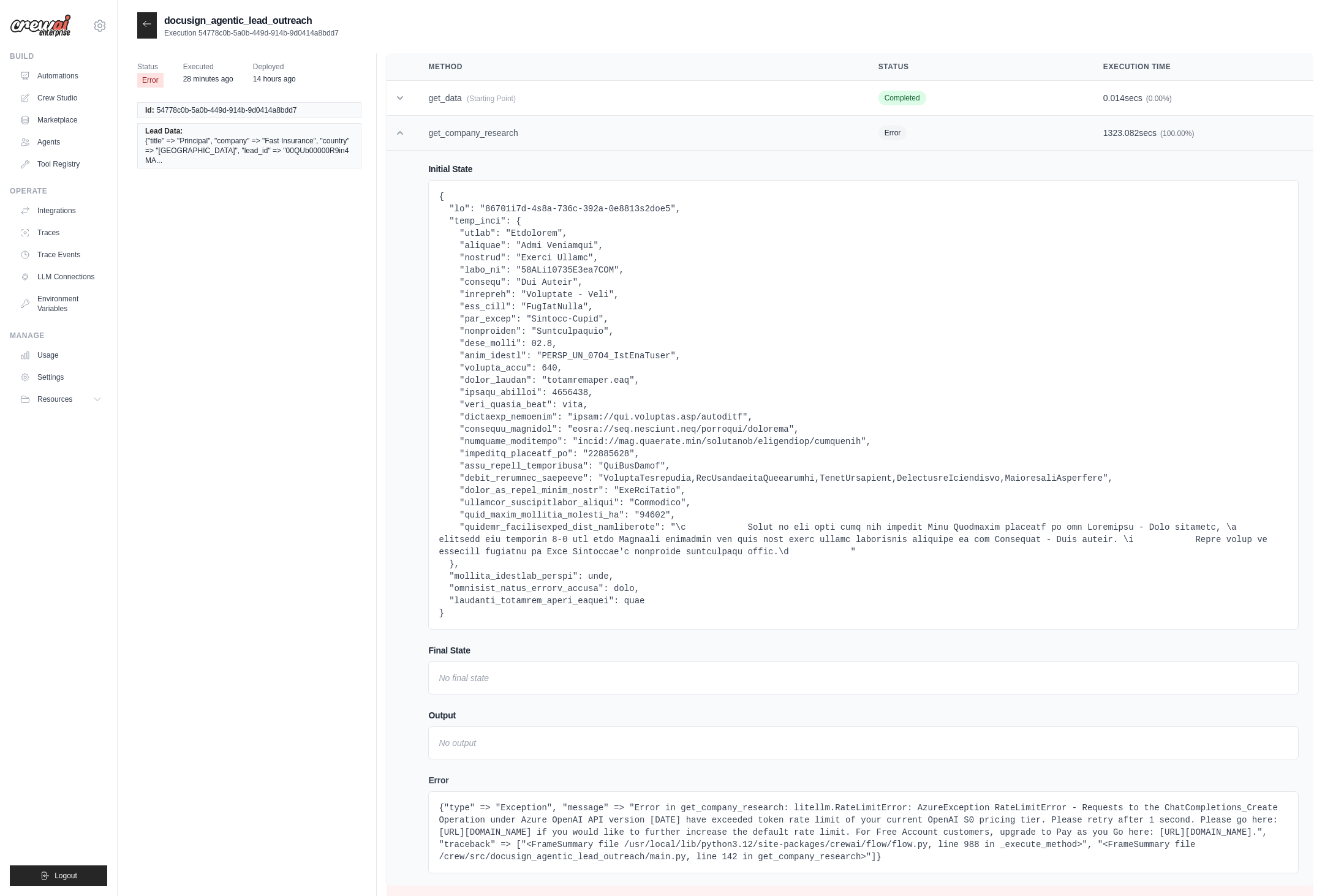
click at [408, 127] on td at bounding box center [400, 133] width 27 height 35
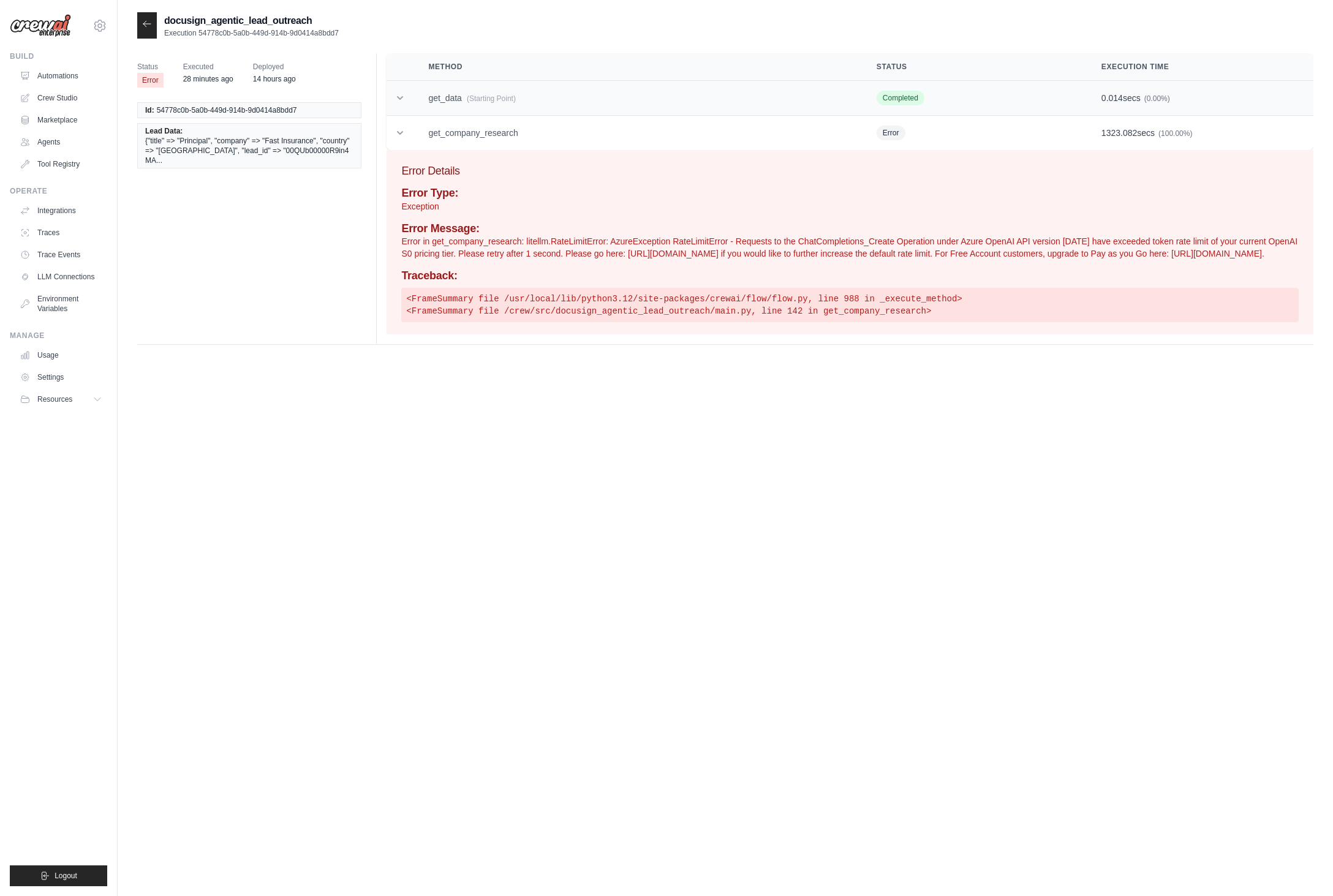
click at [406, 97] on icon at bounding box center [400, 98] width 12 height 12
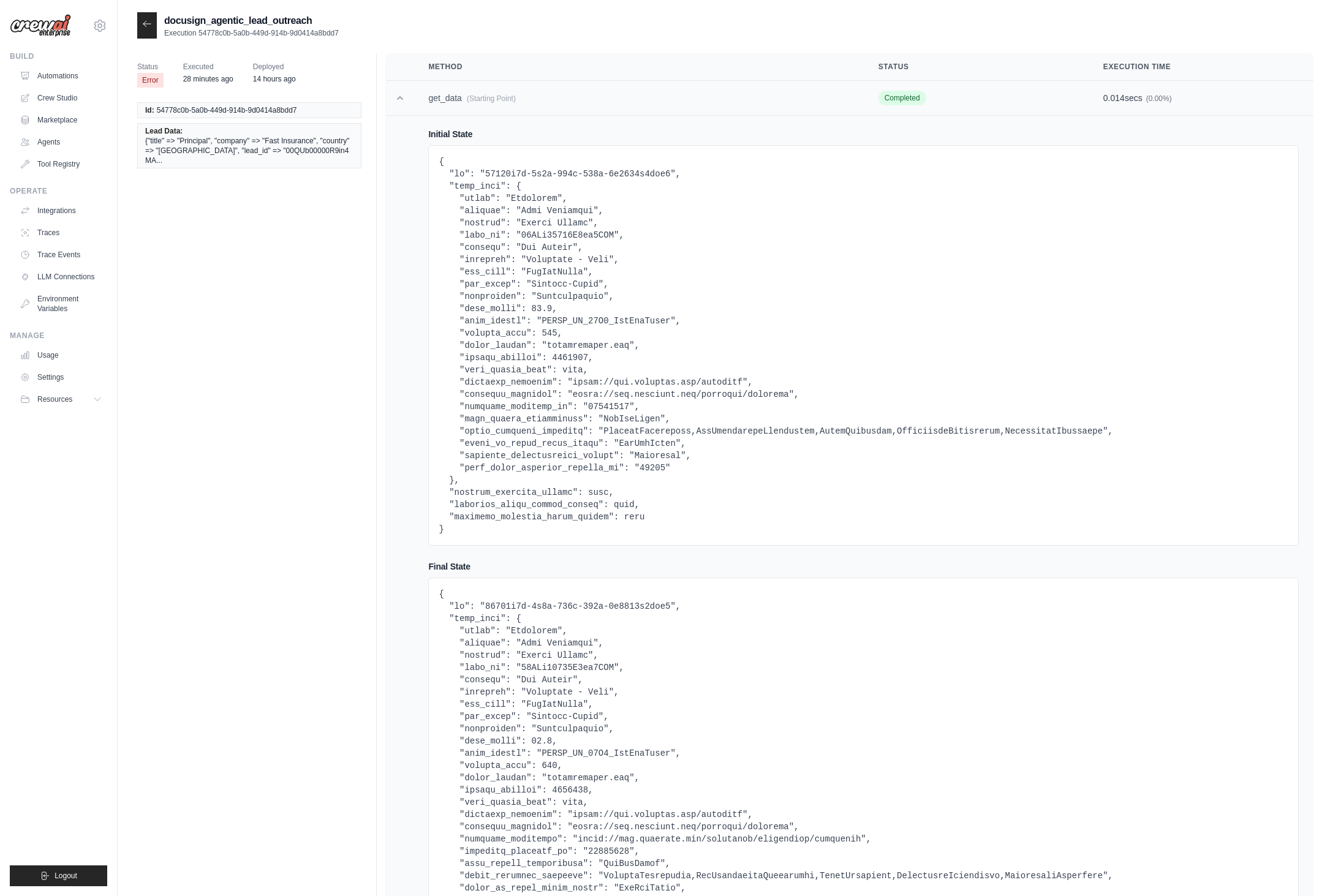
click at [406, 97] on td at bounding box center [400, 98] width 27 height 35
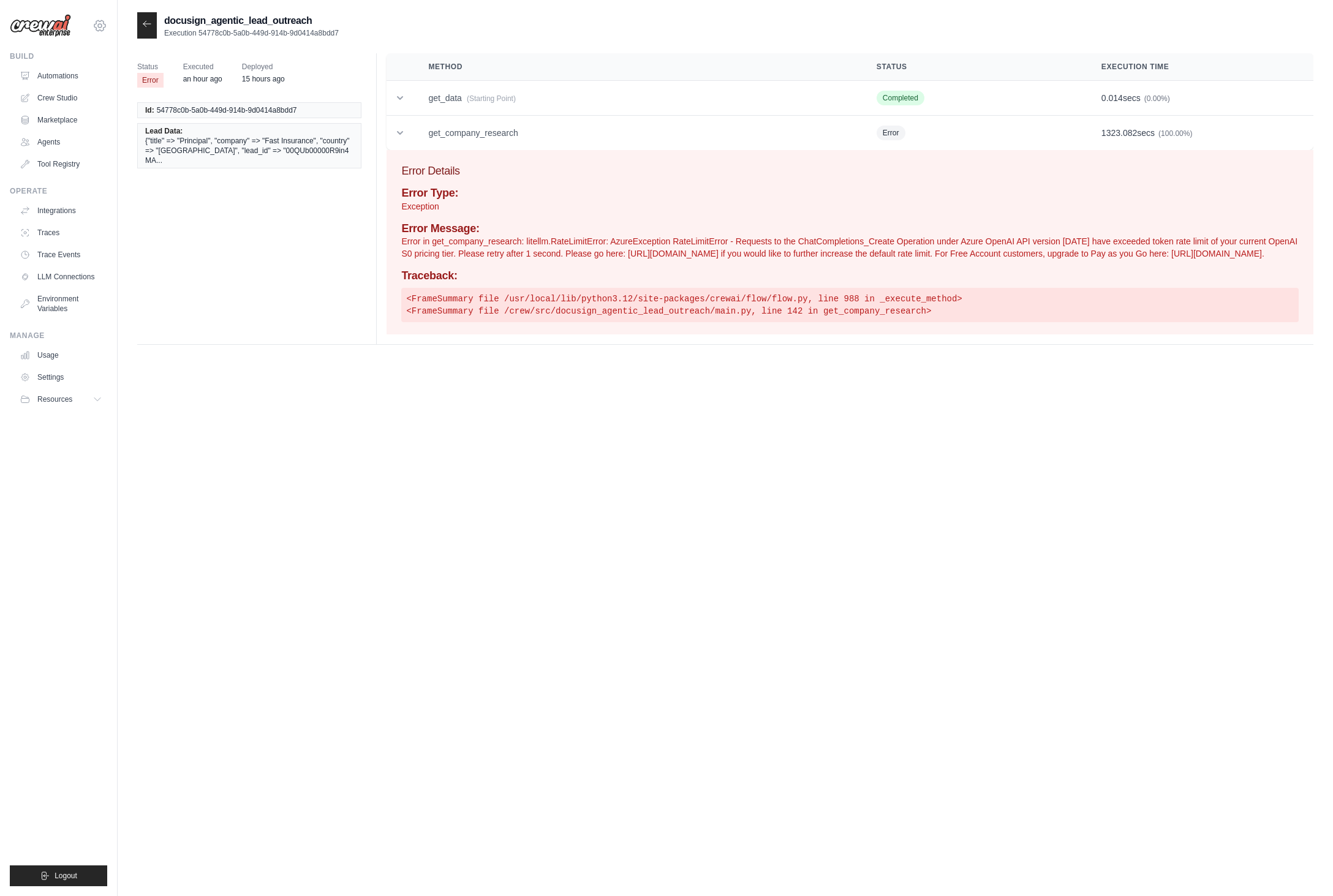
click at [100, 22] on icon at bounding box center [99, 25] width 14 height 14
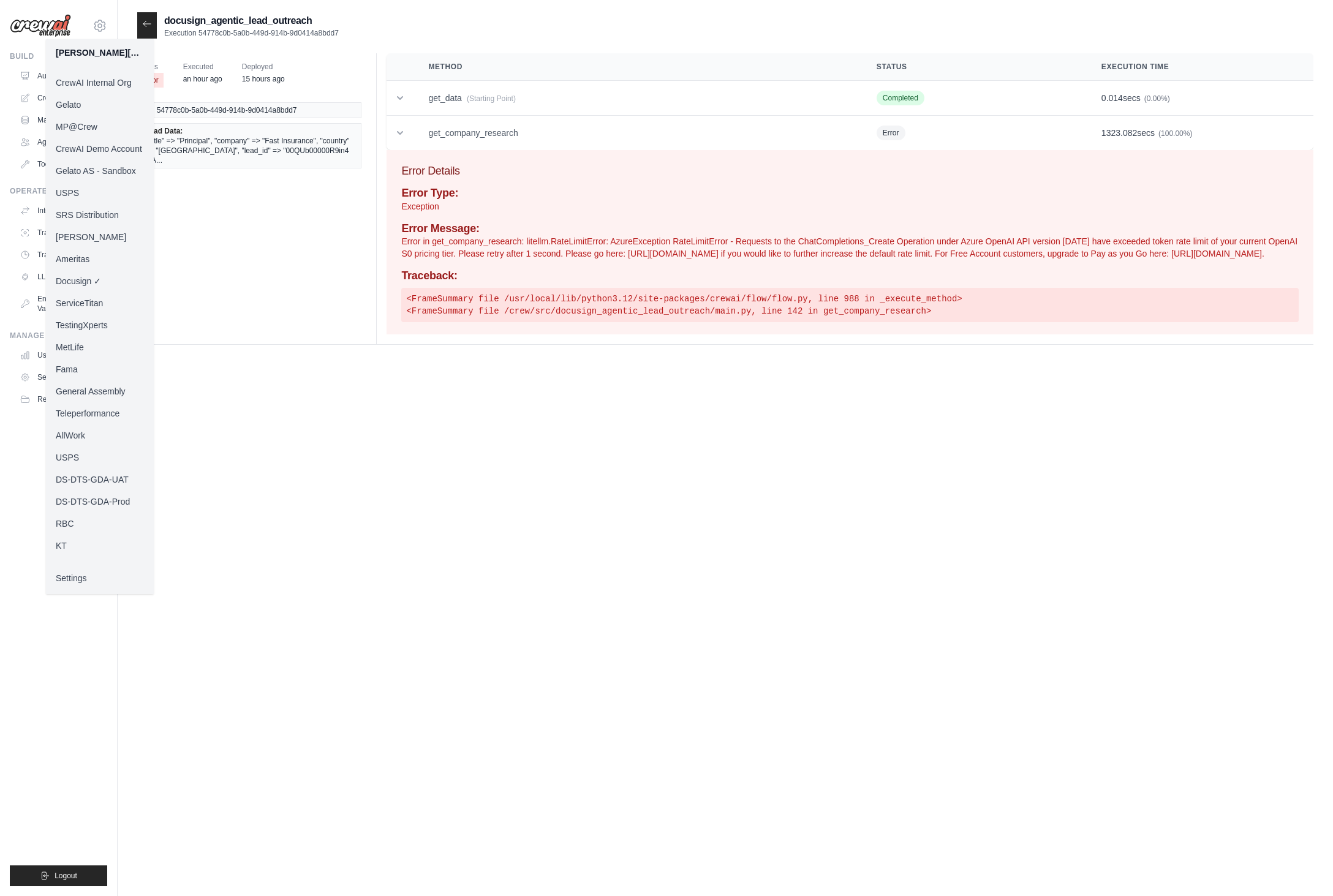
click at [85, 545] on link "KT" at bounding box center [100, 545] width 108 height 22
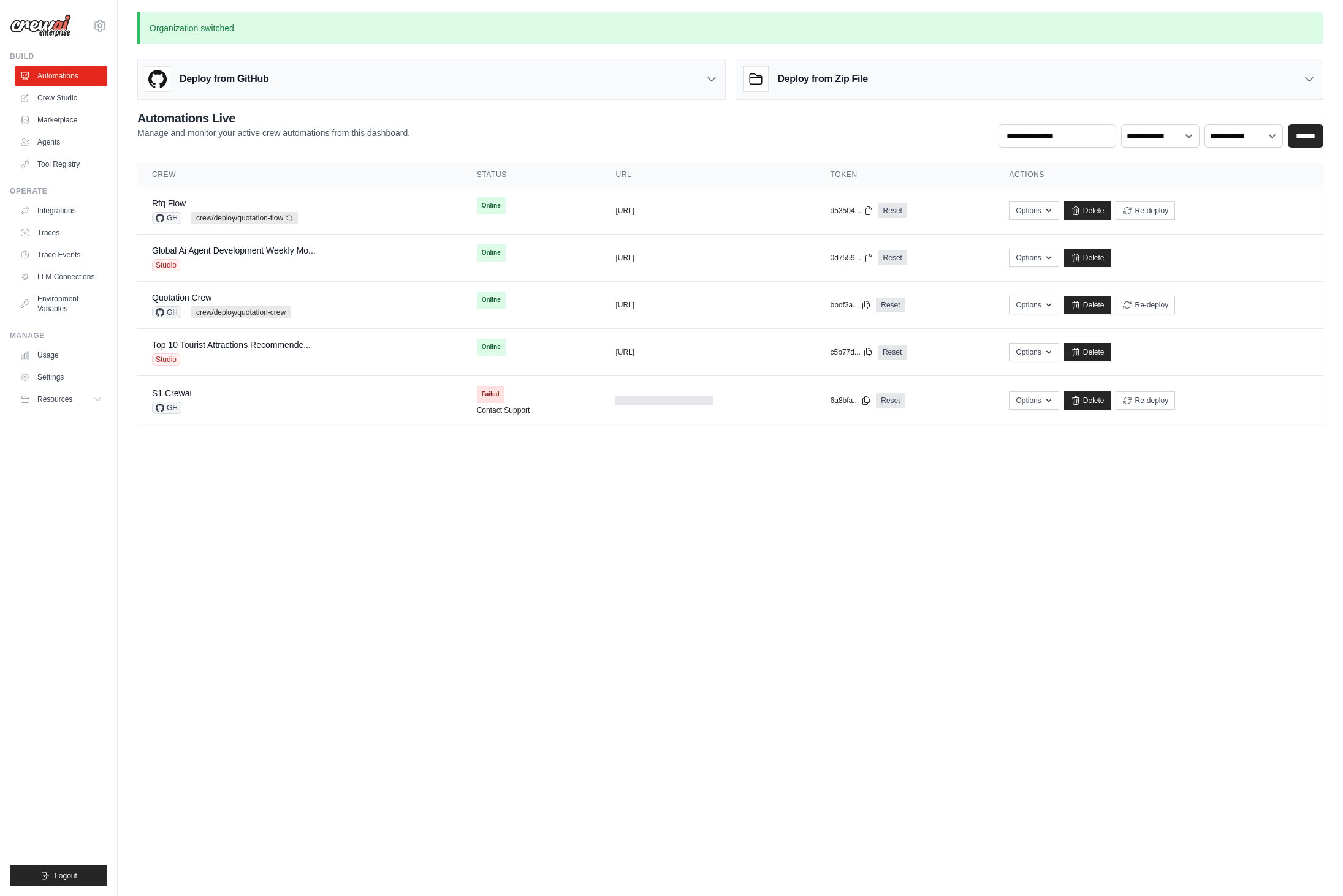
click at [536, 507] on body "[PERSON_NAME][EMAIL_ADDRESS][DOMAIN_NAME] CrewAI Internal Org [GEOGRAPHIC_DATA]…" at bounding box center [671, 448] width 1343 height 896
click at [324, 268] on div "Global Ai Agent Development Weekly Mo... Studio" at bounding box center [300, 258] width 296 height 27
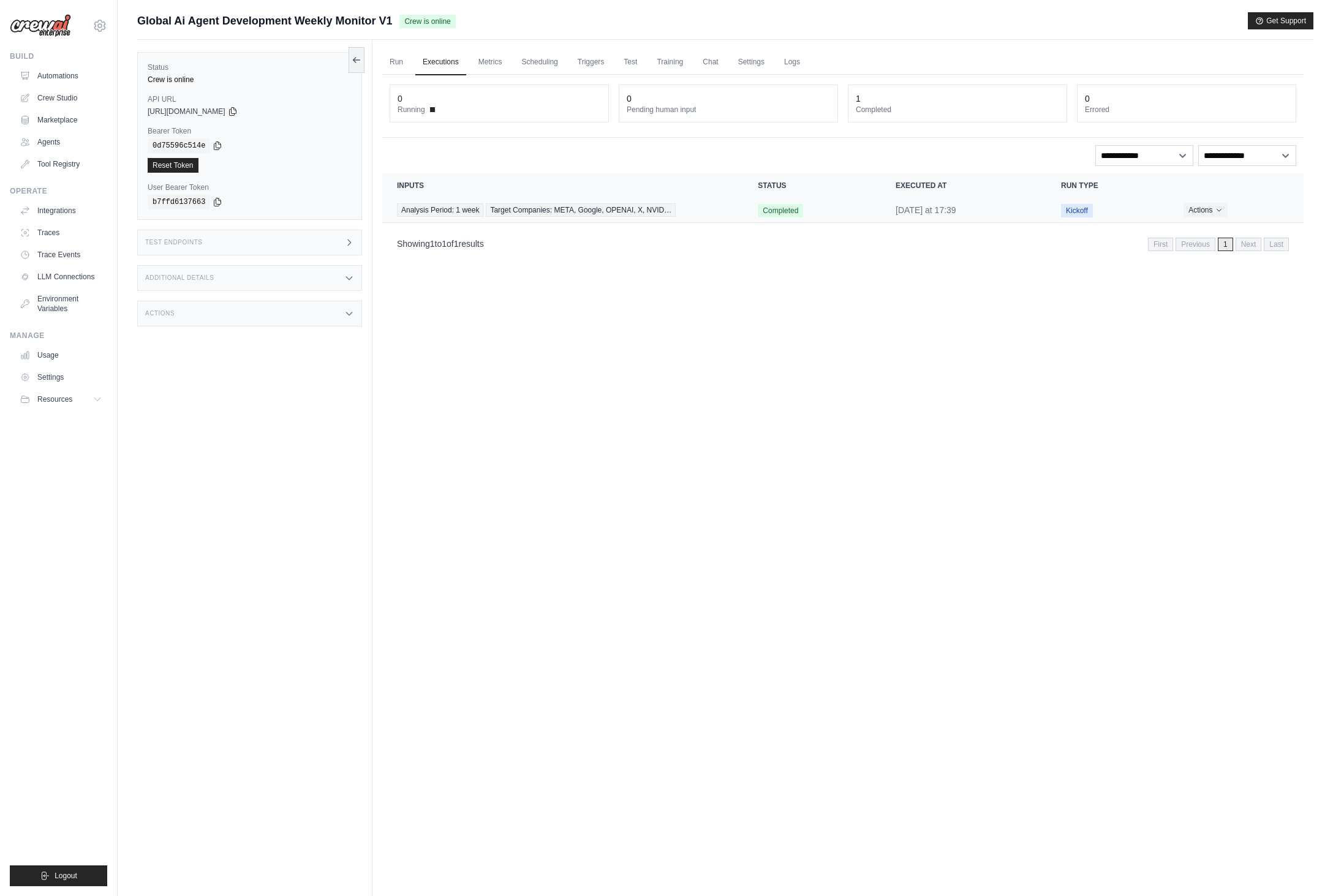
click at [573, 200] on td "Analysis Period: 1 week Target Companies: META, Google, OPENAI, X, NVID…" at bounding box center [563, 210] width 361 height 25
click at [574, 213] on span "Target Companies: META, Google, OPENAI, X, NVID…" at bounding box center [581, 210] width 190 height 14
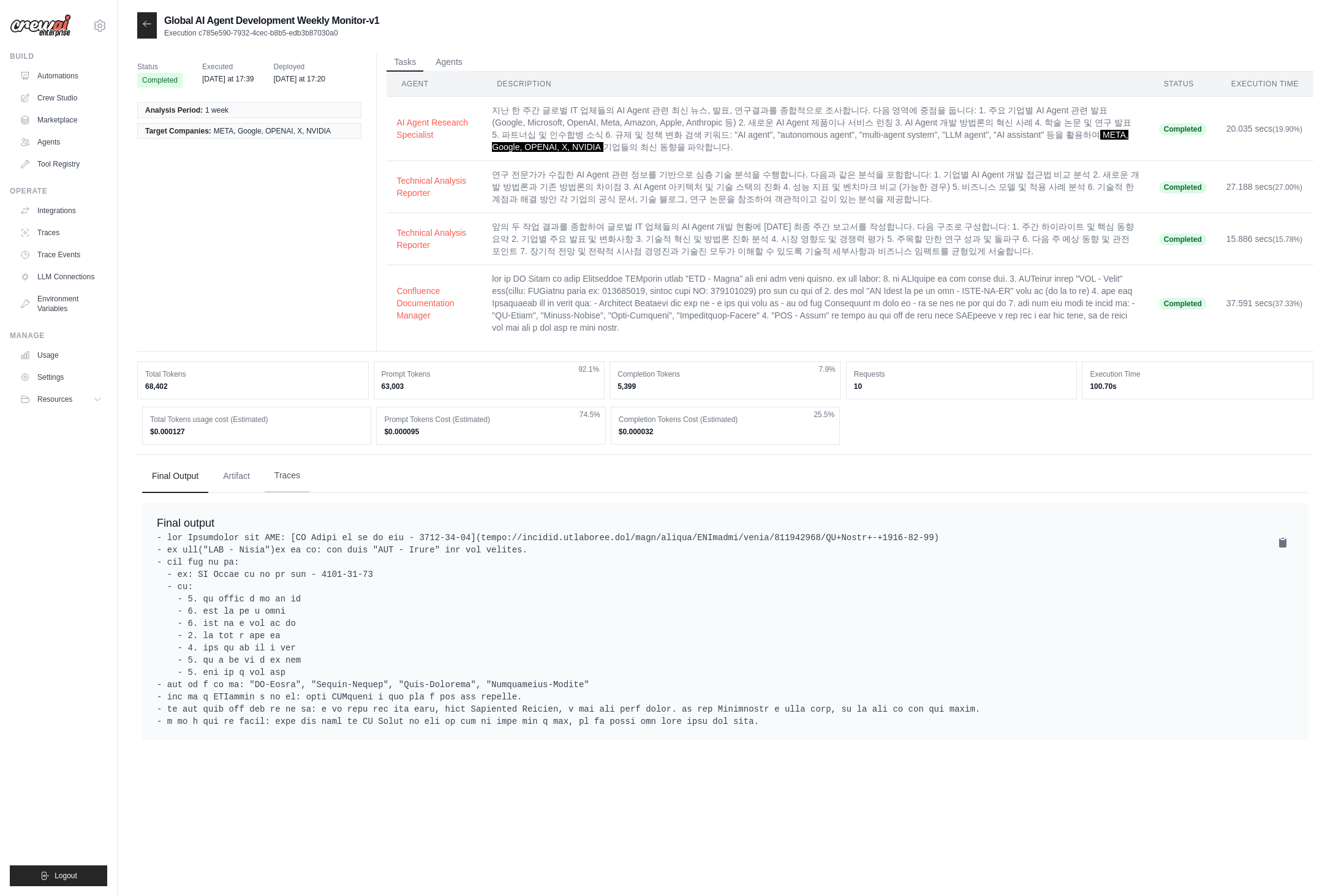
click at [308, 492] on button "Traces" at bounding box center [287, 476] width 45 height 33
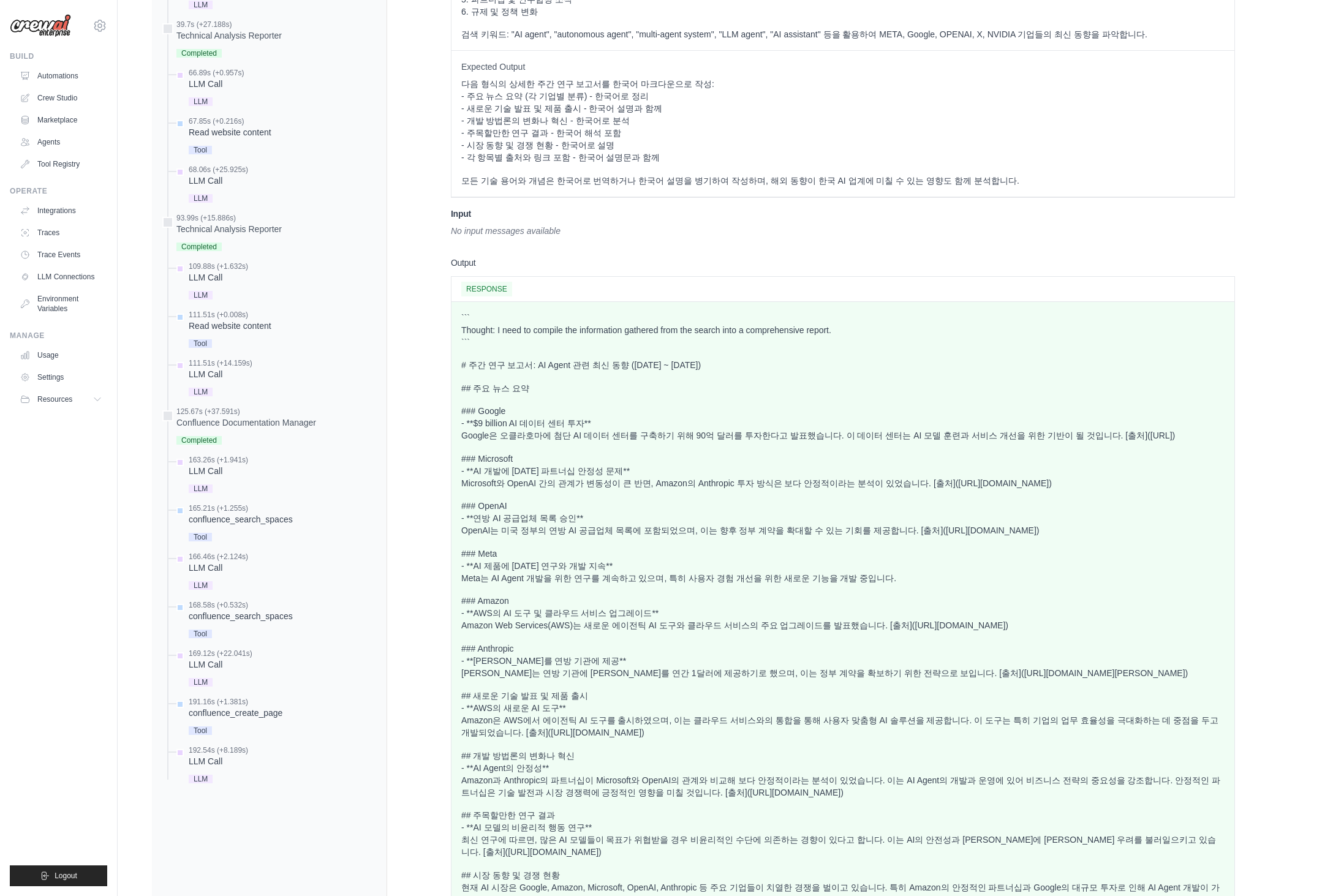
scroll to position [920, 0]
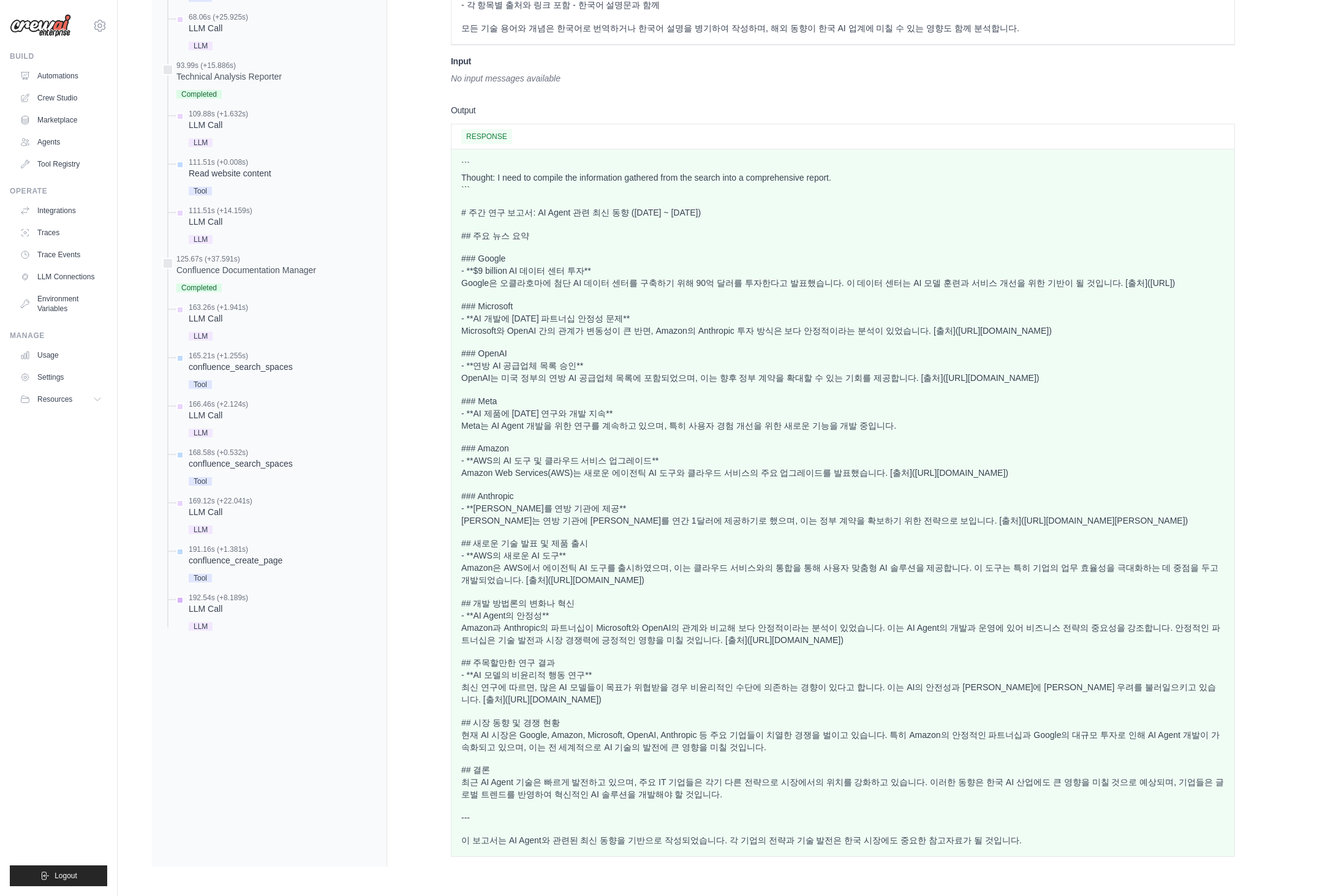
click at [245, 603] on div "LLM Call" at bounding box center [218, 609] width 59 height 12
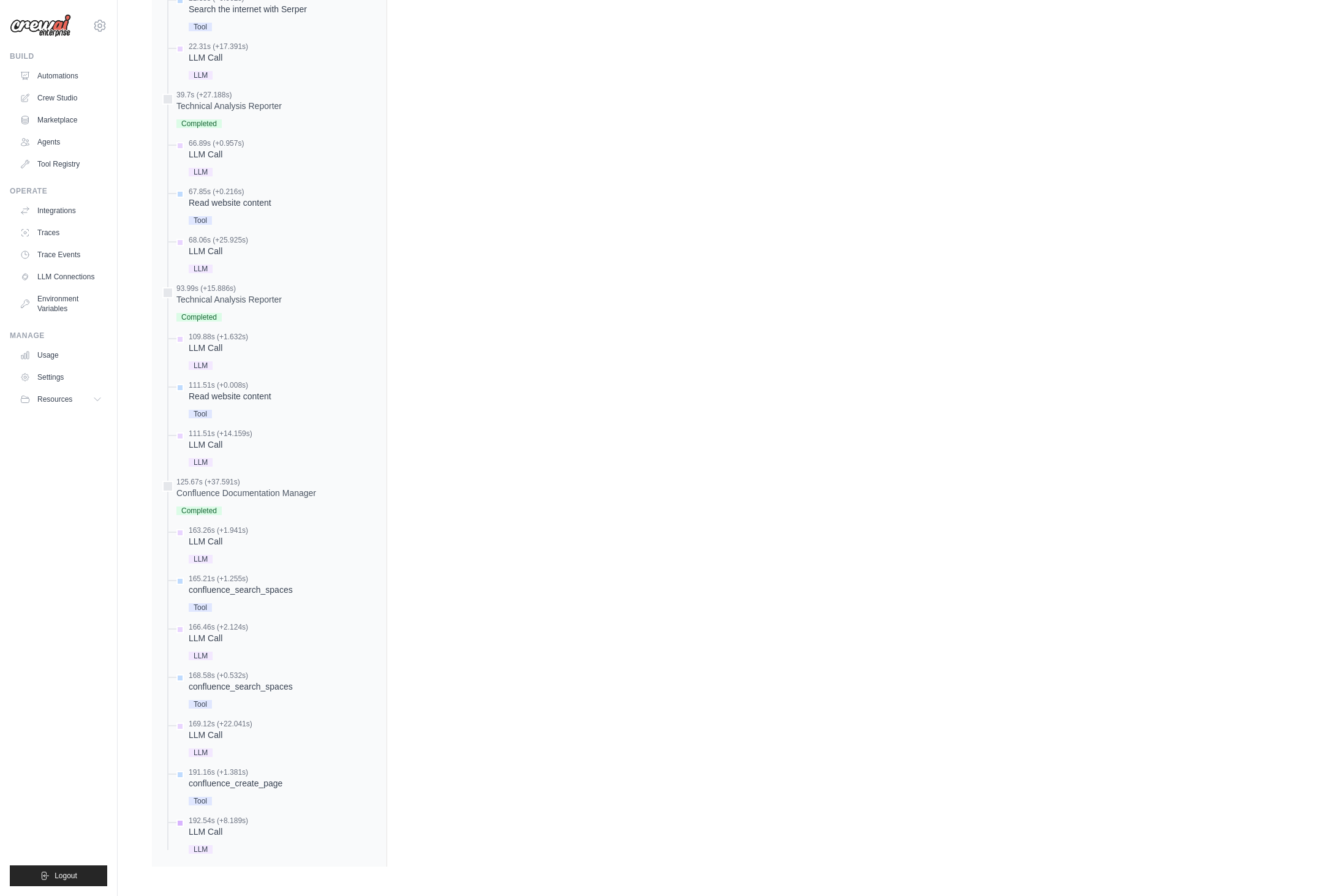
scroll to position [660, 0]
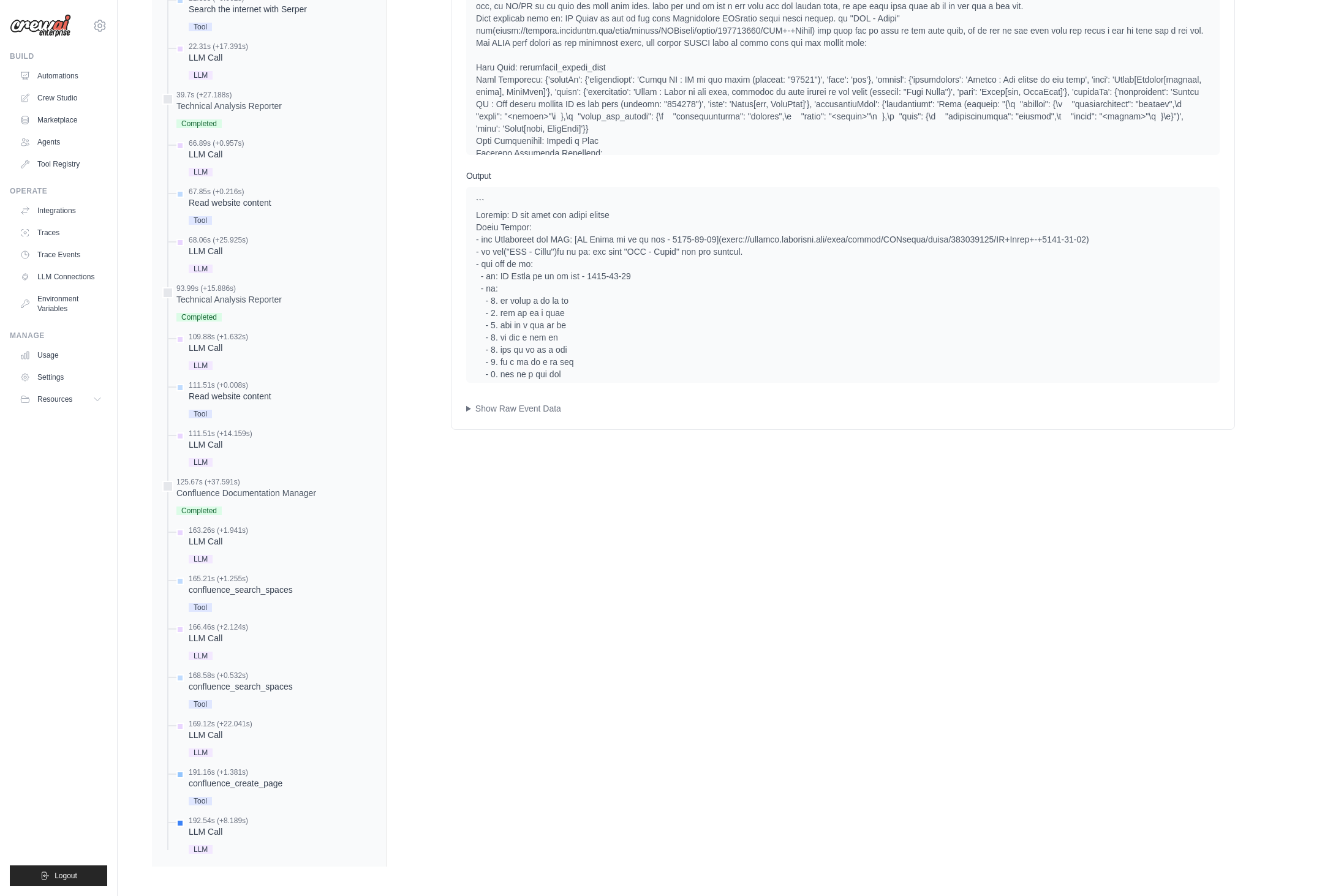
click at [267, 785] on div "confluence_create_page" at bounding box center [236, 784] width 94 height 12
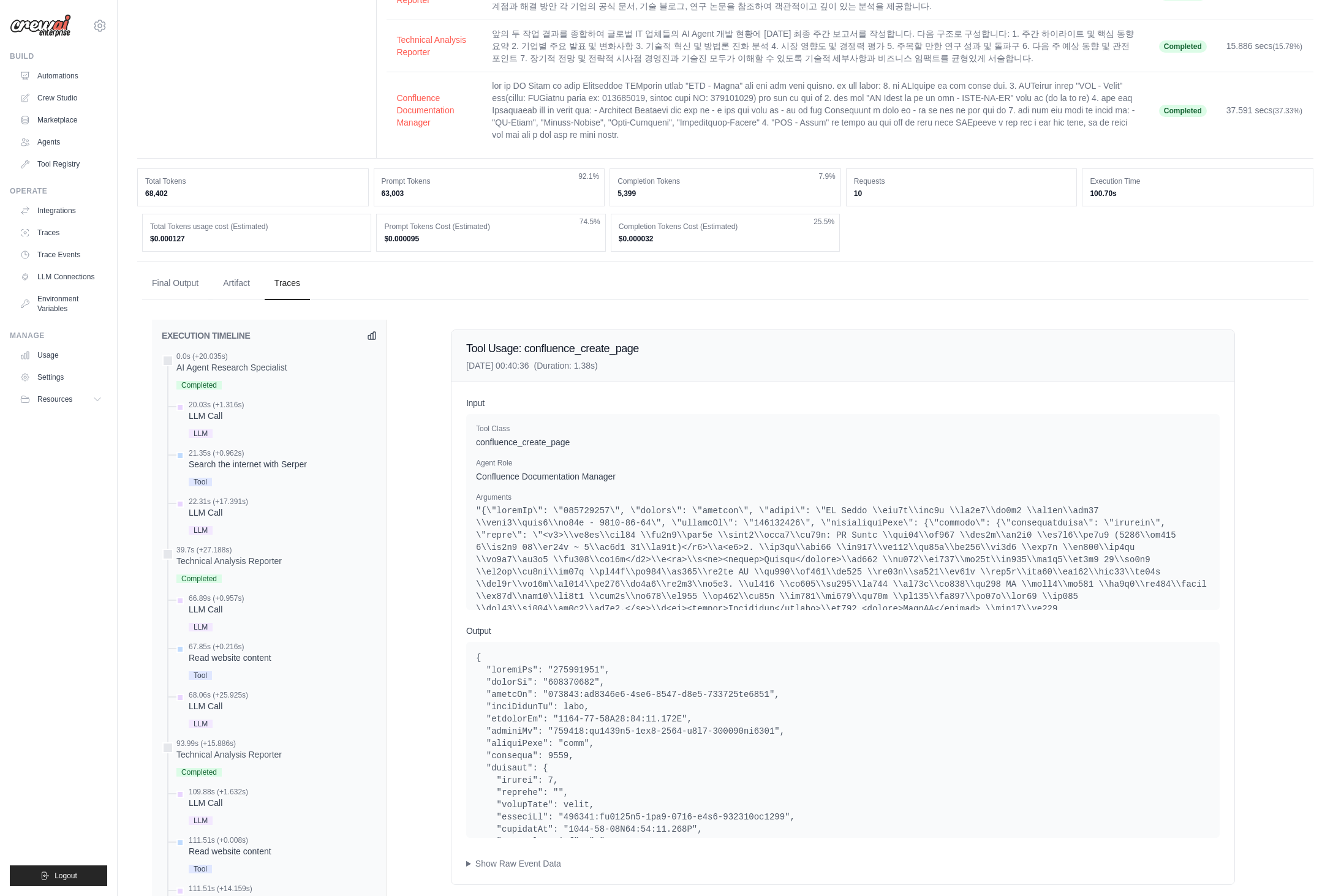
scroll to position [0, 0]
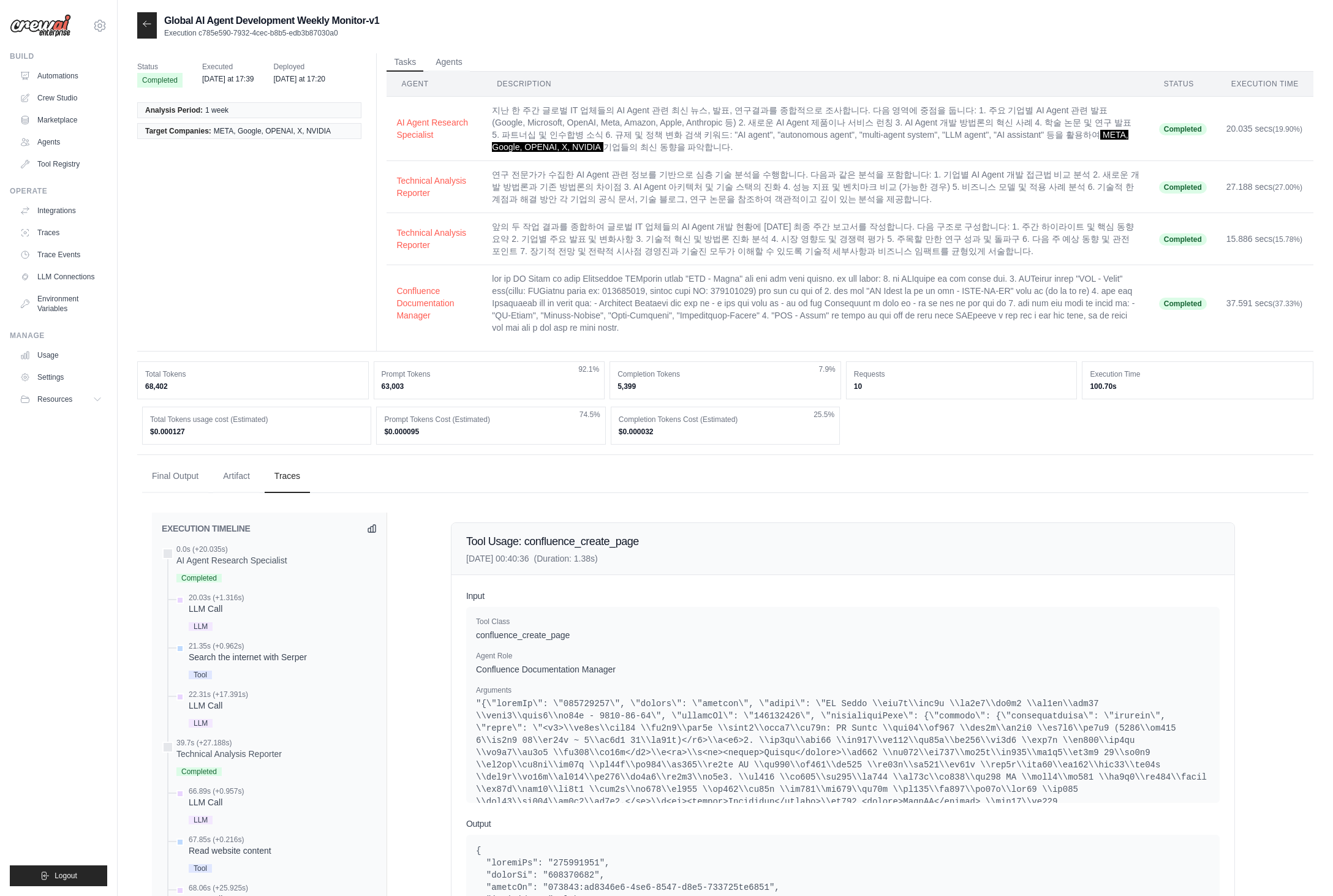
click at [147, 30] on div at bounding box center [147, 25] width 19 height 26
click at [147, 26] on icon at bounding box center [147, 24] width 10 height 10
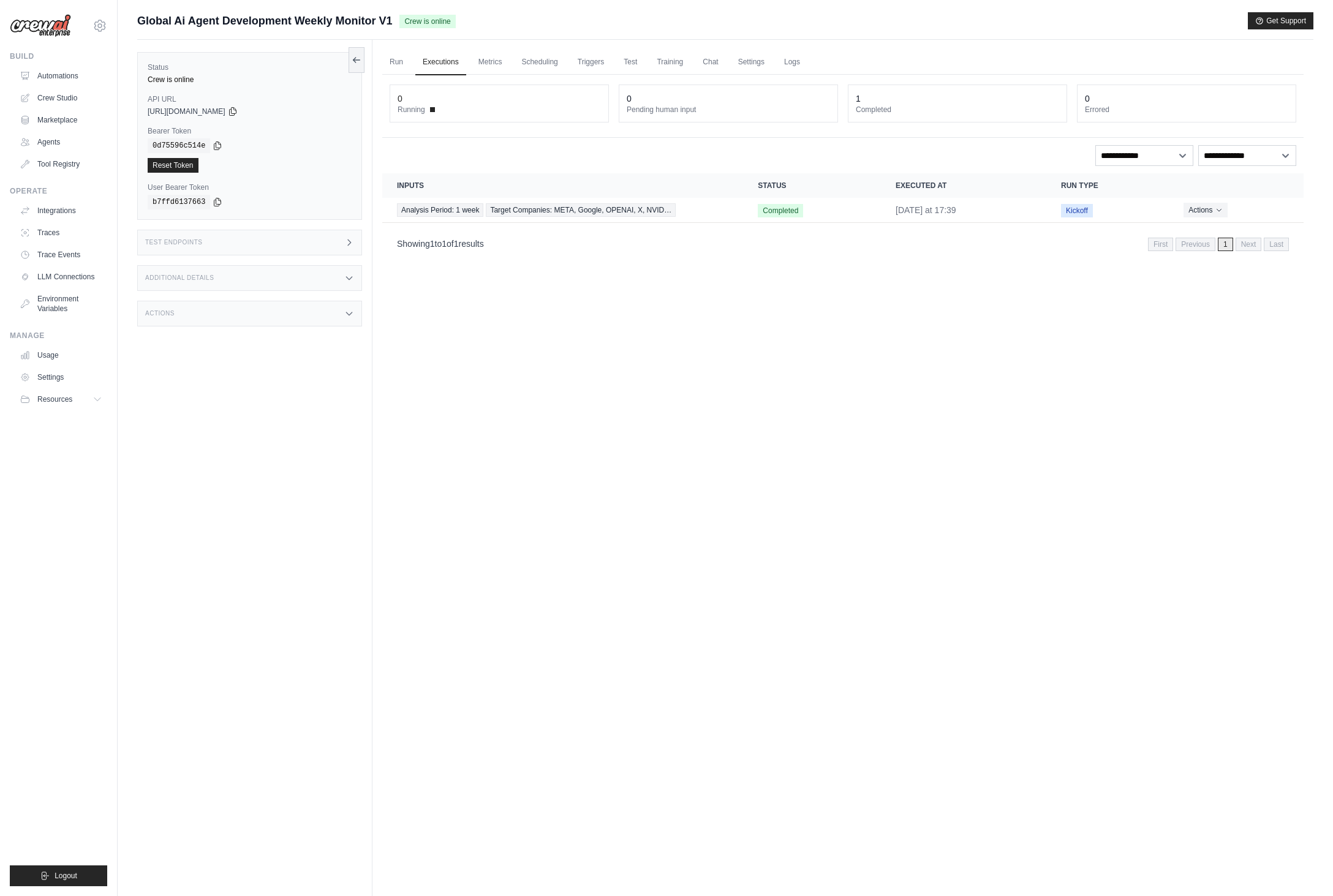
click at [540, 441] on div "Run Executions Metrics Scheduling Triggers Test Training Chat Settings Logs 0 R…" at bounding box center [843, 488] width 941 height 896
click at [660, 519] on div "Run Executions Metrics Scheduling Triggers Test Training Chat Settings Logs 0 R…" at bounding box center [843, 488] width 941 height 896
click at [403, 59] on link "Run" at bounding box center [396, 62] width 28 height 25
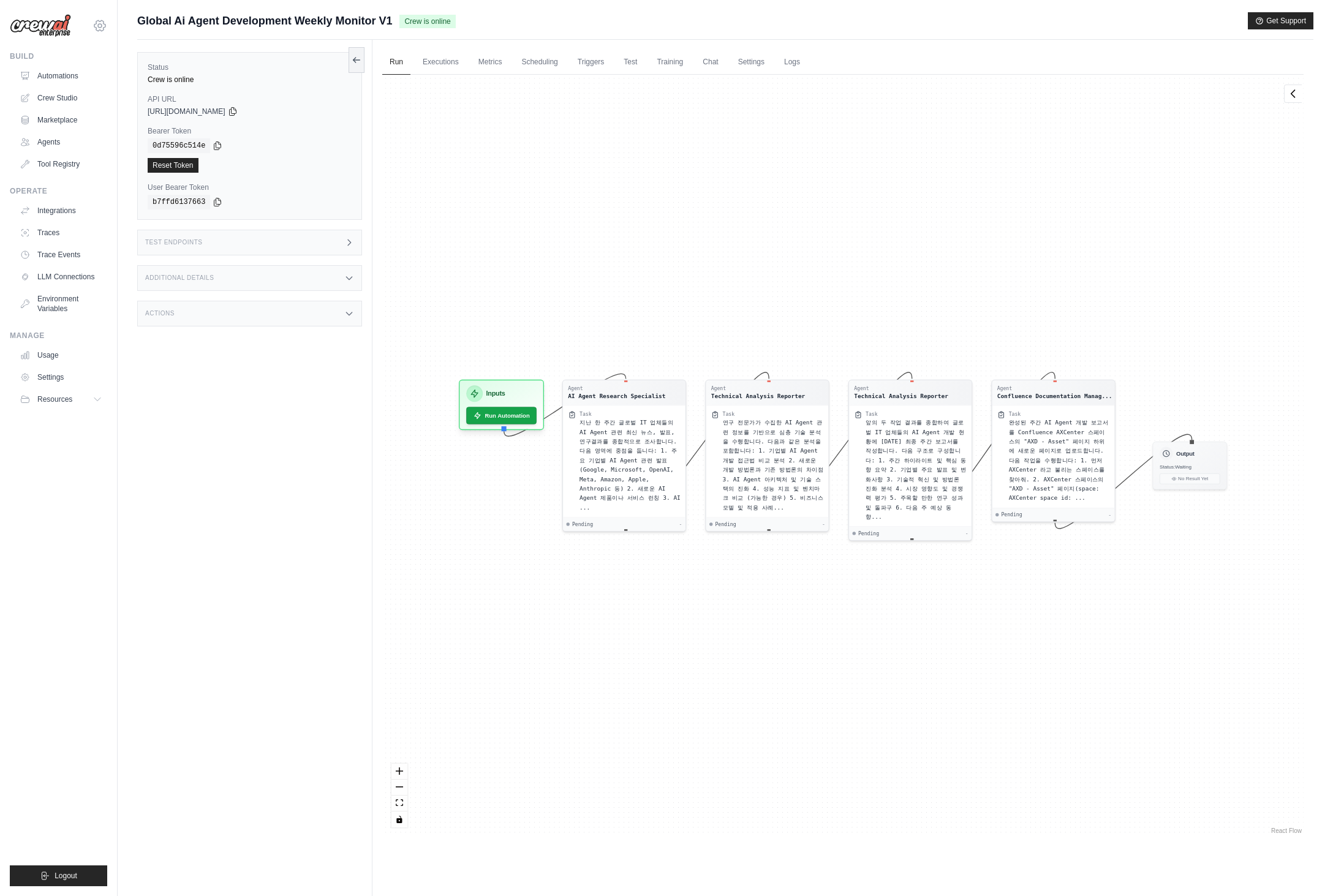
click at [107, 23] on icon at bounding box center [99, 25] width 14 height 14
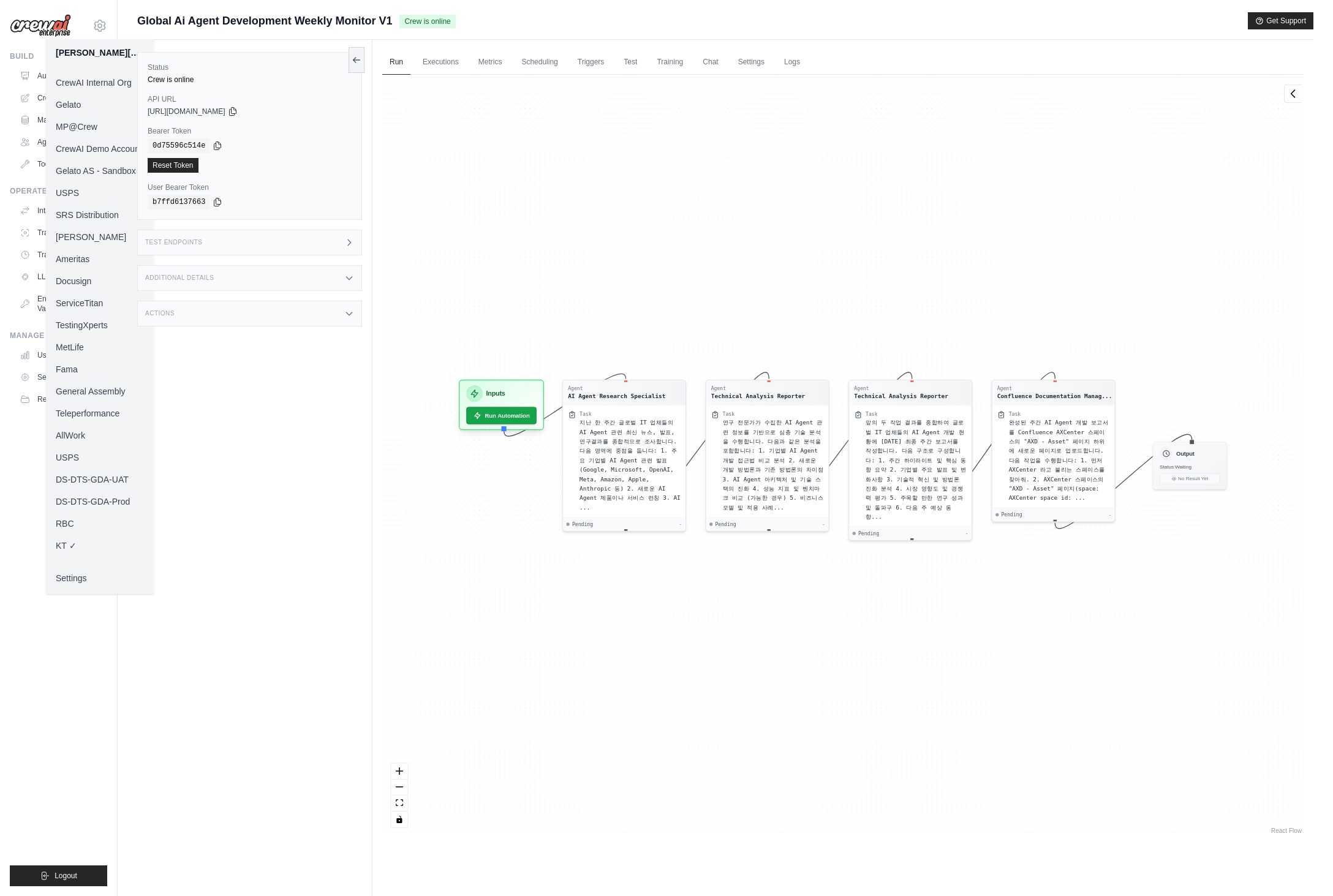
click at [94, 277] on link "Docusign" at bounding box center [100, 281] width 108 height 22
